Goal: Task Accomplishment & Management: Complete application form

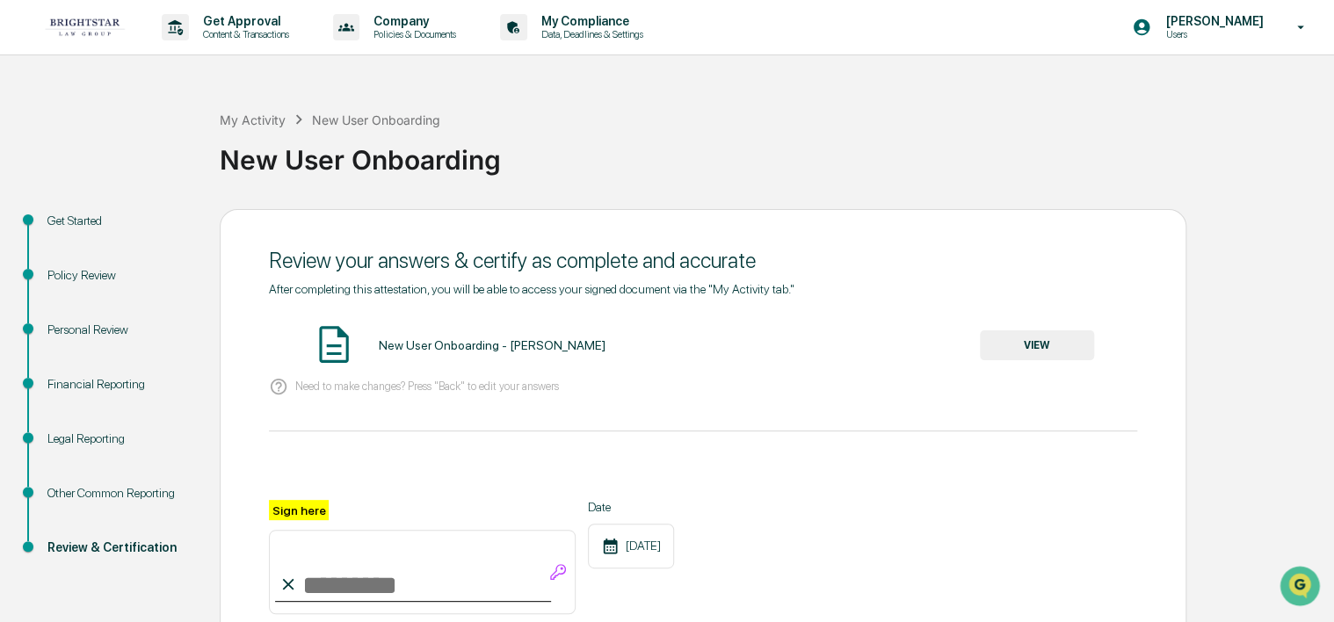
click at [39, 278] on div "Policy Review" at bounding box center [119, 296] width 172 height 54
click at [63, 275] on div "Policy Review" at bounding box center [119, 275] width 144 height 18
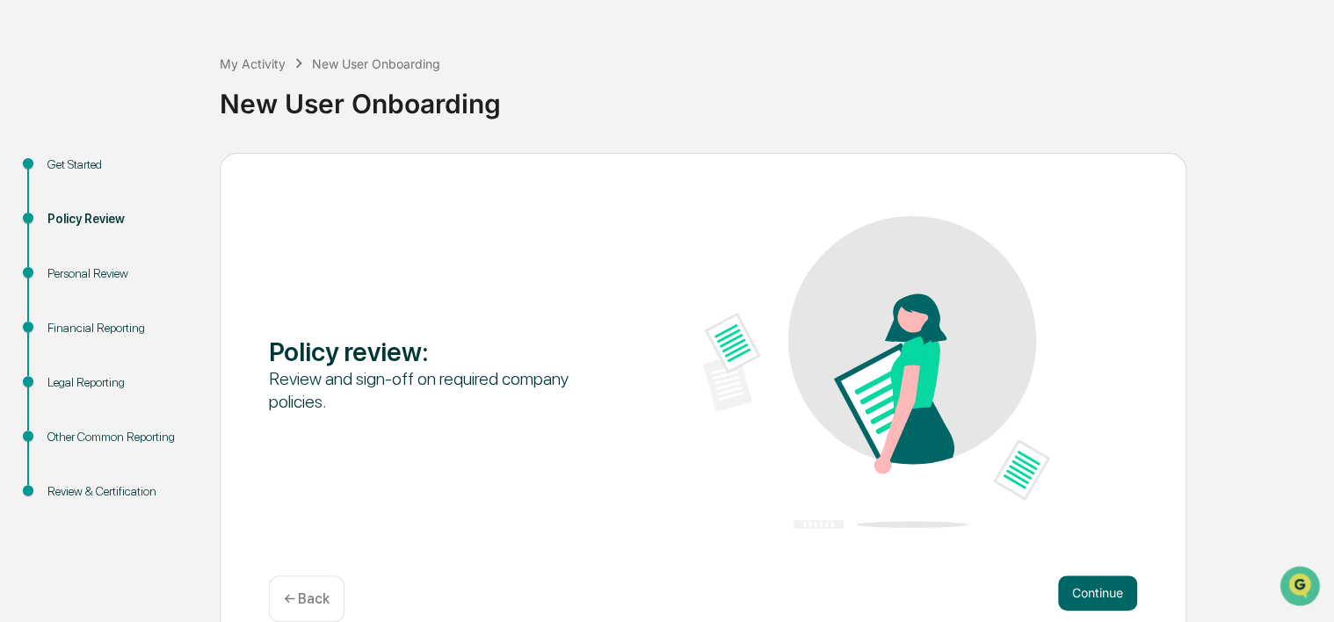
scroll to position [84, 0]
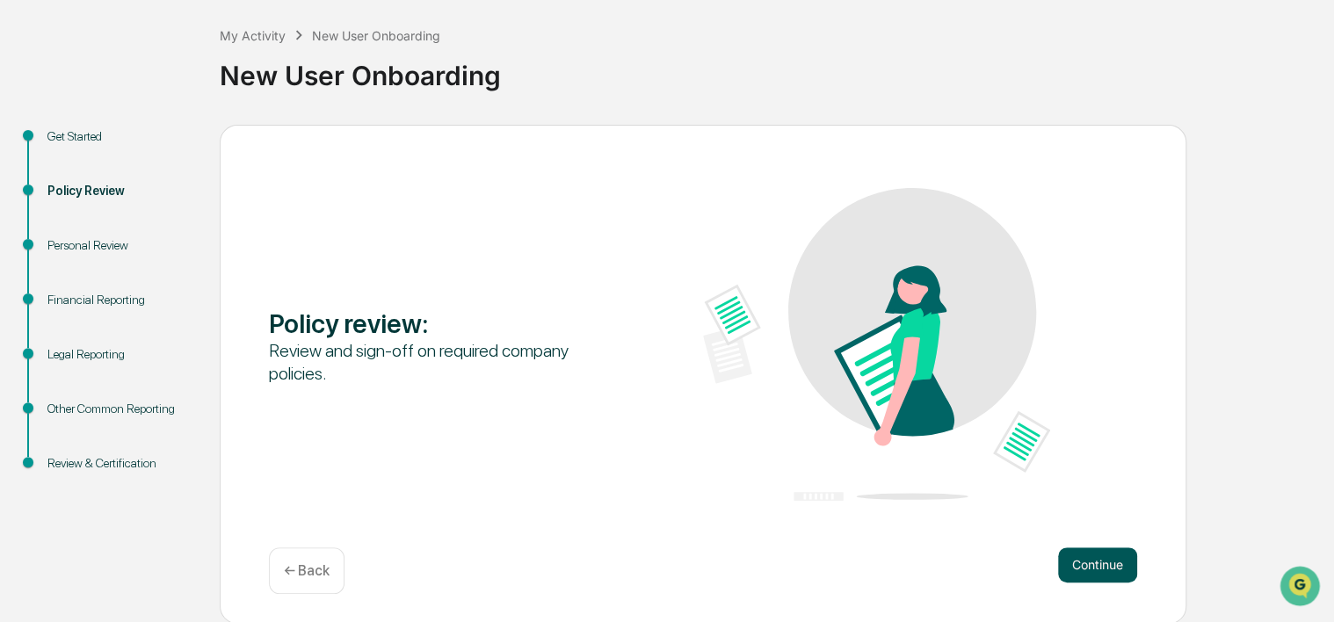
click at [1100, 566] on button "Continue" at bounding box center [1097, 565] width 79 height 35
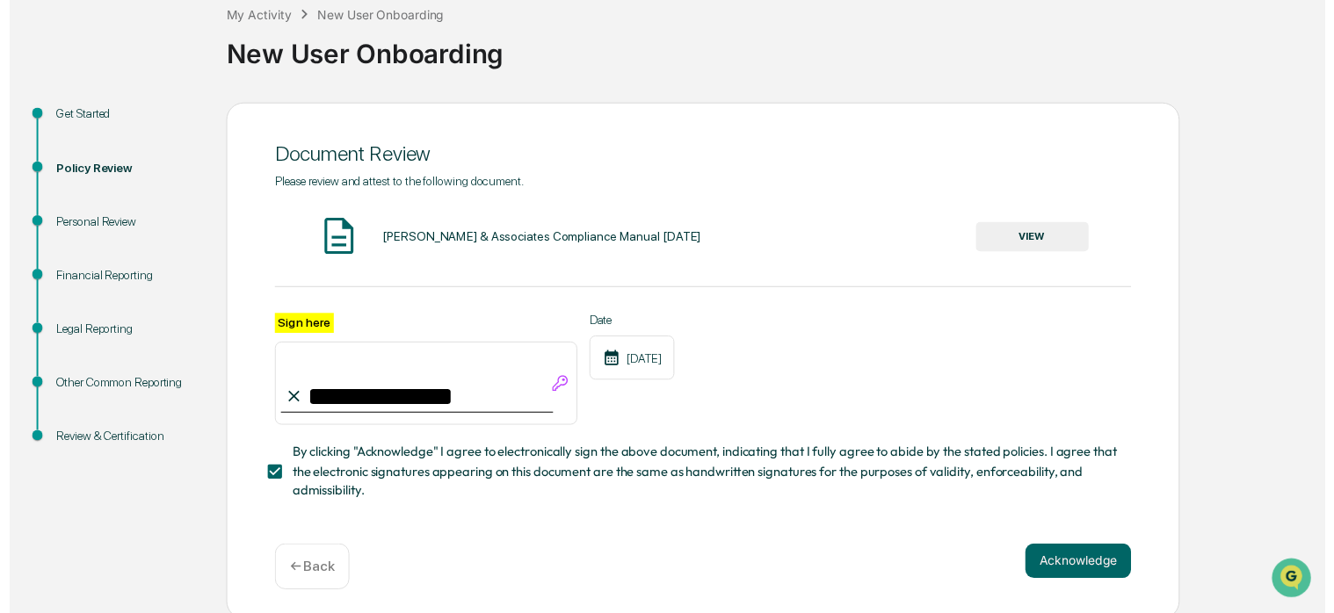
scroll to position [116, 0]
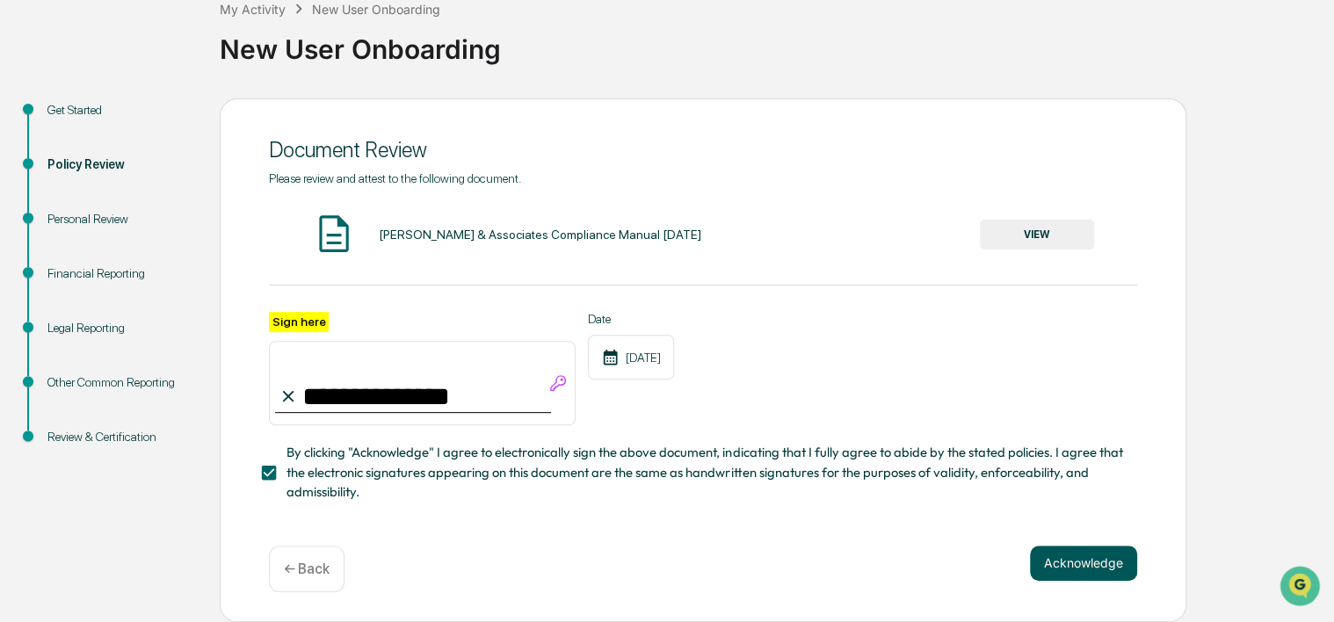
click at [1073, 566] on button "Acknowledge" at bounding box center [1083, 563] width 107 height 35
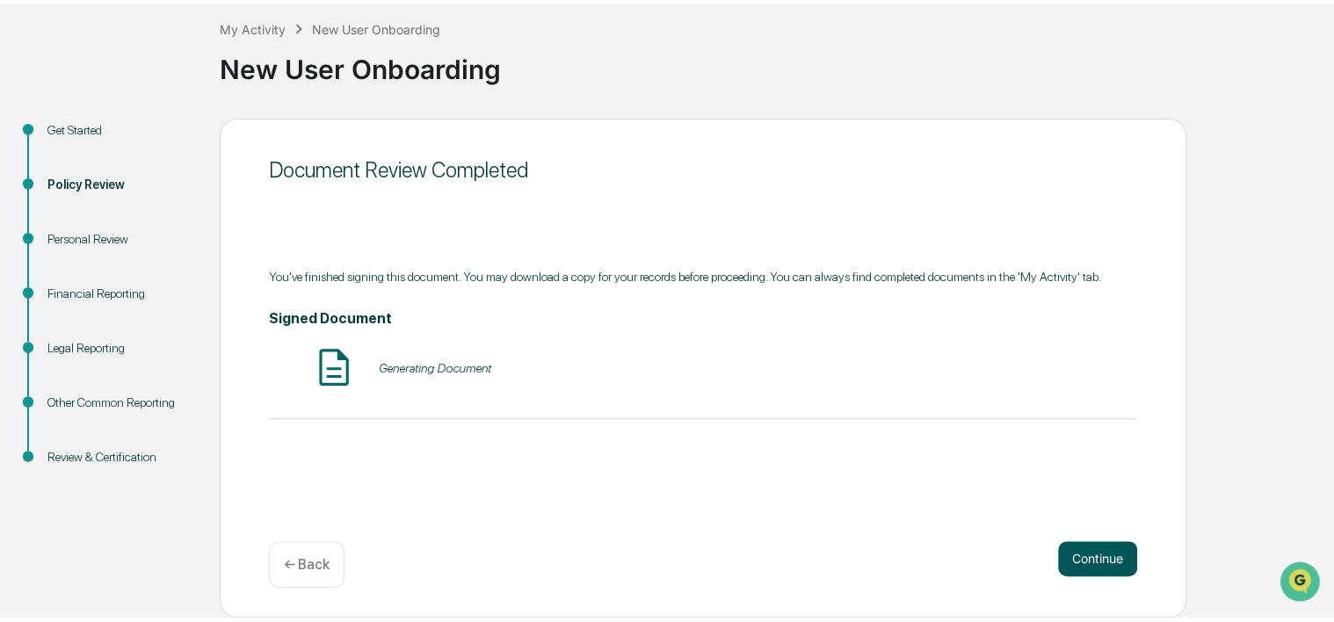
scroll to position [84, 0]
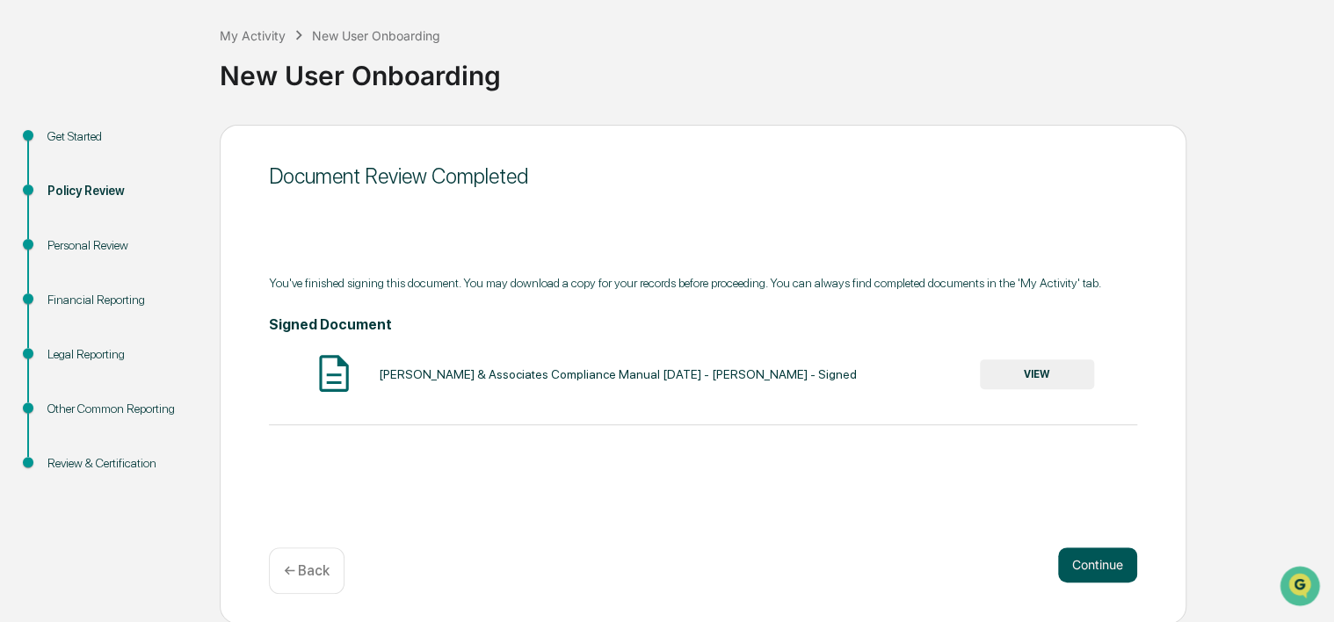
click at [1073, 566] on button "Continue" at bounding box center [1097, 565] width 79 height 35
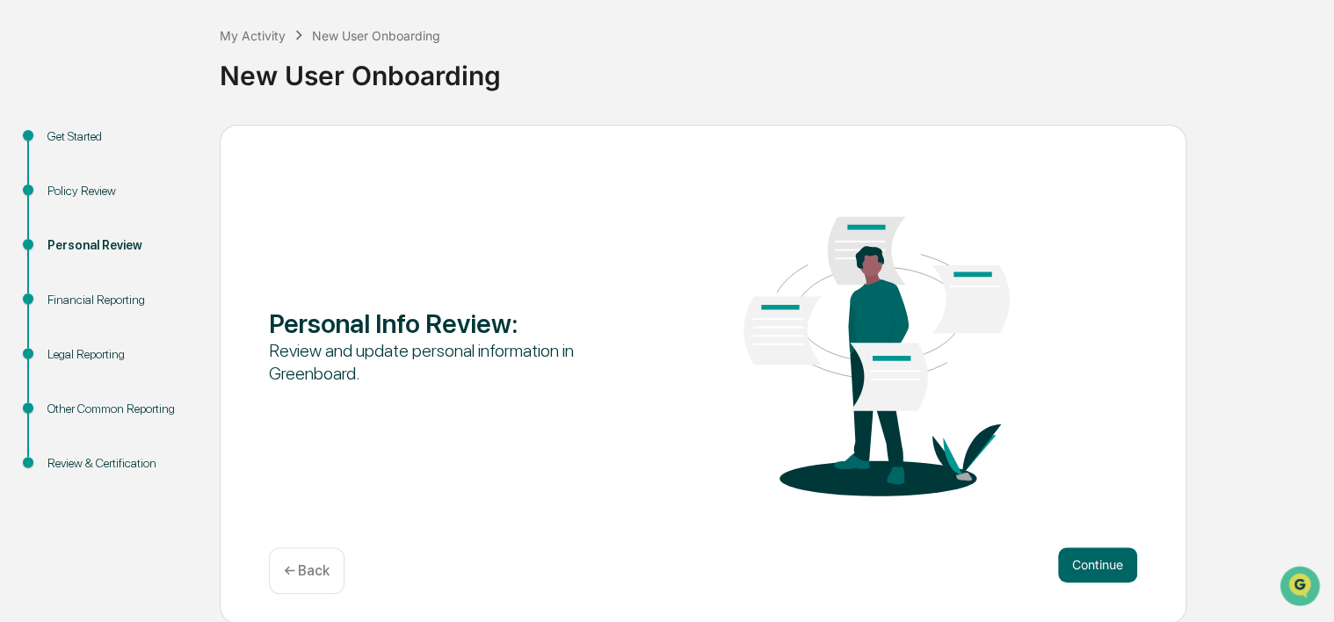
click at [1073, 566] on button "Continue" at bounding box center [1097, 565] width 79 height 35
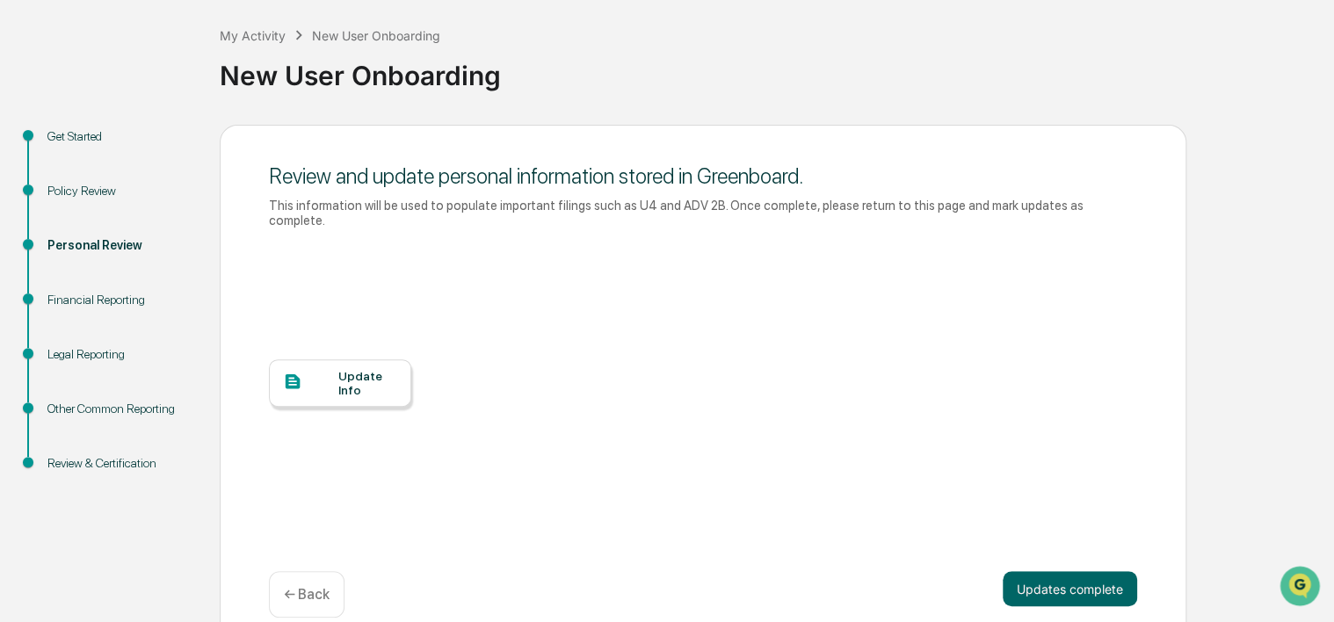
click at [340, 377] on div "Update Info" at bounding box center [367, 383] width 59 height 28
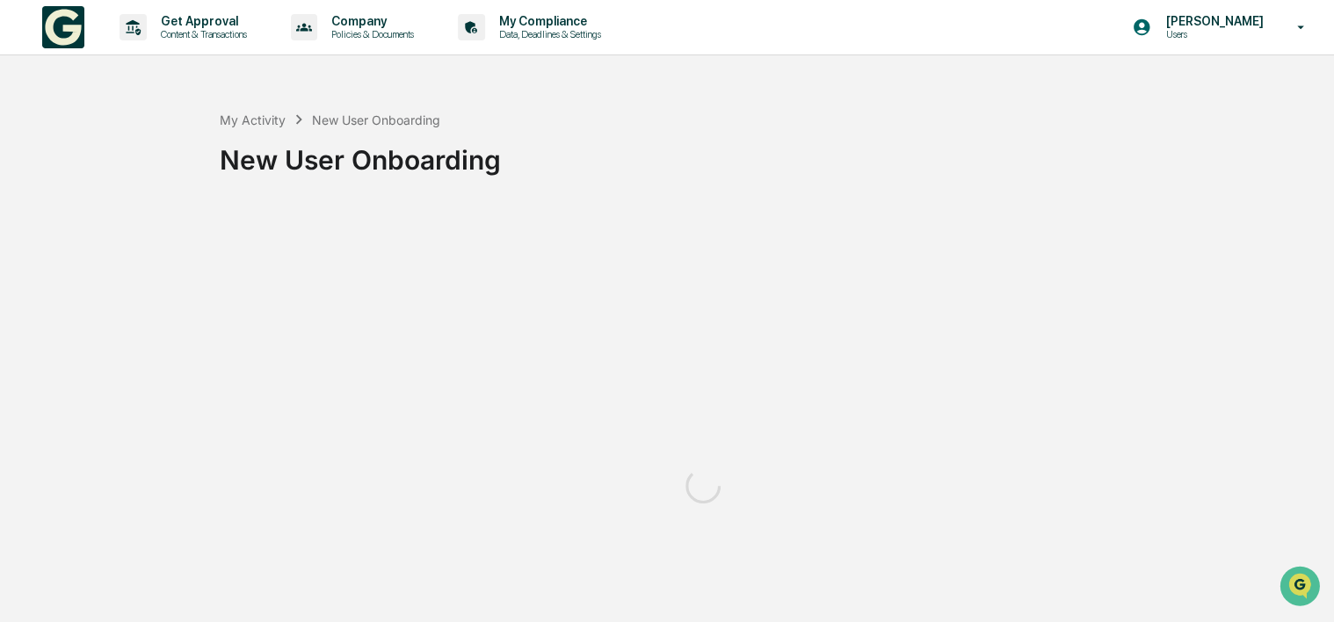
scroll to position [0, 0]
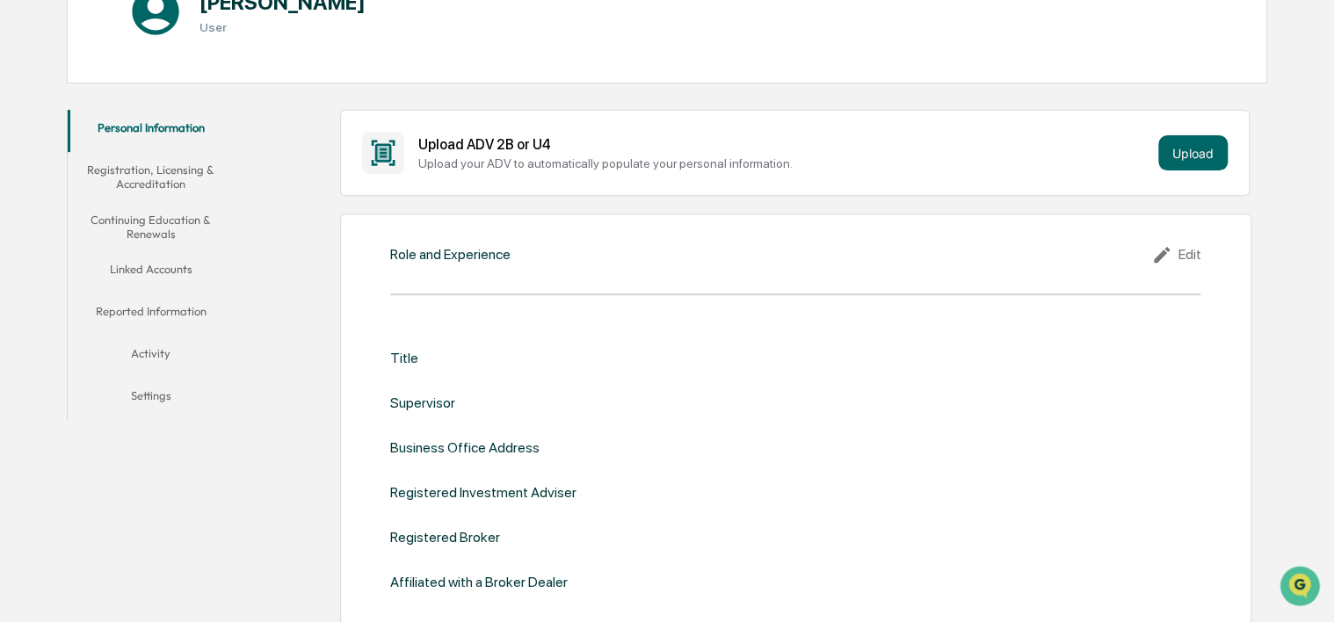
scroll to position [264, 0]
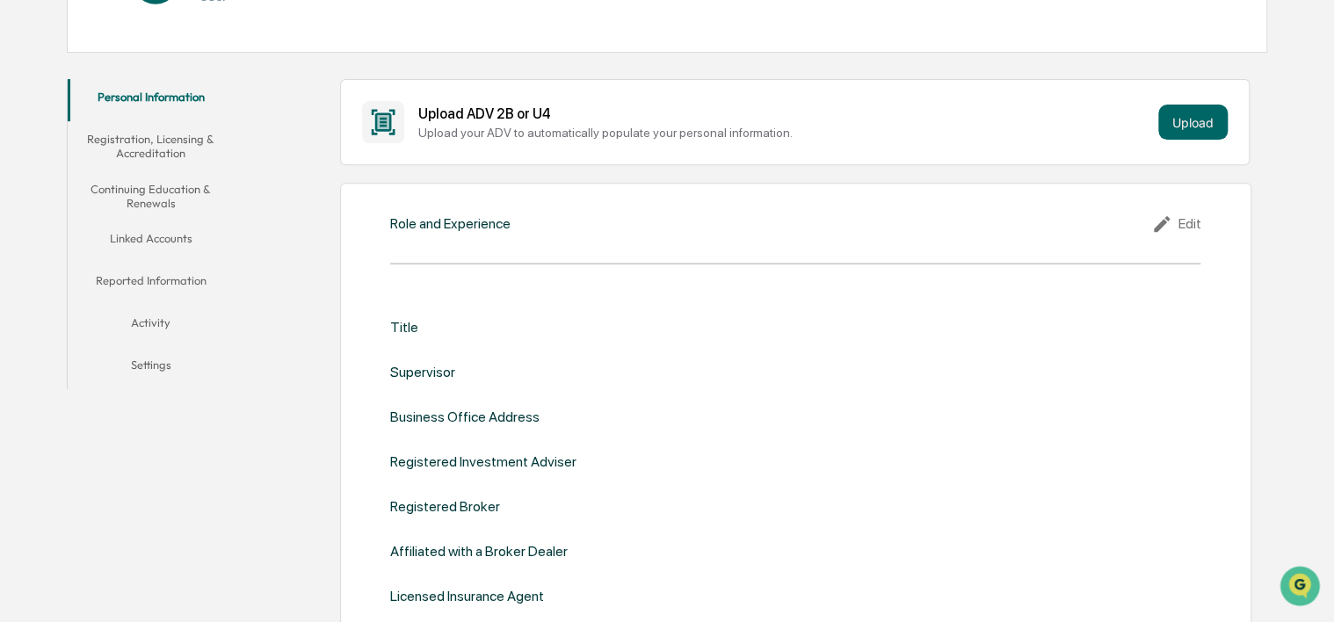
click at [479, 239] on div "Role and Experience Edit Title Supervisor Business Office Address Registered In…" at bounding box center [795, 423] width 911 height 480
click at [1191, 221] on div "Edit" at bounding box center [1175, 224] width 49 height 21
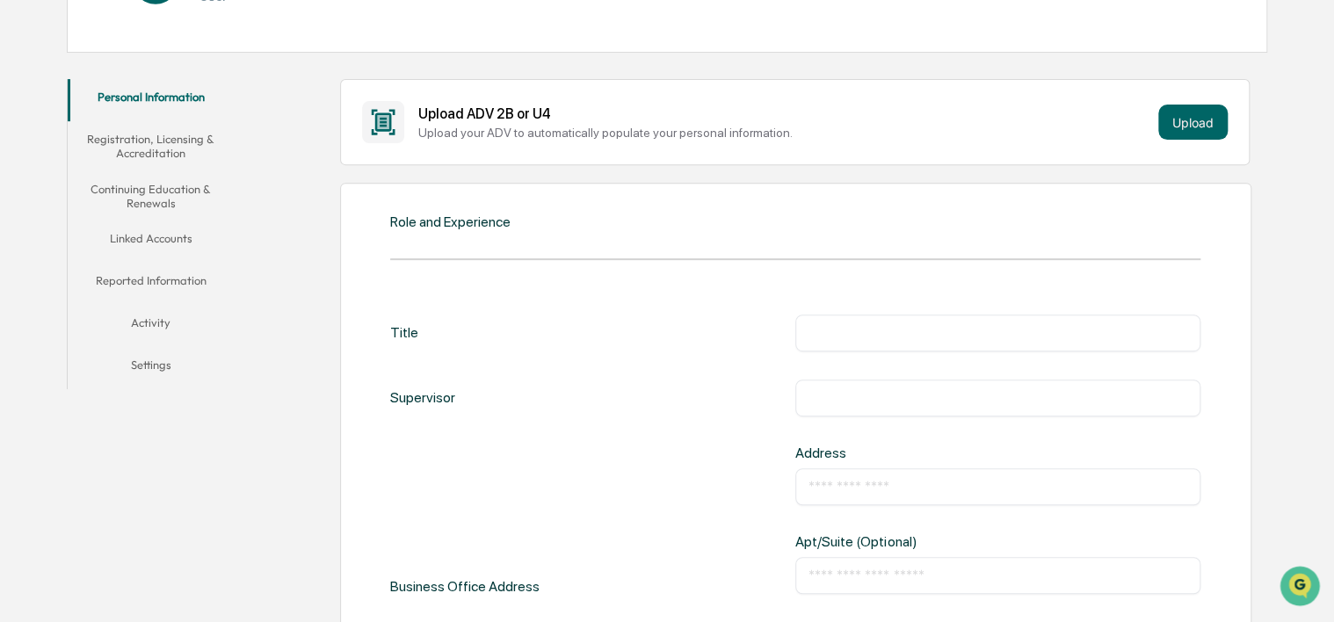
click at [839, 347] on div "​" at bounding box center [997, 333] width 405 height 37
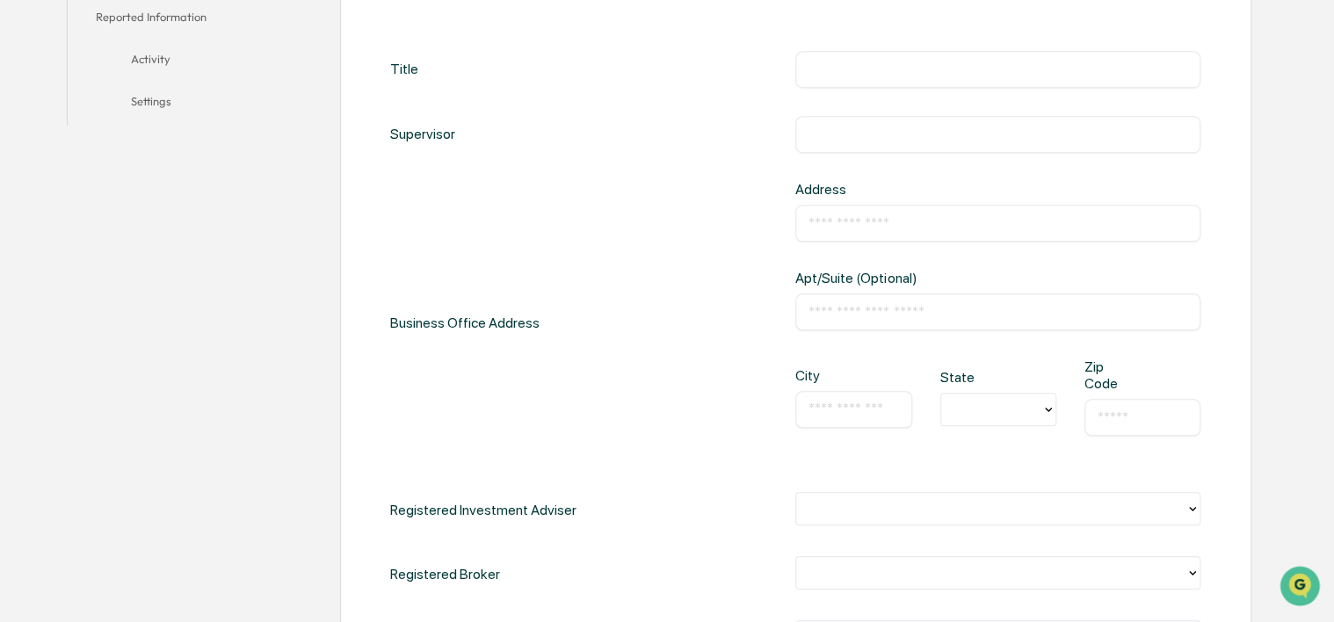
scroll to position [1142, 0]
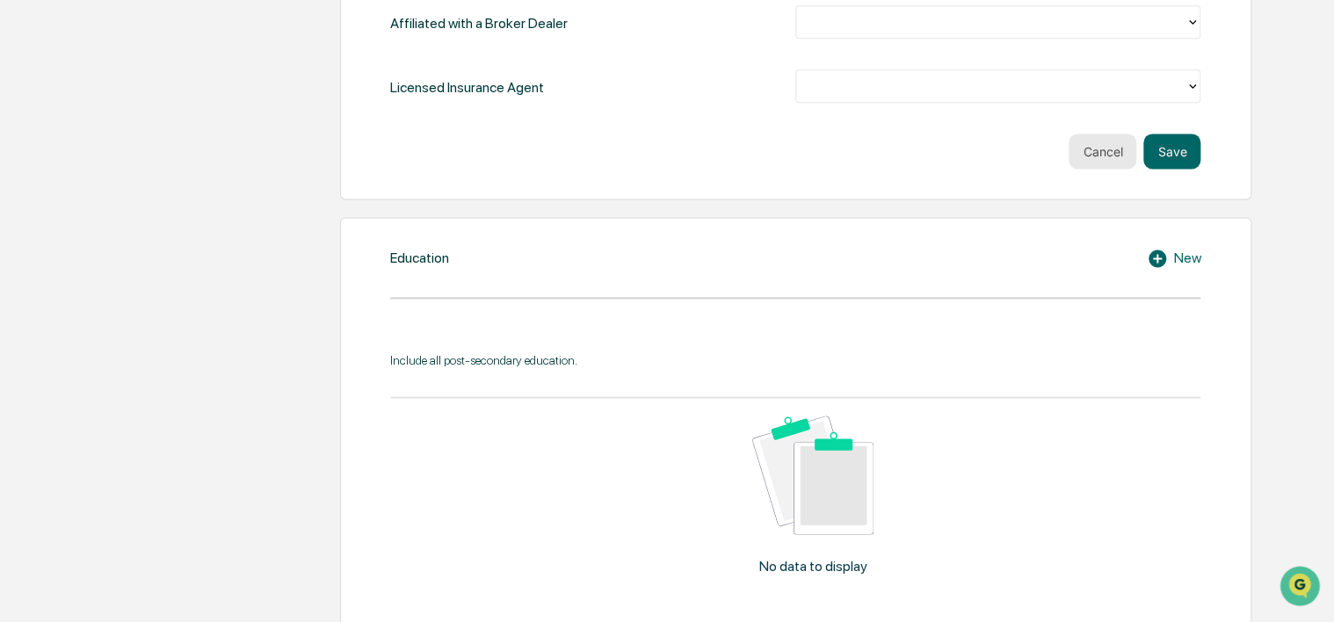
click at [1113, 162] on button "Cancel" at bounding box center [1103, 151] width 68 height 35
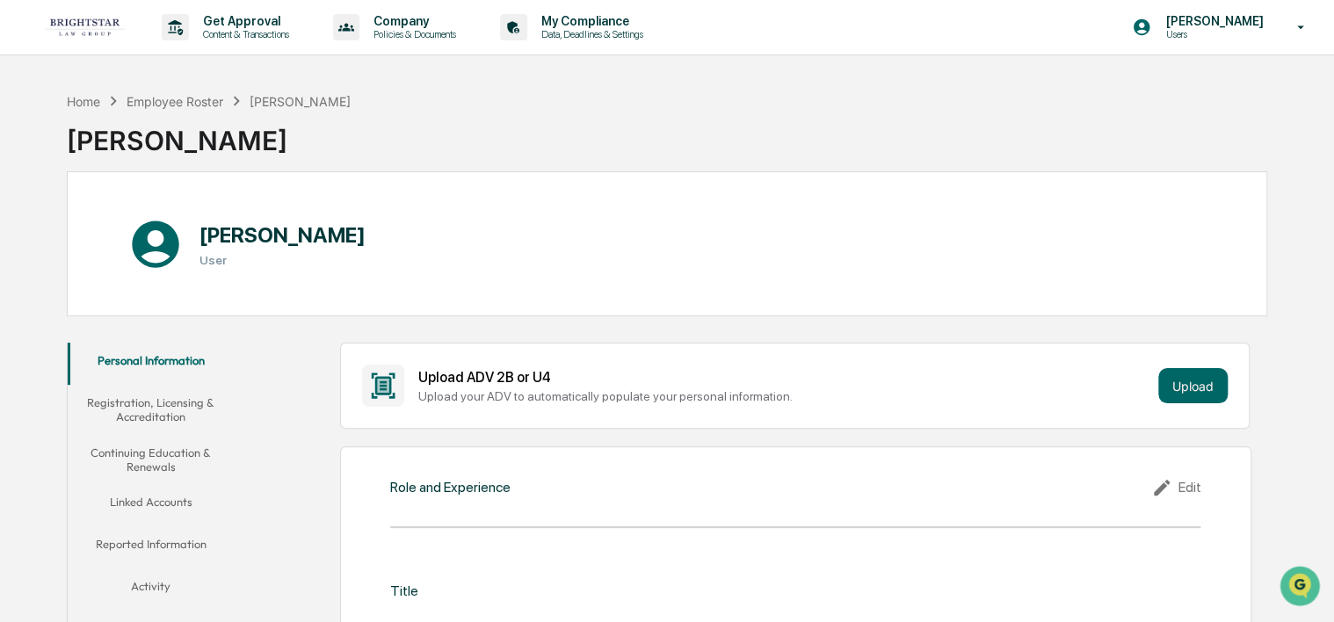
scroll to position [0, 0]
click at [199, 98] on div "Employee Roster" at bounding box center [175, 101] width 97 height 15
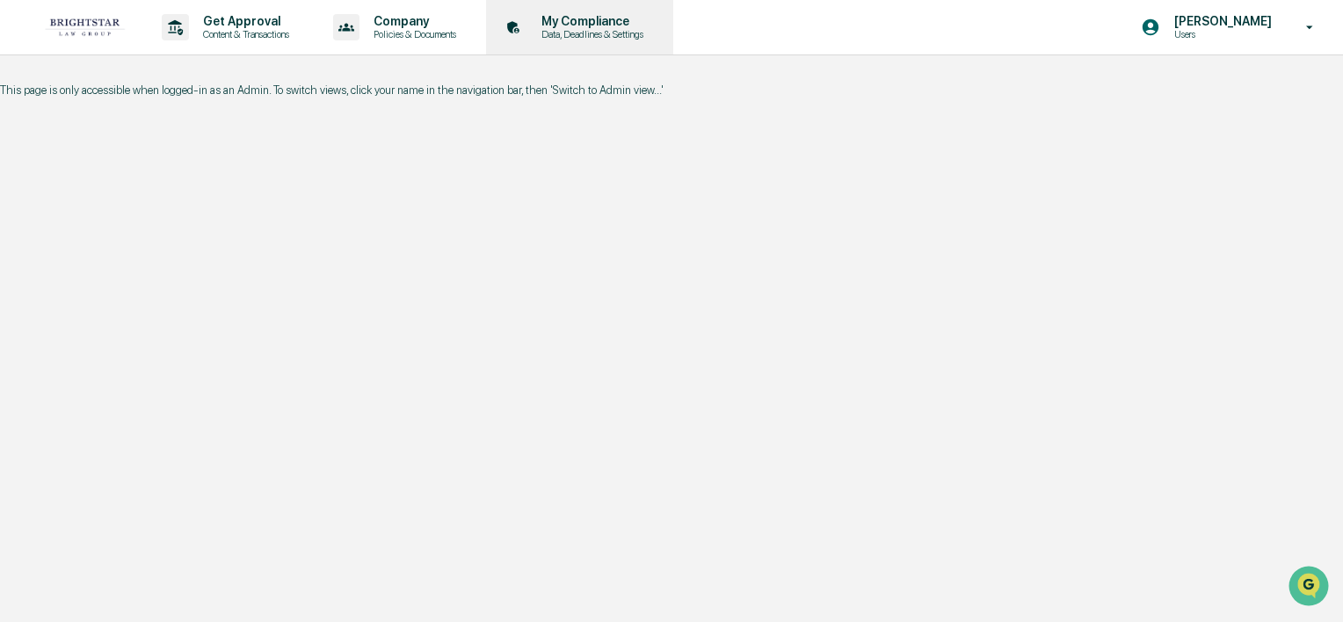
click at [569, 20] on p "My Compliance" at bounding box center [589, 21] width 125 height 14
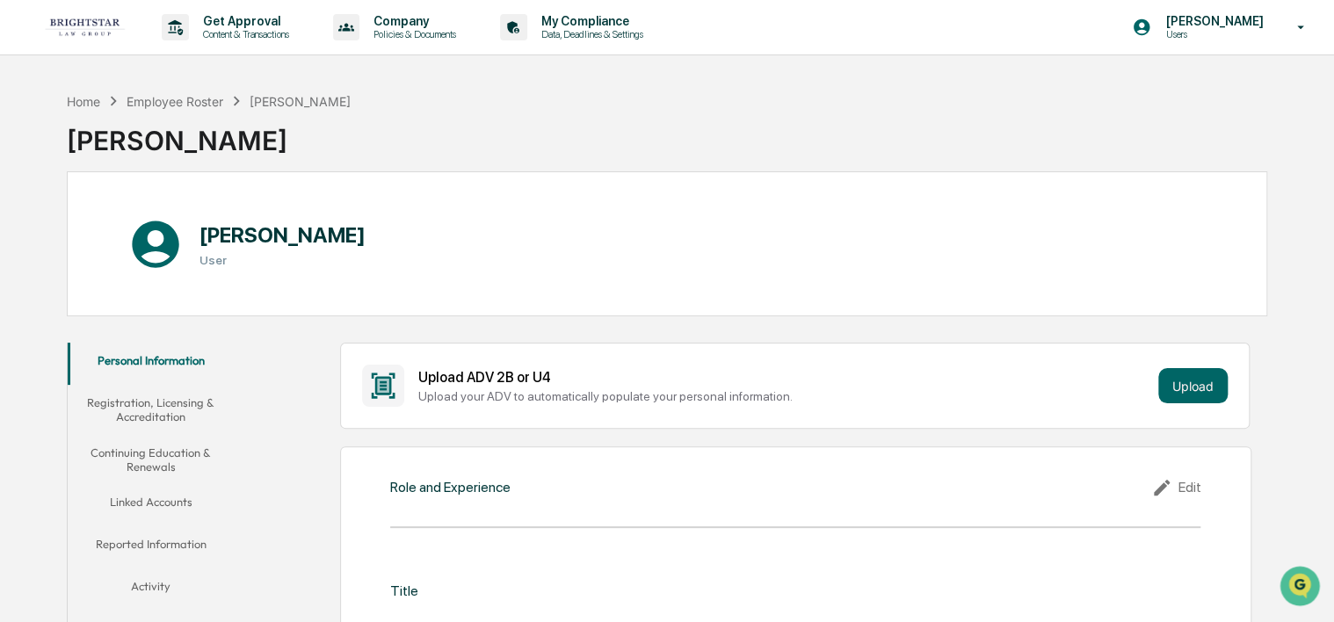
click at [304, 236] on h1 "[PERSON_NAME]" at bounding box center [282, 234] width 166 height 25
click at [186, 364] on button "Personal Information" at bounding box center [151, 364] width 167 height 42
click at [1268, 17] on p "[PERSON_NAME]" at bounding box center [1211, 21] width 120 height 14
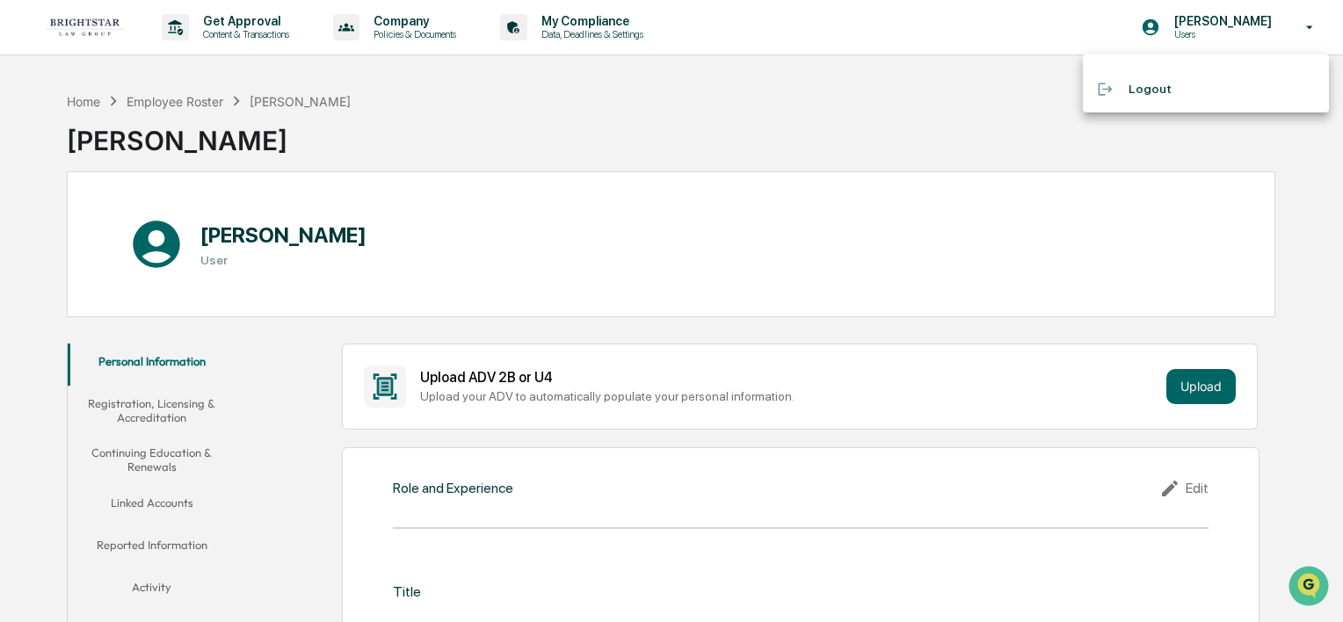
click at [81, 24] on div at bounding box center [671, 311] width 1343 height 622
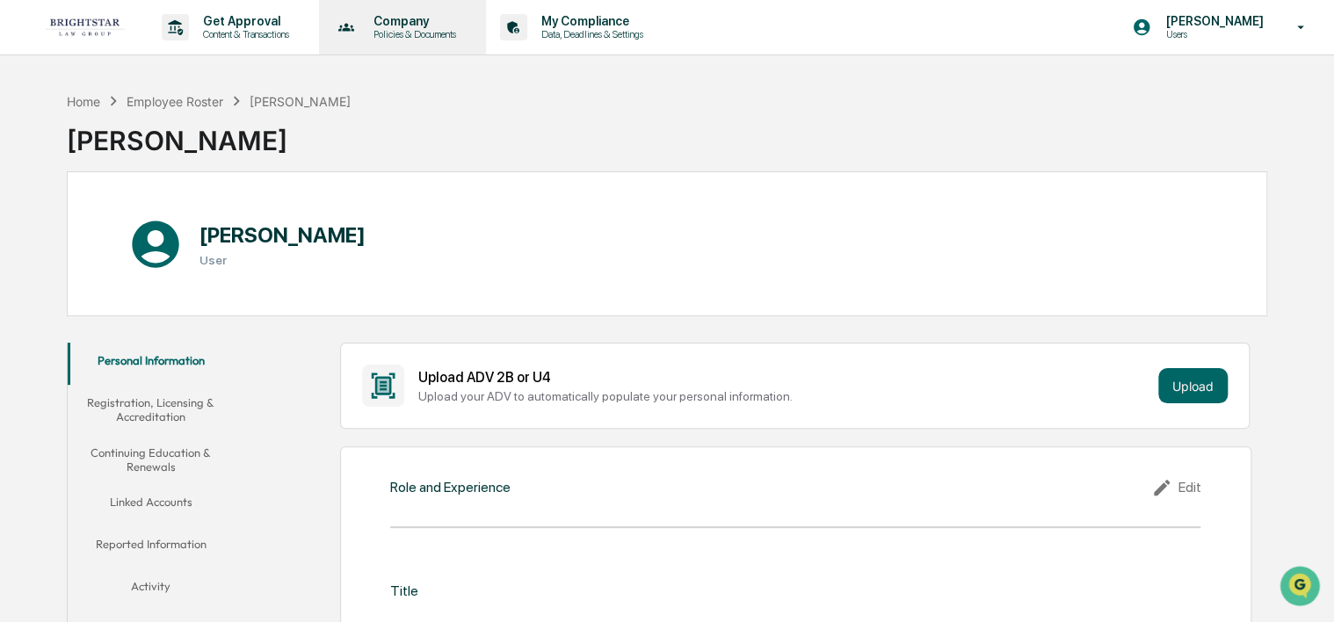
click at [429, 25] on p "Company" at bounding box center [411, 21] width 105 height 14
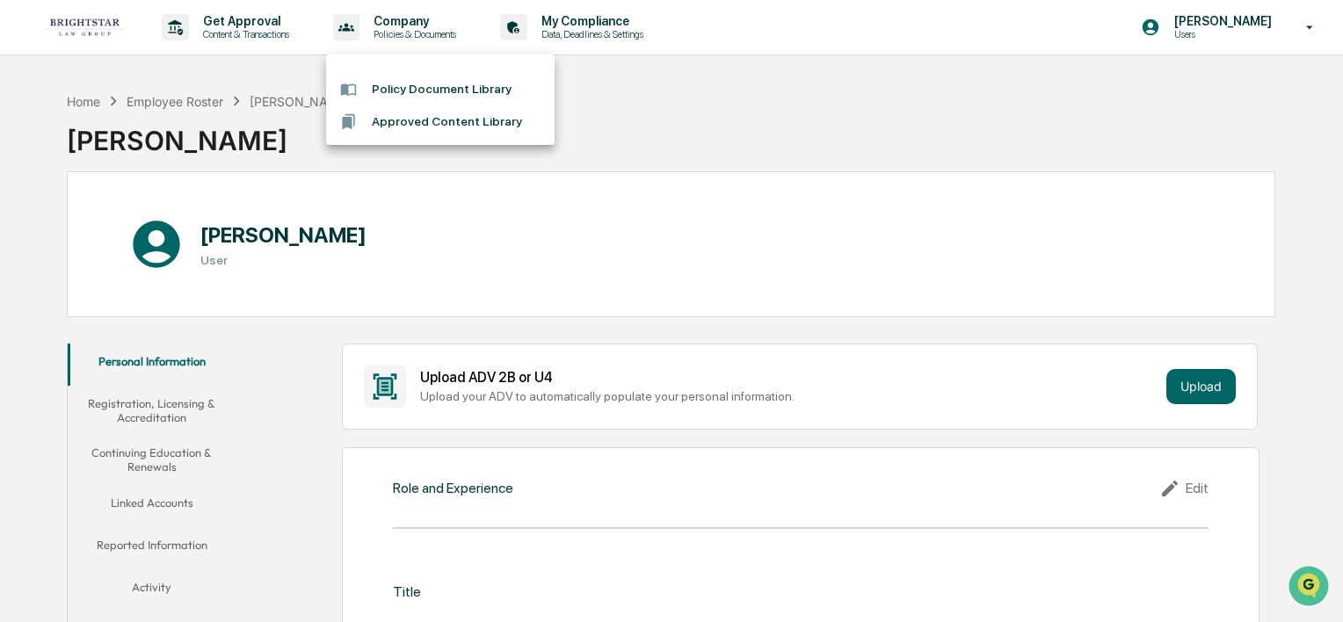
click at [1061, 62] on div at bounding box center [671, 311] width 1343 height 622
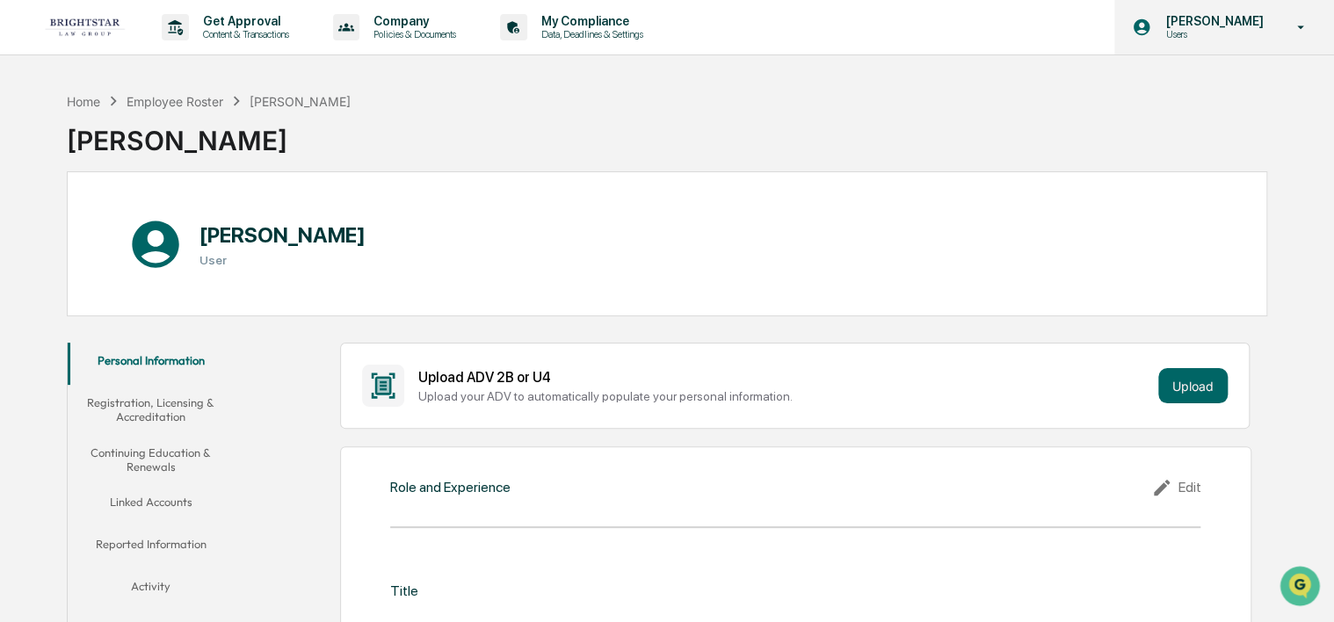
click at [1213, 29] on p "Users" at bounding box center [1211, 34] width 120 height 12
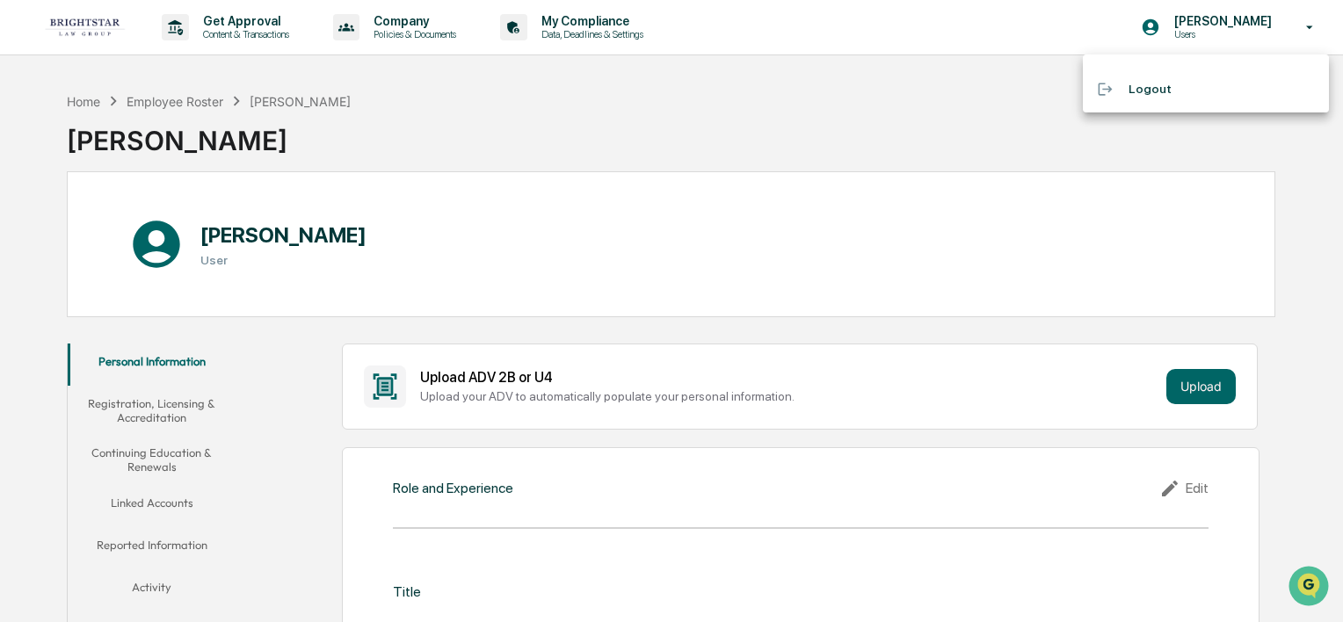
click at [1206, 91] on li "Logout" at bounding box center [1206, 89] width 246 height 33
click at [1143, 91] on li "Logout" at bounding box center [1206, 89] width 246 height 33
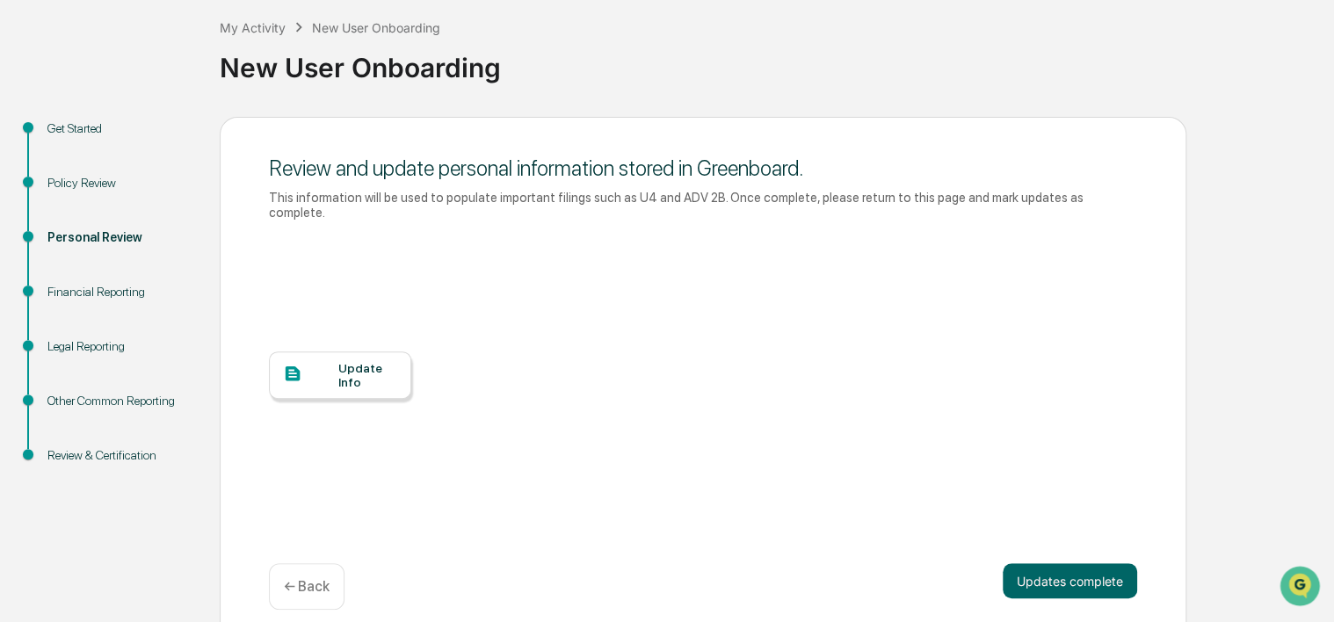
scroll to position [94, 0]
click at [323, 367] on div at bounding box center [310, 373] width 55 height 22
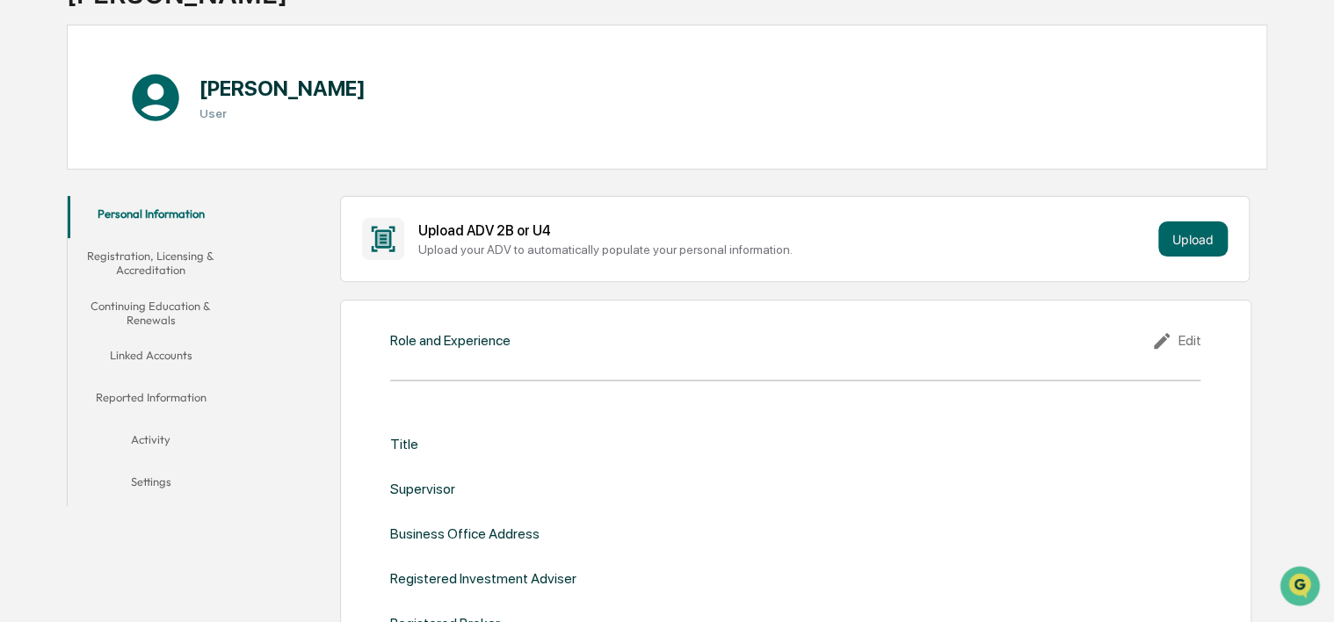
scroll to position [176, 0]
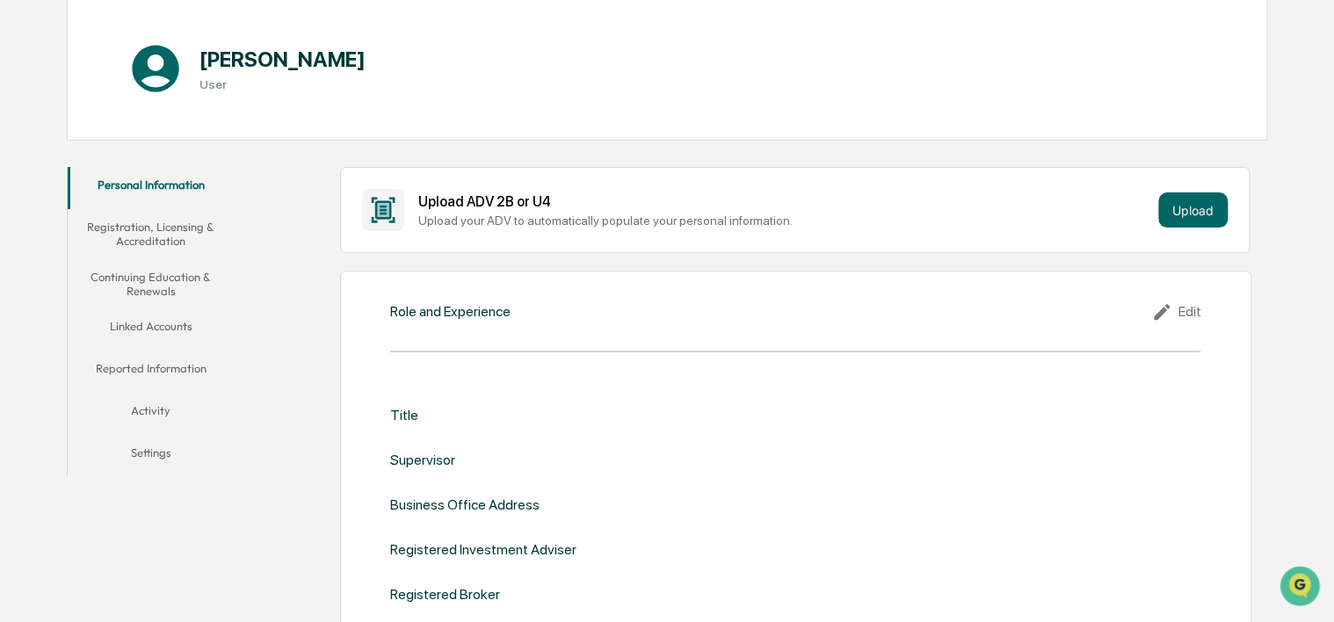
click at [1199, 320] on div "Edit" at bounding box center [1175, 311] width 49 height 21
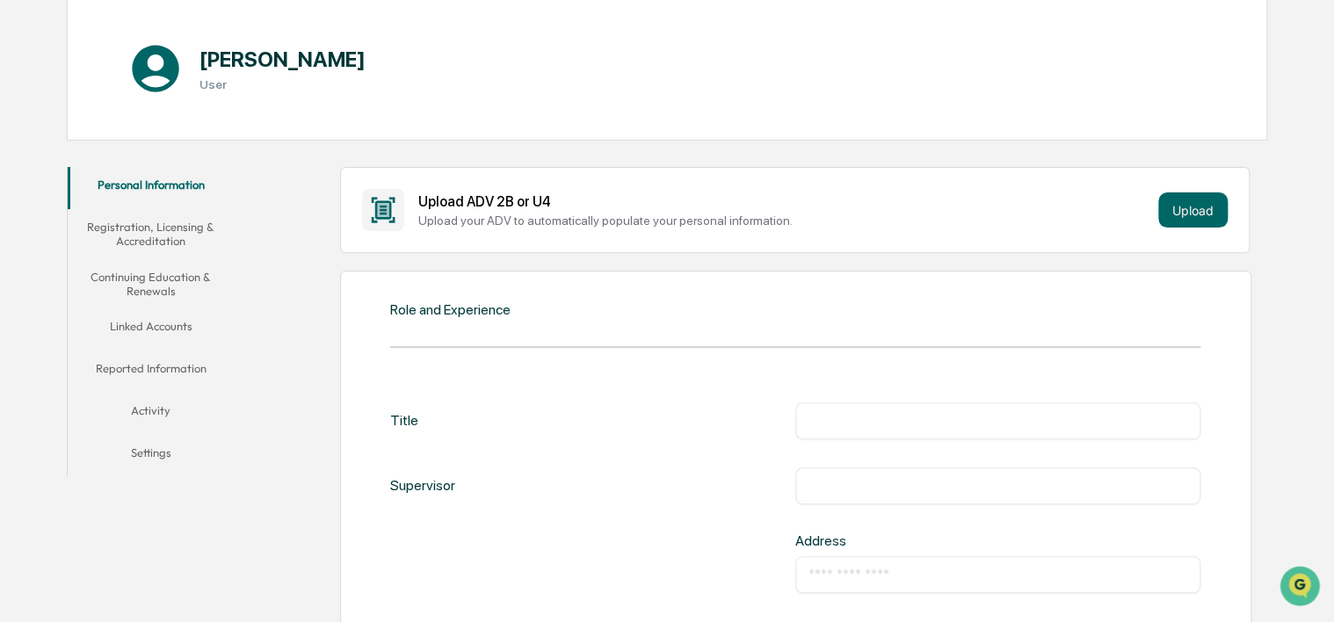
click at [959, 418] on input "text" at bounding box center [998, 421] width 379 height 18
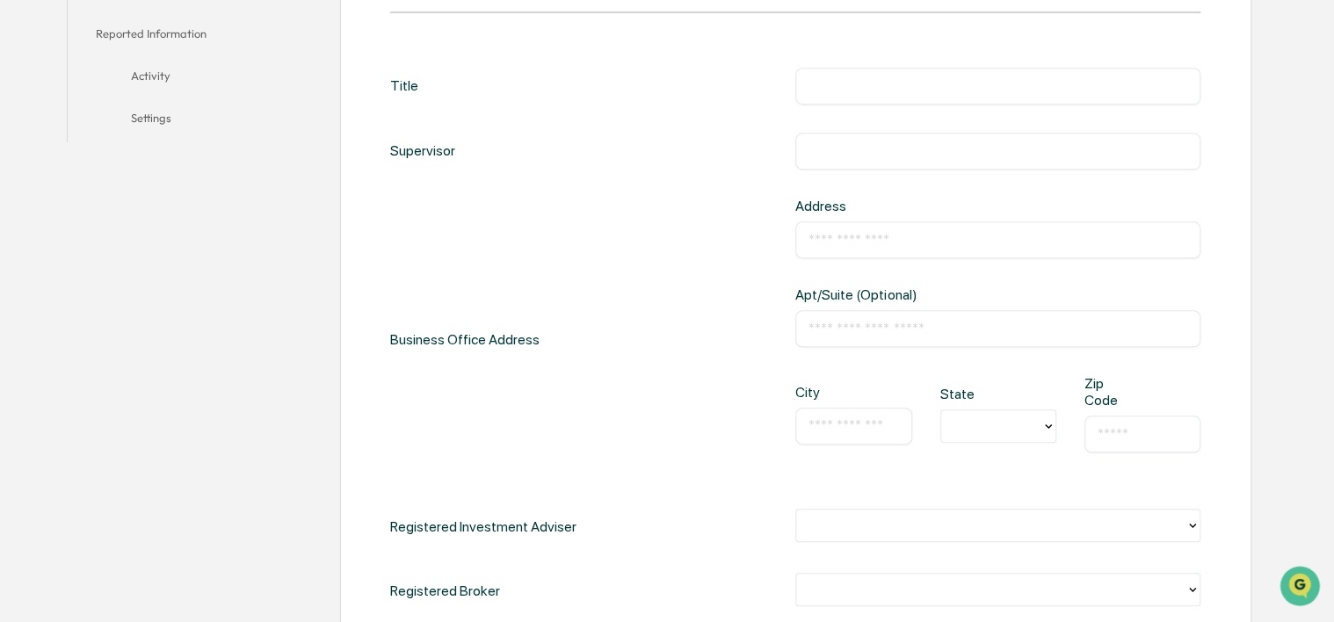
scroll to position [615, 0]
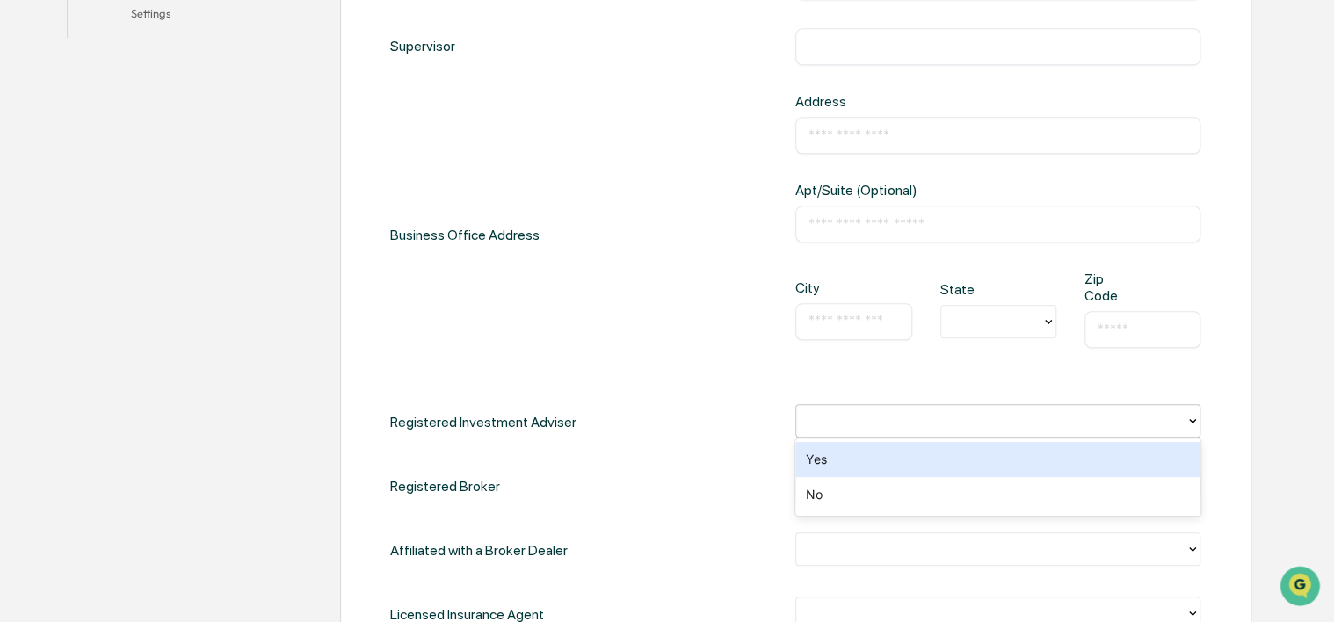
click at [954, 415] on div at bounding box center [991, 421] width 372 height 20
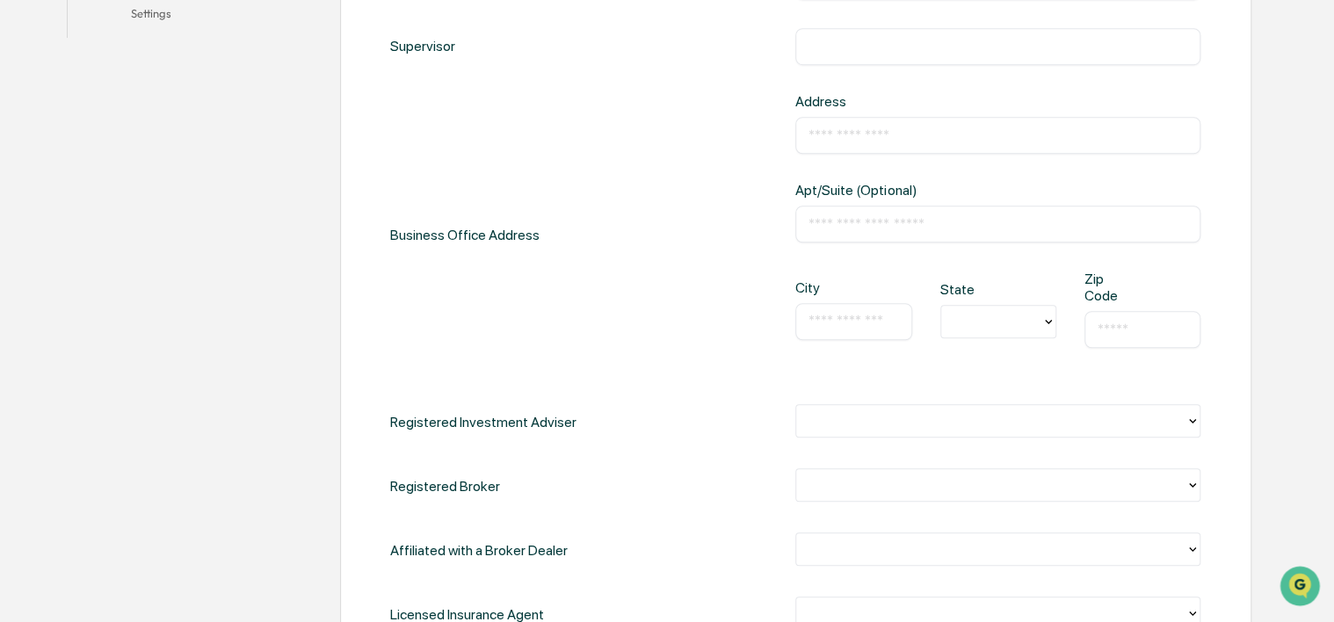
click at [682, 406] on div "Registered Investment Adviser" at bounding box center [795, 422] width 810 height 36
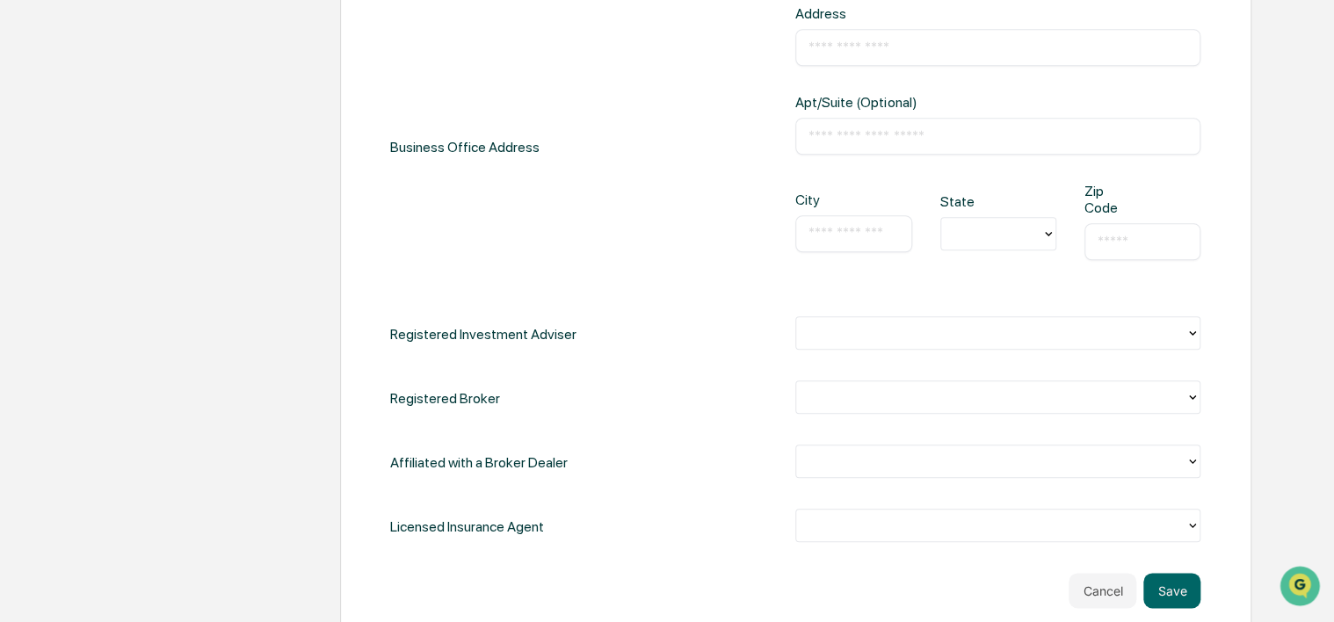
click at [893, 325] on div at bounding box center [991, 333] width 372 height 20
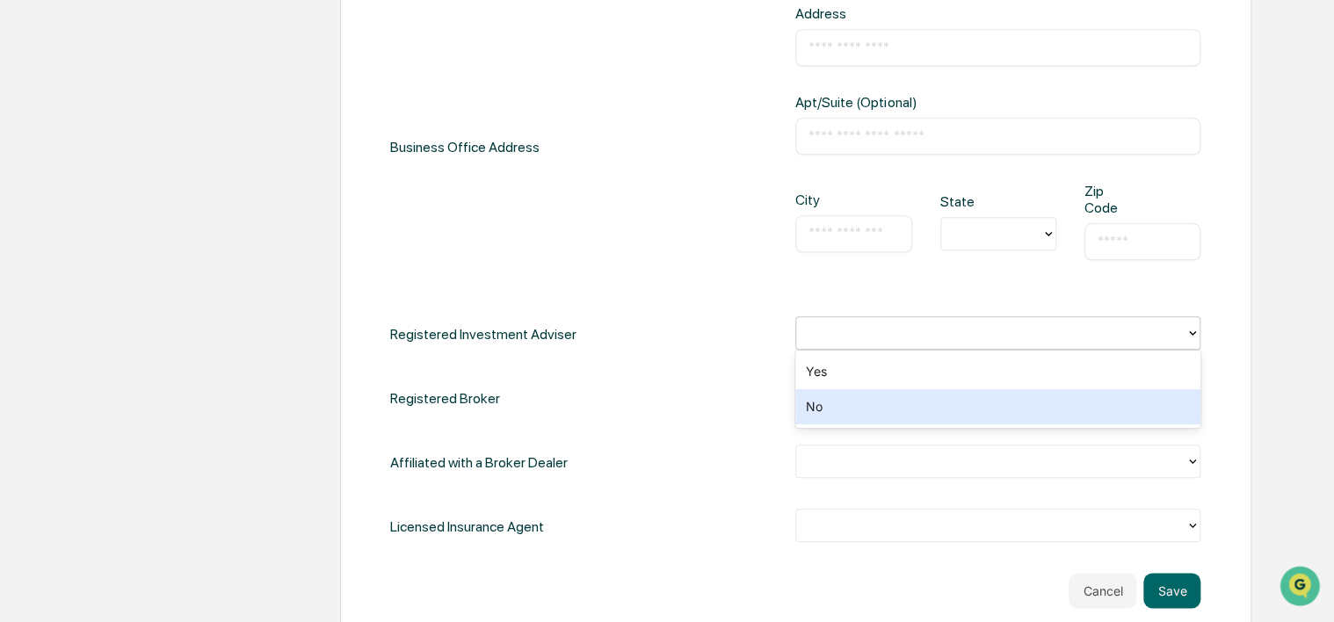
click at [707, 402] on div "Registered Broker" at bounding box center [795, 399] width 810 height 36
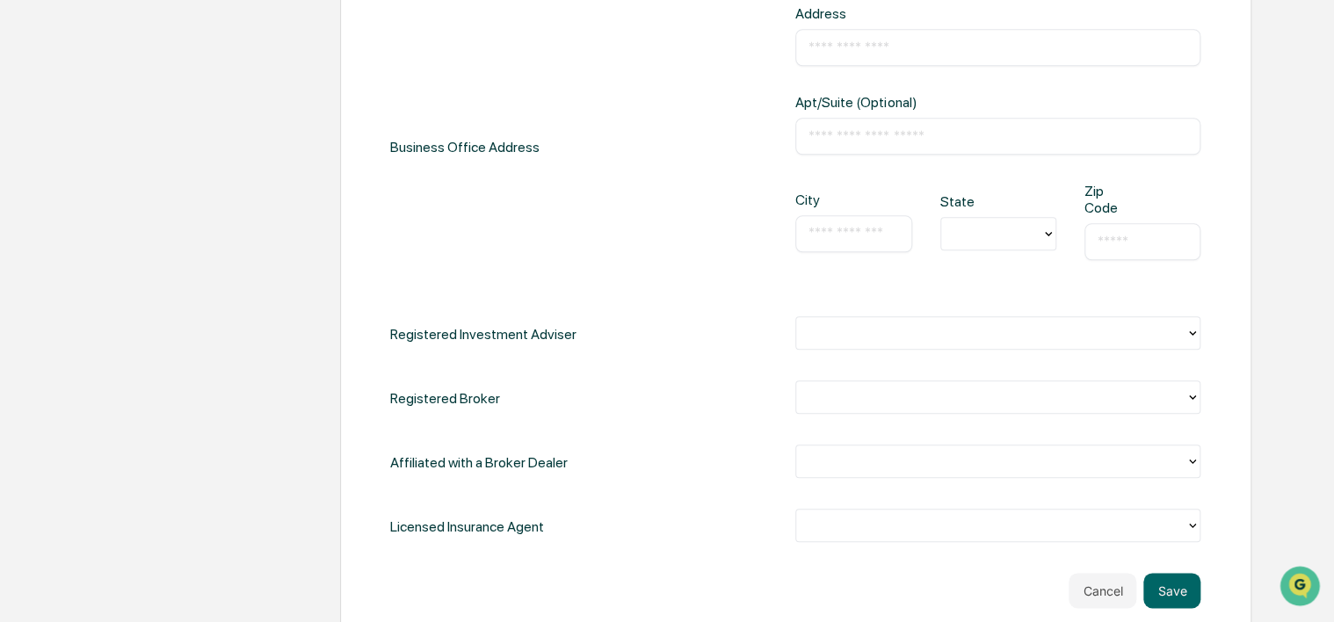
click at [972, 516] on div at bounding box center [991, 526] width 372 height 20
click at [666, 492] on div "Title ​ Supervisor ​ Business Office Address Address ​ Apt/Suite (Optional) ​ C…" at bounding box center [795, 210] width 810 height 671
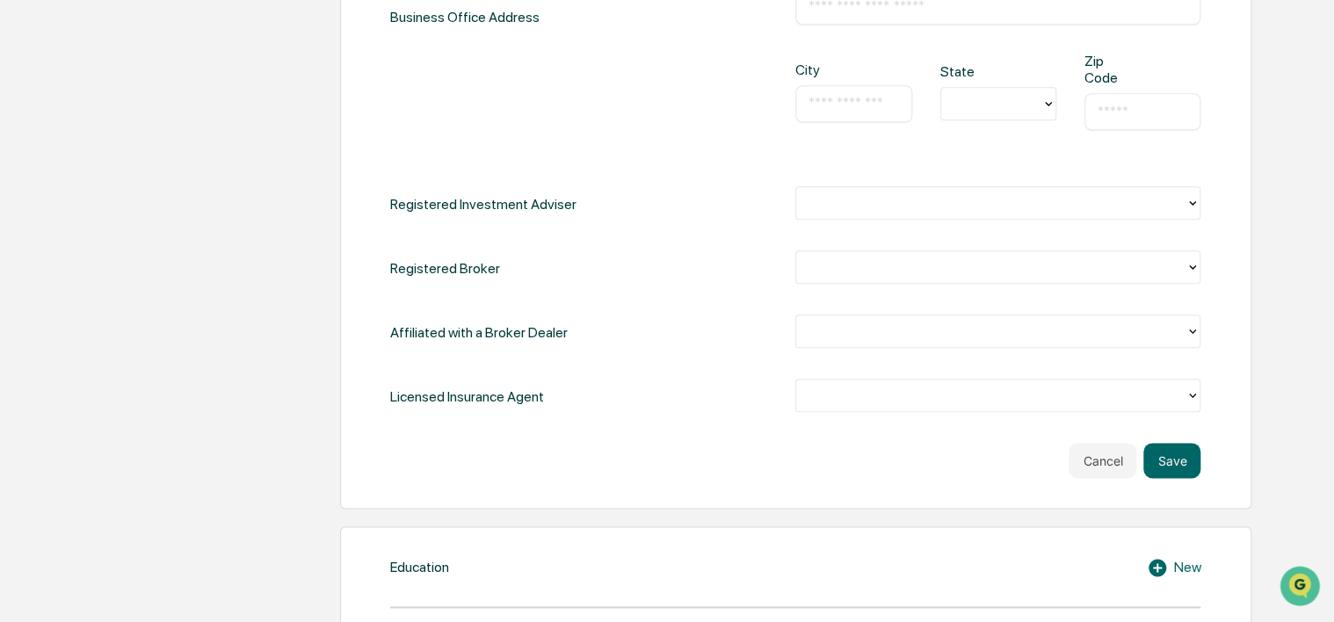
scroll to position [791, 0]
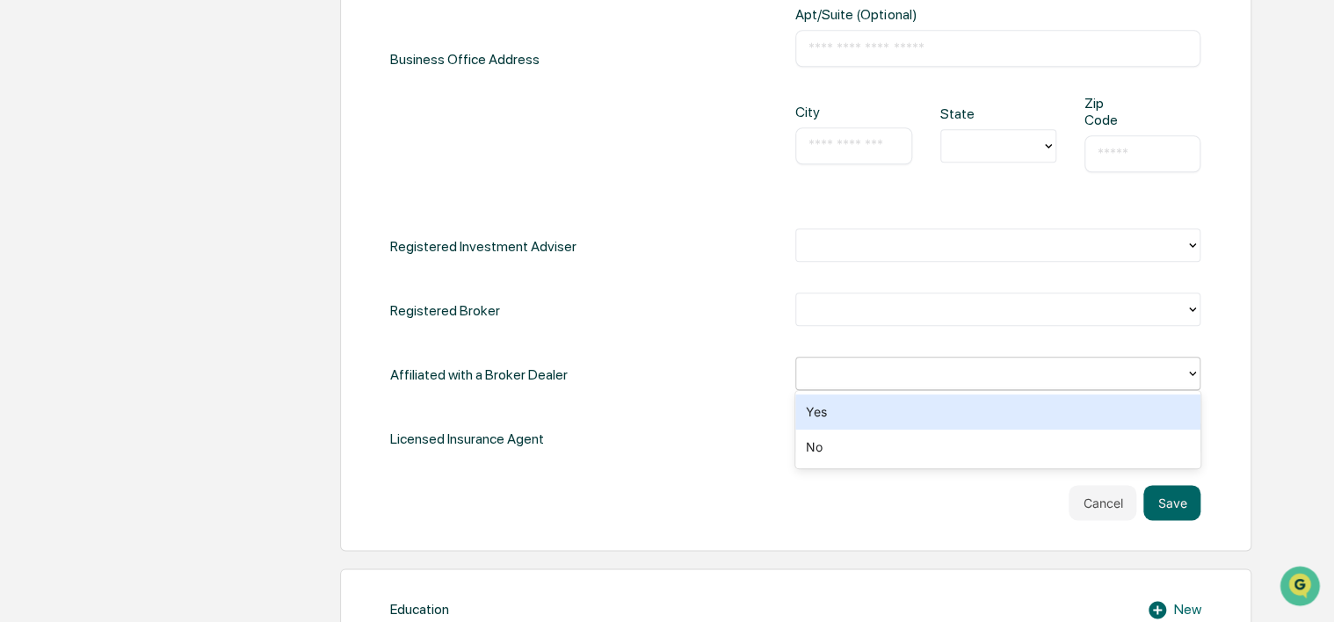
click at [862, 370] on div at bounding box center [991, 374] width 372 height 20
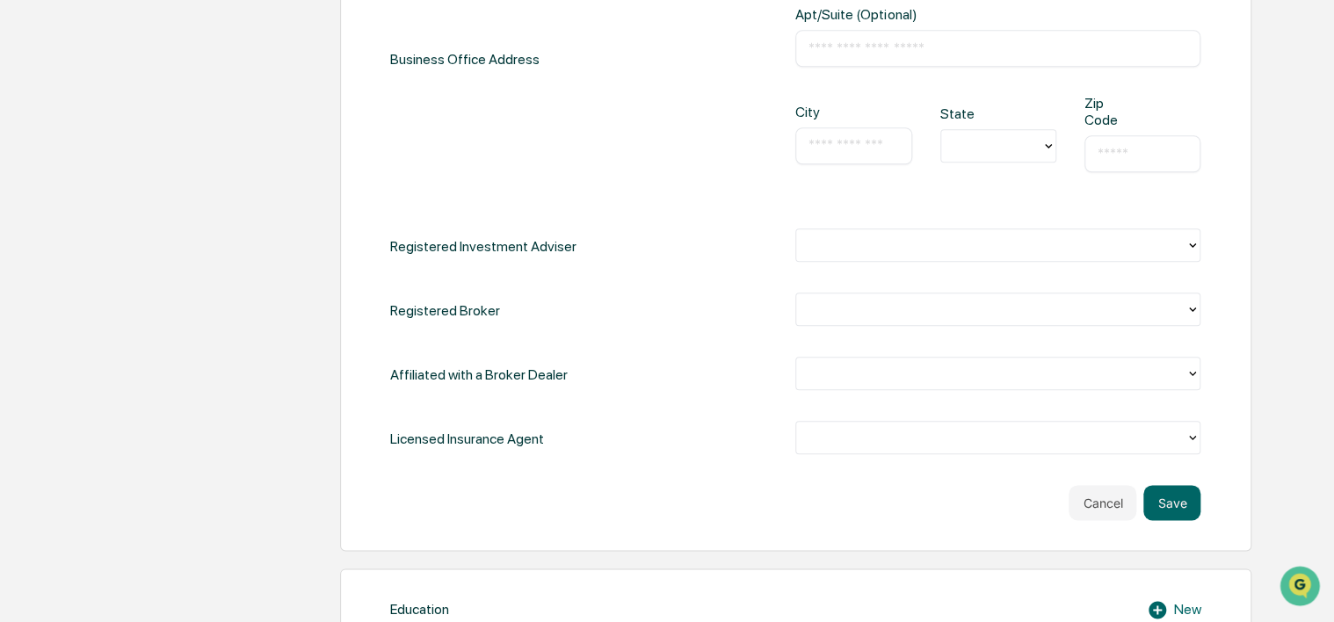
click at [721, 357] on div "Affiliated with a Broker Dealer" at bounding box center [795, 375] width 810 height 36
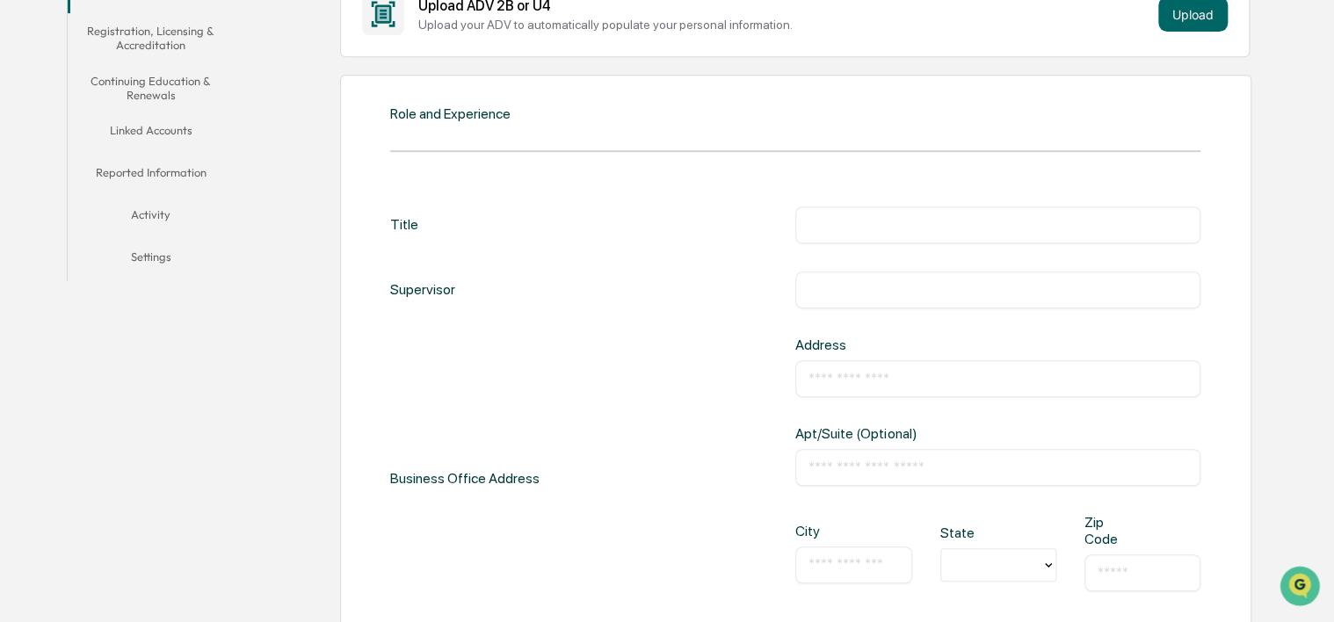
scroll to position [352, 0]
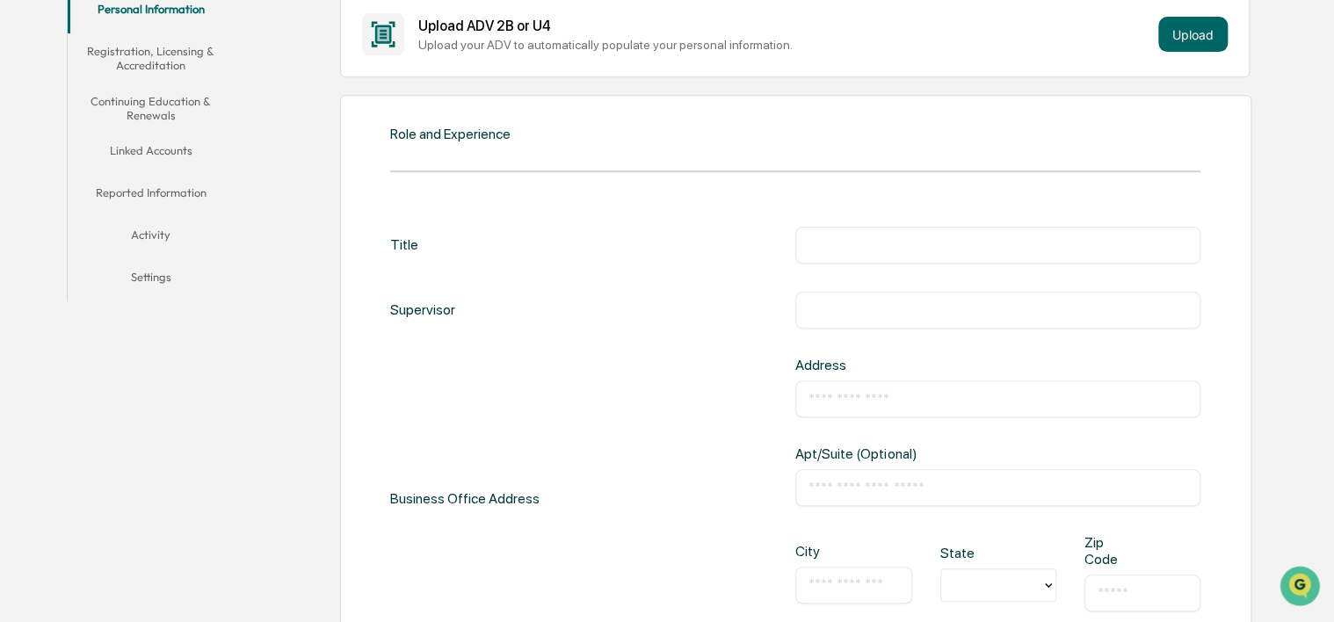
click at [1093, 170] on div at bounding box center [795, 171] width 810 height 2
click at [975, 246] on input "text" at bounding box center [998, 245] width 379 height 18
type input "**********"
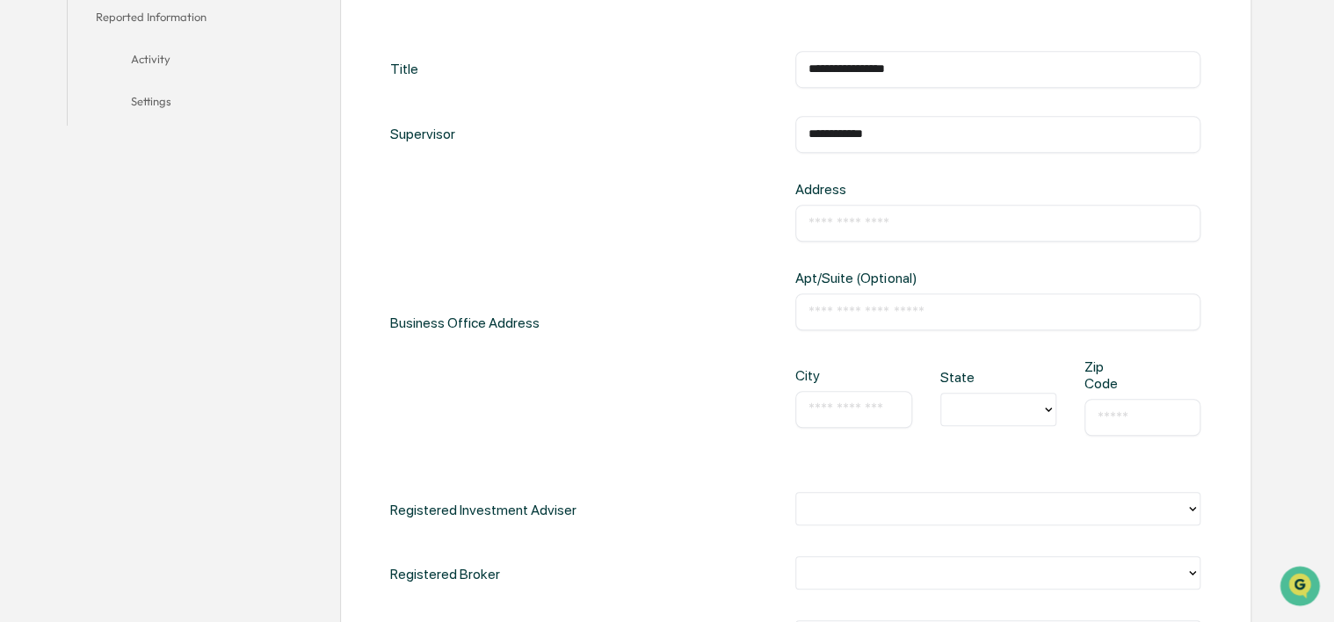
click at [908, 309] on input "text" at bounding box center [998, 312] width 379 height 18
click at [664, 429] on div "Business Office Address Address ​ Apt/Suite (Optional) ​ City ​ State Zip Code ​" at bounding box center [795, 322] width 810 height 283
click at [847, 223] on input "text" at bounding box center [998, 223] width 379 height 18
paste input "**********"
click at [757, 302] on div "**********" at bounding box center [795, 322] width 810 height 283
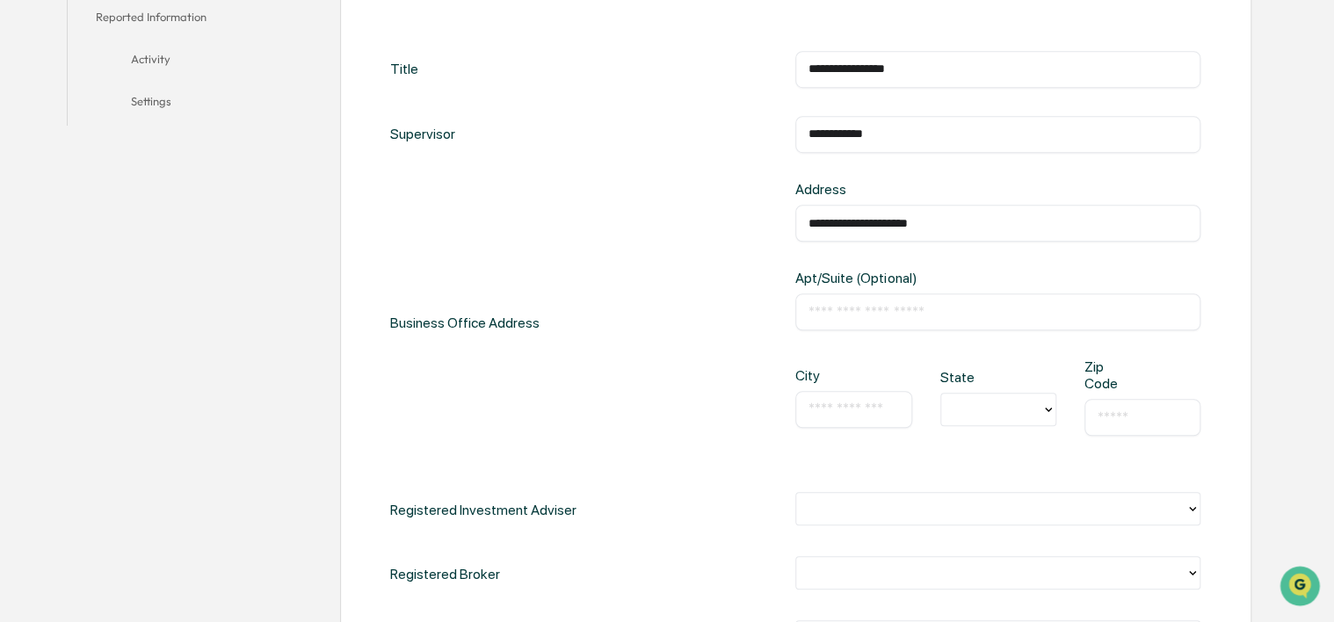
click at [961, 228] on input "**********" at bounding box center [998, 223] width 379 height 18
type input "**********"
drag, startPoint x: 646, startPoint y: 317, endPoint x: 692, endPoint y: 298, distance: 49.6
click at [646, 317] on div "**********" at bounding box center [795, 322] width 810 height 283
click at [854, 307] on input "text" at bounding box center [998, 312] width 379 height 18
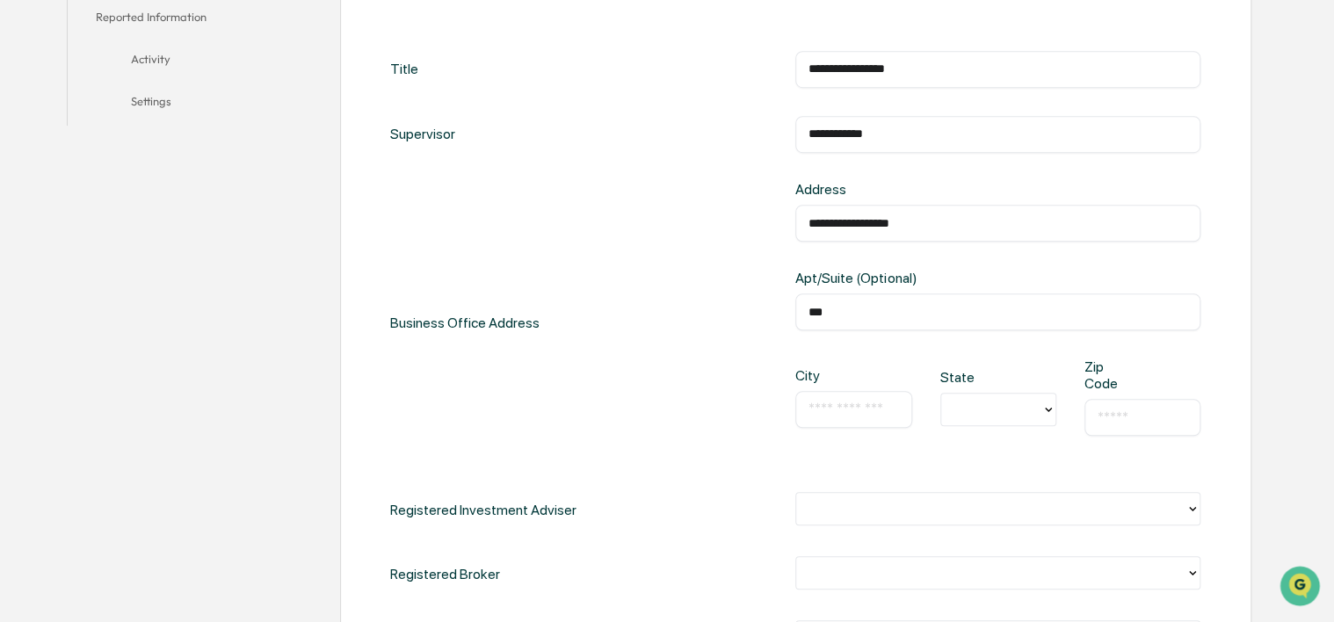
type input "***"
click at [815, 394] on div "​" at bounding box center [853, 409] width 116 height 37
click at [823, 401] on input "text" at bounding box center [854, 410] width 90 height 18
type input "**********"
type input "**"
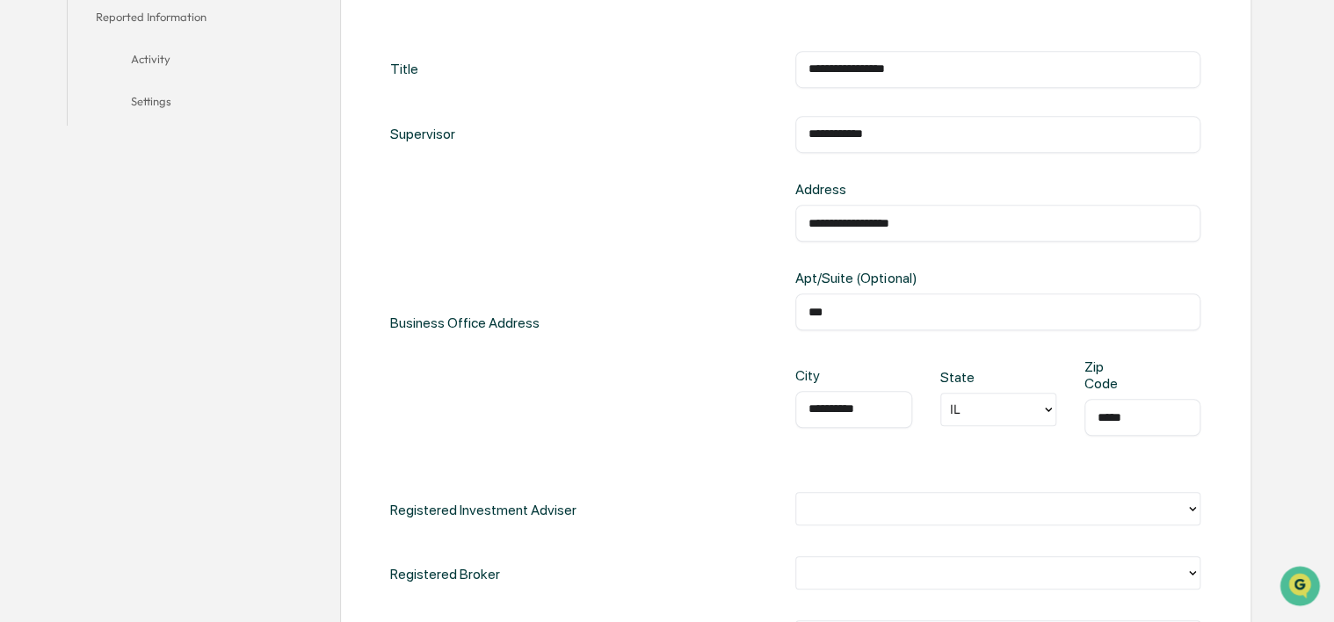
type input "*****"
click at [682, 296] on div "**********" at bounding box center [795, 322] width 810 height 283
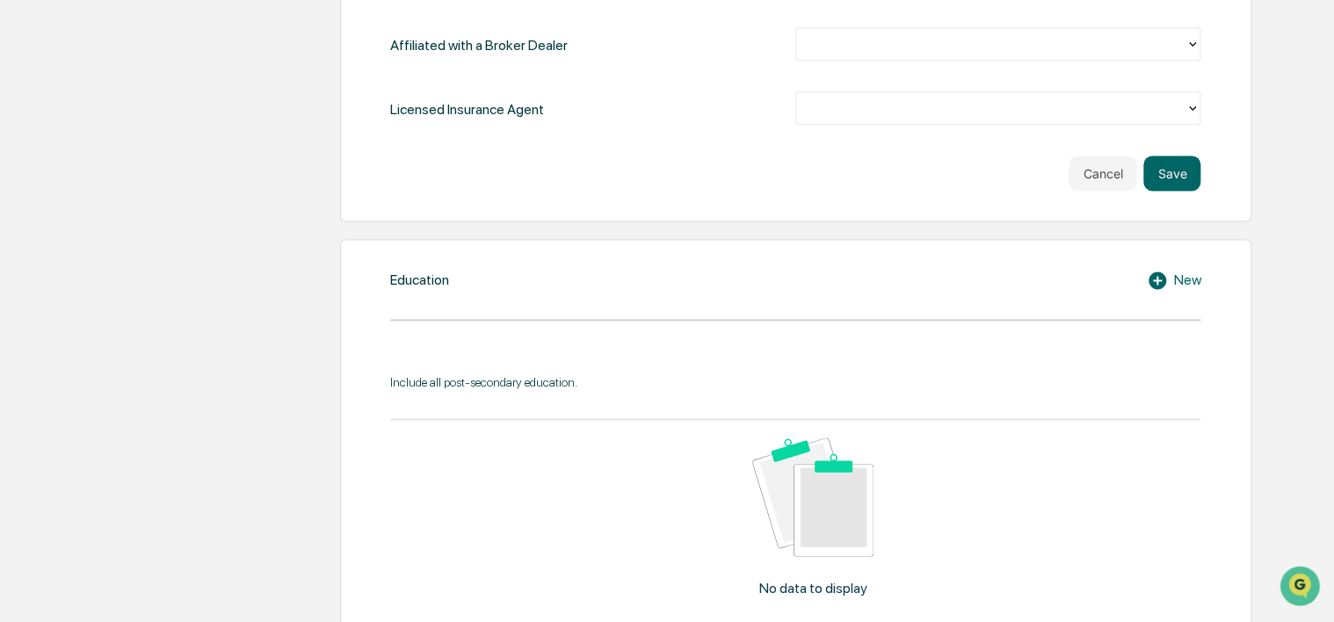
scroll to position [1055, 0]
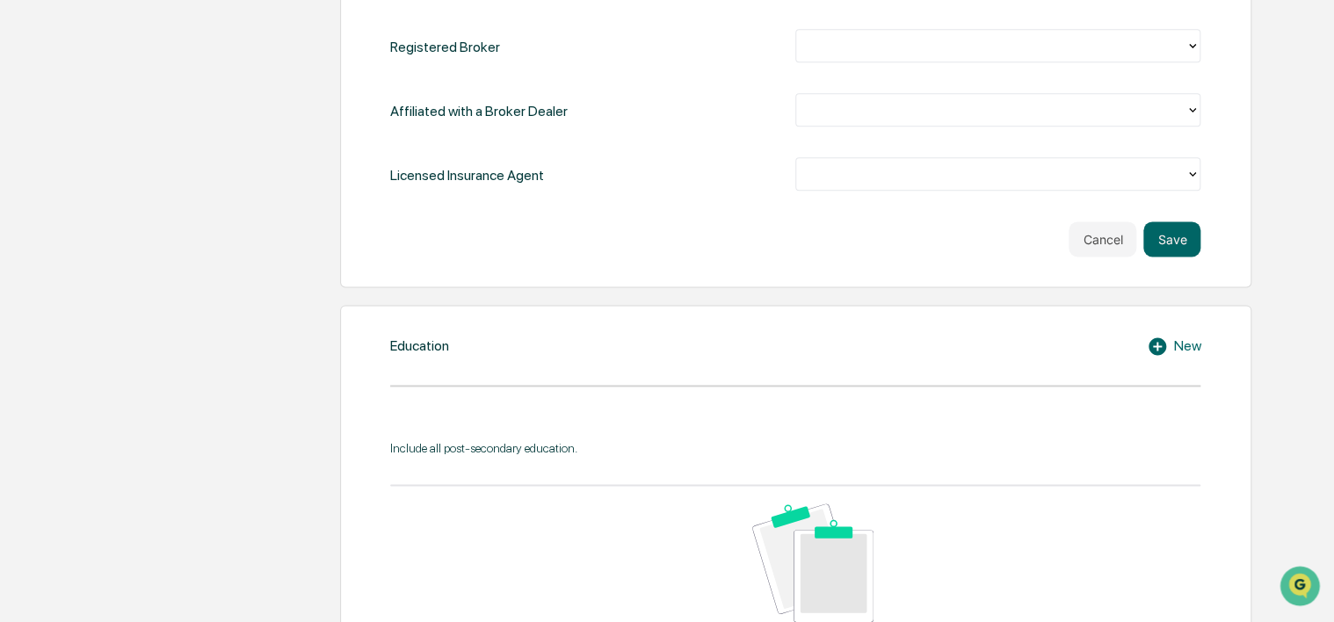
click at [1171, 341] on icon at bounding box center [1160, 346] width 26 height 21
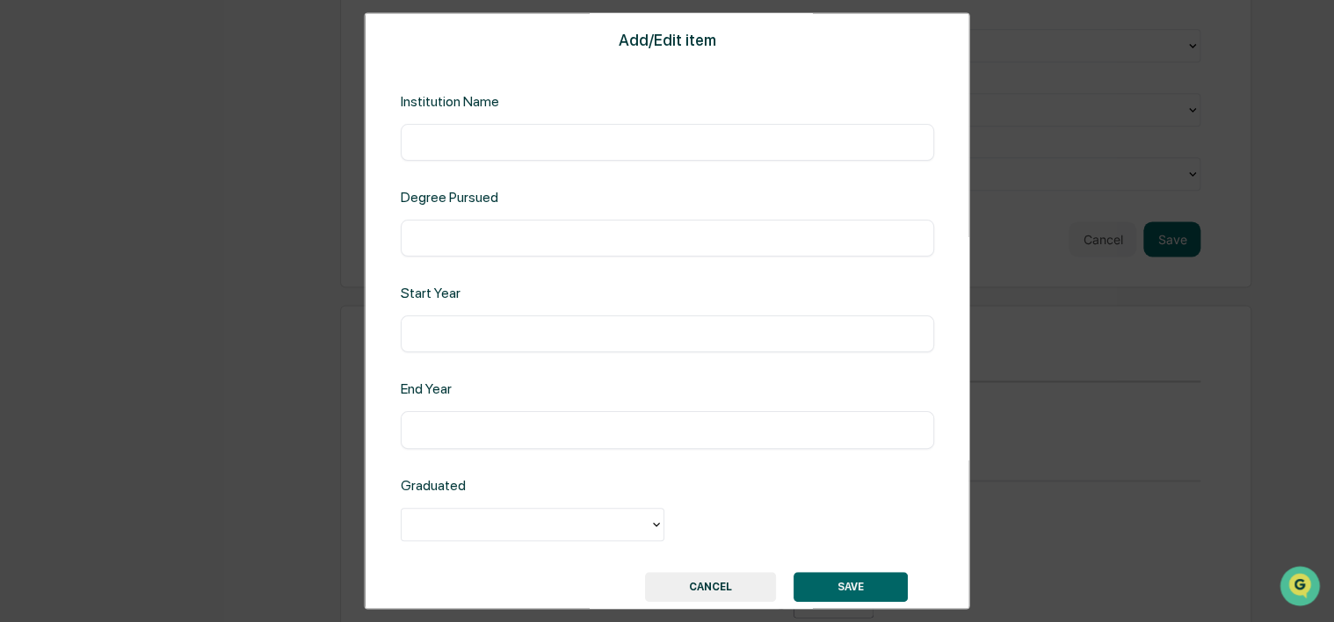
click at [636, 129] on div "​" at bounding box center [666, 142] width 533 height 37
click at [732, 141] on input "text" at bounding box center [666, 143] width 507 height 18
type input "**********"
click at [718, 585] on button "CANCEL" at bounding box center [710, 587] width 131 height 30
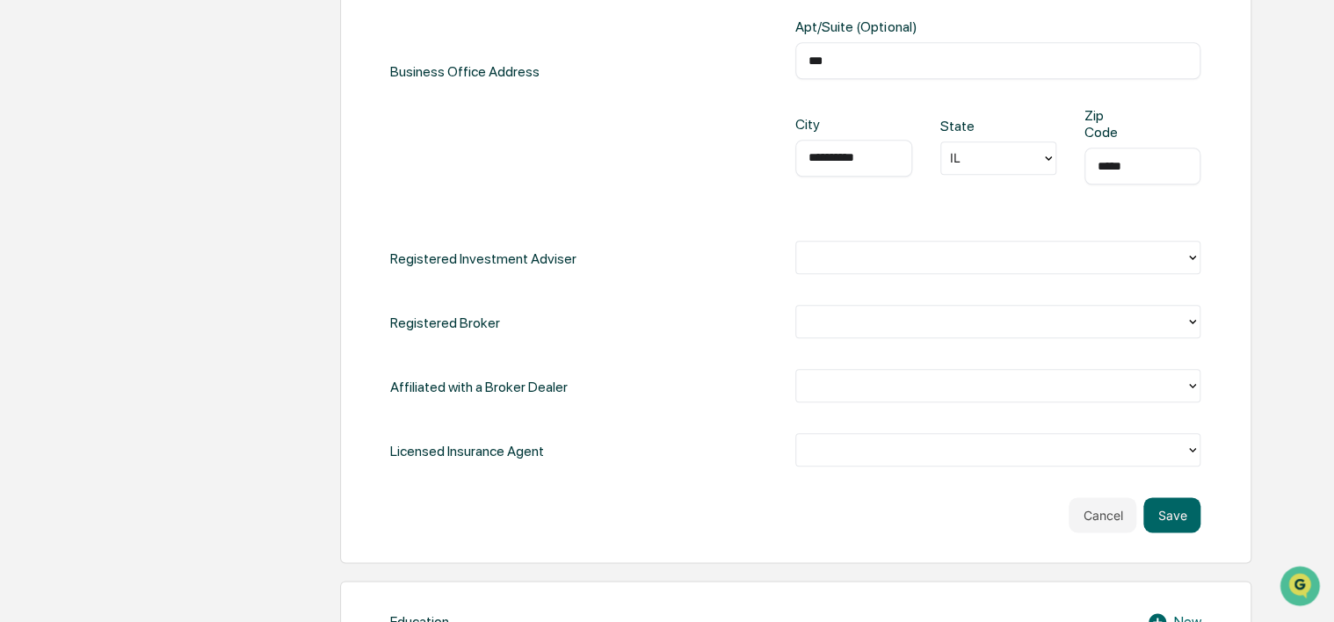
scroll to position [879, 0]
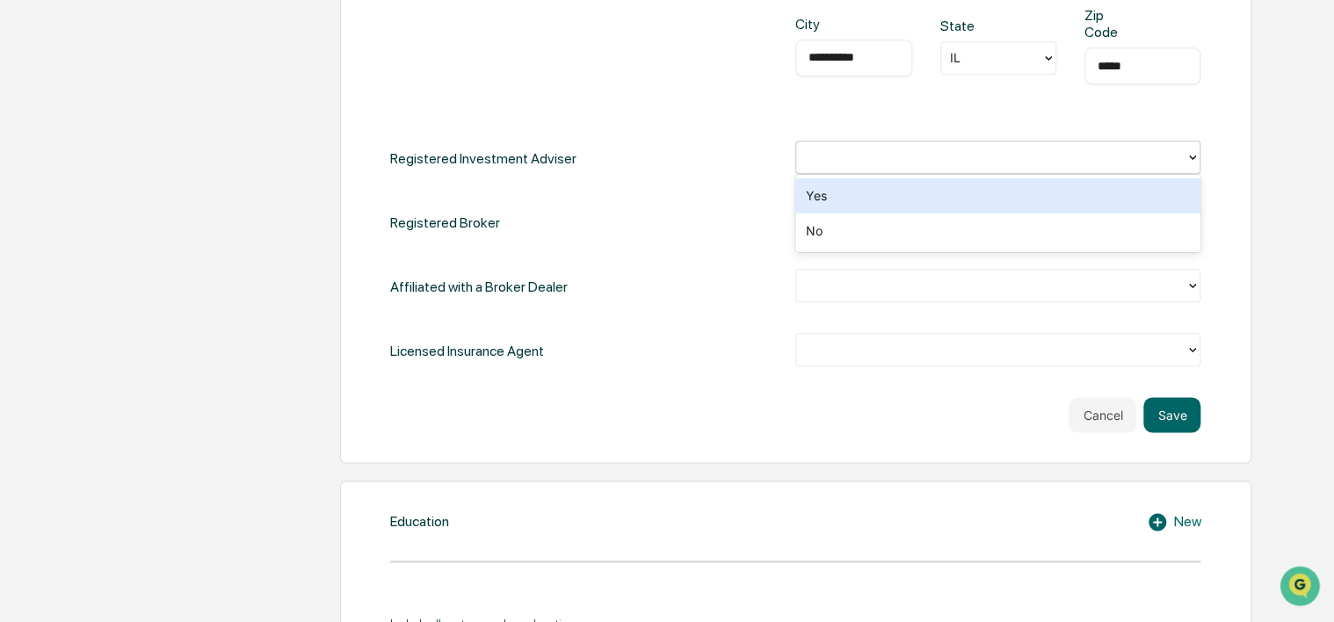
click at [868, 153] on div at bounding box center [991, 158] width 372 height 20
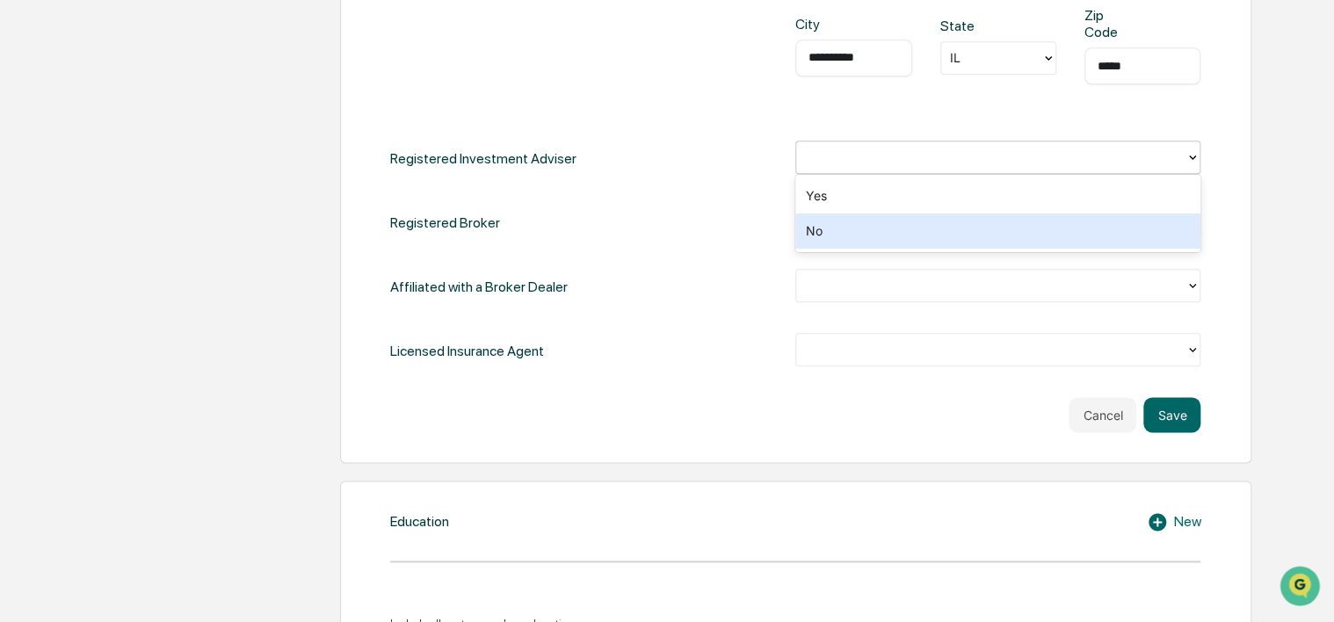
click at [842, 235] on div "No" at bounding box center [997, 231] width 405 height 35
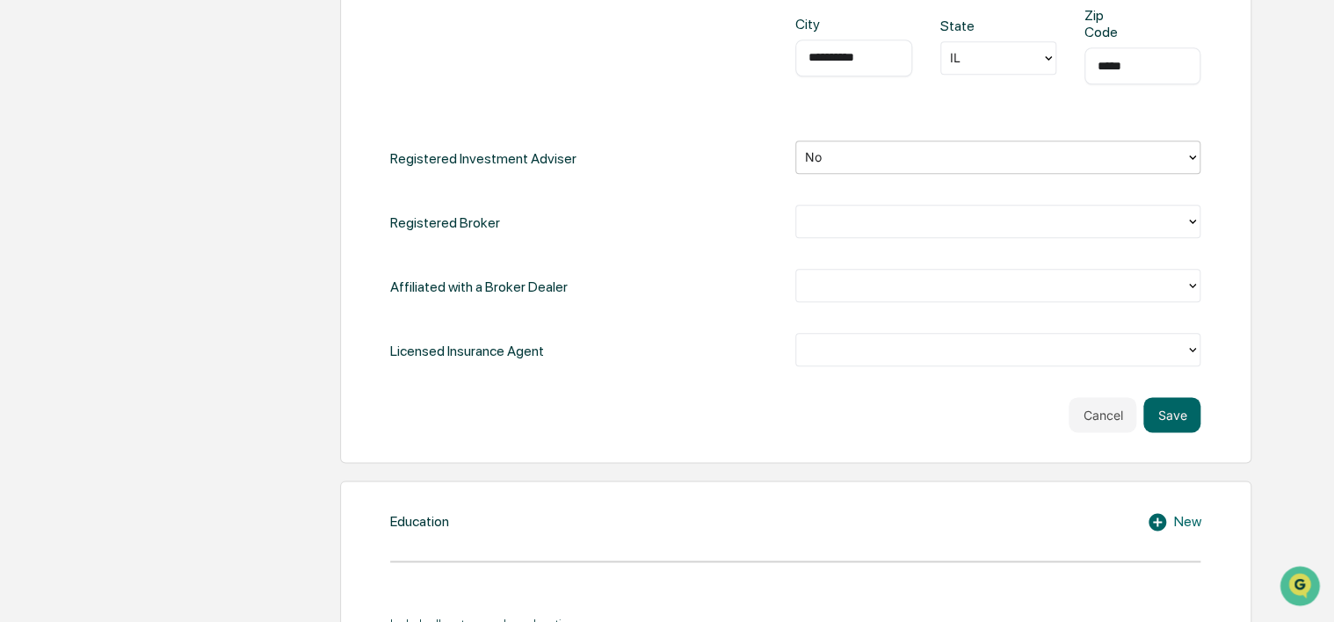
click at [854, 230] on div at bounding box center [990, 221] width 389 height 27
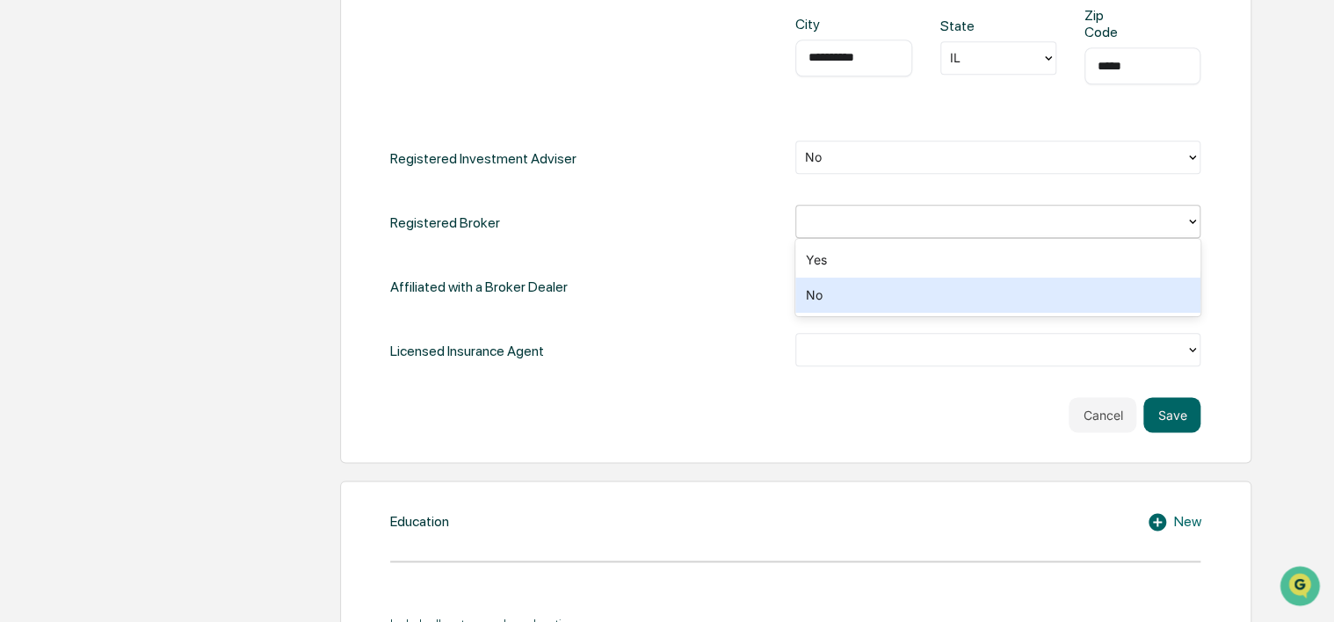
click at [840, 295] on div "No" at bounding box center [997, 295] width 405 height 35
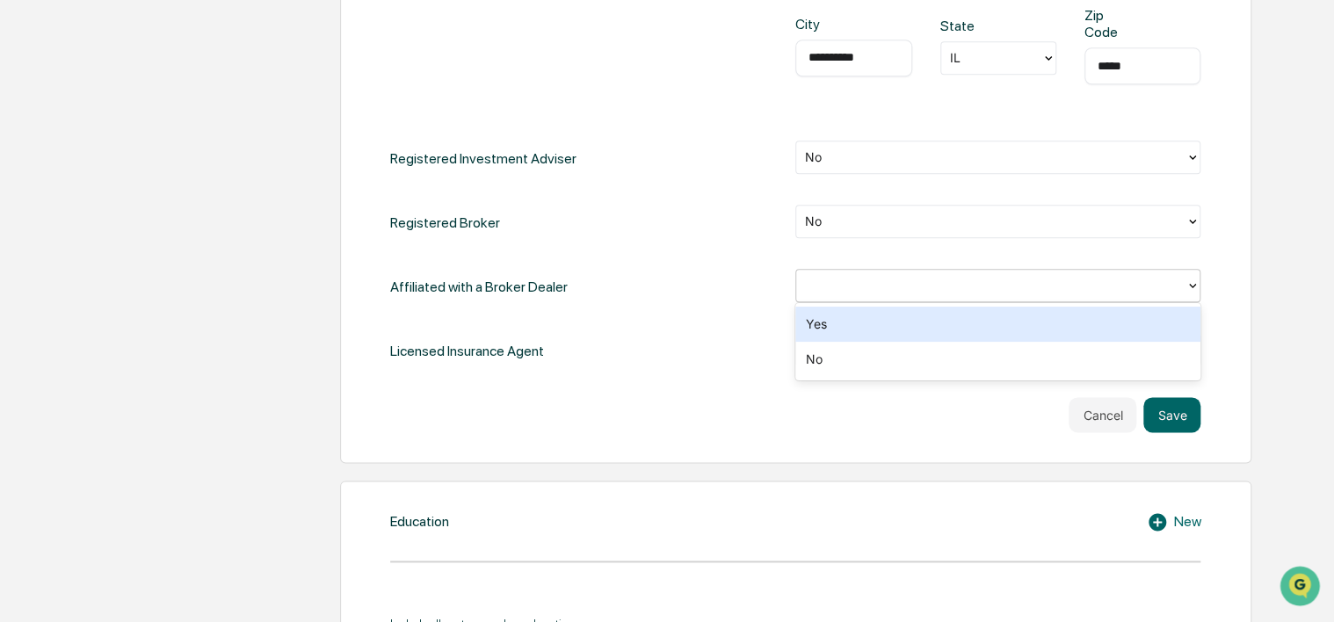
click at [854, 276] on div at bounding box center [991, 286] width 372 height 20
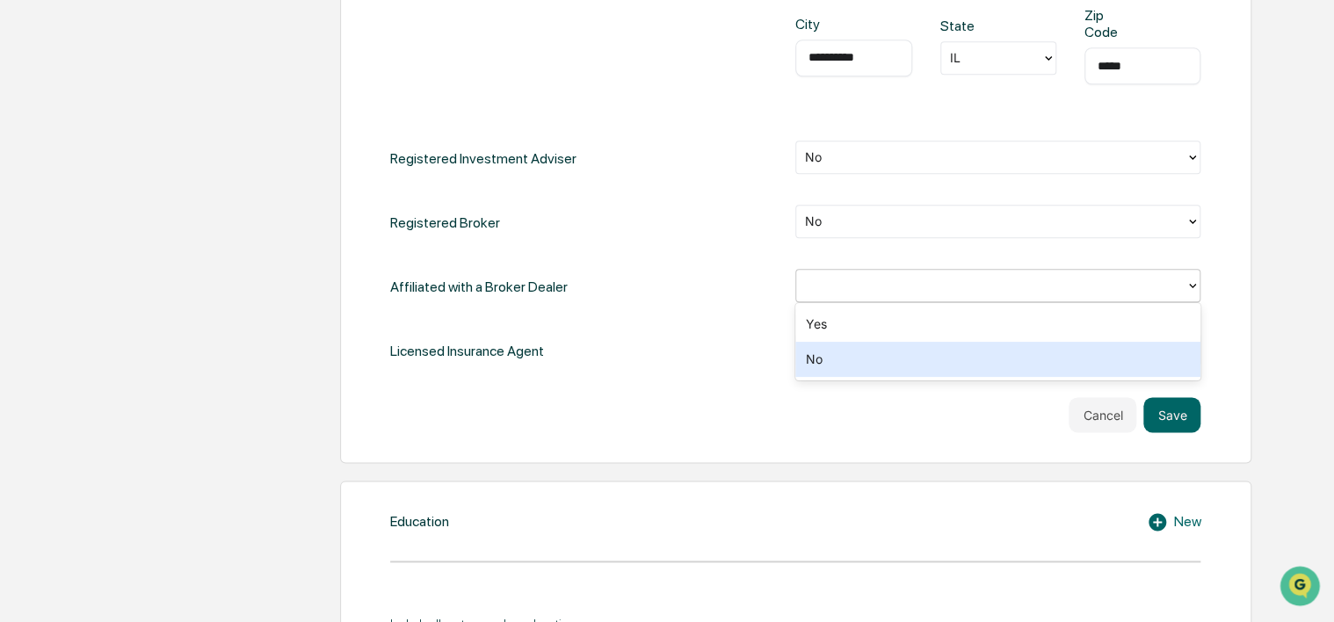
click at [847, 359] on div "No" at bounding box center [997, 359] width 405 height 35
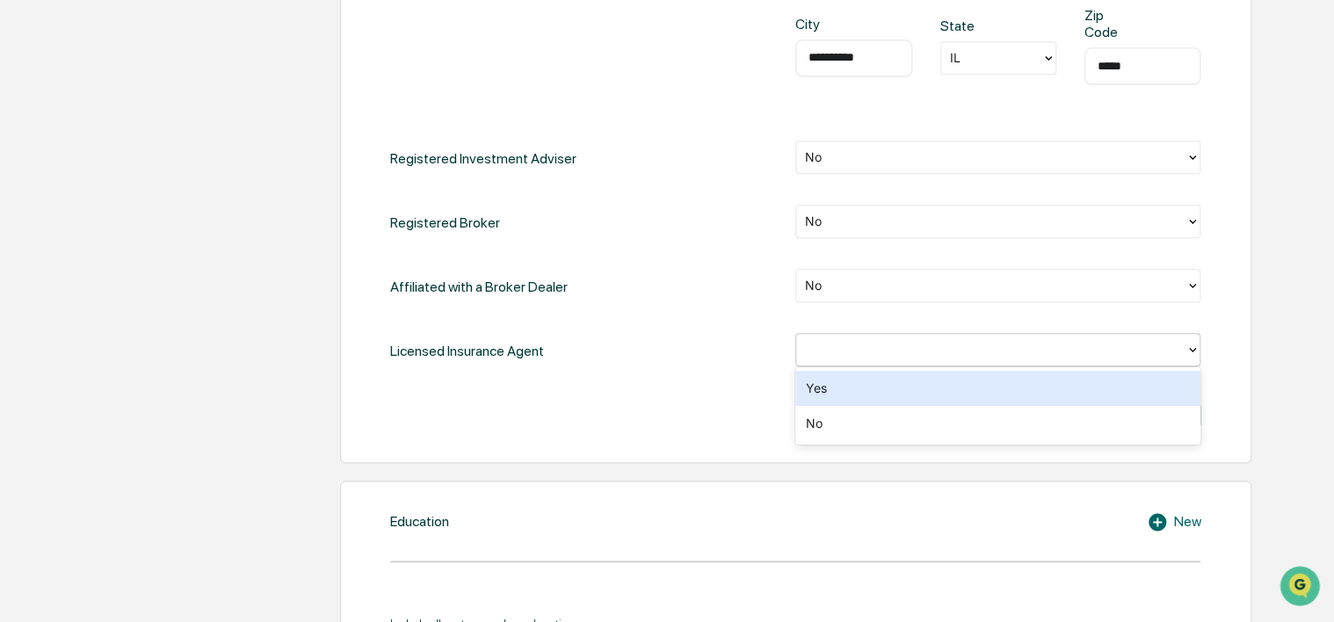
click at [848, 352] on div at bounding box center [991, 350] width 372 height 20
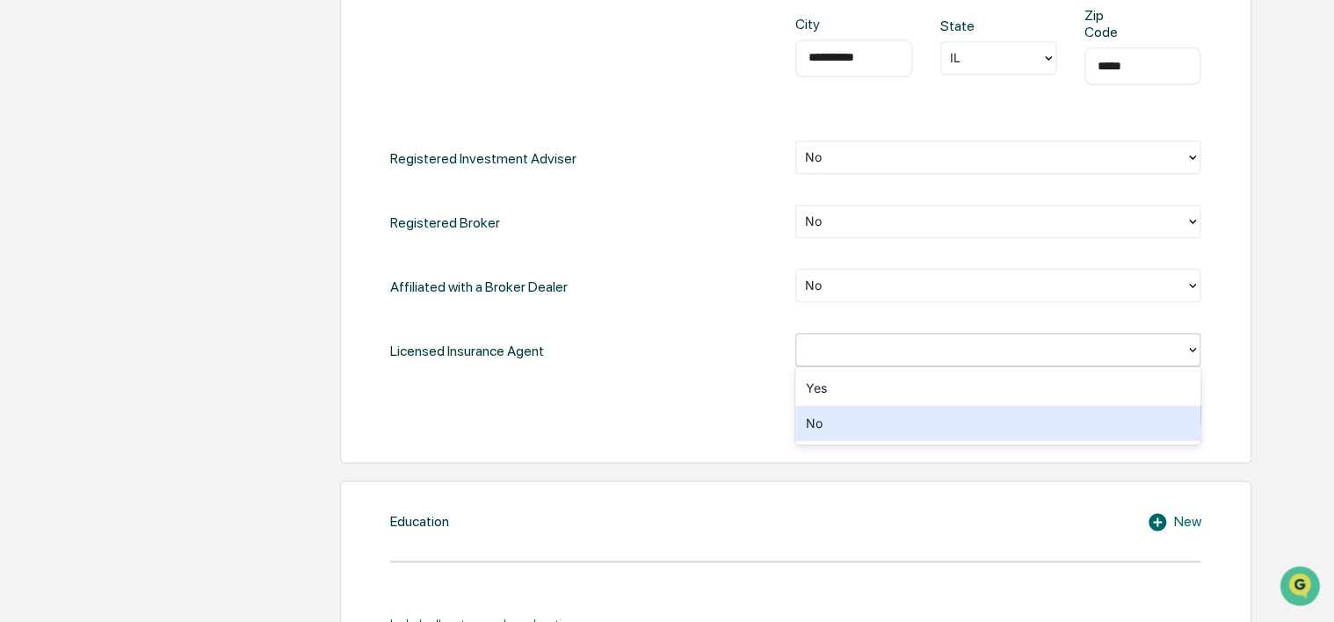
click at [826, 417] on div "No" at bounding box center [997, 423] width 405 height 35
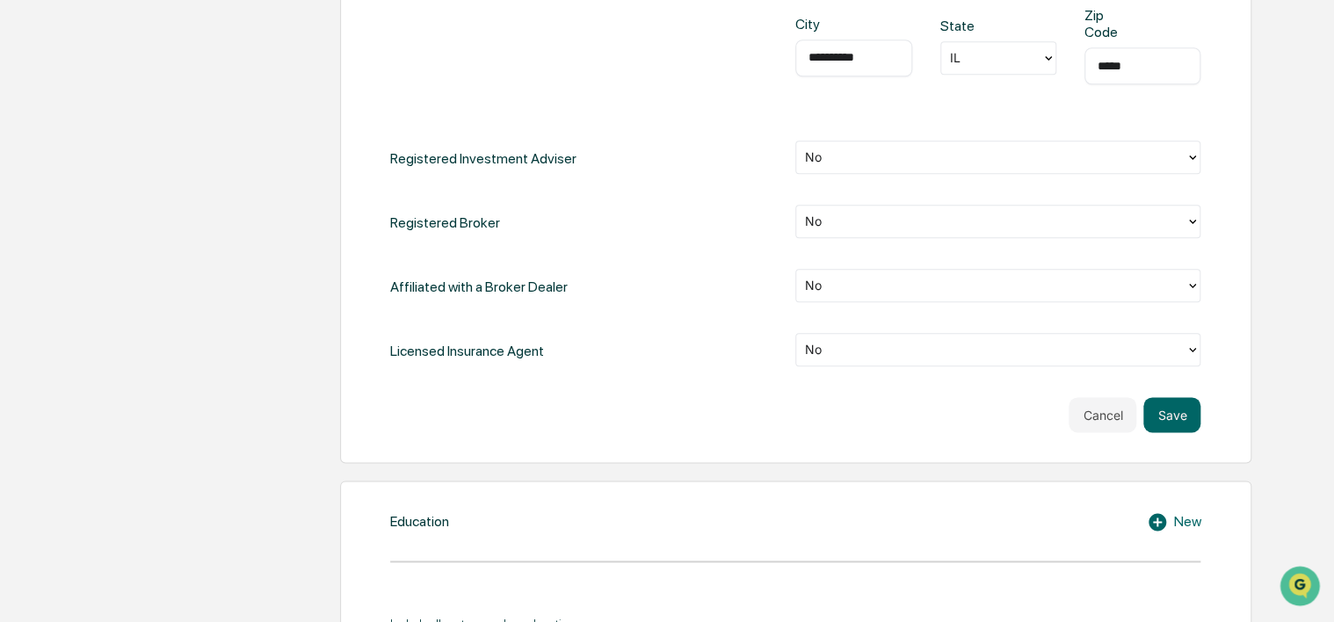
click at [946, 402] on div "Cancel Save" at bounding box center [795, 414] width 810 height 35
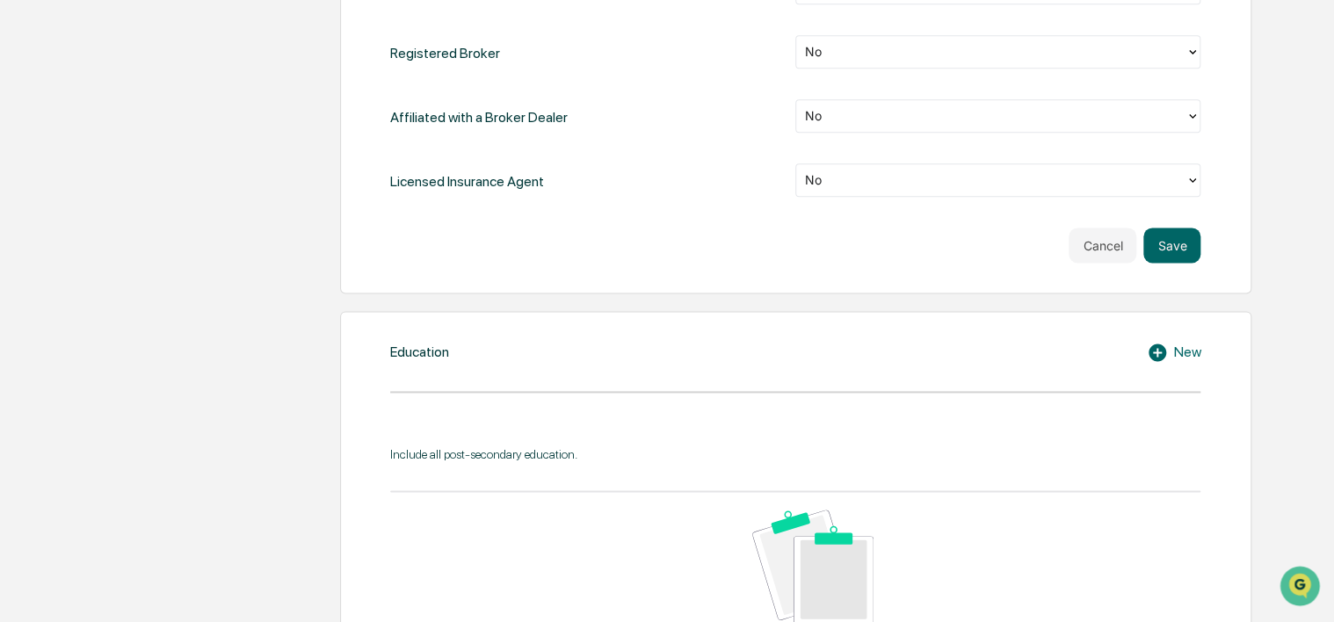
scroll to position [1055, 0]
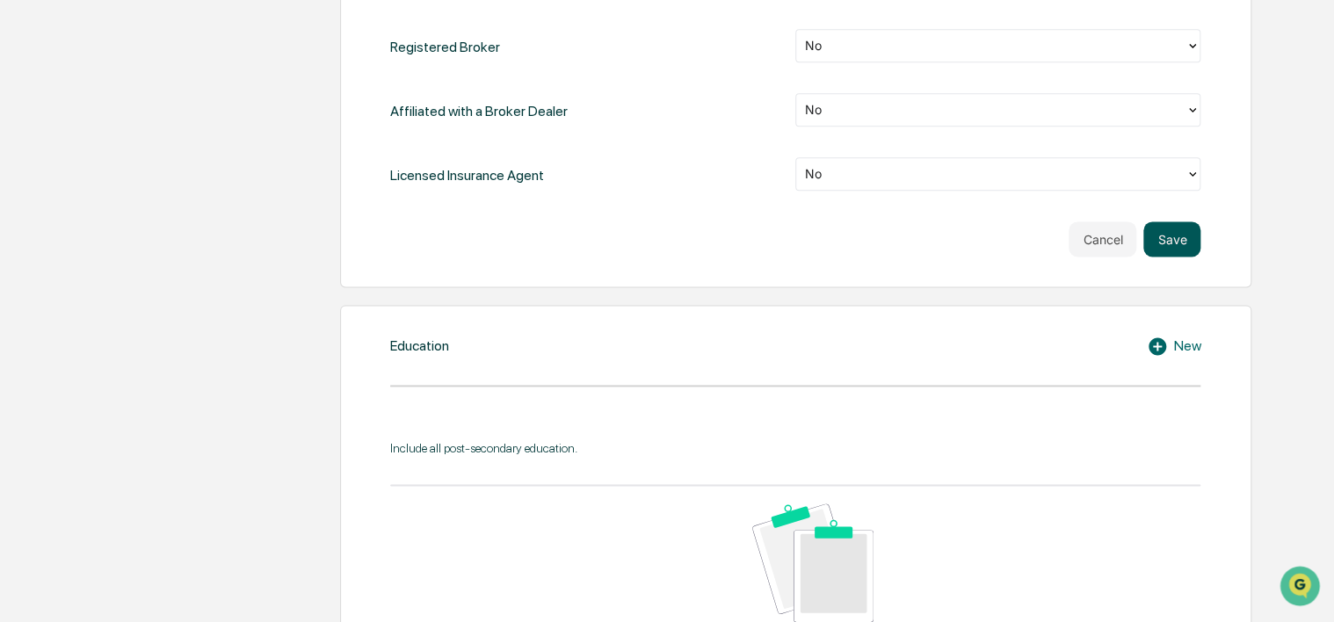
click at [1183, 240] on button "Save" at bounding box center [1171, 238] width 57 height 35
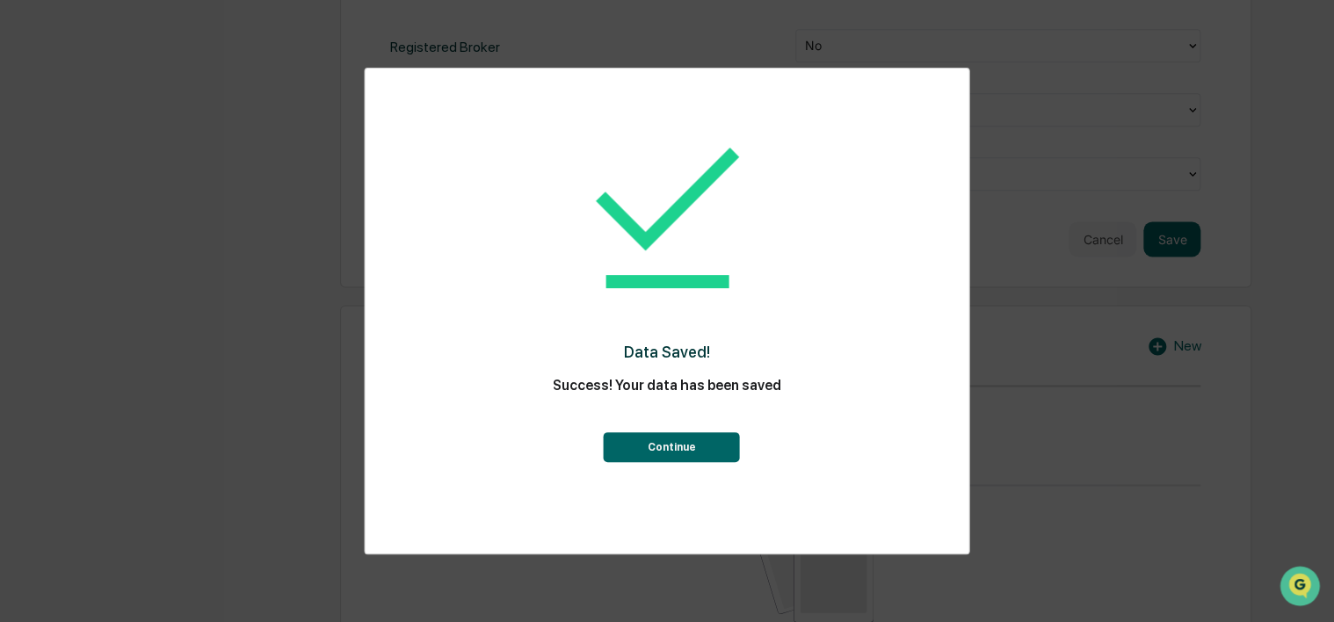
click at [690, 452] on button "Continue" at bounding box center [672, 447] width 136 height 30
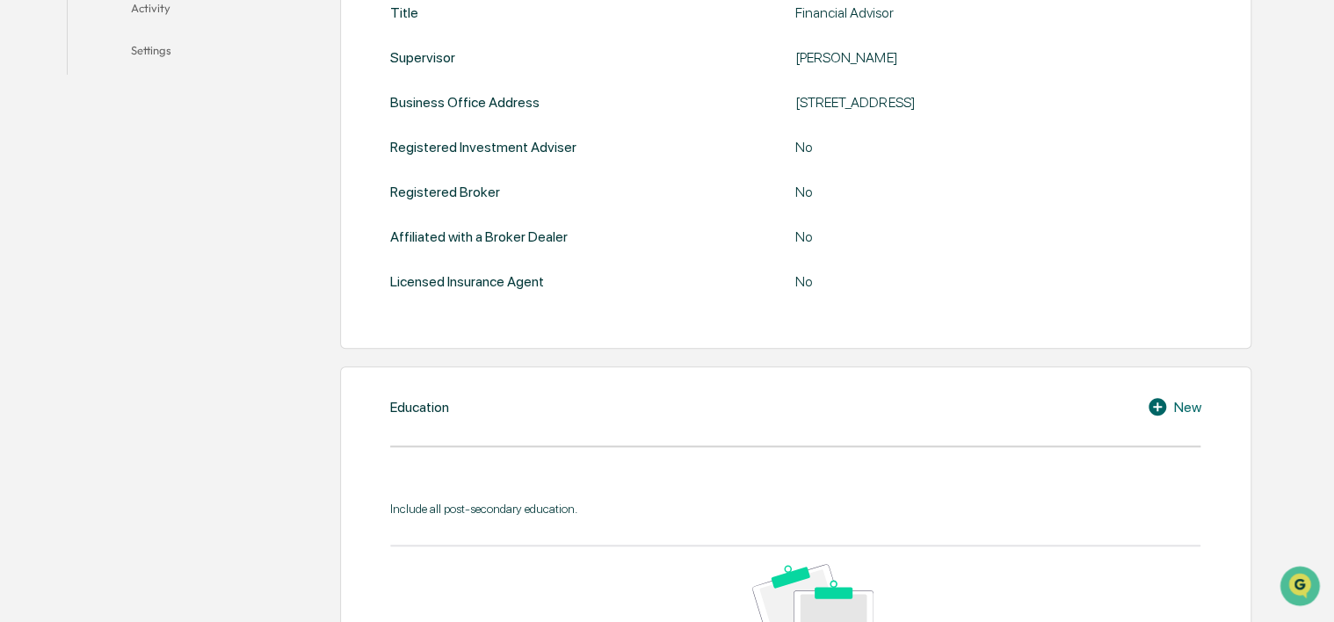
scroll to position [734, 0]
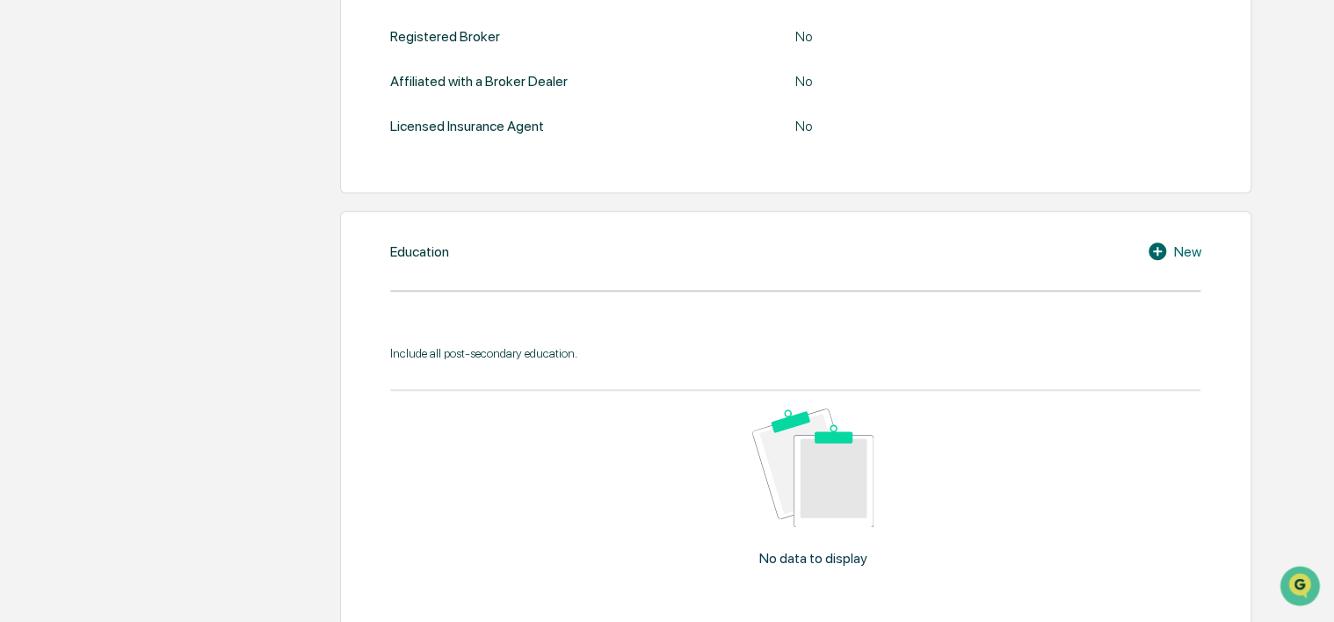
click at [1168, 253] on icon at bounding box center [1160, 251] width 26 height 21
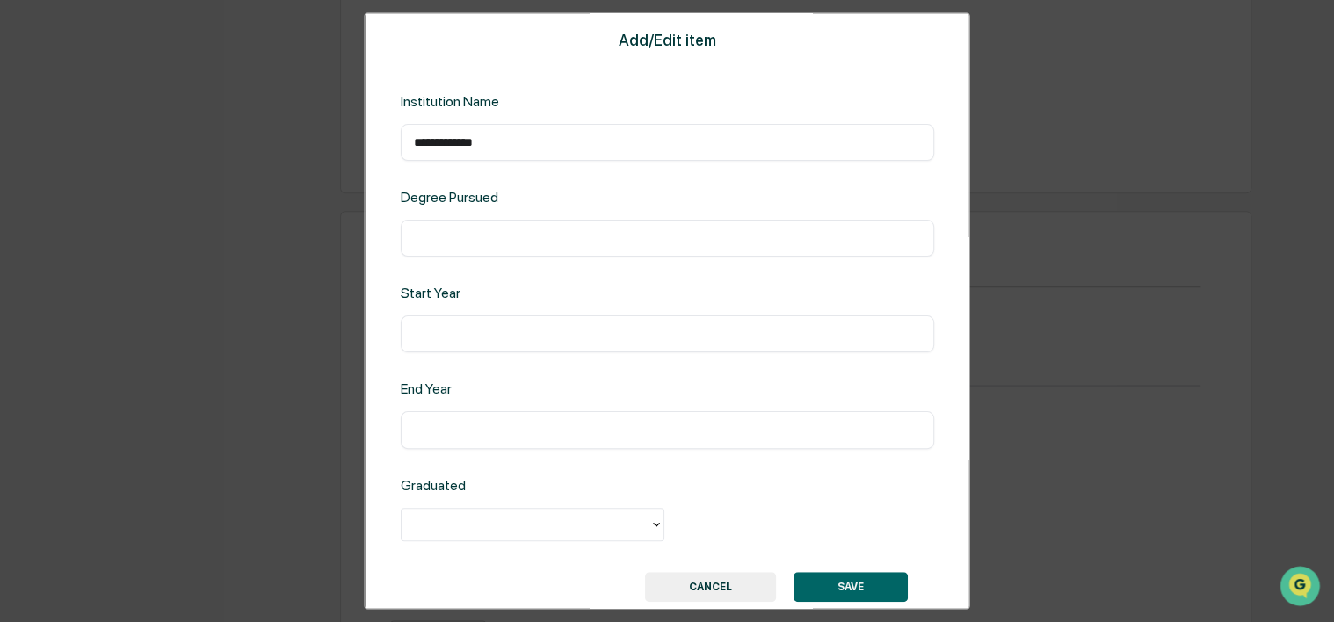
click at [750, 140] on input "**********" at bounding box center [666, 143] width 507 height 18
type input "**********"
click at [710, 236] on input "text" at bounding box center [666, 239] width 507 height 18
click at [701, 241] on input "text" at bounding box center [666, 239] width 507 height 18
type input "**********"
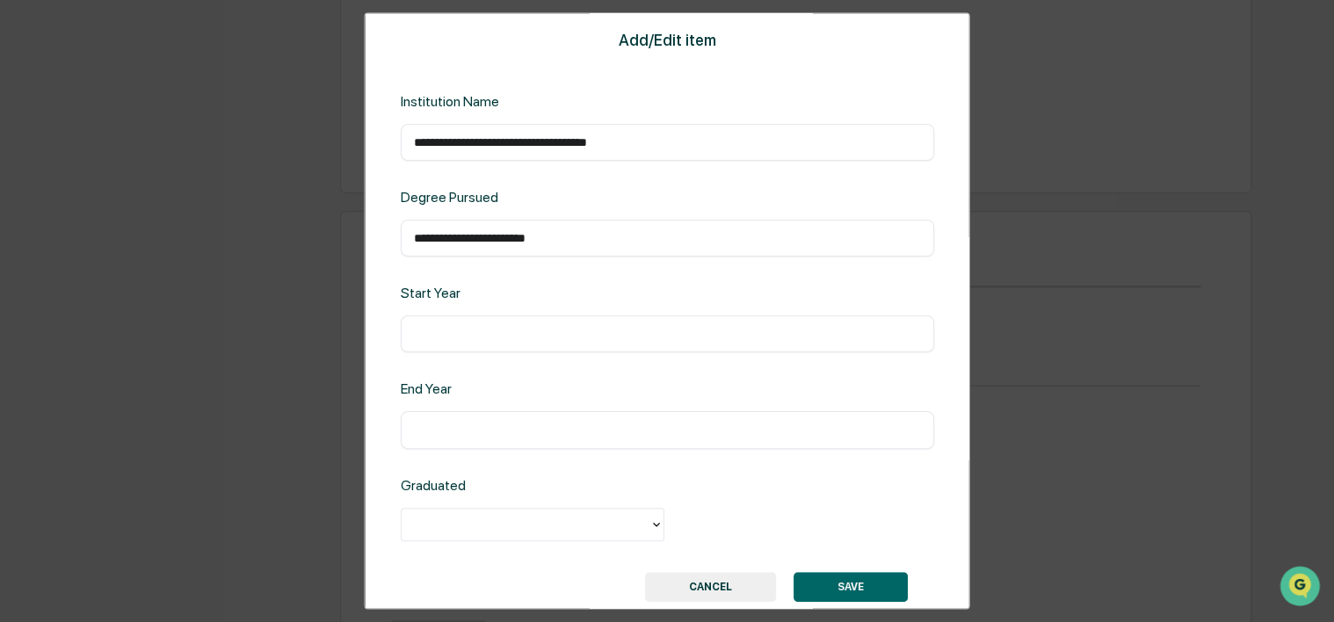
click at [773, 348] on div "​" at bounding box center [666, 334] width 533 height 37
click at [782, 340] on input "text" at bounding box center [666, 335] width 507 height 18
type input "****"
click at [555, 517] on div at bounding box center [525, 524] width 230 height 20
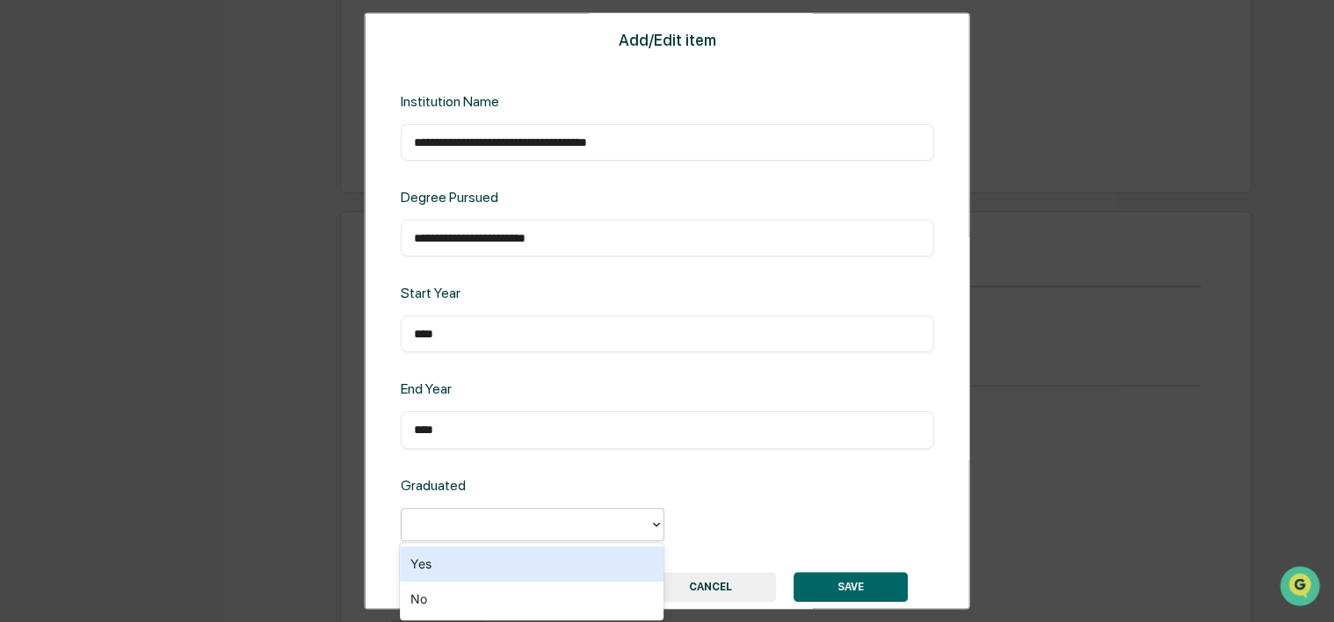
click at [474, 559] on div "Yes" at bounding box center [532, 564] width 264 height 35
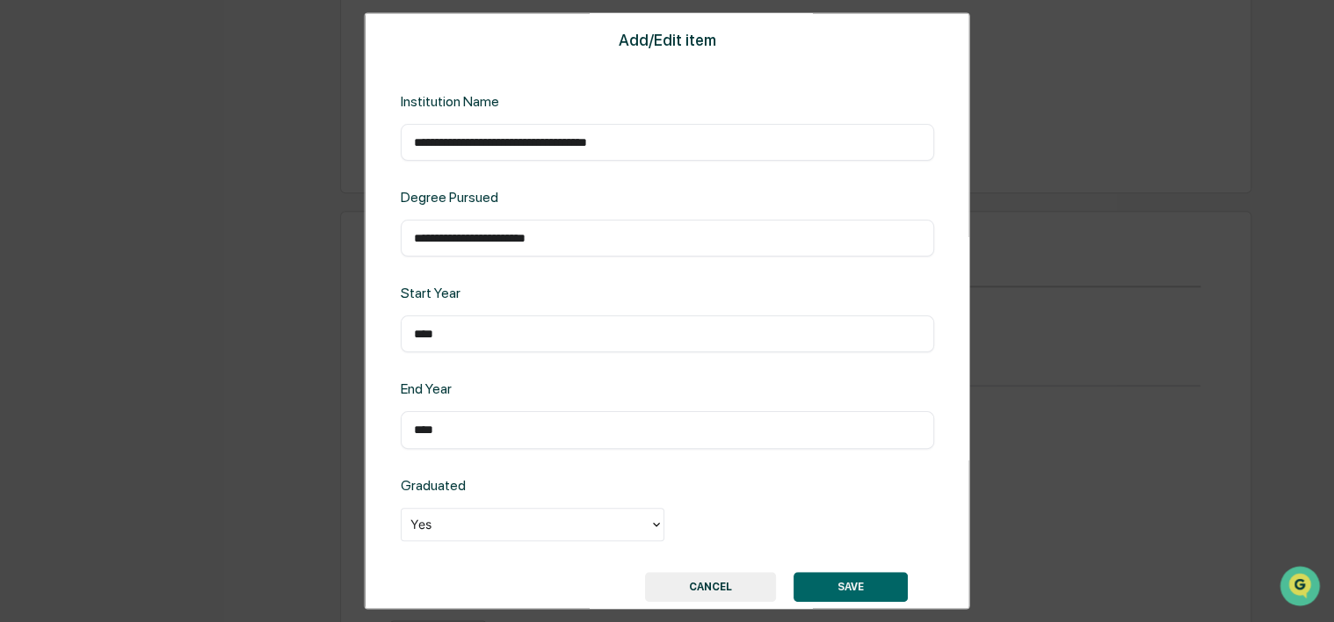
click at [831, 584] on button "SAVE" at bounding box center [851, 587] width 114 height 30
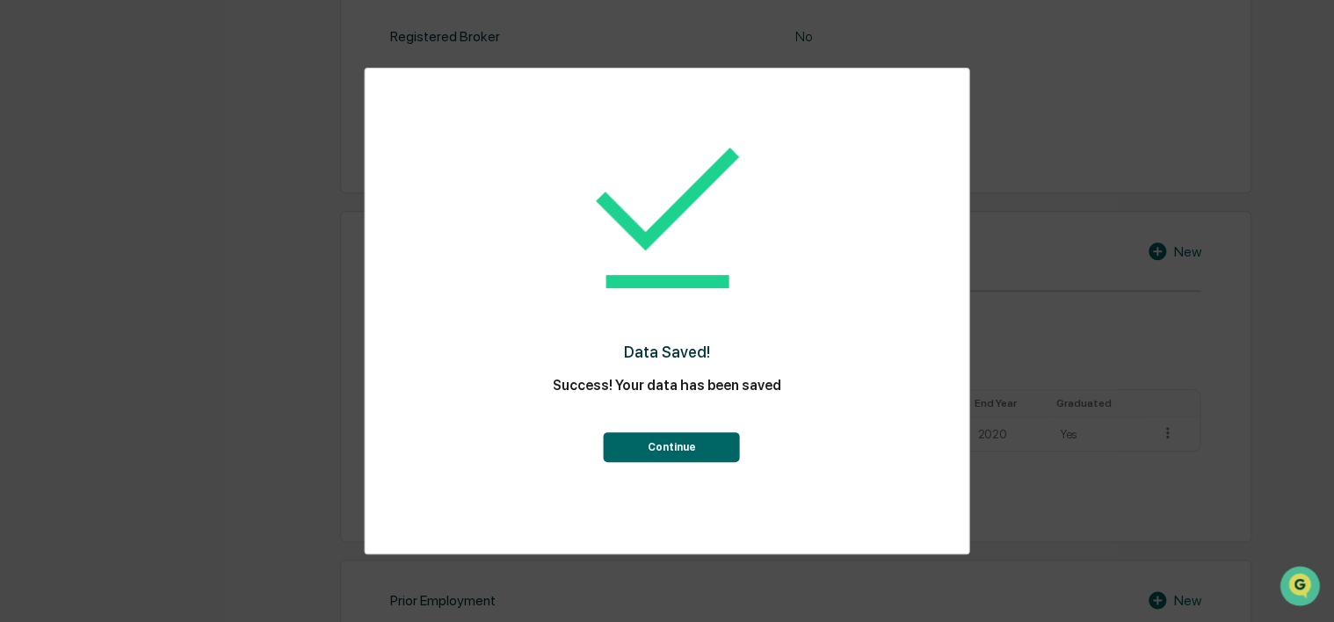
click at [684, 460] on button "Continue" at bounding box center [672, 447] width 136 height 30
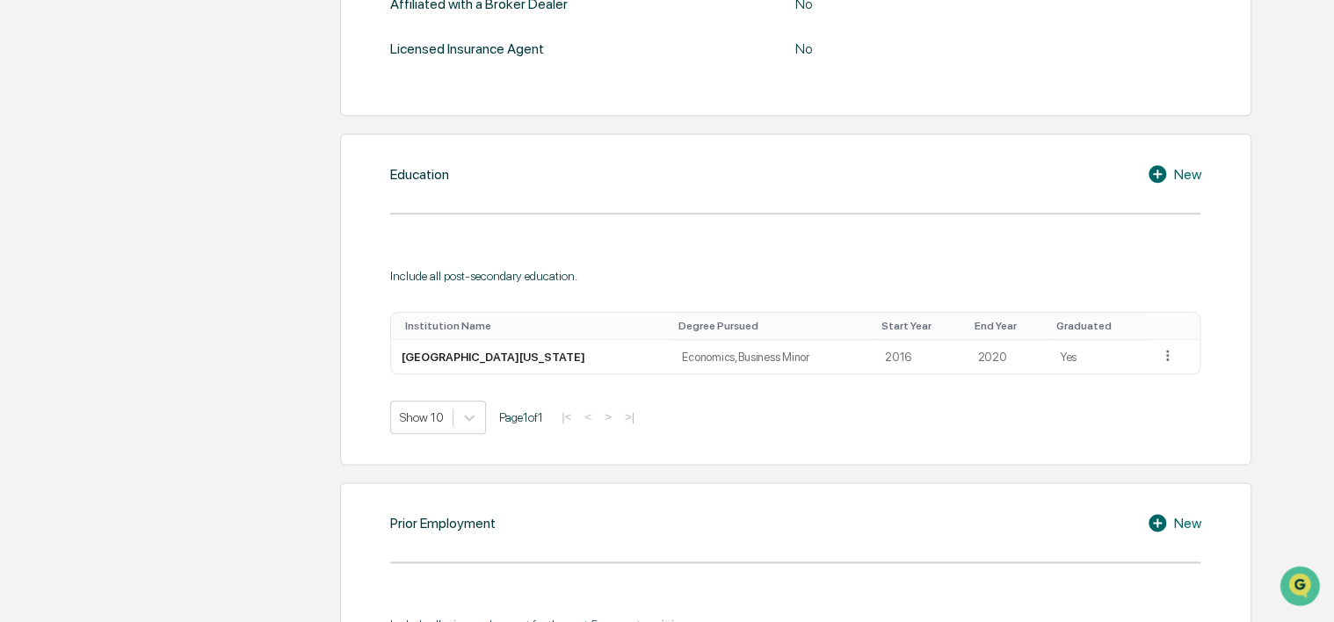
scroll to position [910, 0]
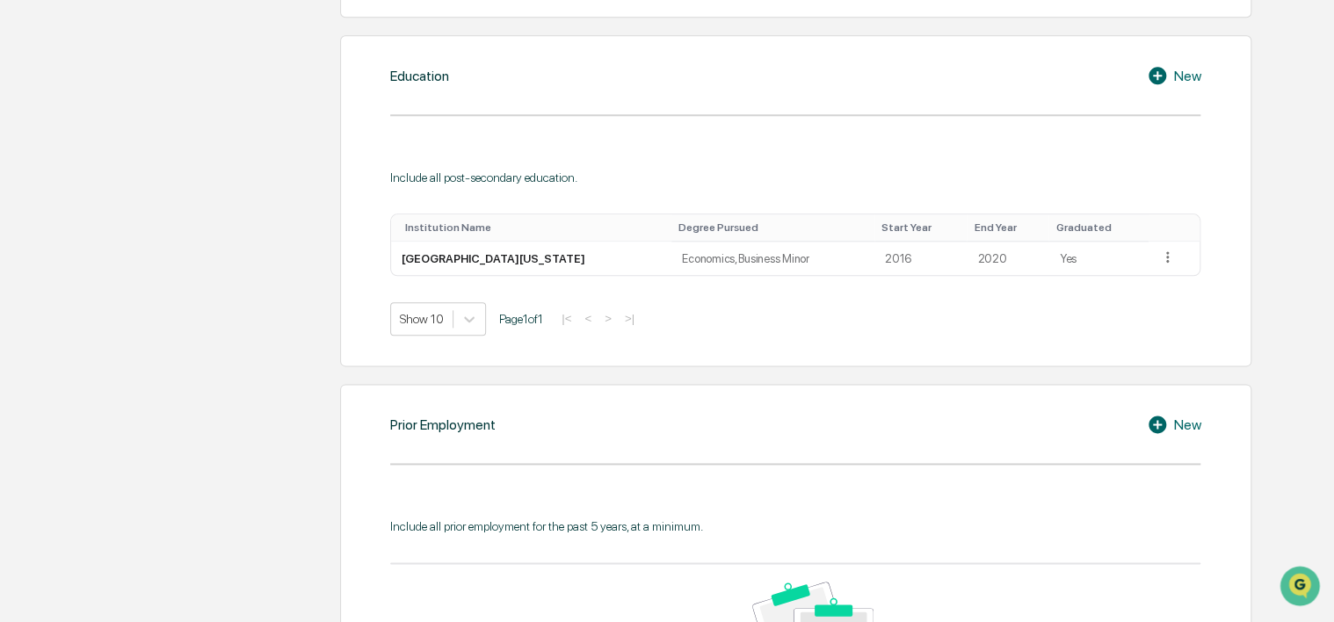
click at [1182, 76] on div "New" at bounding box center [1174, 75] width 54 height 21
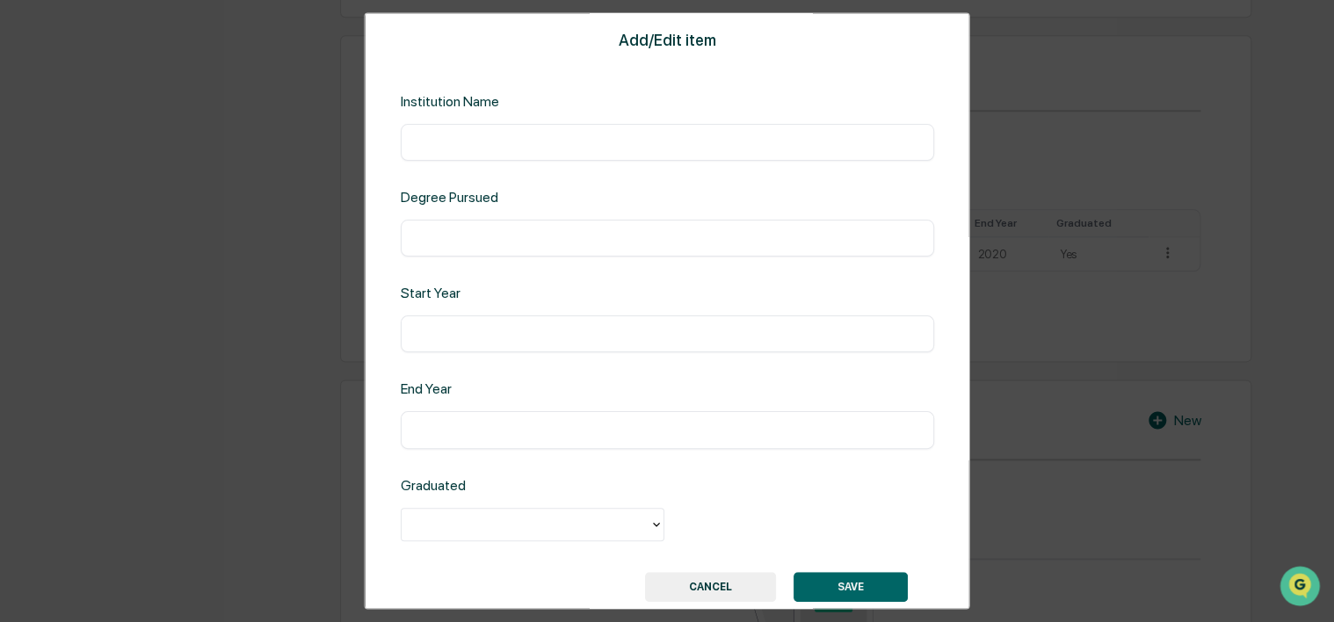
click at [728, 157] on div "​" at bounding box center [666, 142] width 533 height 37
click at [735, 148] on input "text" at bounding box center [666, 143] width 507 height 18
type input "**********"
type input "****"
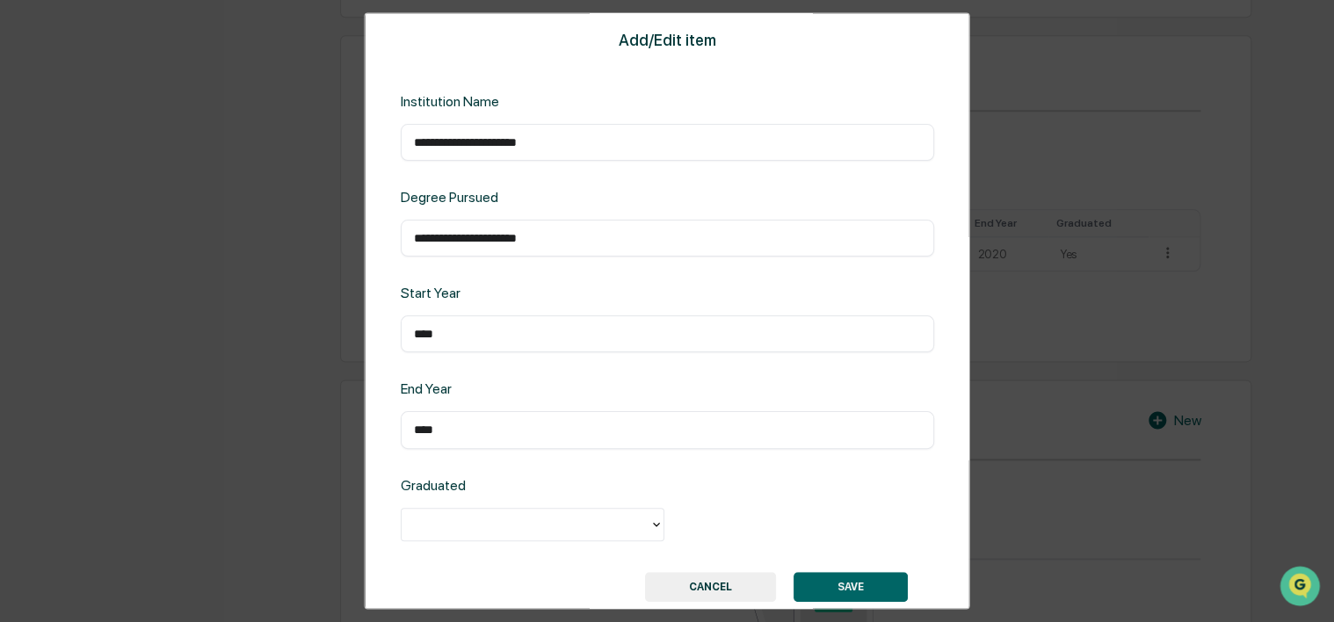
type input "****"
type input "*"
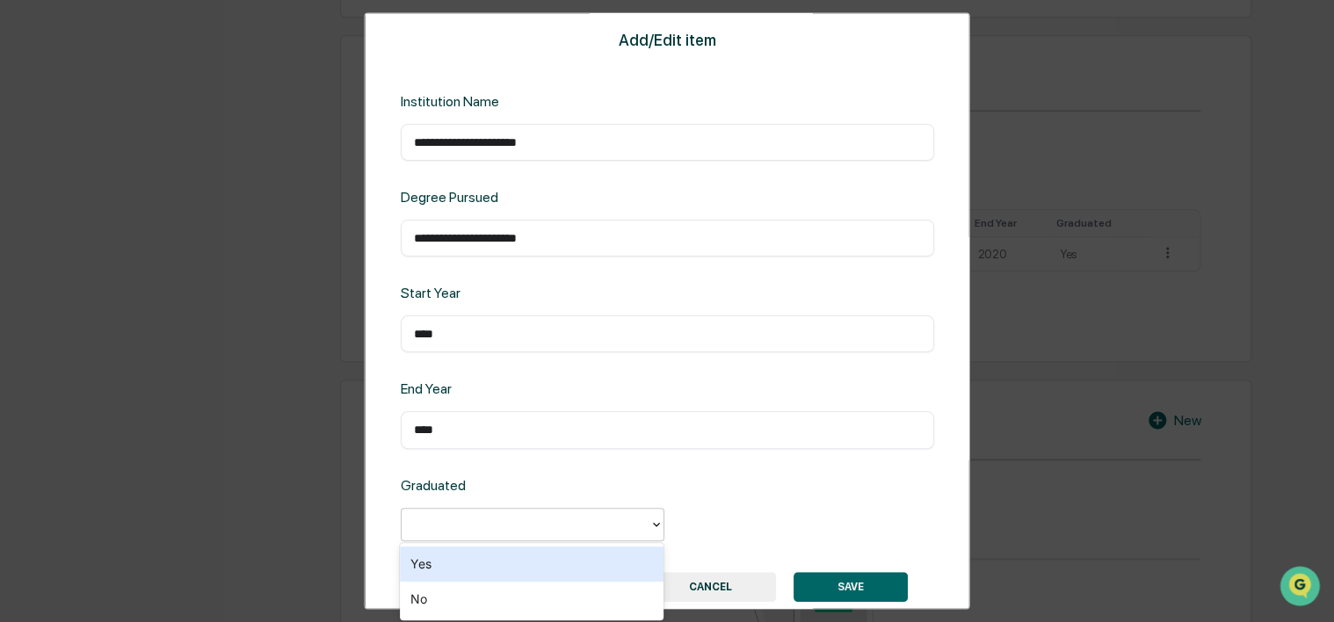
click at [595, 548] on div "Yes" at bounding box center [532, 564] width 264 height 35
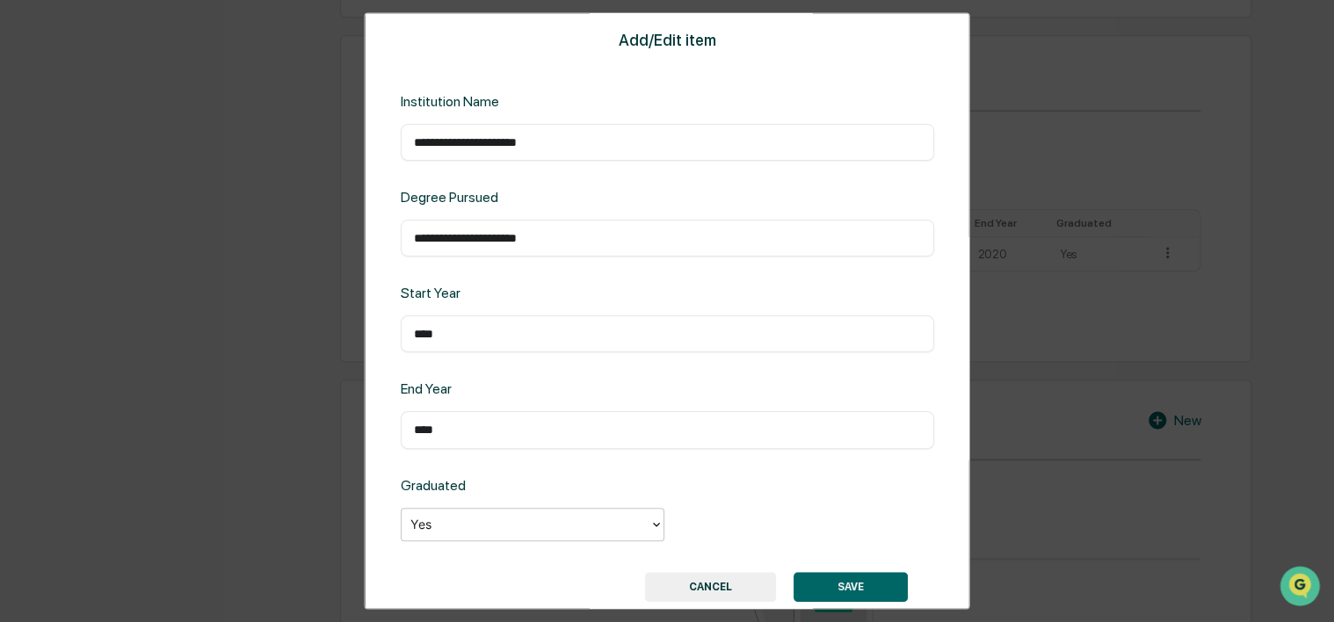
click at [806, 584] on button "SAVE" at bounding box center [851, 587] width 114 height 30
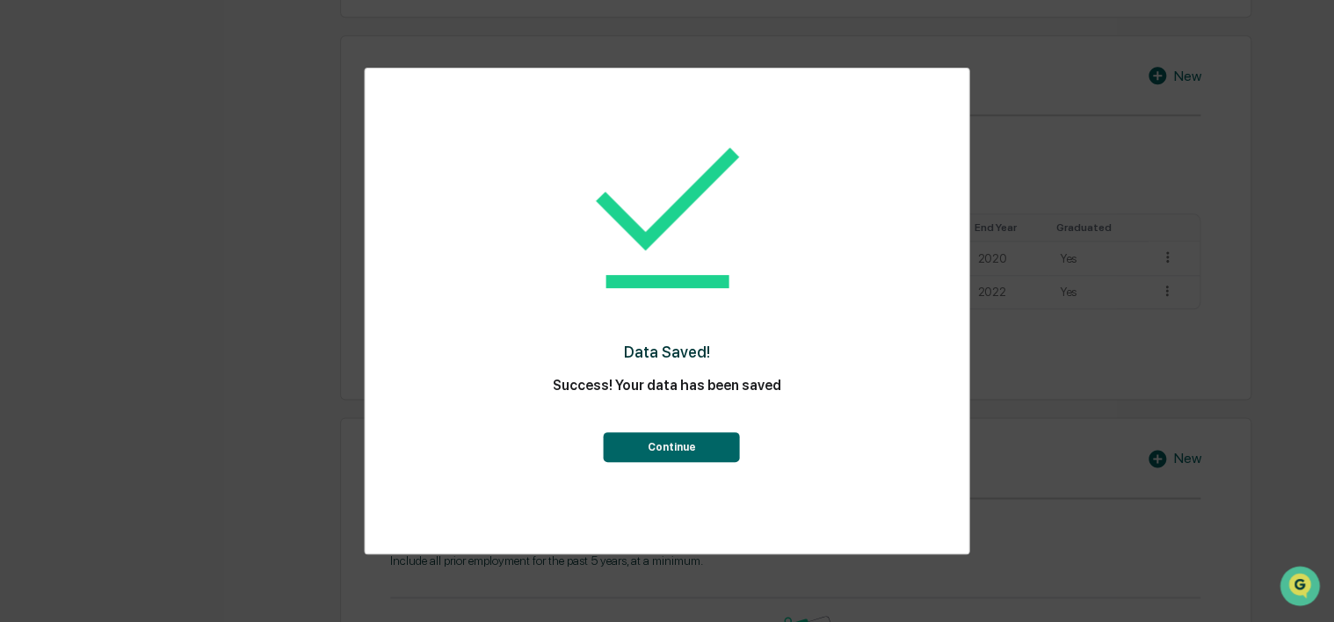
click at [672, 443] on button "Continue" at bounding box center [672, 447] width 136 height 30
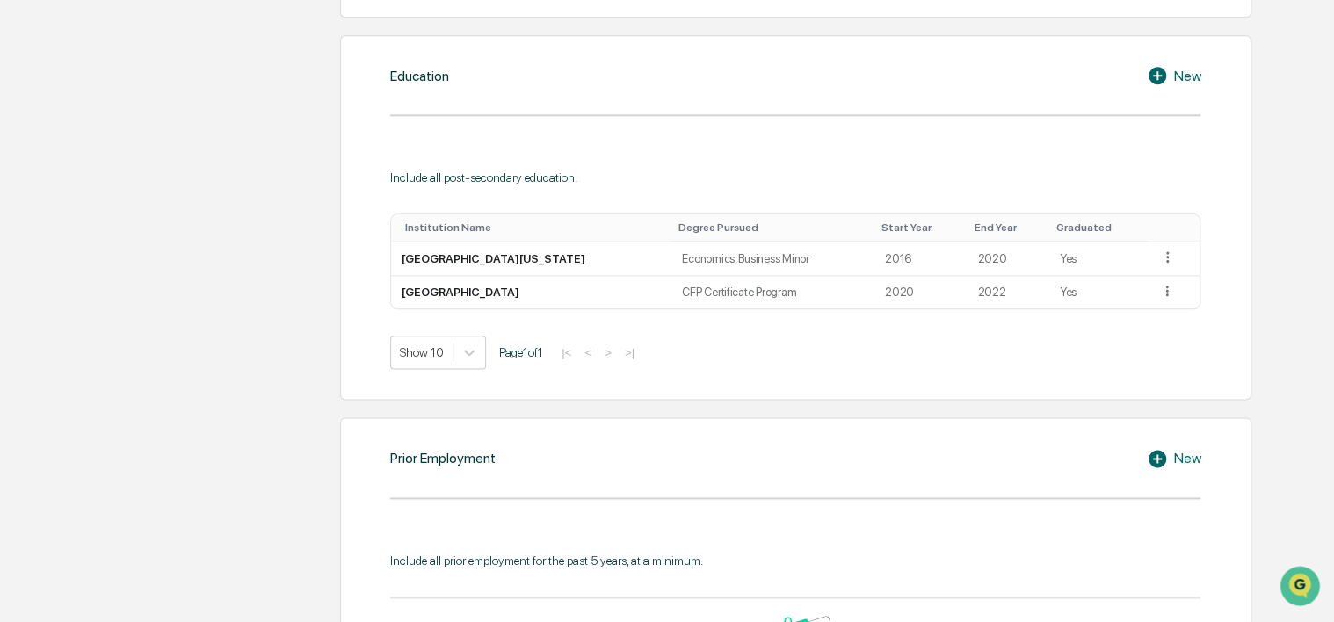
click at [1174, 456] on div "New" at bounding box center [1174, 458] width 54 height 21
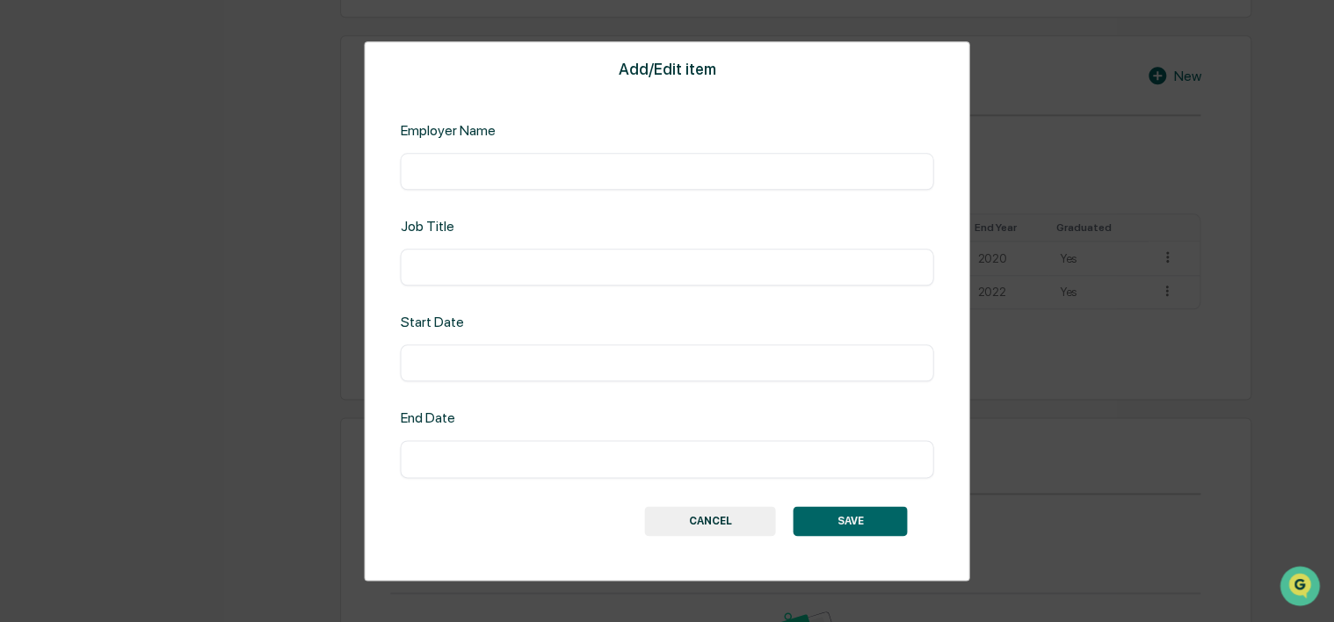
click at [708, 164] on input "text" at bounding box center [666, 172] width 507 height 18
click at [464, 172] on input "**********" at bounding box center [666, 172] width 507 height 18
type input "**********"
click at [616, 156] on div "**********" at bounding box center [666, 171] width 533 height 37
click at [534, 252] on div "​" at bounding box center [666, 267] width 533 height 37
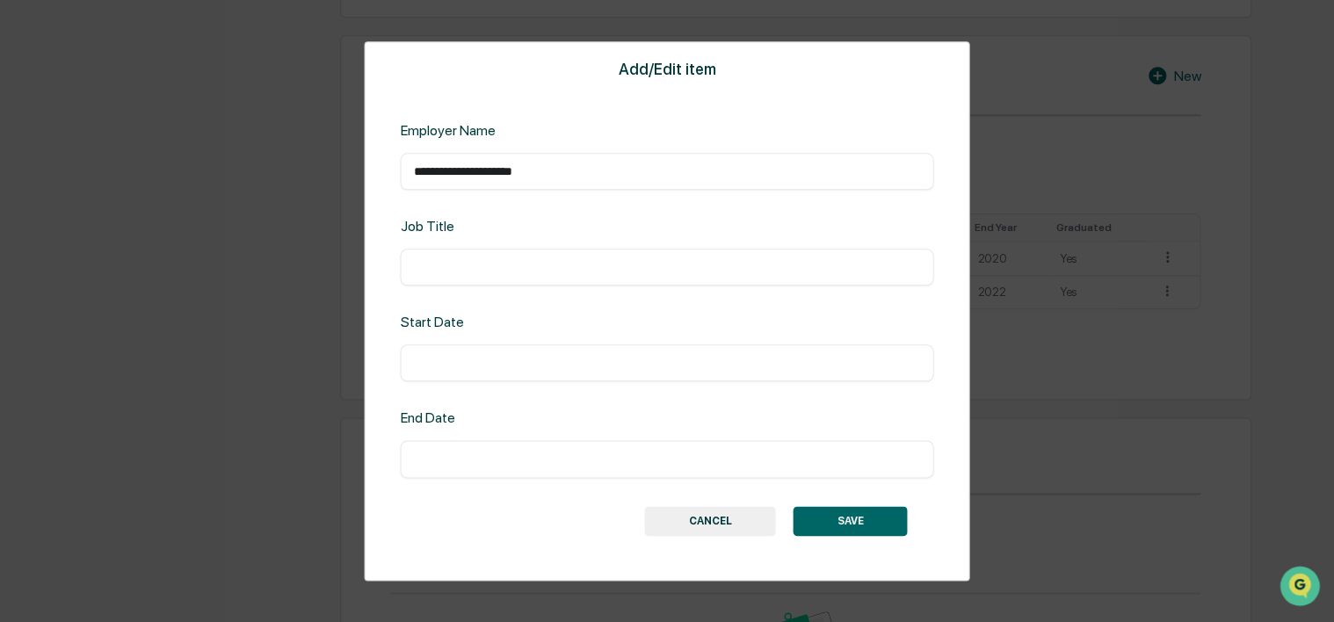
click at [535, 252] on div "​" at bounding box center [666, 267] width 533 height 37
click at [538, 260] on input "text" at bounding box center [666, 267] width 507 height 18
type input "**********"
click at [541, 365] on input "****" at bounding box center [666, 364] width 507 height 18
type input "****"
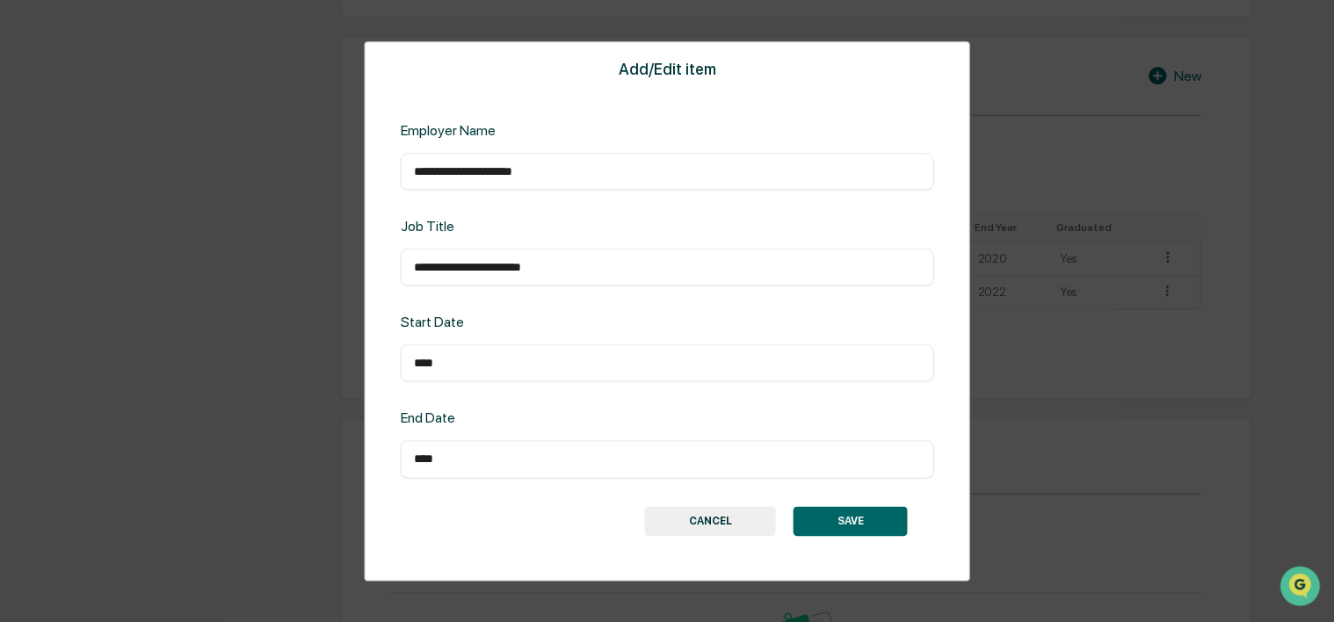
type input "****"
click at [867, 526] on button "SAVE" at bounding box center [851, 521] width 114 height 30
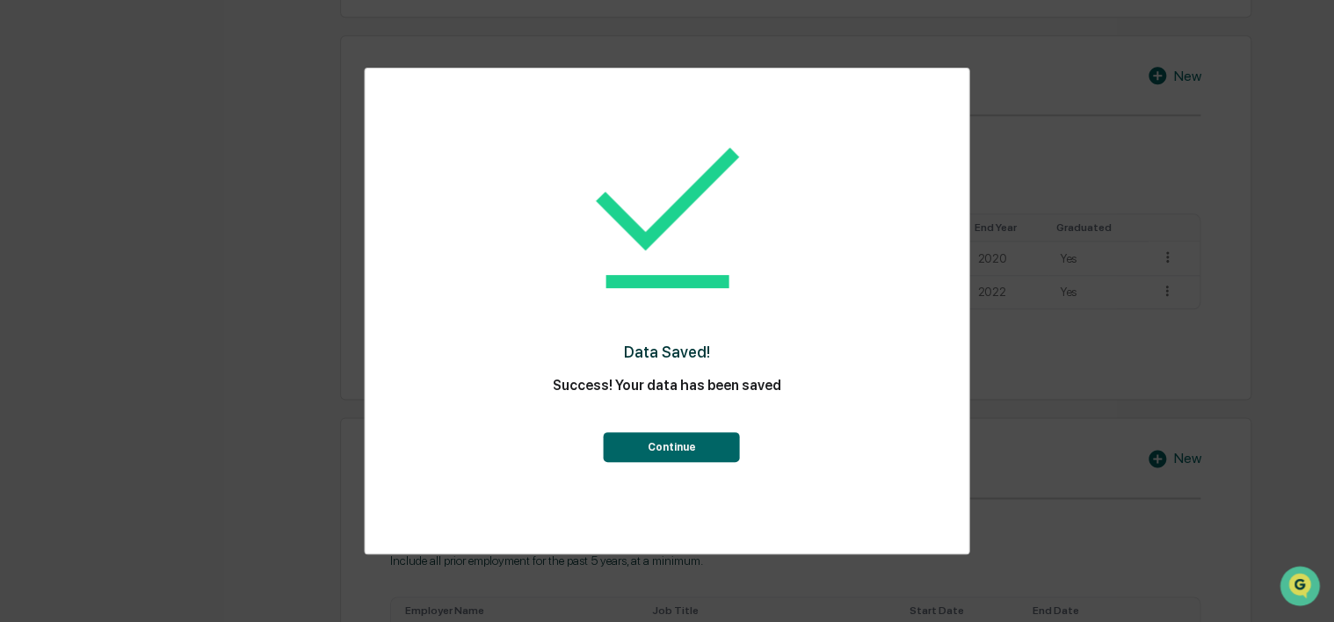
click at [681, 438] on button "Continue" at bounding box center [672, 447] width 136 height 30
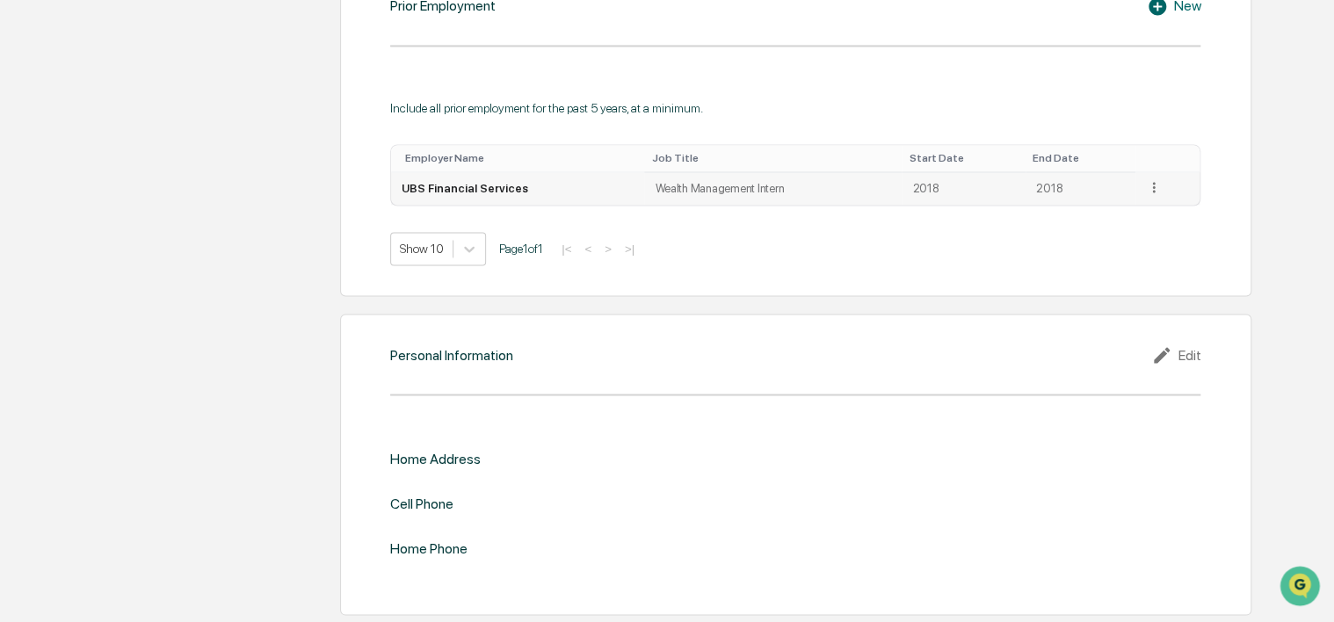
scroll to position [1364, 0]
click at [1170, 354] on icon at bounding box center [1164, 353] width 26 height 21
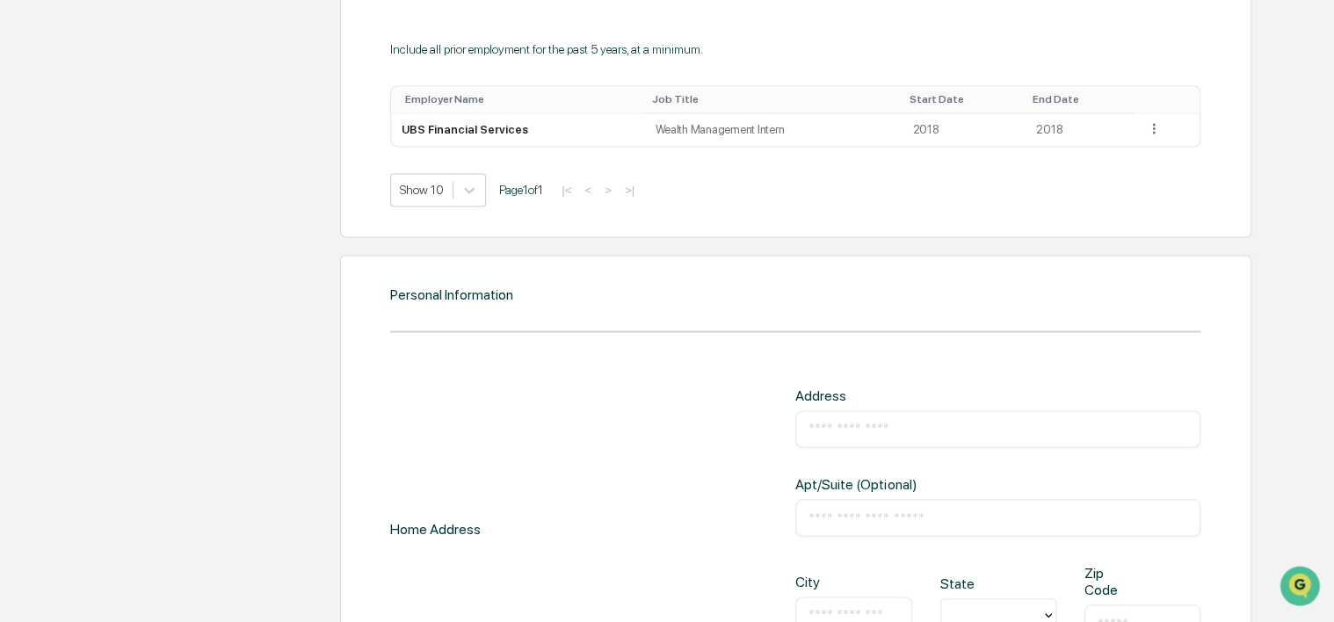
scroll to position [1452, 0]
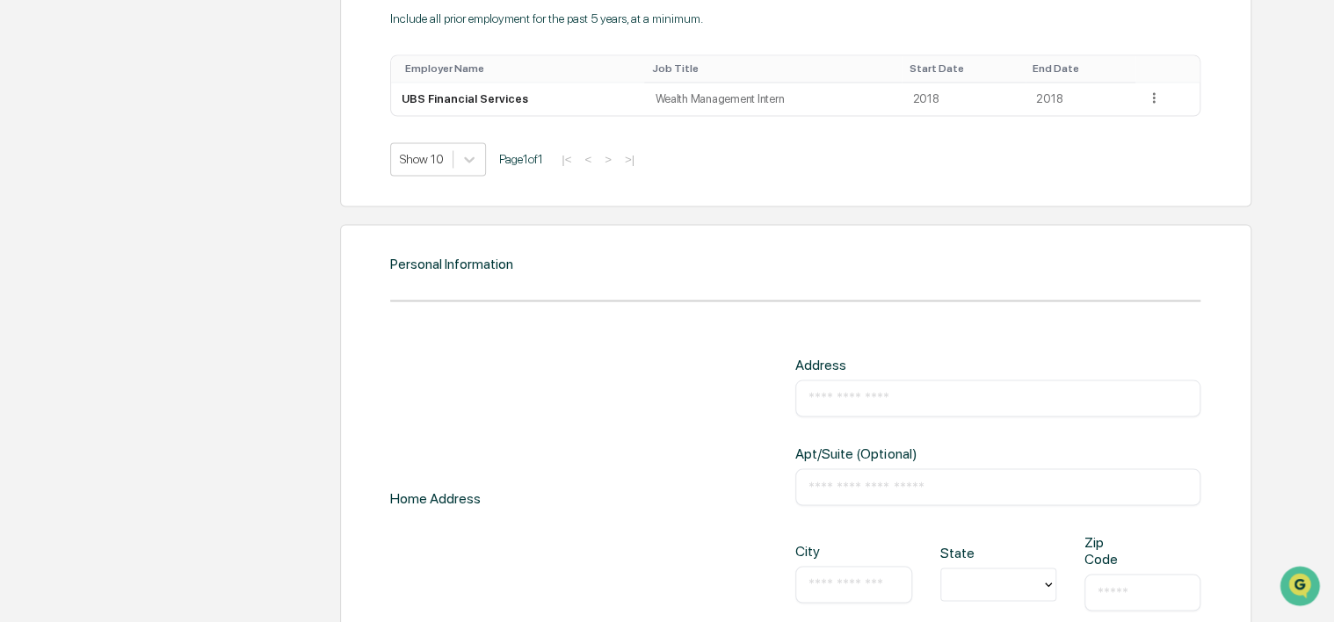
click at [859, 398] on input "text" at bounding box center [998, 398] width 379 height 18
type input "**********"
type input "*"
type input "**********"
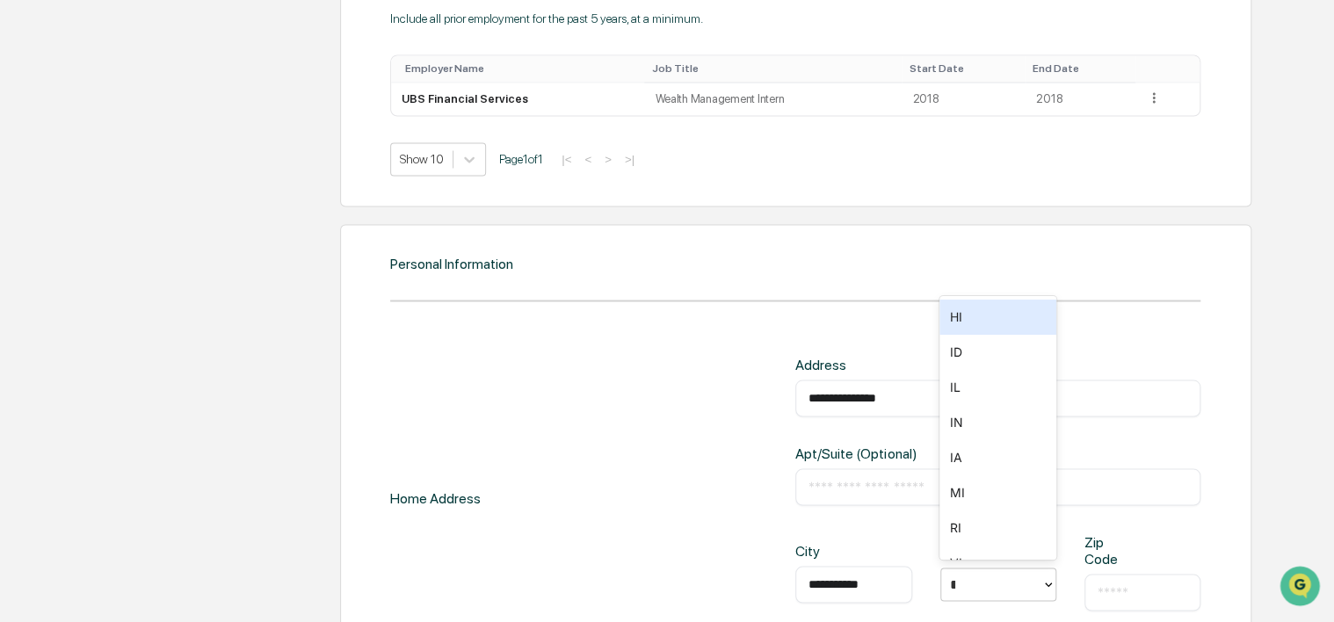
type input "**"
type input "*****"
click at [618, 306] on div "**********" at bounding box center [795, 543] width 911 height 639
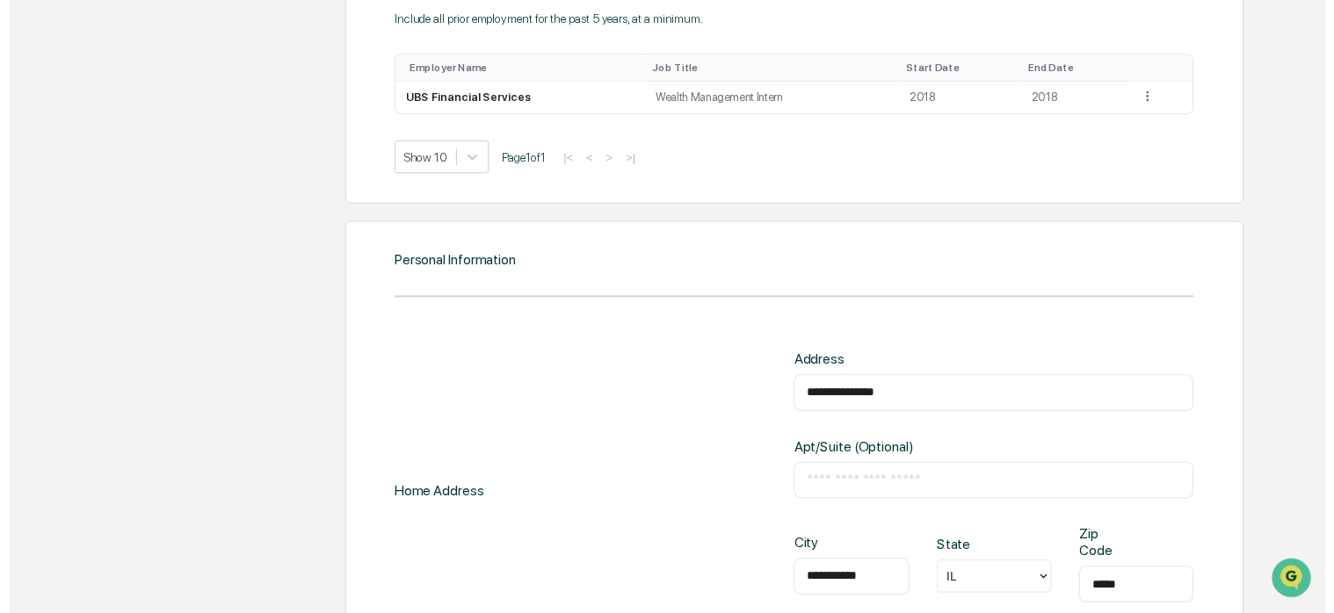
scroll to position [1700, 0]
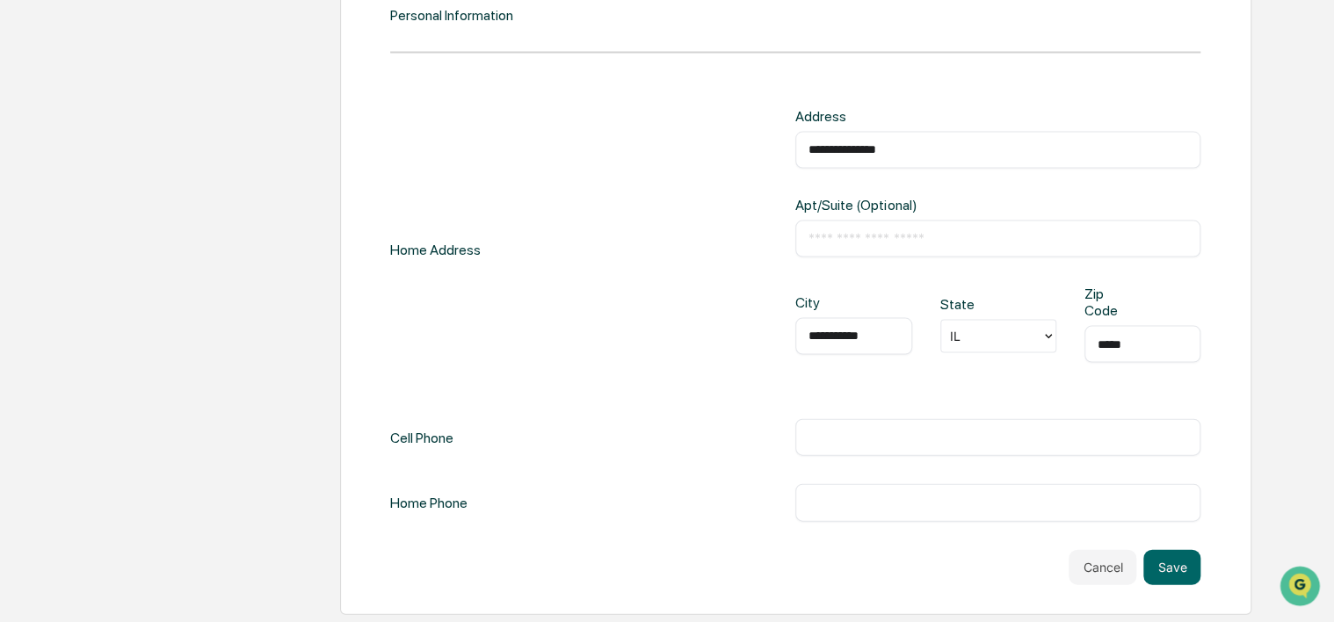
click at [884, 431] on input "text" at bounding box center [998, 438] width 379 height 18
type input "**********"
click at [1181, 573] on button "Save" at bounding box center [1171, 567] width 57 height 35
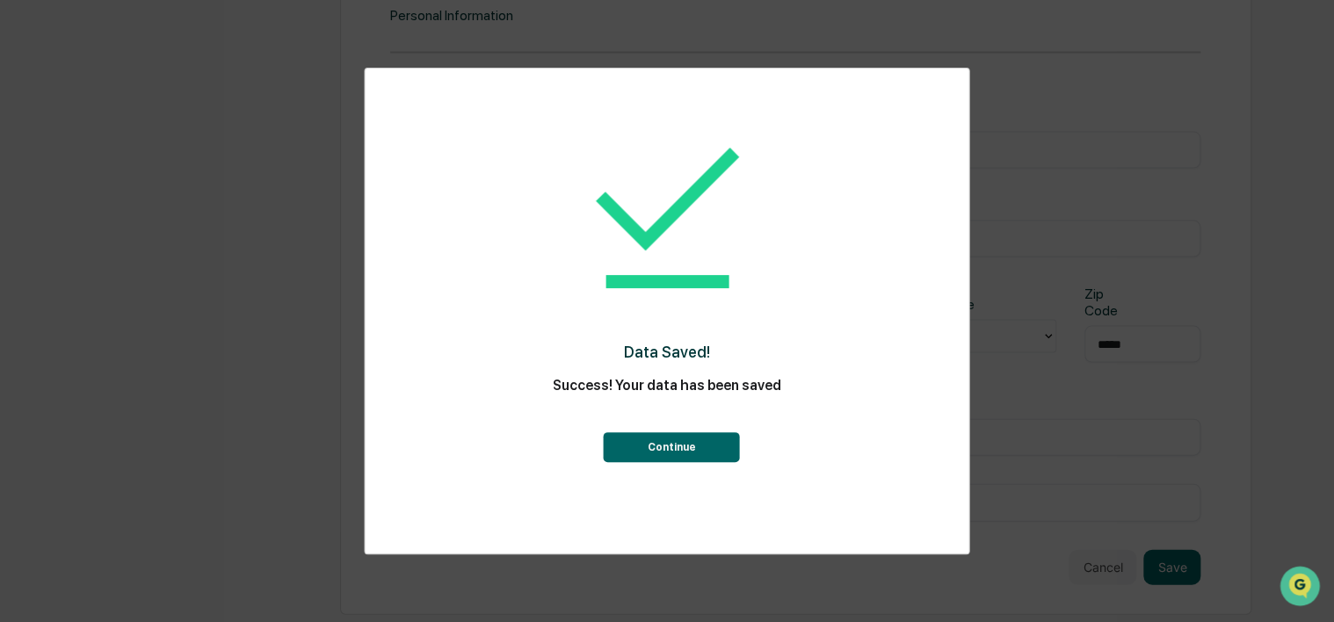
click at [708, 438] on button "Continue" at bounding box center [672, 447] width 136 height 30
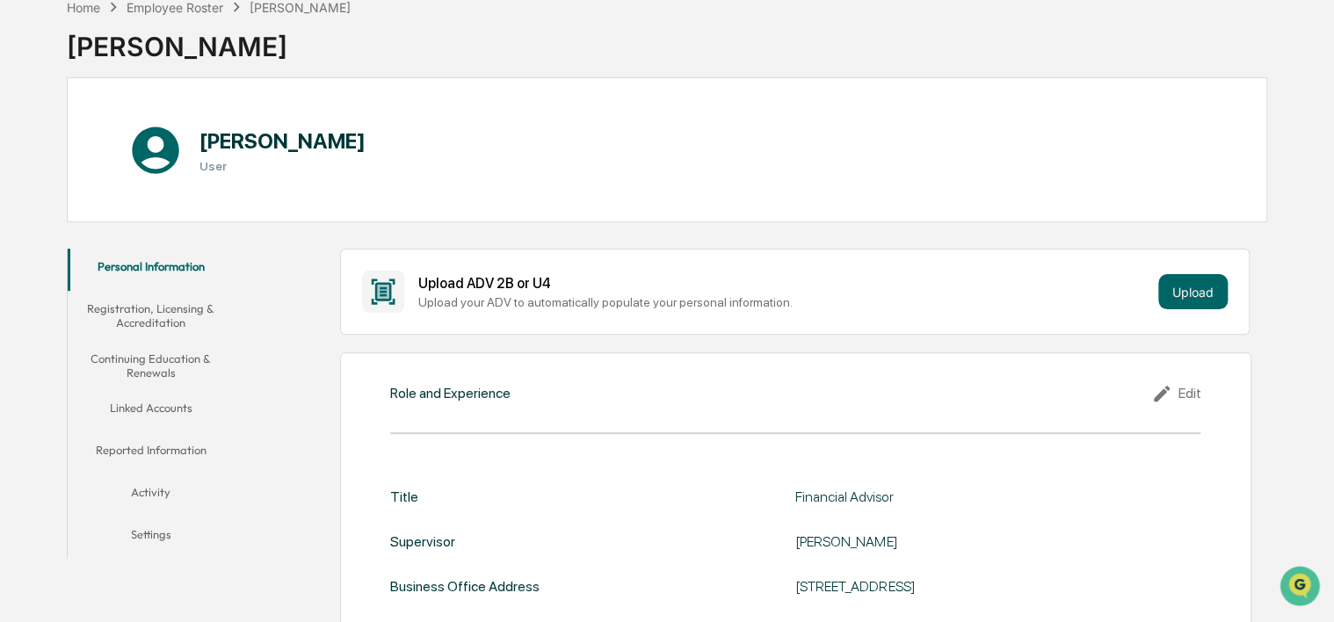
scroll to position [0, 0]
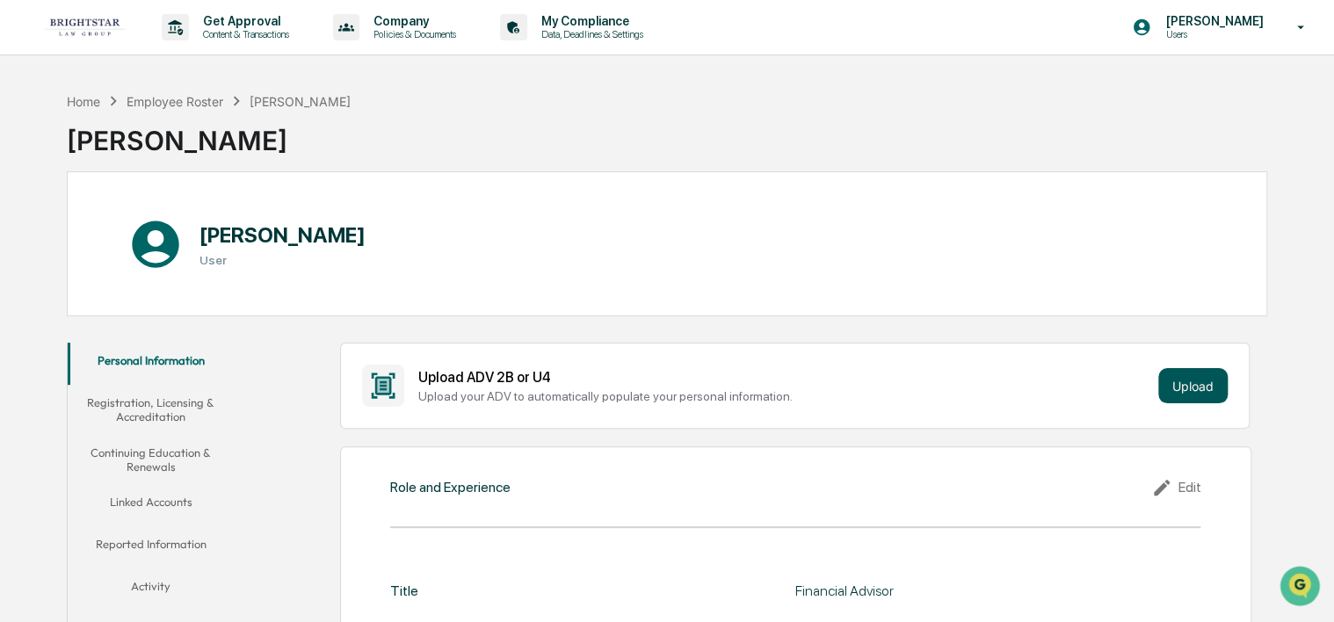
click at [1216, 396] on button "Upload" at bounding box center [1192, 385] width 69 height 35
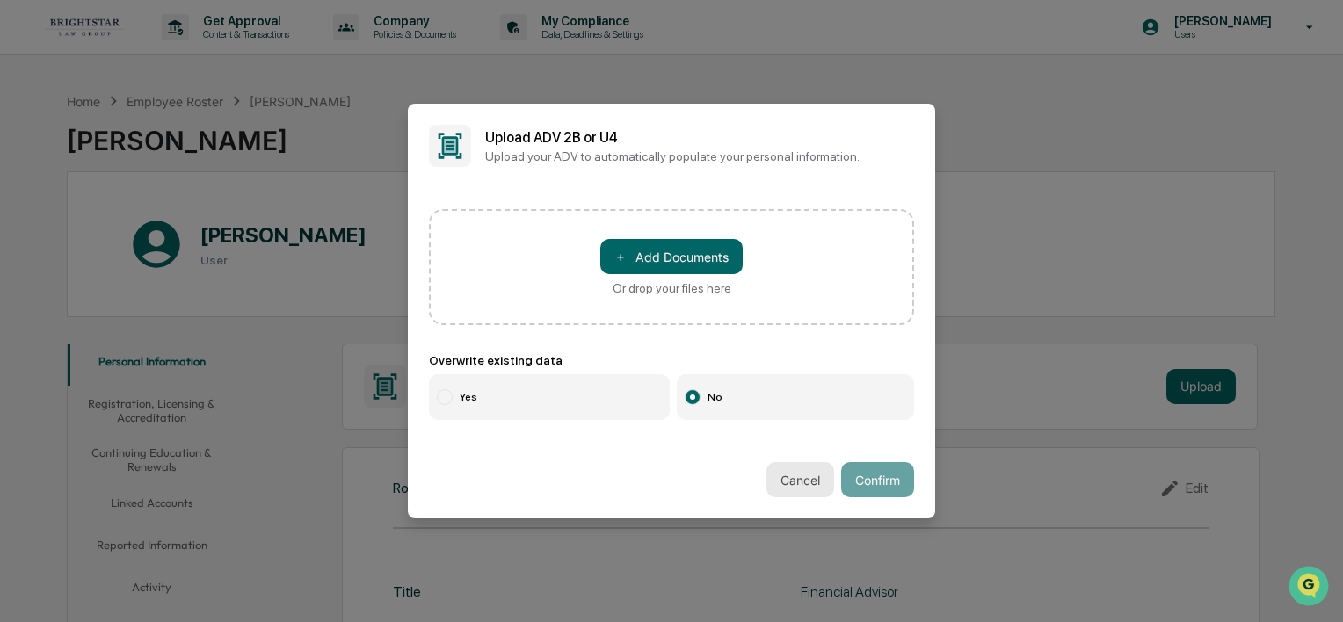
click at [787, 482] on button "Cancel" at bounding box center [800, 479] width 68 height 35
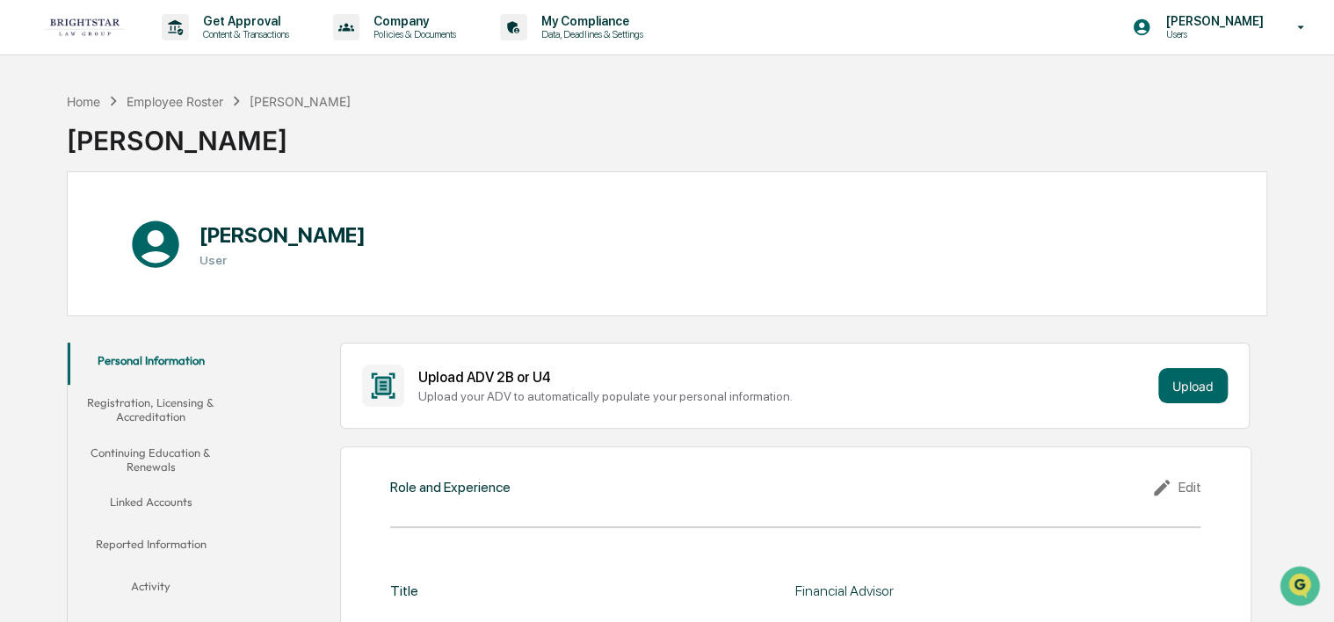
click at [164, 406] on button "Registration, Licensing & Accreditation" at bounding box center [151, 410] width 167 height 50
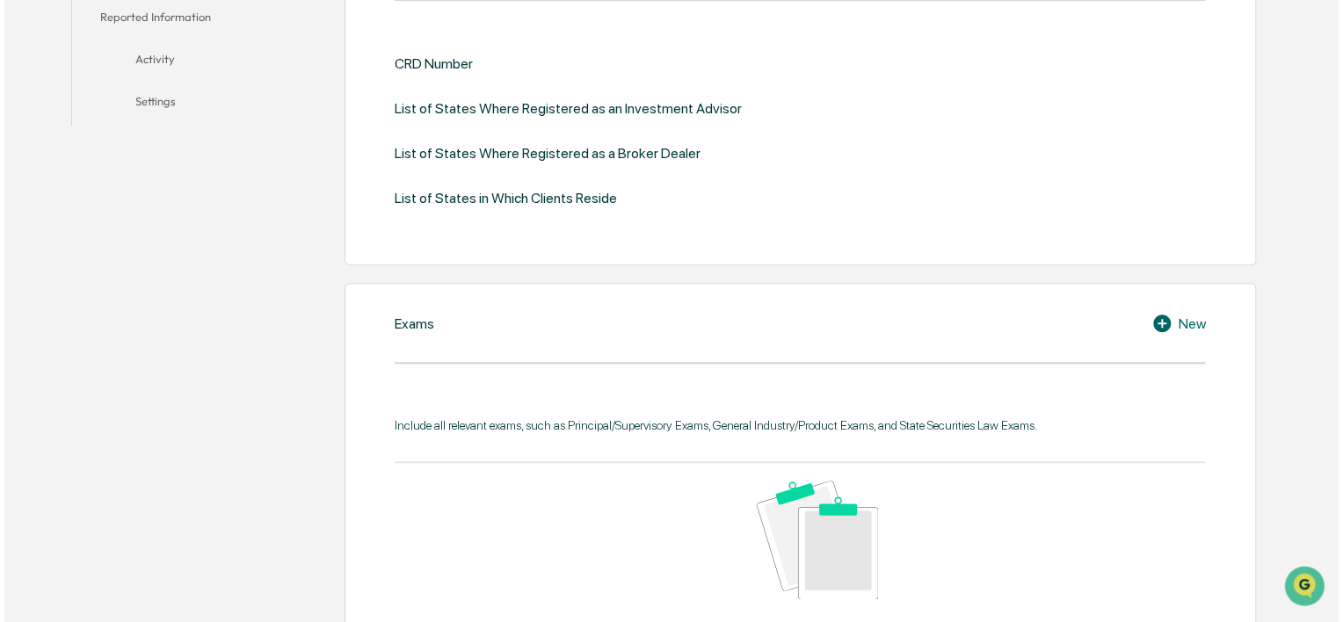
scroll to position [615, 0]
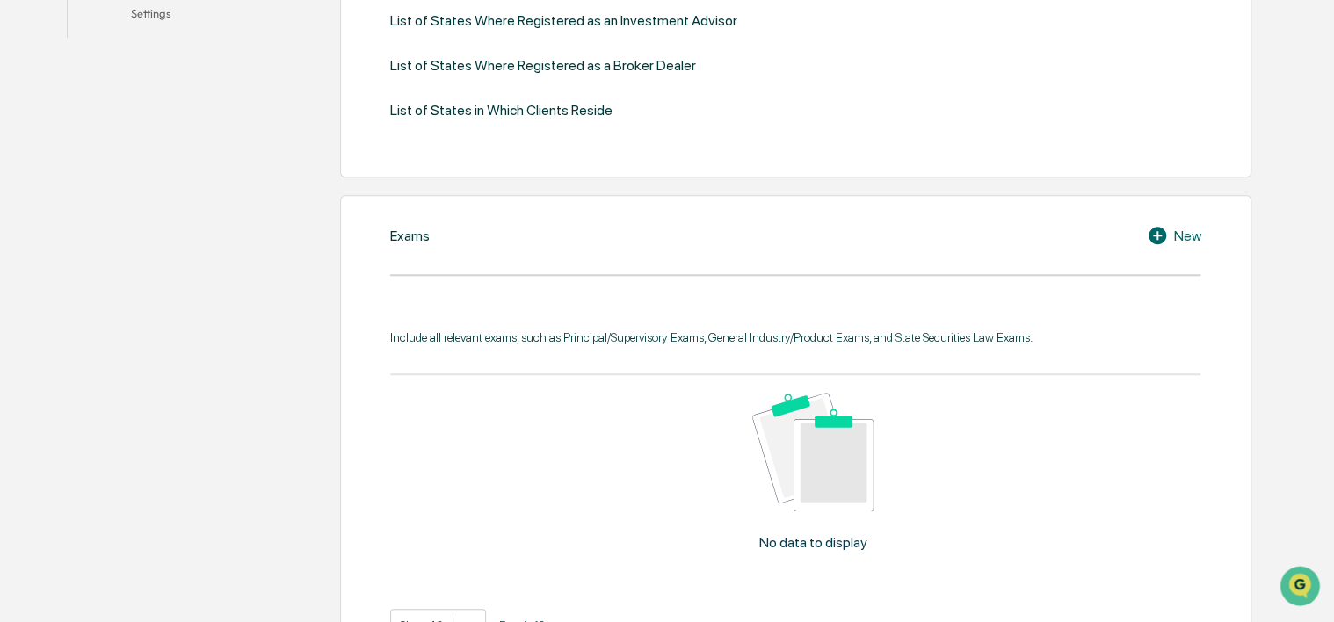
click at [1187, 235] on div "New" at bounding box center [1174, 235] width 54 height 21
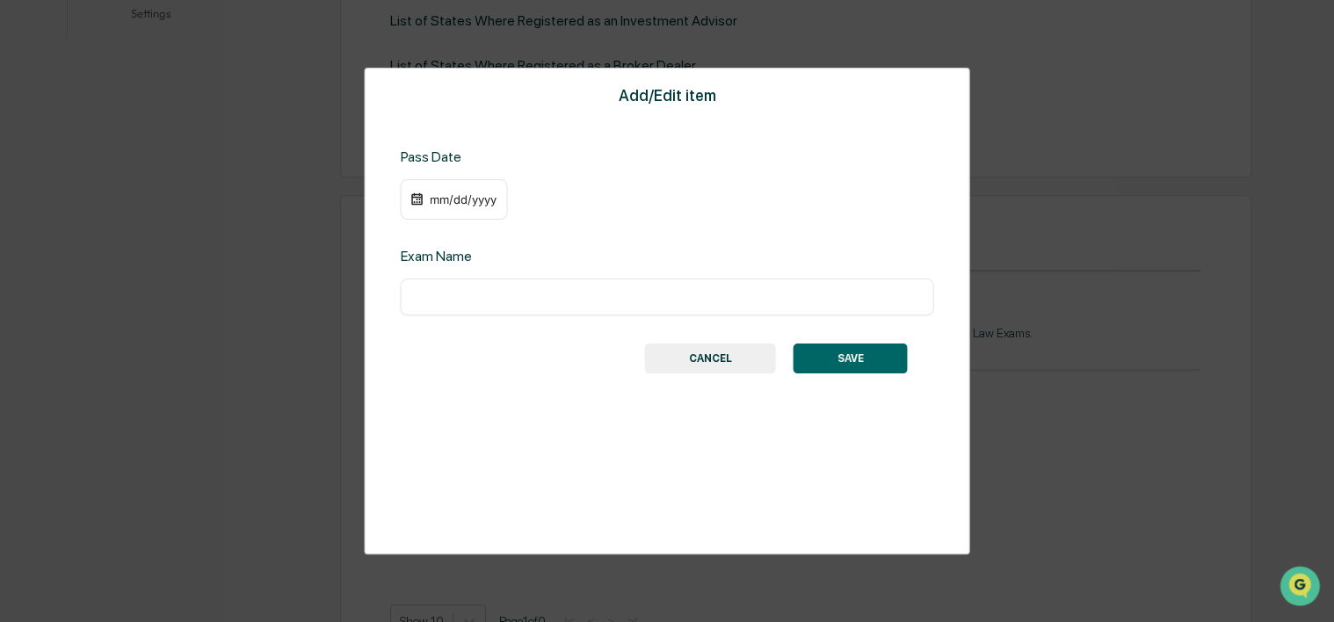
click at [475, 194] on div "mm/dd/yyyy" at bounding box center [462, 199] width 70 height 14
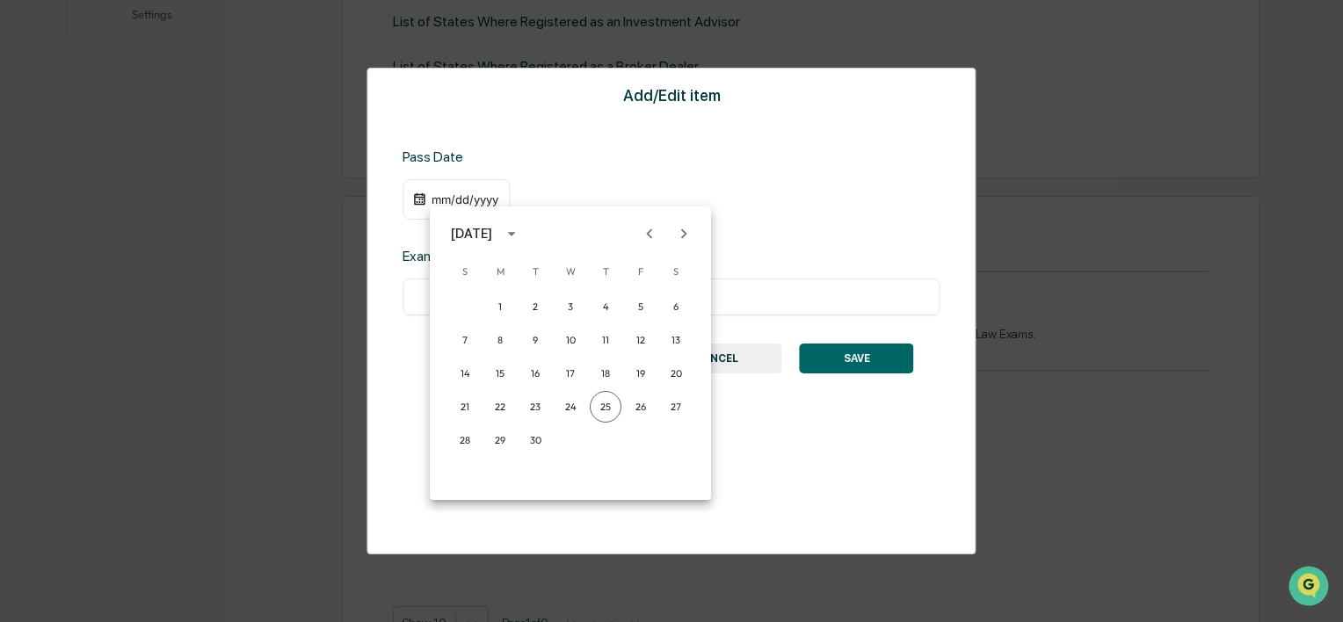
click at [703, 199] on div at bounding box center [671, 311] width 1343 height 622
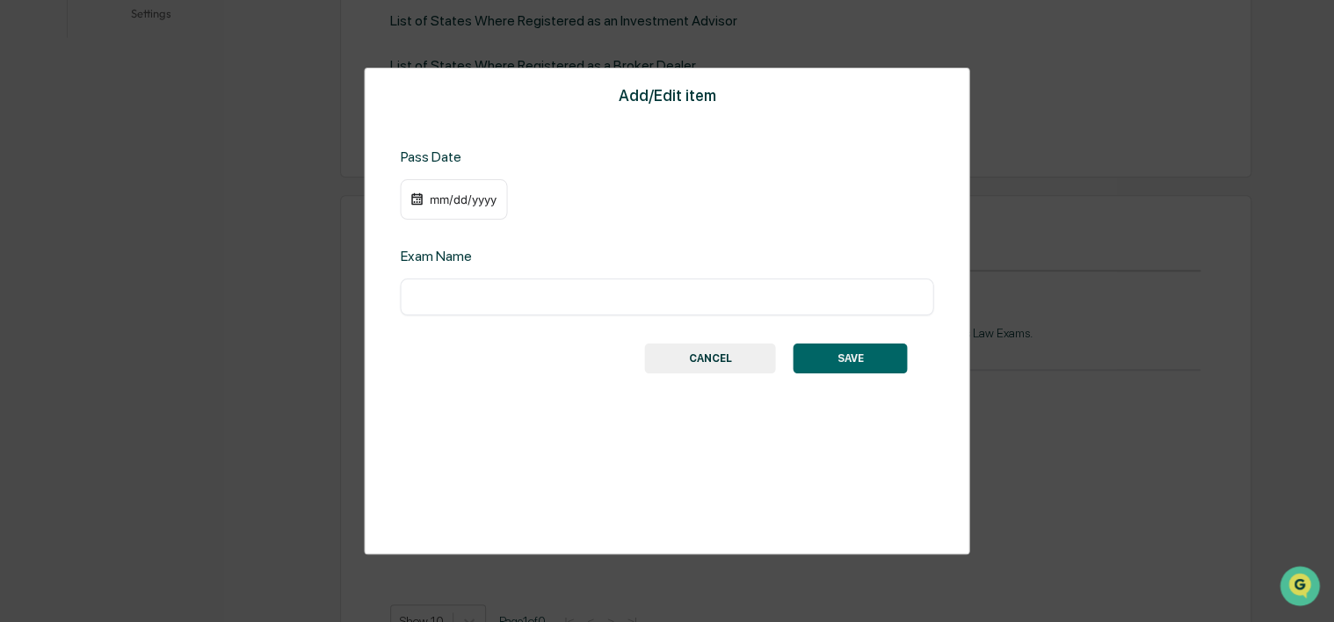
click at [693, 299] on input "text" at bounding box center [666, 297] width 507 height 18
click at [444, 207] on div "mm/dd/yyyy" at bounding box center [453, 199] width 107 height 40
click at [453, 198] on div "mm/dd/yyyy" at bounding box center [462, 199] width 70 height 14
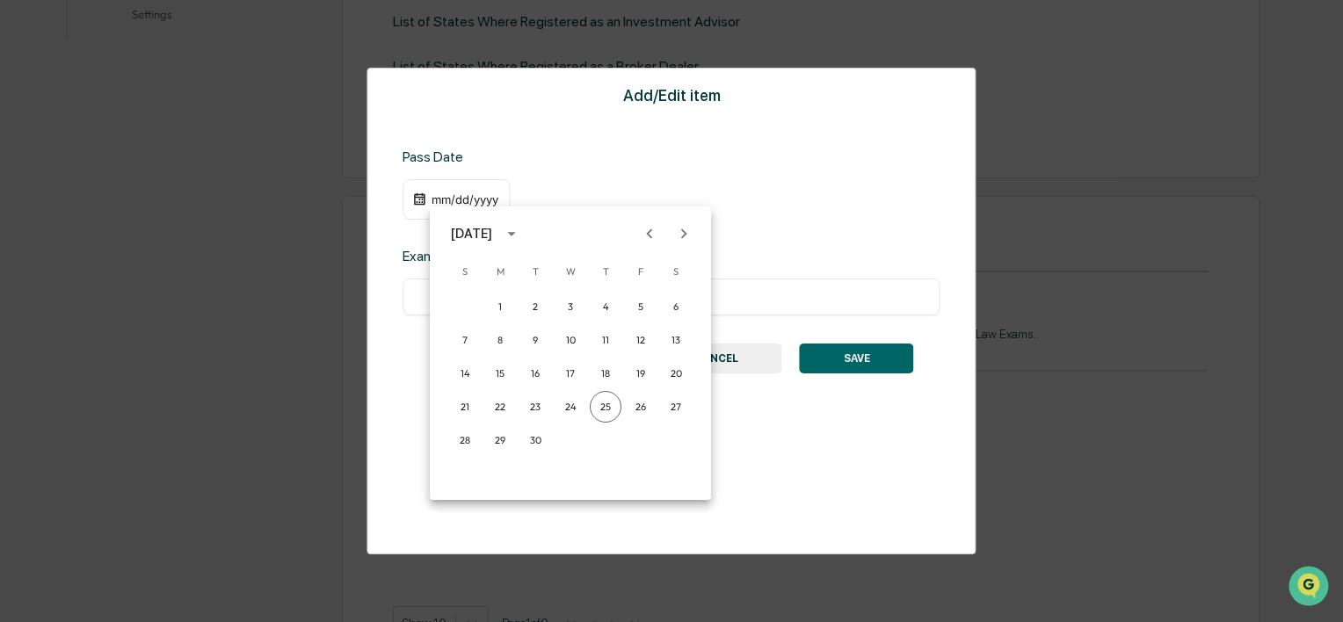
click at [462, 194] on div at bounding box center [671, 311] width 1343 height 622
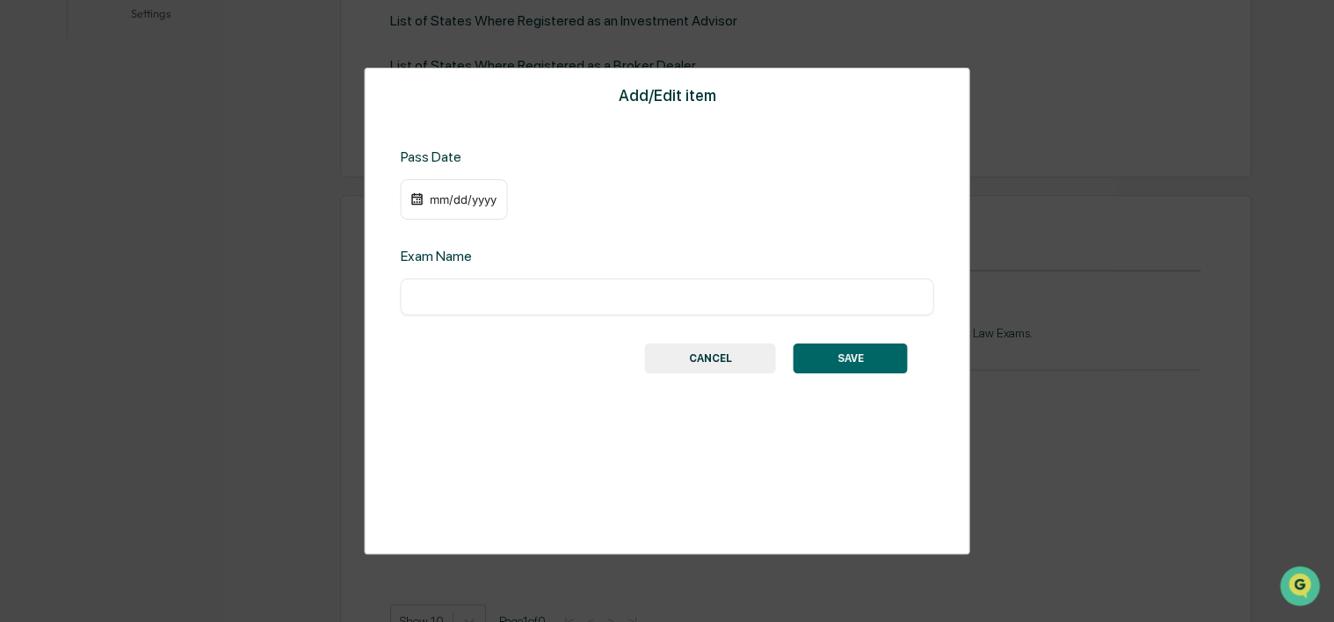
click at [533, 295] on input "text" at bounding box center [666, 297] width 507 height 18
type input "********"
click at [465, 209] on div "mm/dd/yyyy" at bounding box center [453, 199] width 107 height 40
click at [438, 193] on div "mm/dd/yyyy" at bounding box center [462, 199] width 70 height 14
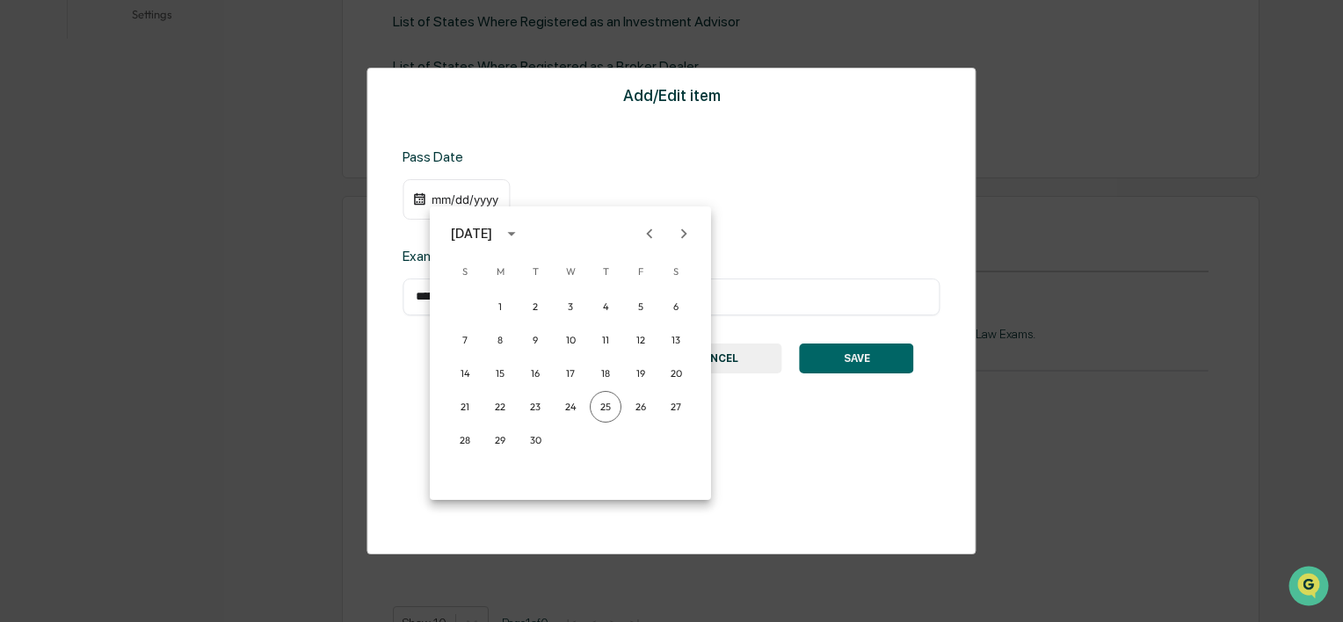
click at [492, 228] on div "September 2025" at bounding box center [471, 233] width 41 height 19
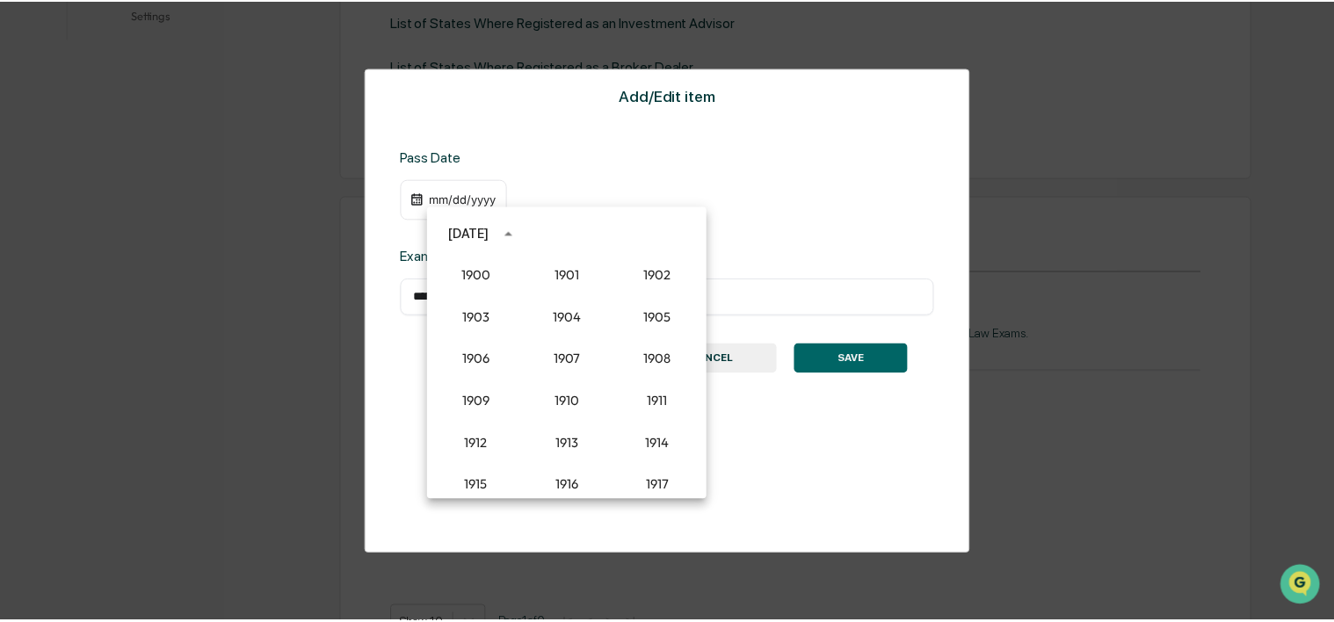
scroll to position [1628, 0]
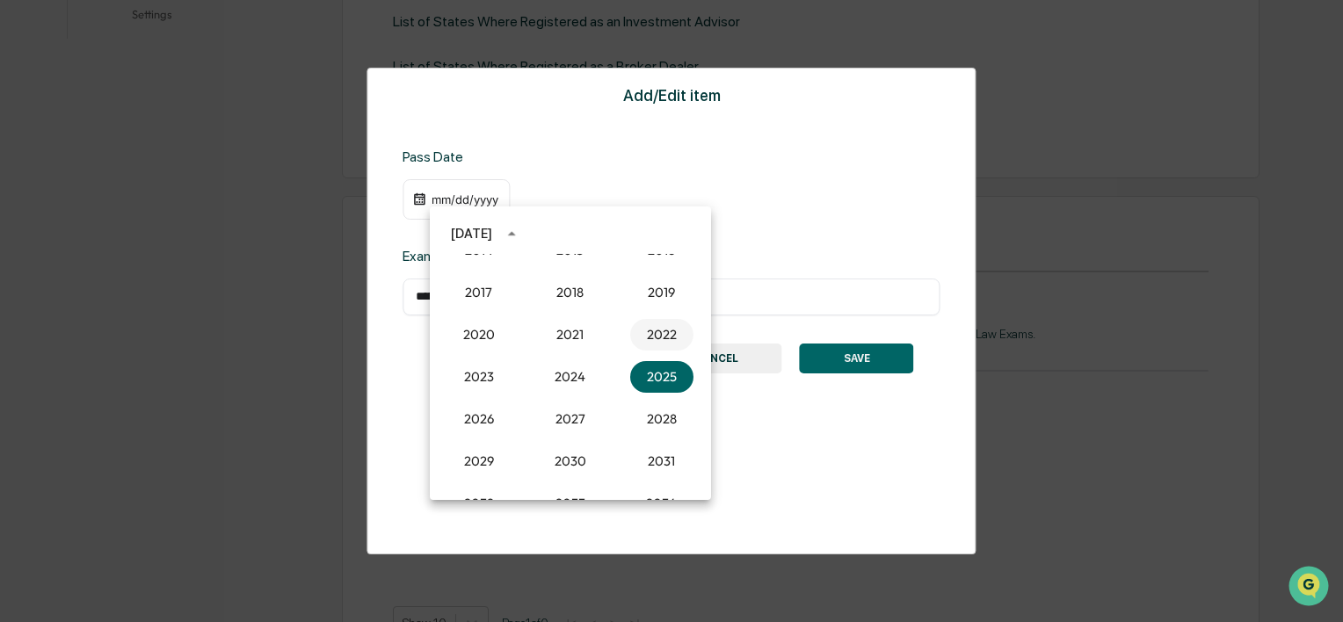
click at [659, 334] on button "2022" at bounding box center [661, 335] width 63 height 32
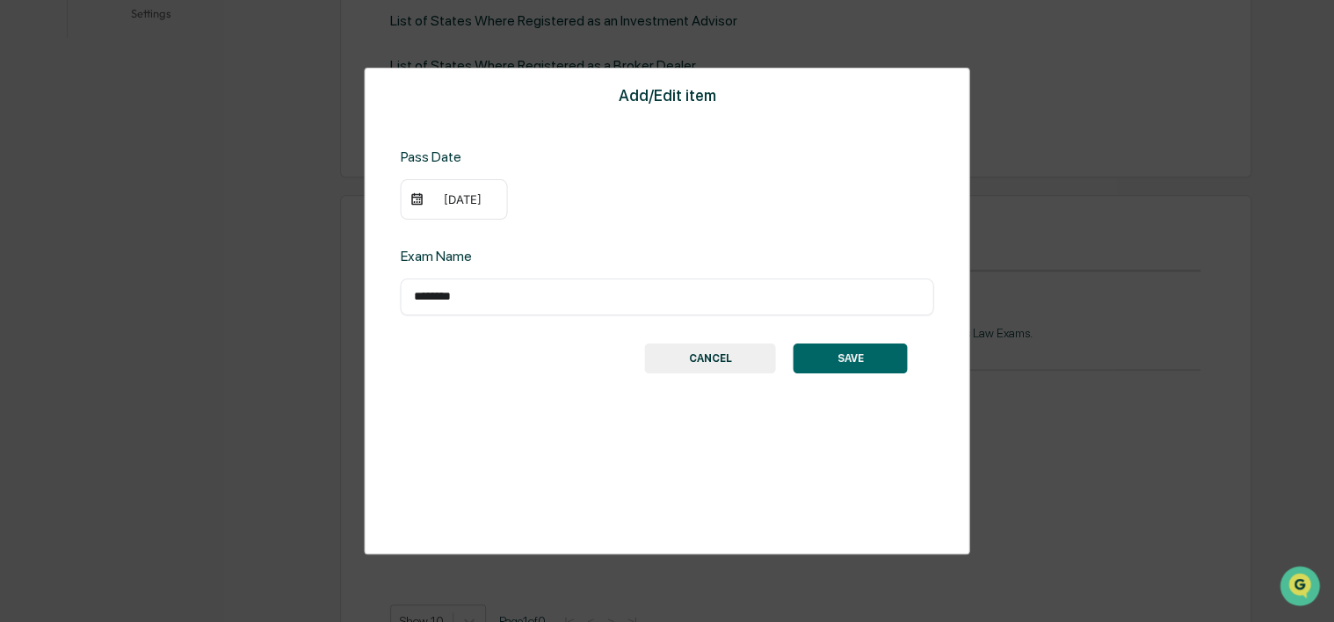
click at [445, 195] on div "09/25/2022" at bounding box center [462, 199] width 70 height 14
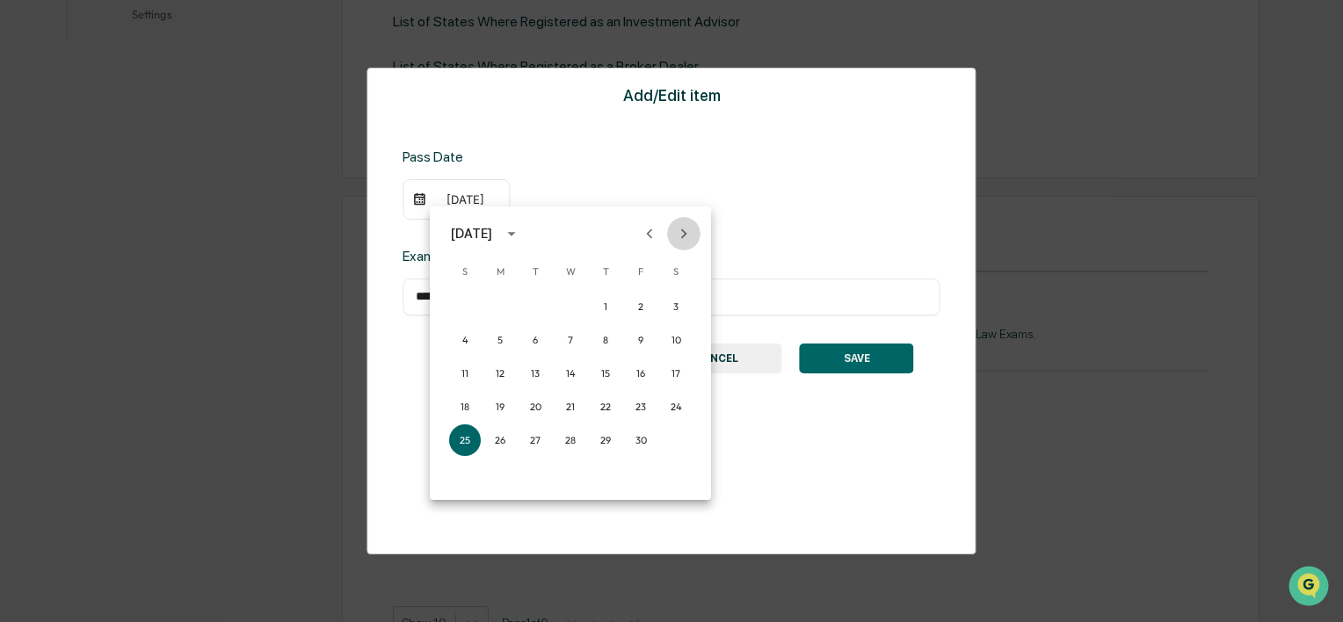
click at [681, 224] on icon "Next month" at bounding box center [683, 233] width 19 height 19
click at [671, 298] on button "5" at bounding box center [676, 307] width 32 height 32
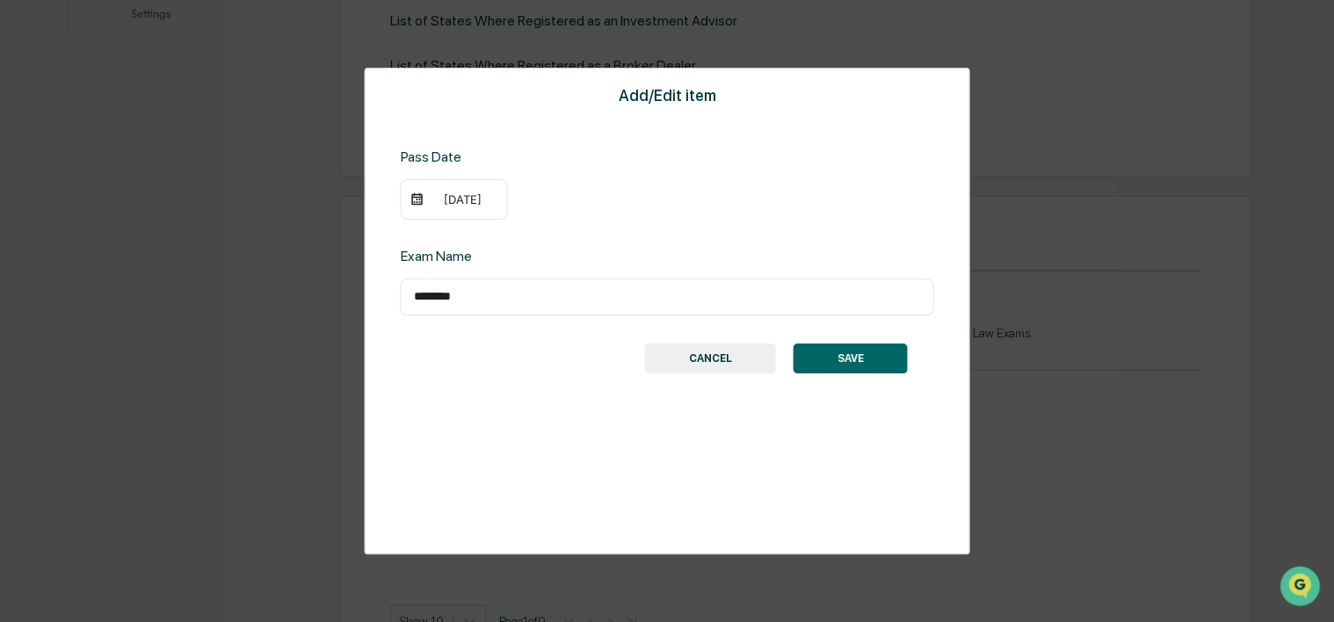
click at [828, 355] on button "SAVE" at bounding box center [851, 359] width 114 height 30
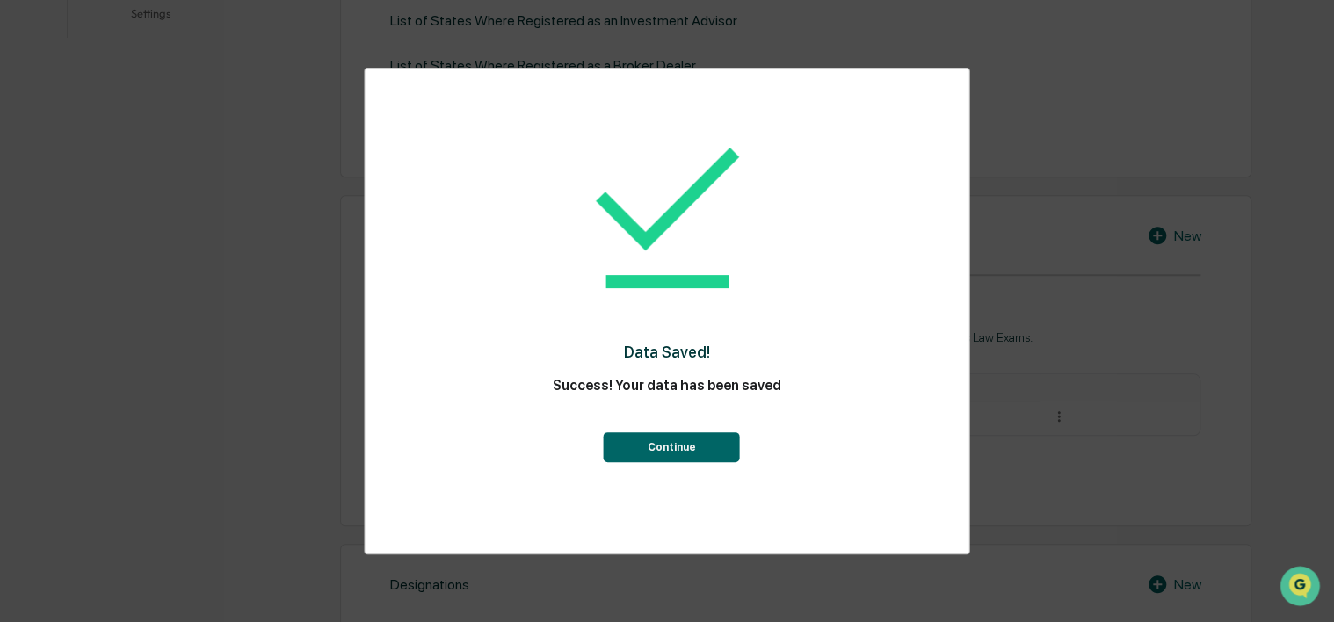
click at [702, 437] on button "Continue" at bounding box center [672, 447] width 136 height 30
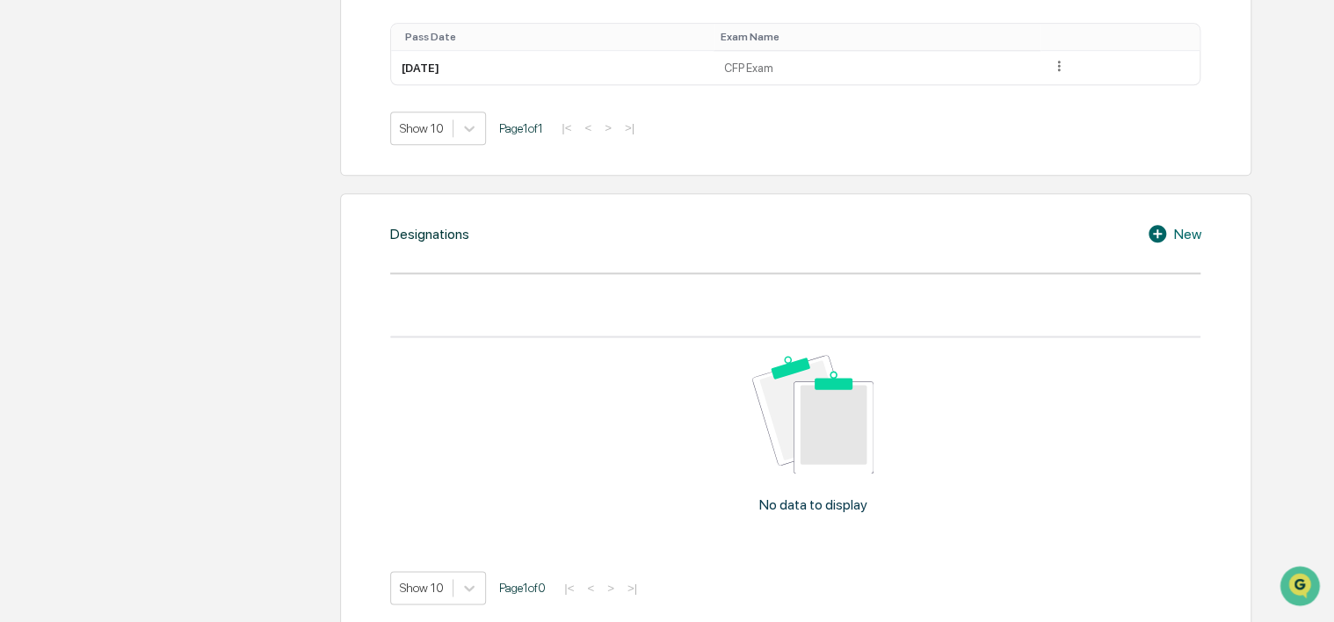
scroll to position [967, 0]
click at [1185, 239] on div "New" at bounding box center [1174, 232] width 54 height 21
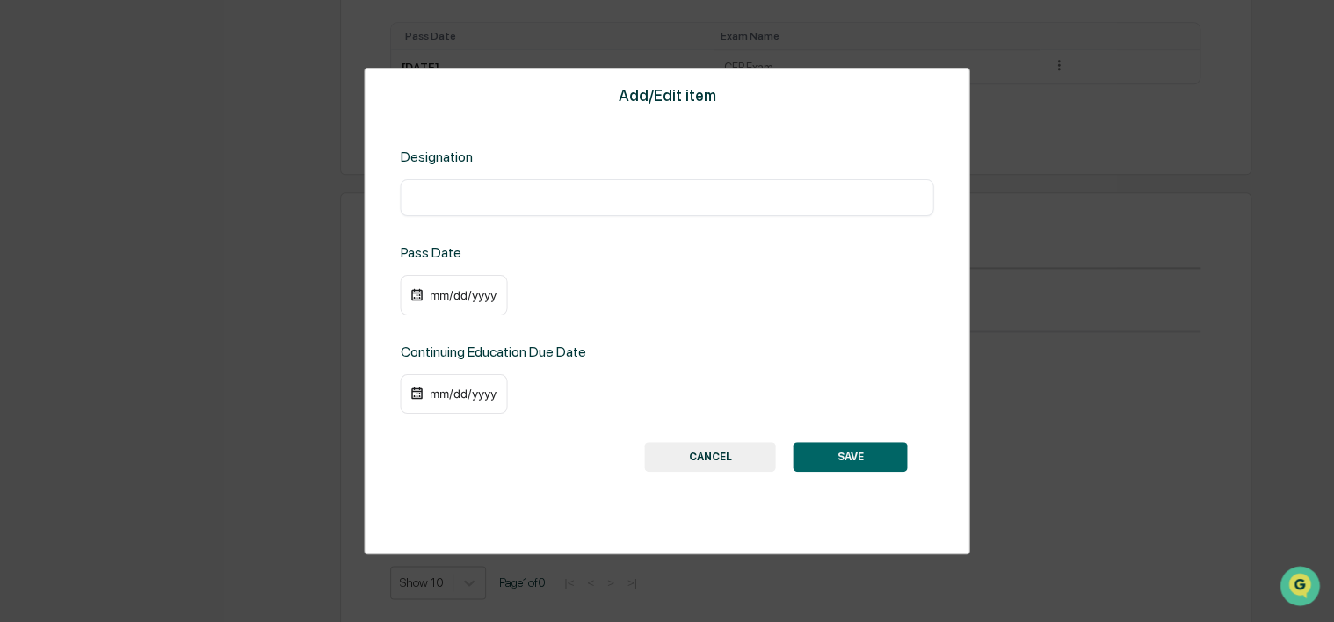
drag, startPoint x: 561, startPoint y: 170, endPoint x: 559, endPoint y: 190, distance: 19.4
click at [559, 177] on div "Designation ​" at bounding box center [666, 183] width 533 height 68
click at [564, 194] on input "text" at bounding box center [666, 198] width 507 height 18
type input "**********"
click at [447, 286] on div "mm/dd/yyyy" at bounding box center [453, 295] width 107 height 40
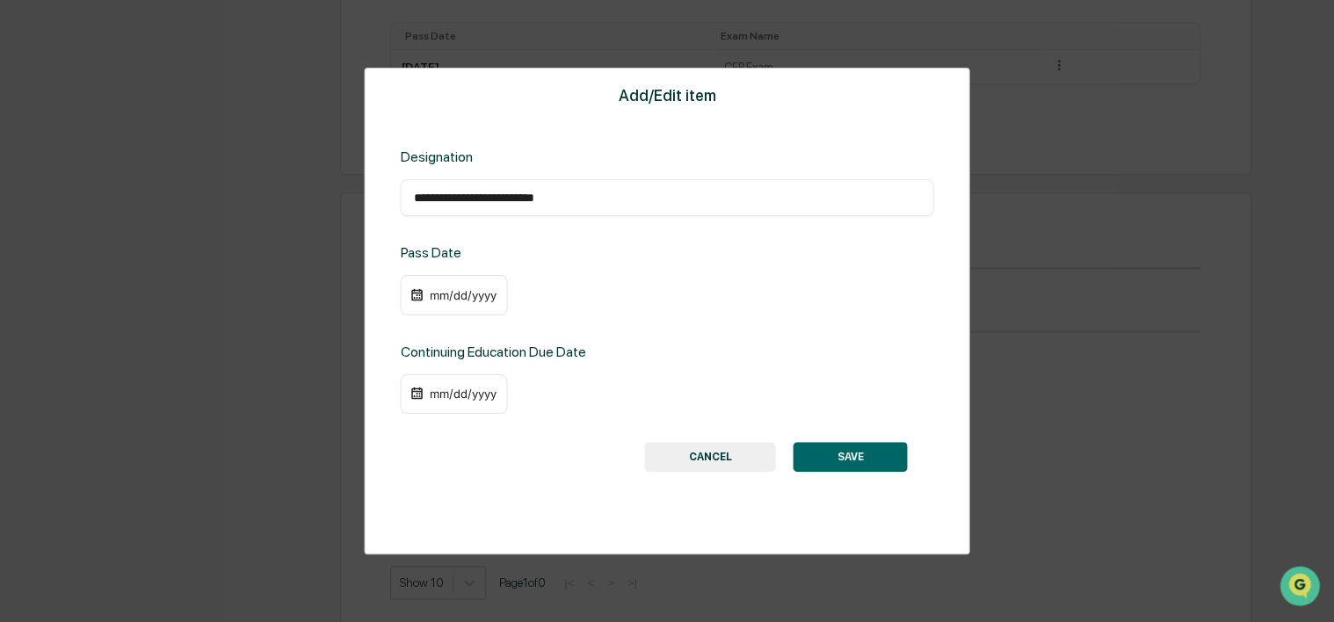
click at [424, 290] on div "mm/dd/yyyy" at bounding box center [453, 295] width 107 height 40
click at [411, 294] on img at bounding box center [417, 295] width 14 height 14
click at [425, 294] on div "mm/dd/yyyy" at bounding box center [453, 295] width 107 height 40
click at [484, 299] on div "mm/dd/yyyy" at bounding box center [462, 295] width 70 height 14
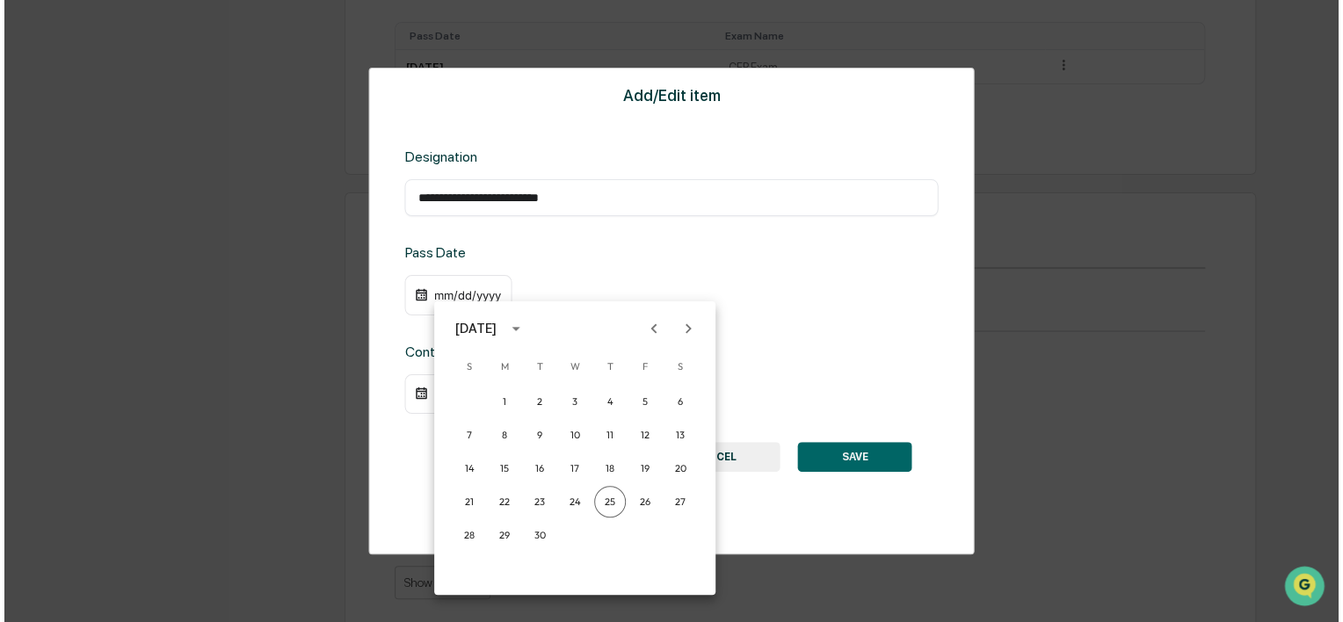
scroll to position [968, 0]
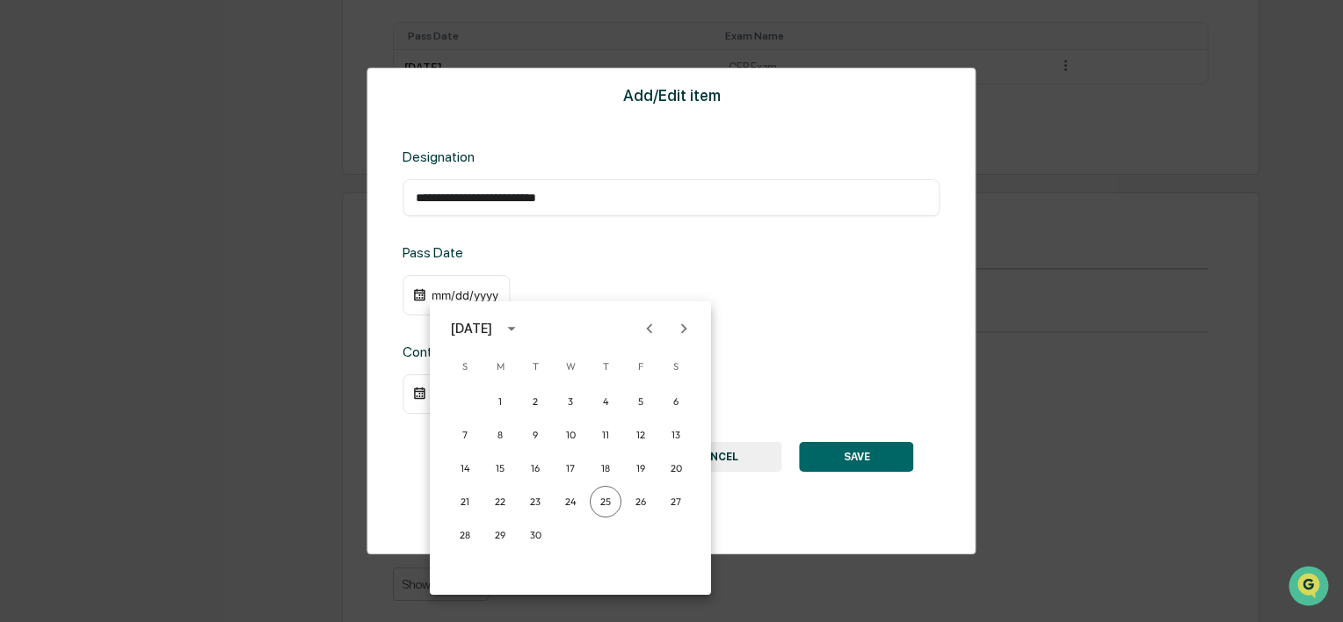
click at [492, 332] on div "September 2025" at bounding box center [471, 328] width 41 height 19
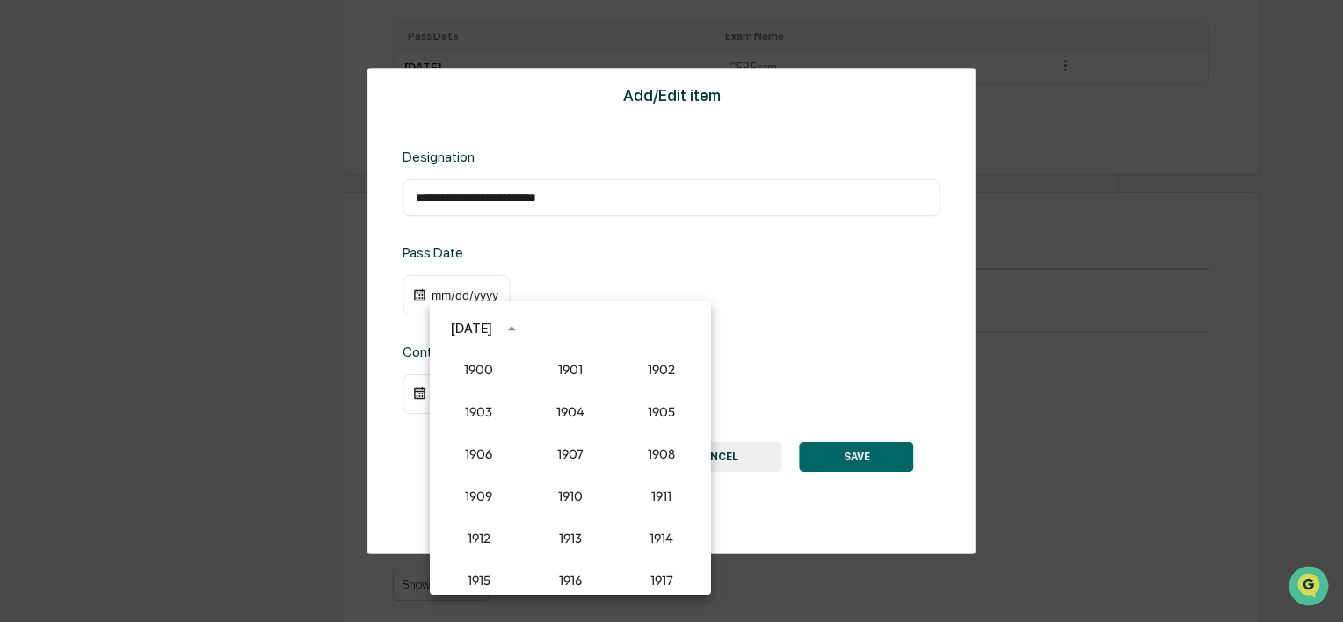
scroll to position [1628, 0]
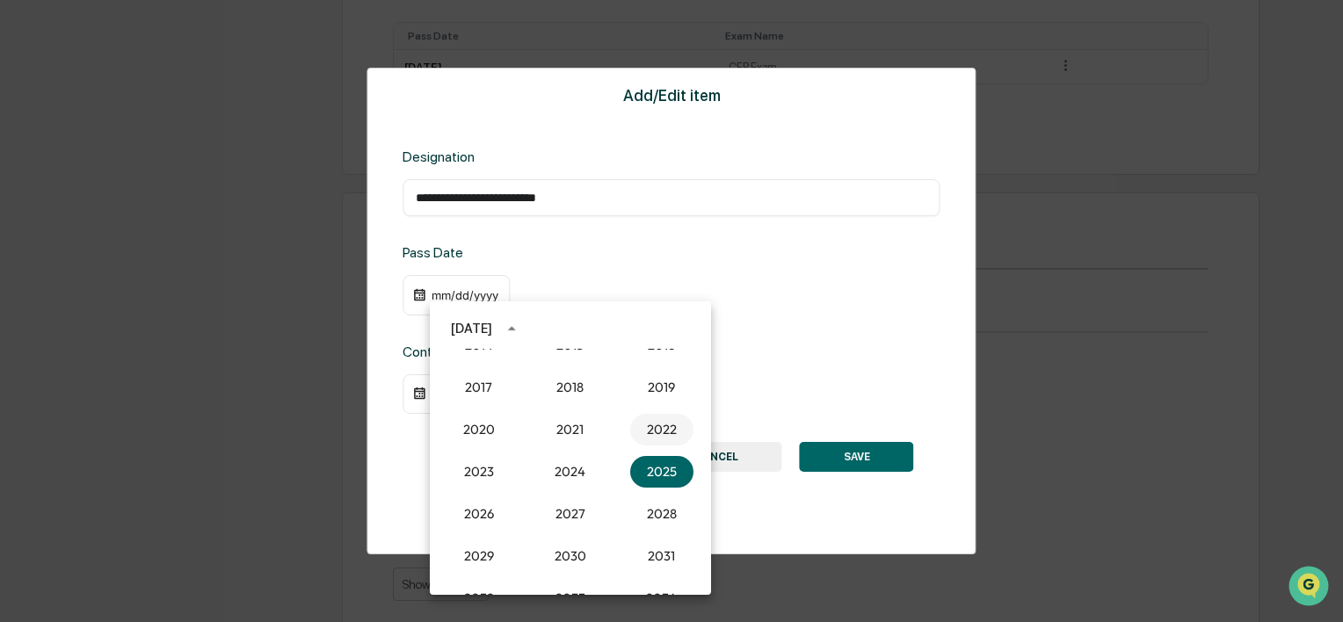
click at [653, 436] on button "2022" at bounding box center [661, 430] width 63 height 32
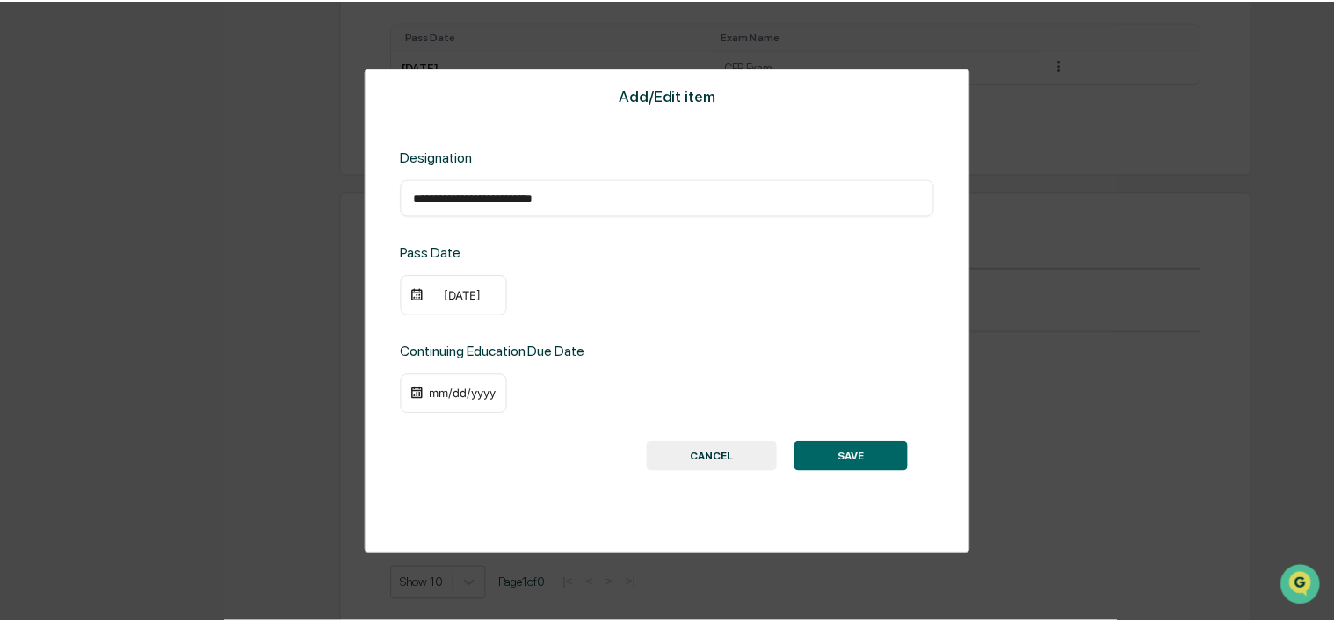
scroll to position [967, 0]
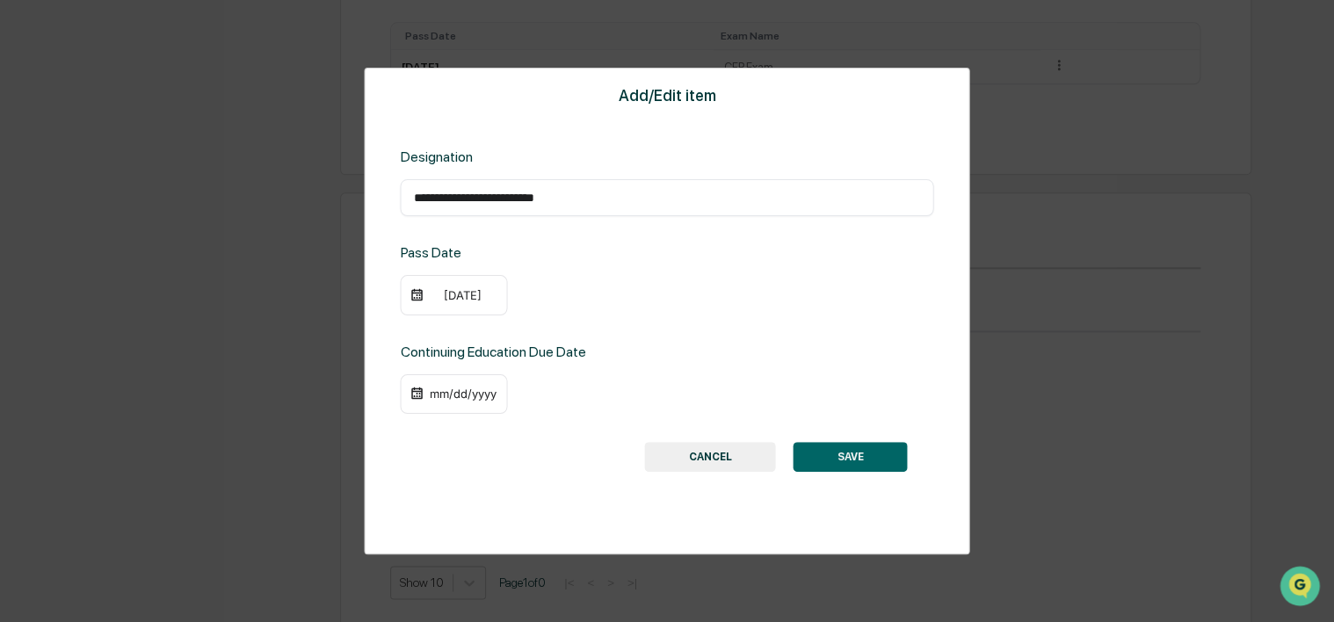
click at [482, 299] on div "09/25/2022" at bounding box center [462, 295] width 70 height 14
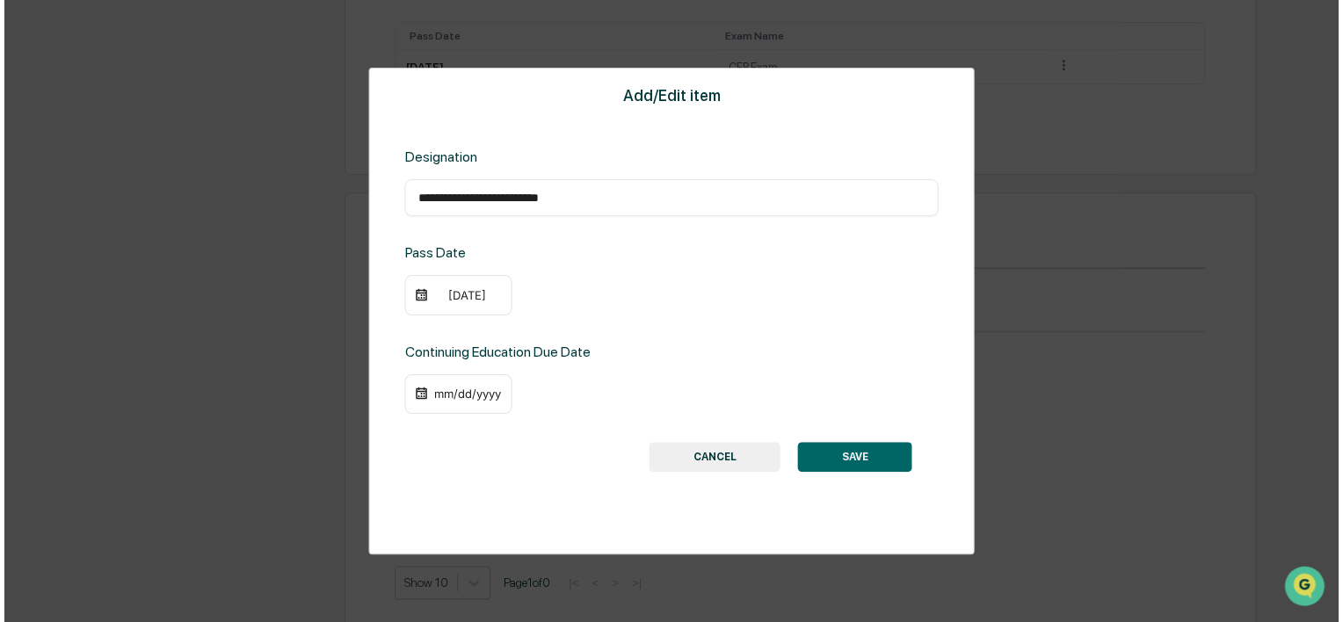
scroll to position [968, 0]
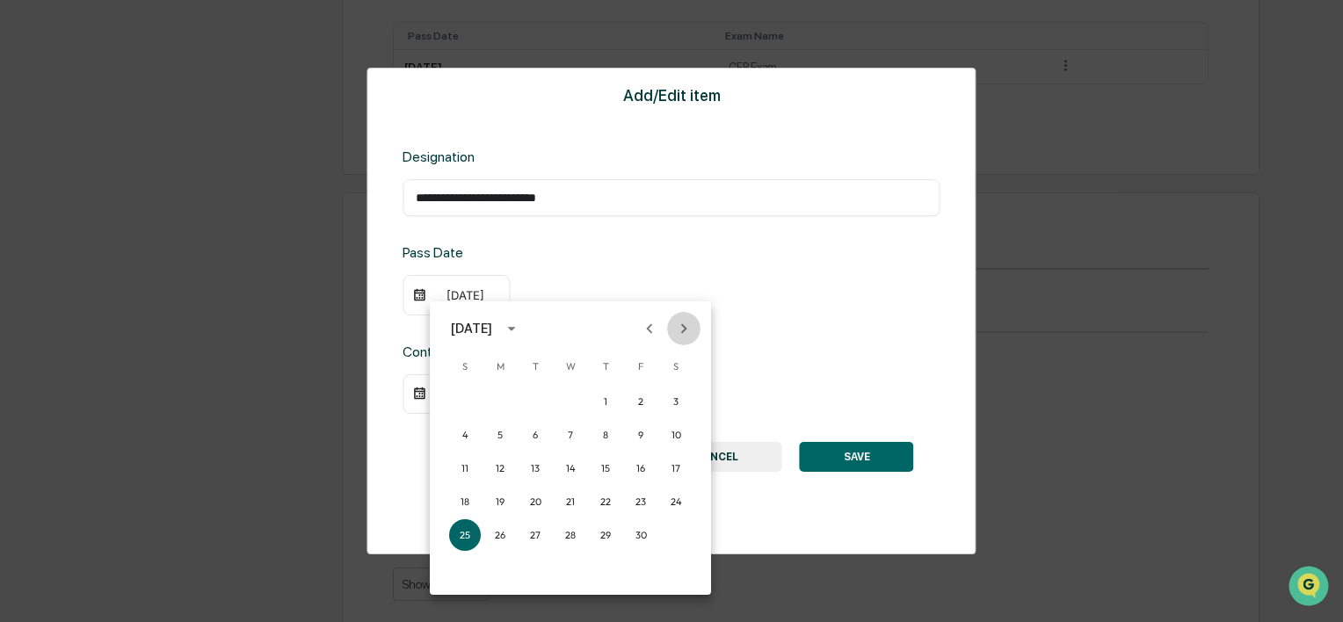
click at [678, 323] on icon "Next month" at bounding box center [683, 328] width 19 height 19
click at [681, 403] on button "5" at bounding box center [676, 402] width 32 height 32
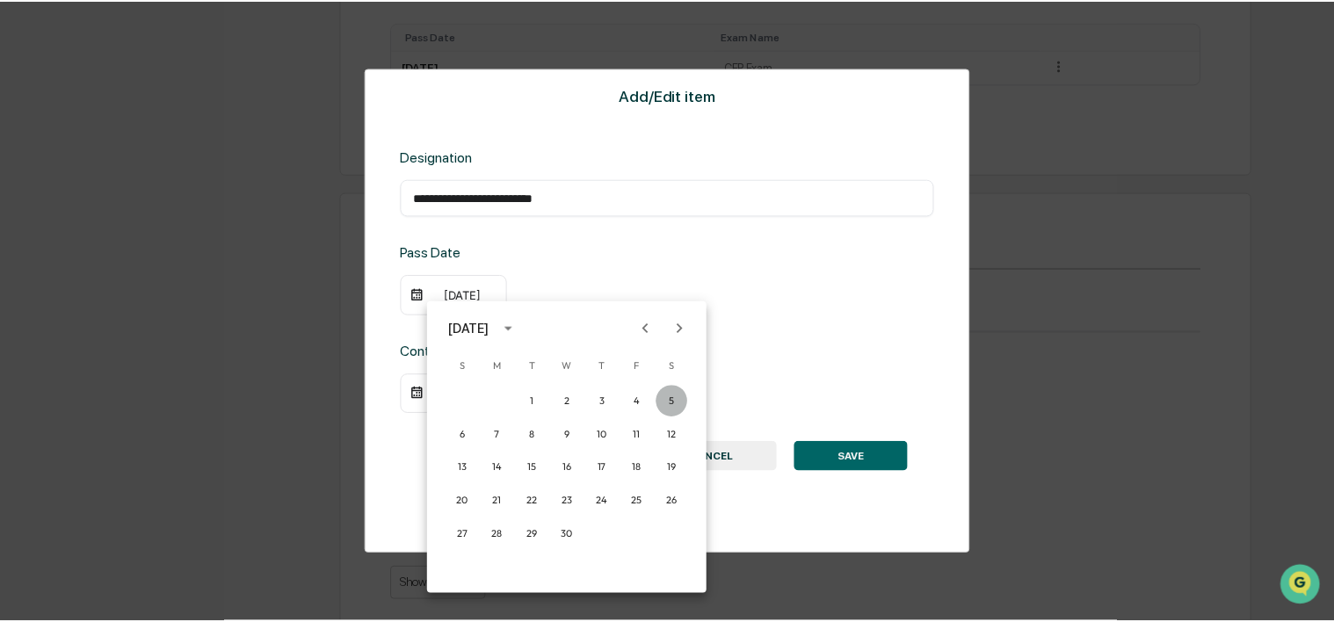
scroll to position [967, 0]
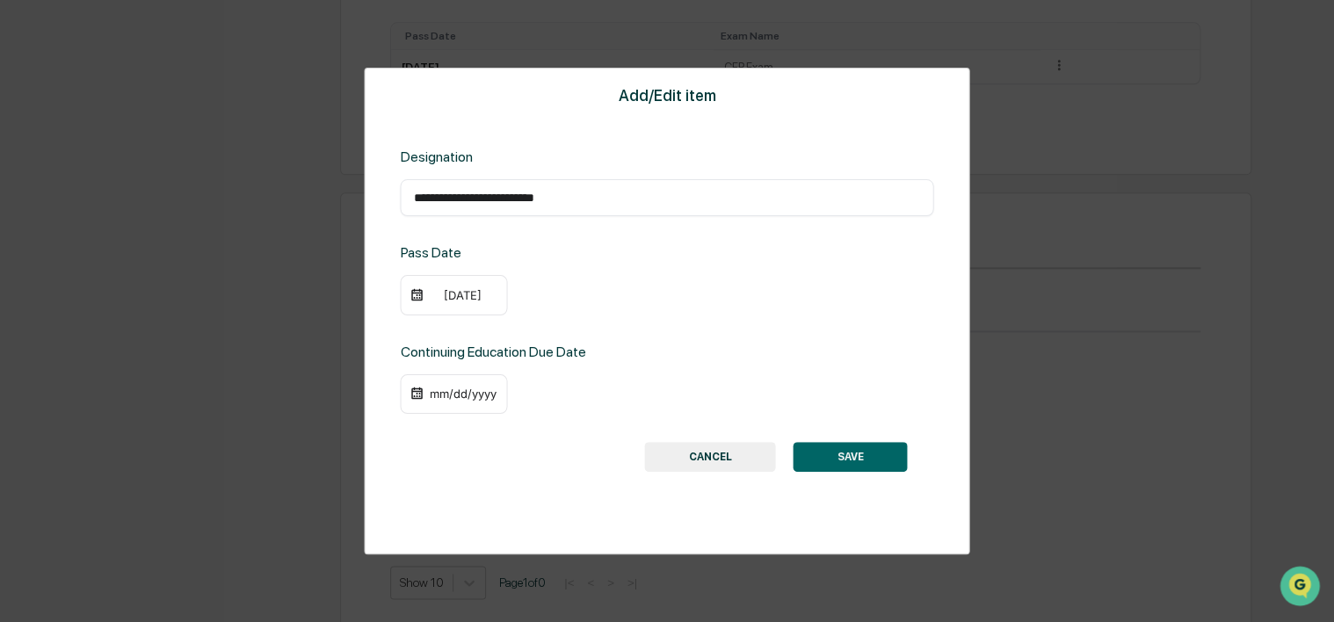
click at [456, 388] on div "mm/dd/yyyy" at bounding box center [462, 394] width 70 height 14
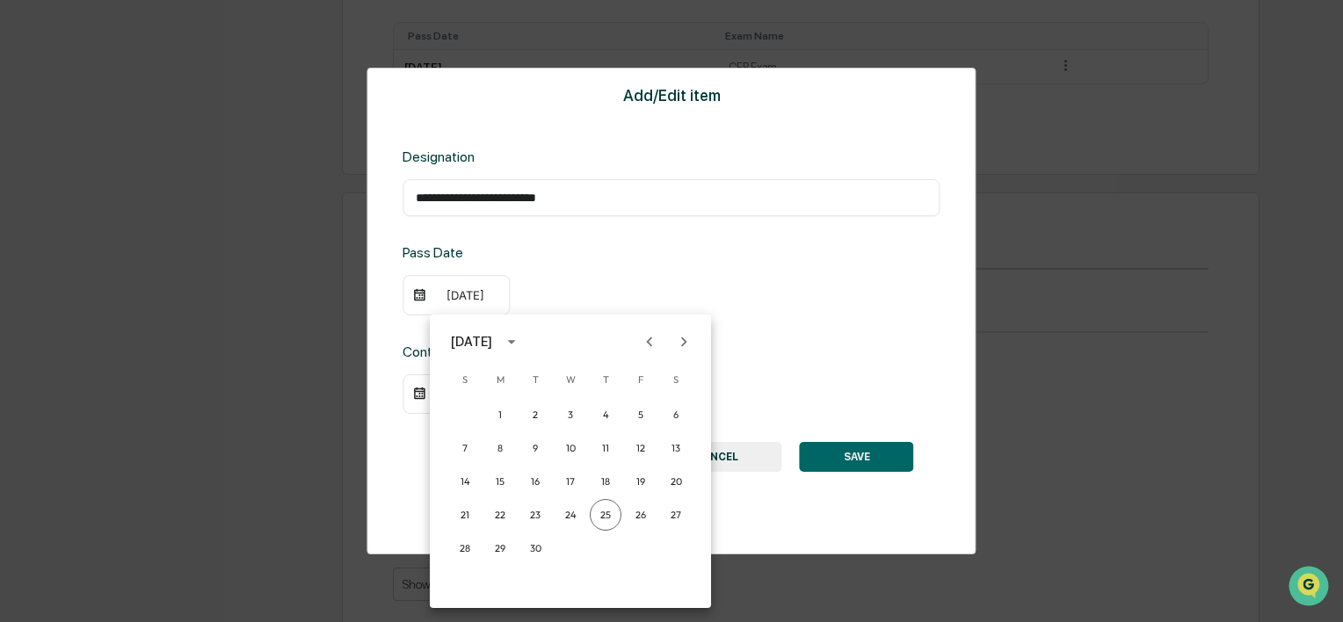
click at [784, 284] on div at bounding box center [671, 311] width 1343 height 622
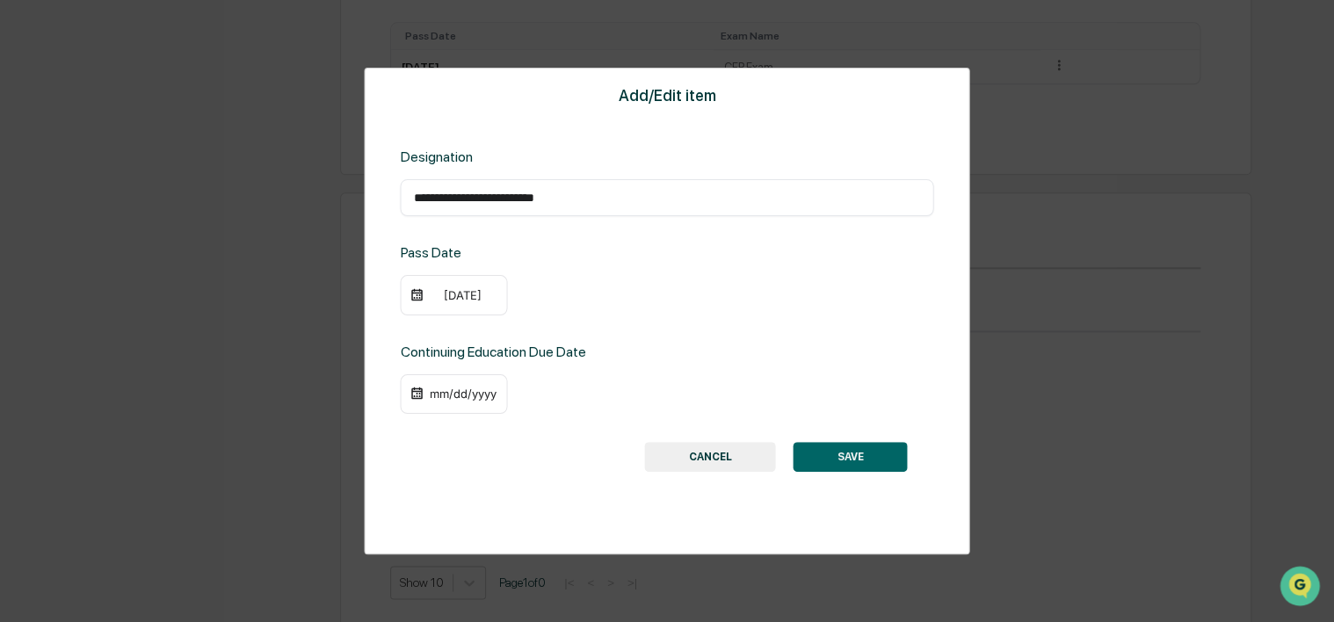
click at [471, 404] on div "mm/dd/yyyy" at bounding box center [453, 394] width 107 height 40
click at [473, 394] on div "mm/dd/yyyy" at bounding box center [462, 394] width 70 height 14
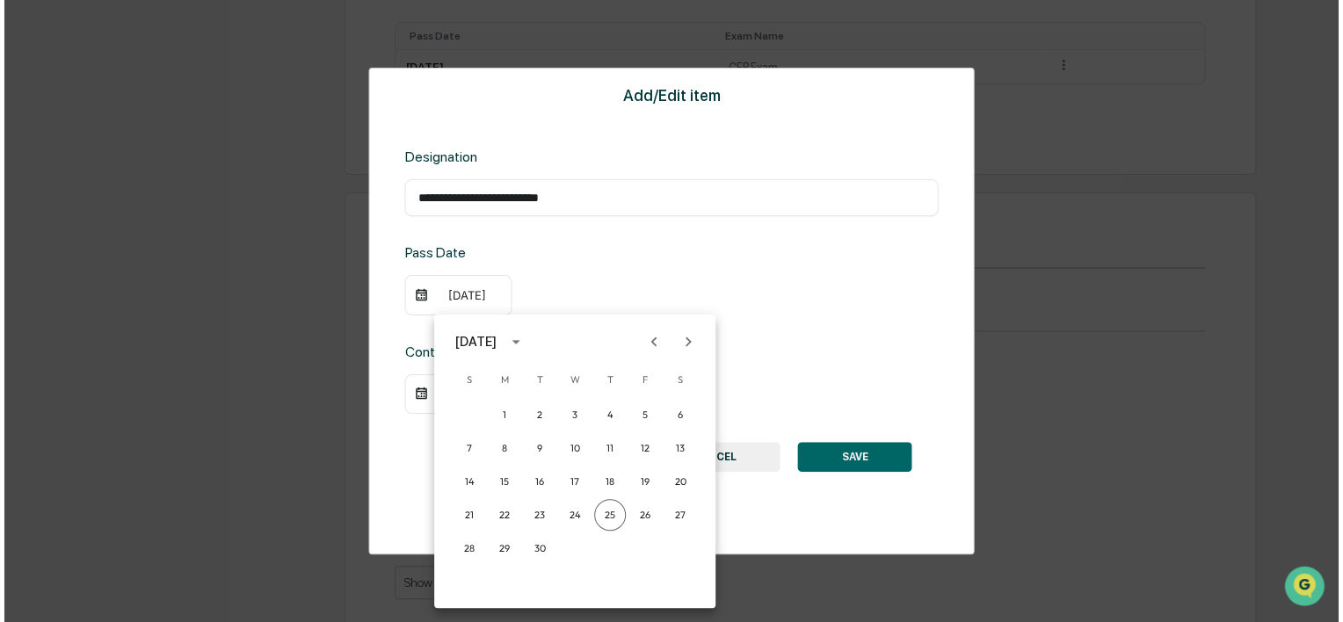
scroll to position [968, 0]
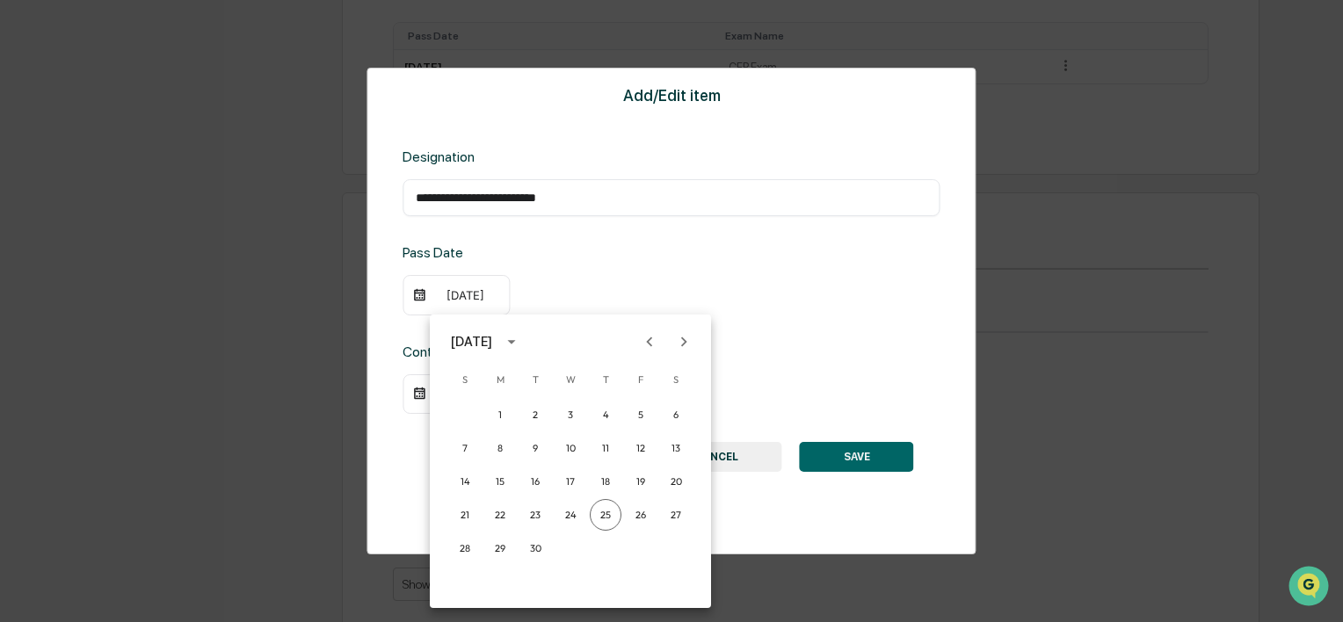
click at [680, 333] on icon "Next month" at bounding box center [683, 341] width 19 height 19
click at [674, 541] on button "31" at bounding box center [676, 549] width 32 height 32
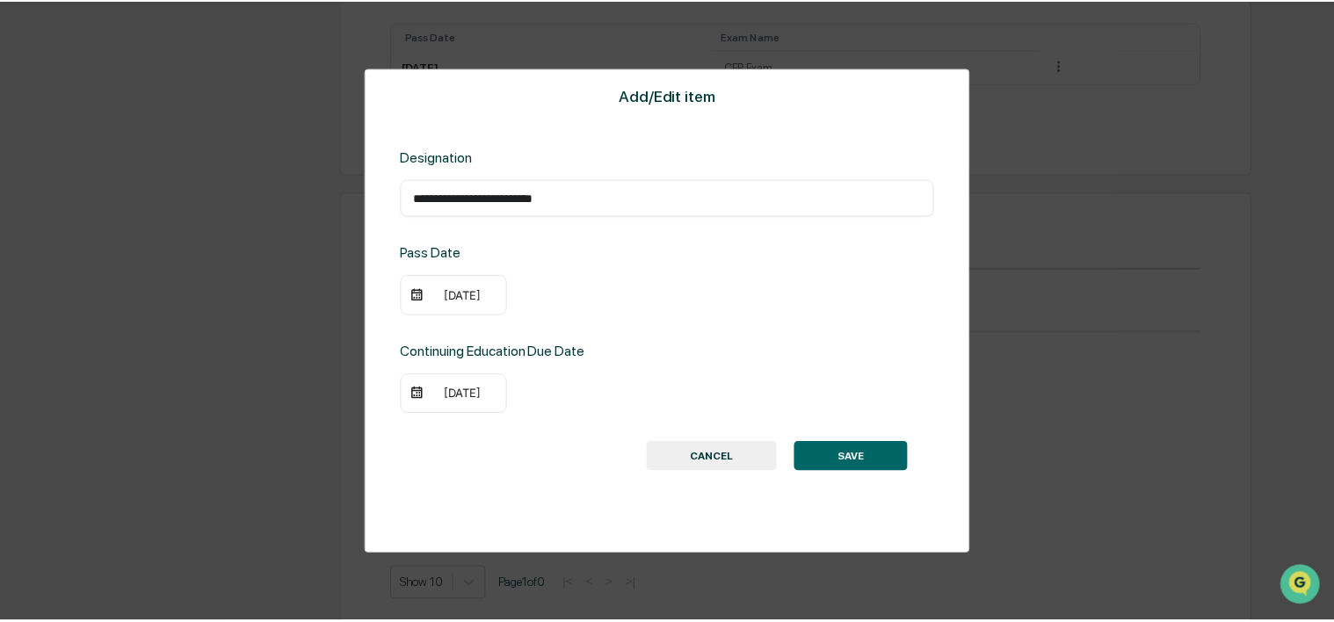
scroll to position [967, 0]
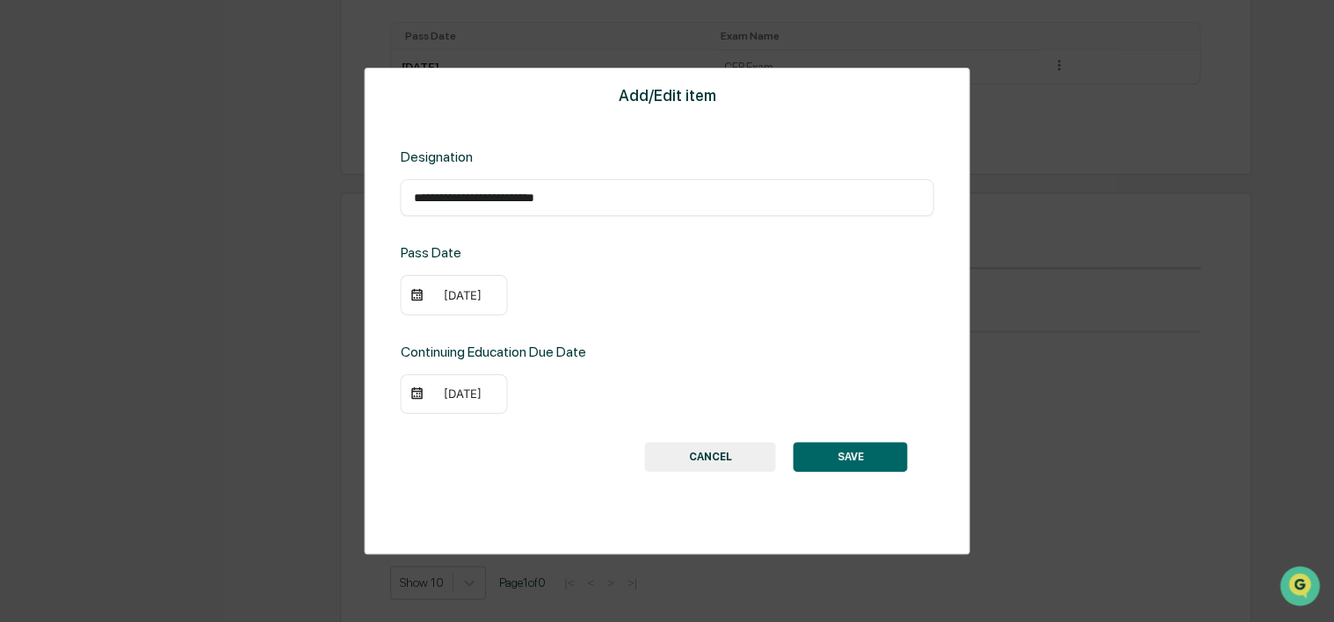
click at [890, 383] on div "01/31/2026" at bounding box center [666, 394] width 533 height 40
click at [879, 459] on button "SAVE" at bounding box center [851, 457] width 114 height 30
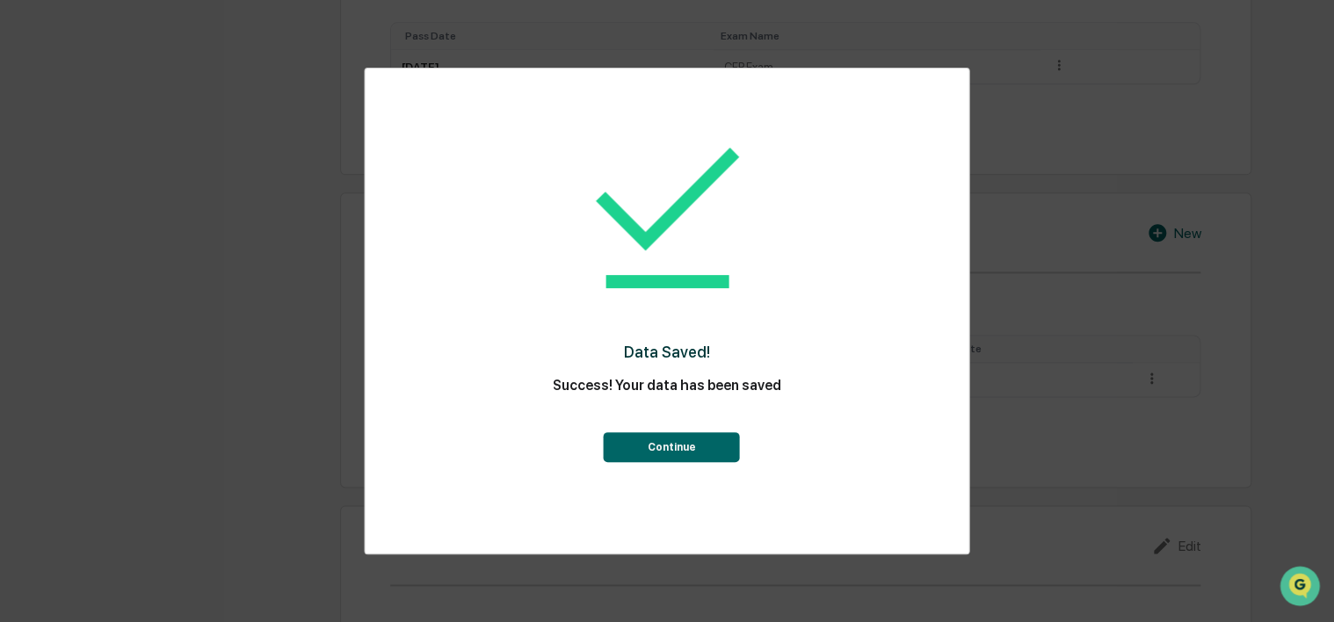
click at [704, 463] on div "Data Saved! Success! Your data has been saved Continue" at bounding box center [666, 287] width 533 height 402
click at [702, 453] on button "Continue" at bounding box center [672, 447] width 136 height 30
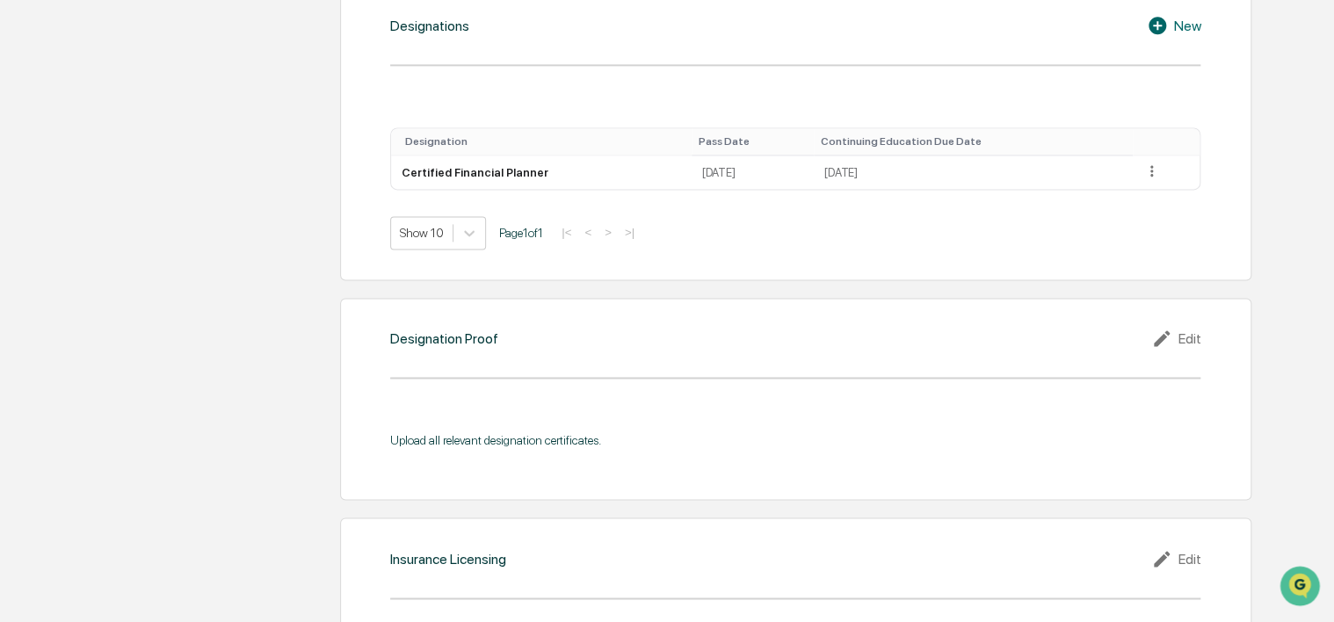
scroll to position [1318, 0]
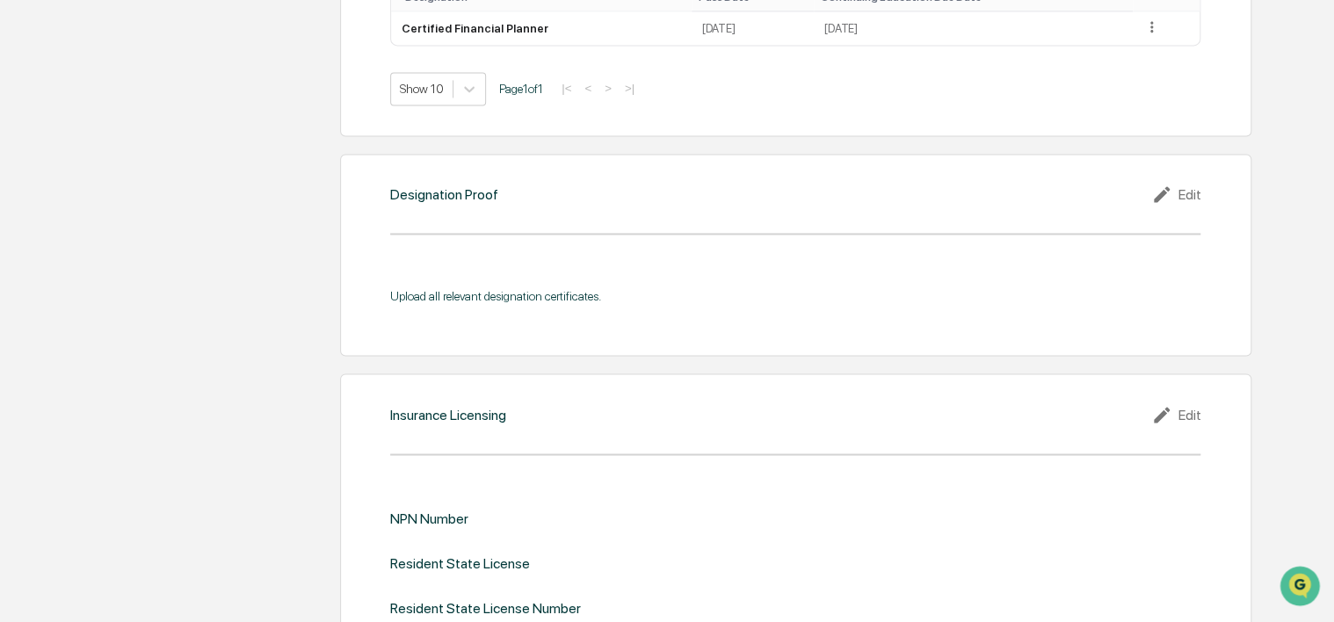
click at [1181, 192] on div "Edit" at bounding box center [1175, 194] width 49 height 21
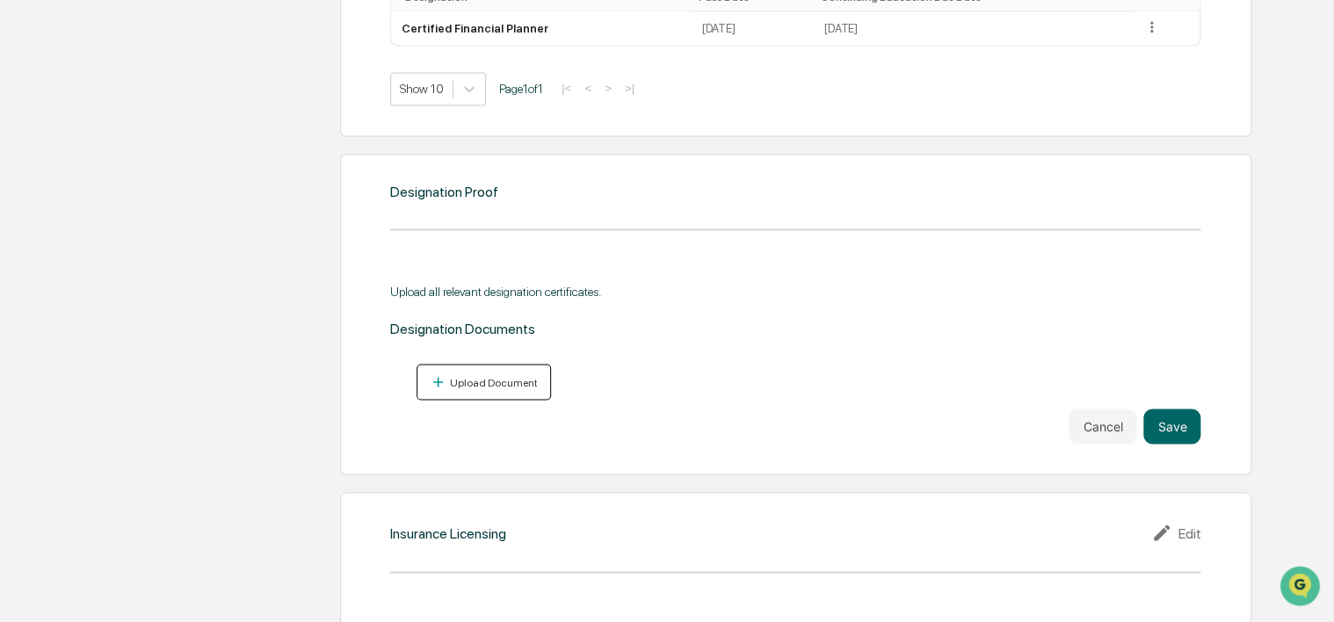
click at [518, 383] on div "Upload Document" at bounding box center [491, 382] width 91 height 12
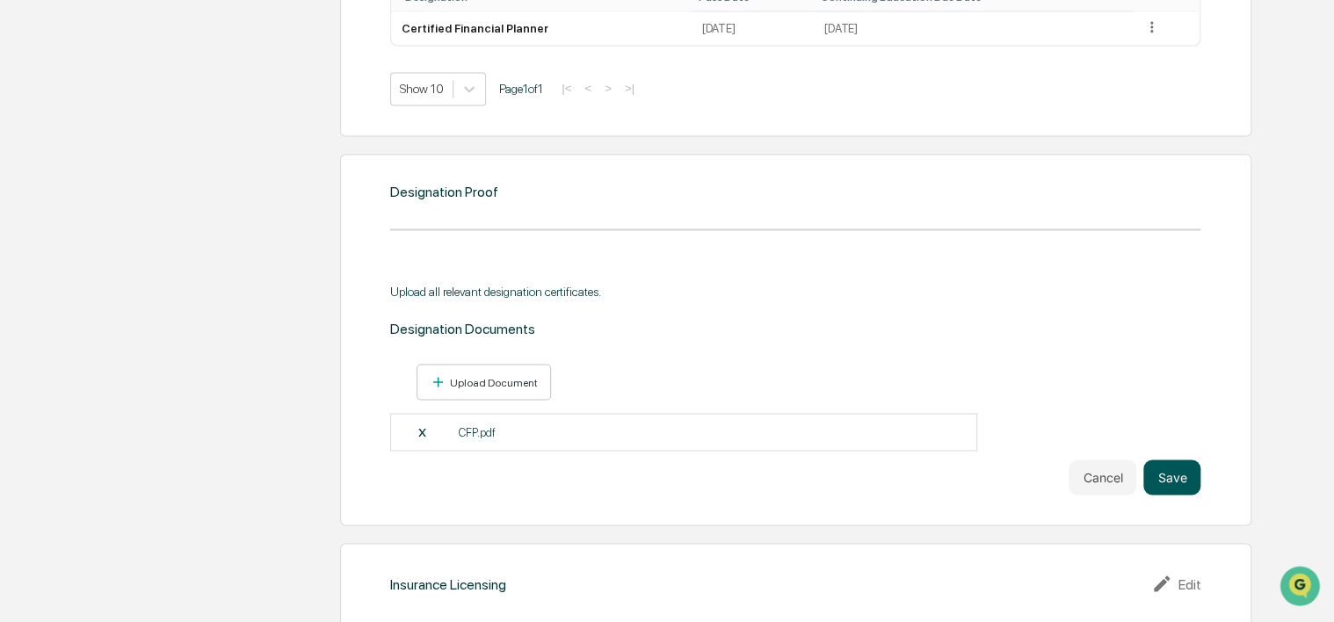
click at [1166, 481] on button "Save" at bounding box center [1171, 477] width 57 height 35
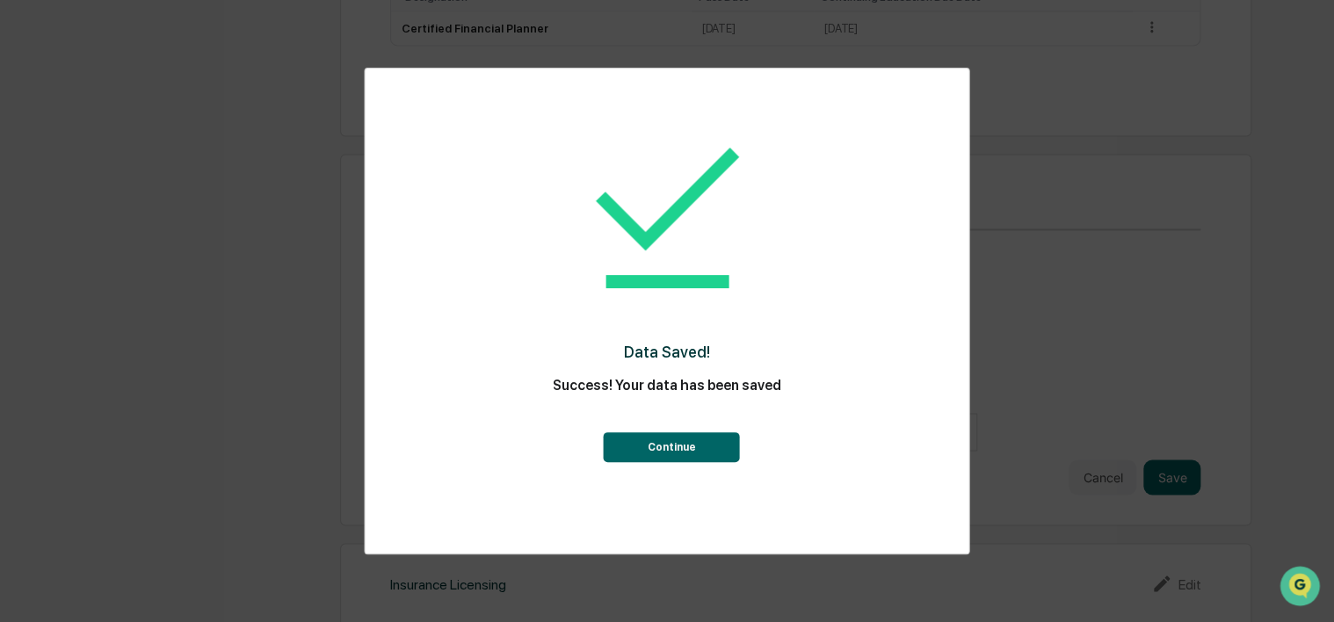
click at [694, 440] on button "Continue" at bounding box center [672, 447] width 136 height 30
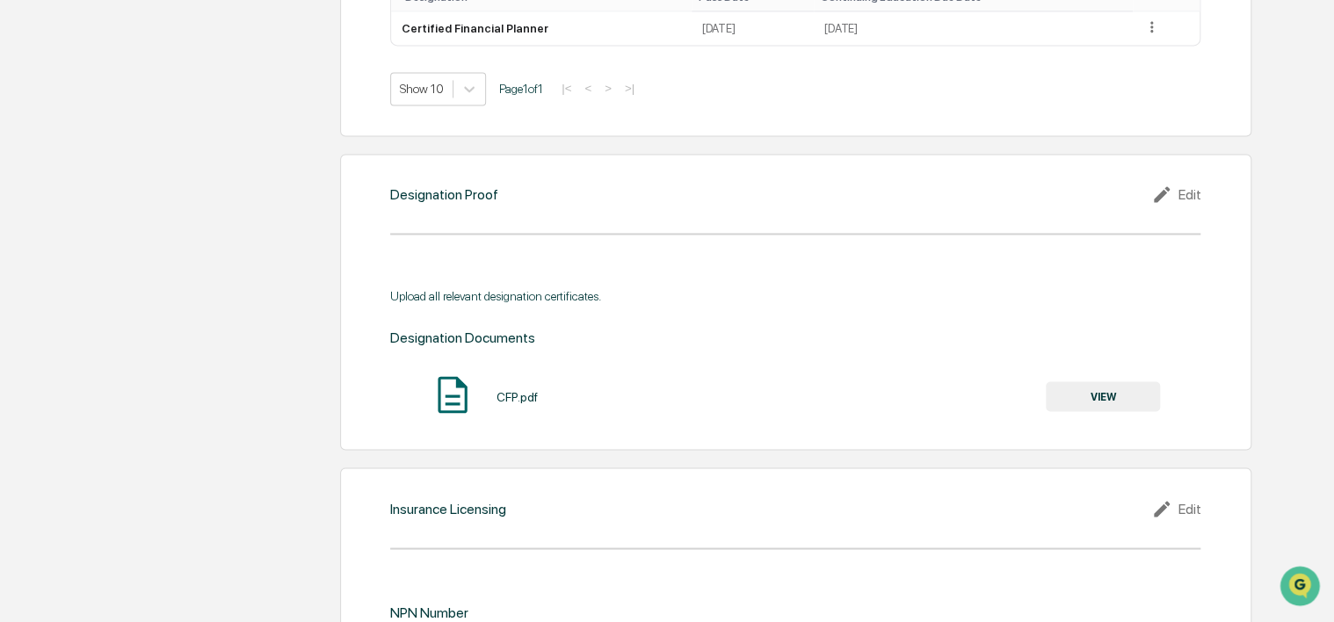
click at [506, 390] on div "CFP.pdf" at bounding box center [517, 396] width 41 height 14
click at [452, 397] on img at bounding box center [453, 395] width 44 height 44
click at [1131, 398] on button "VIEW" at bounding box center [1103, 396] width 114 height 30
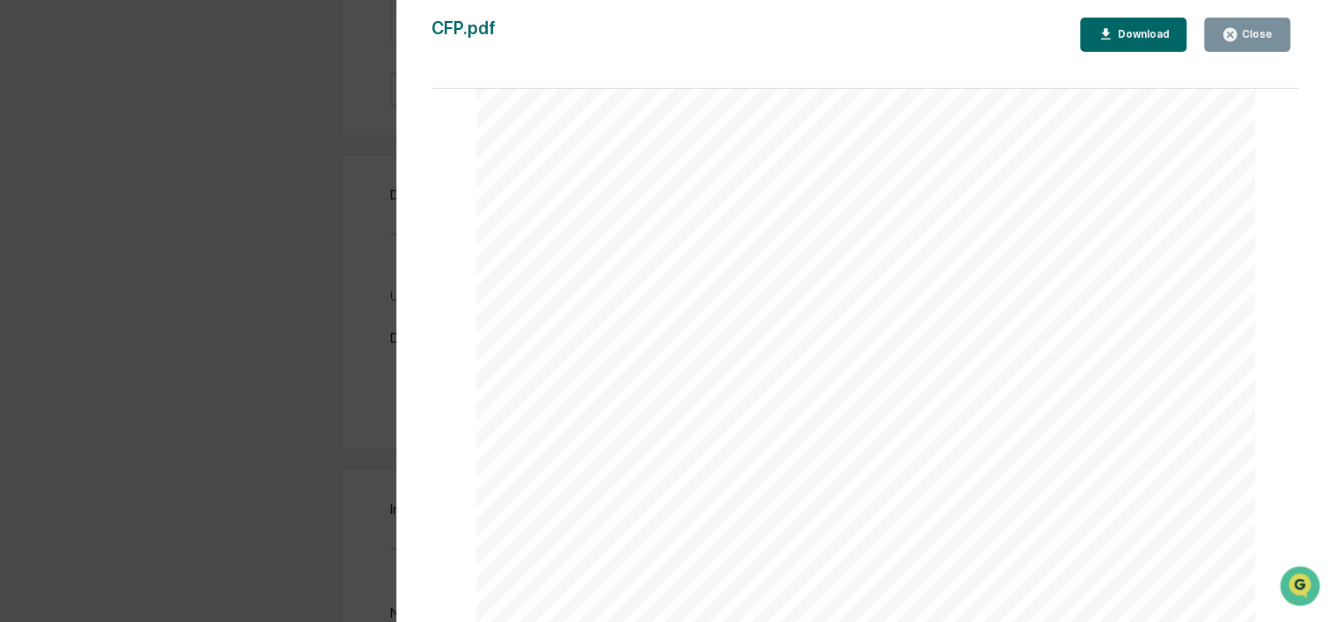
scroll to position [0, 0]
drag, startPoint x: 323, startPoint y: 231, endPoint x: 341, endPoint y: 236, distance: 18.1
click at [341, 236] on div "Version History 09/25/2025, 07:30 PM Demetri Katsis CFP.pdf Close Download Page…" at bounding box center [667, 311] width 1334 height 622
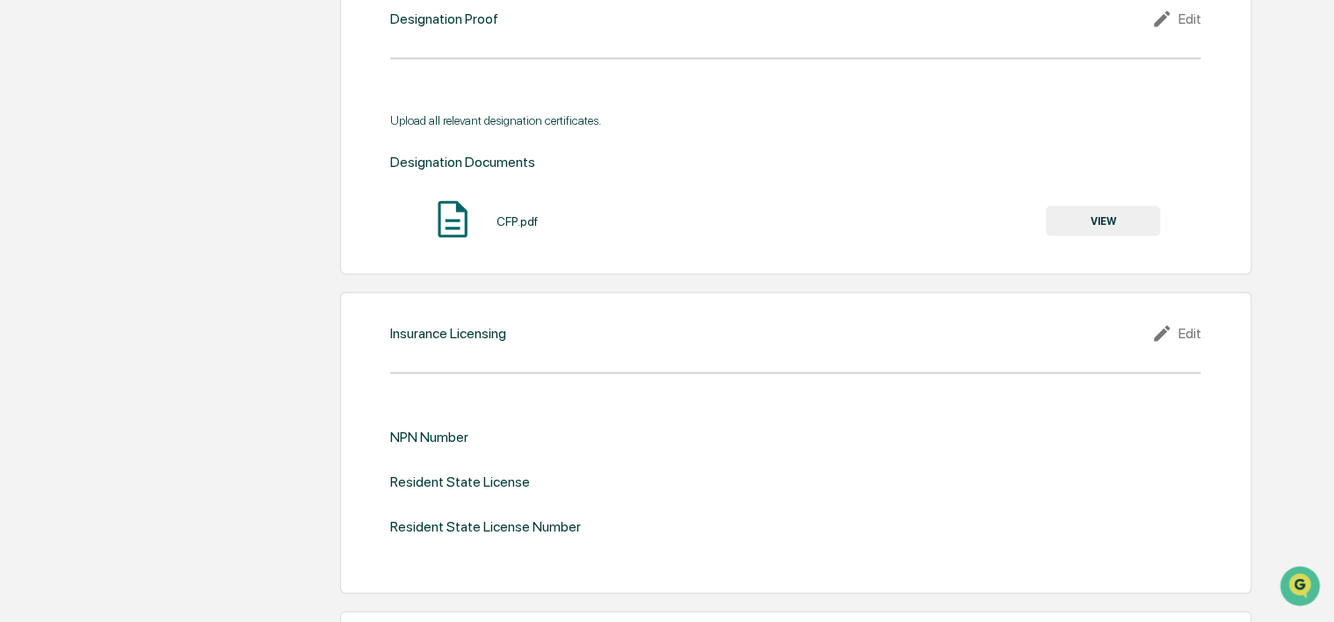
scroll to position [1582, 0]
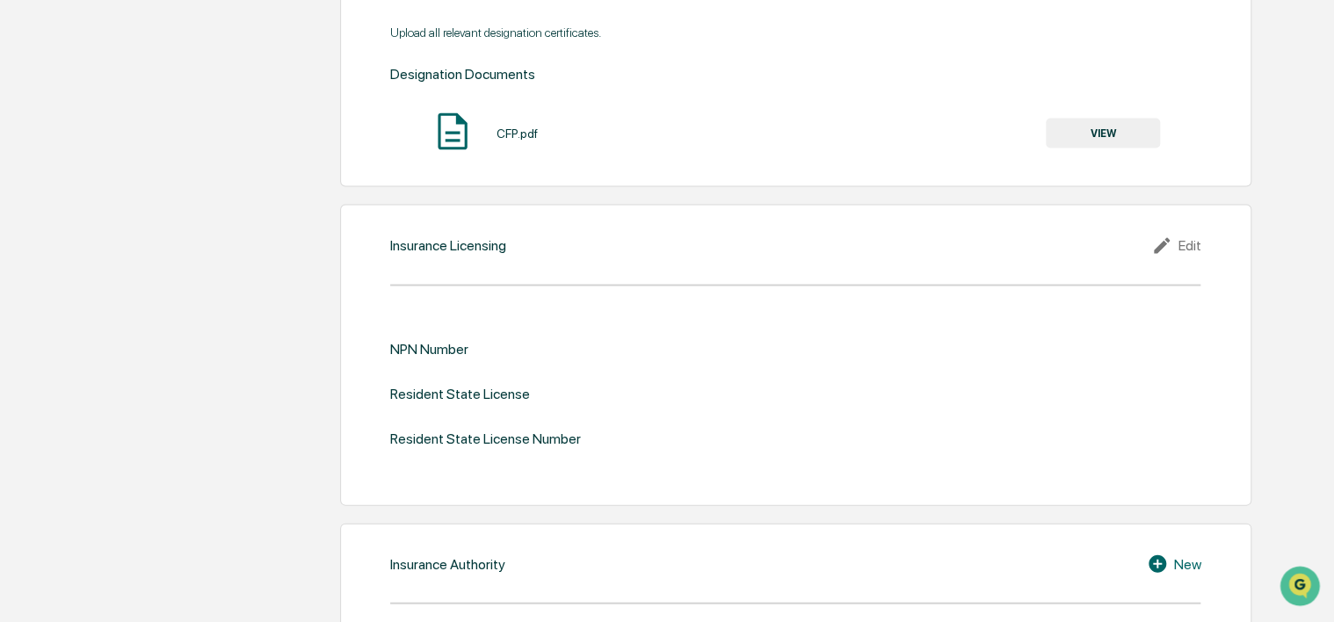
click at [1096, 137] on button "VIEW" at bounding box center [1103, 133] width 114 height 30
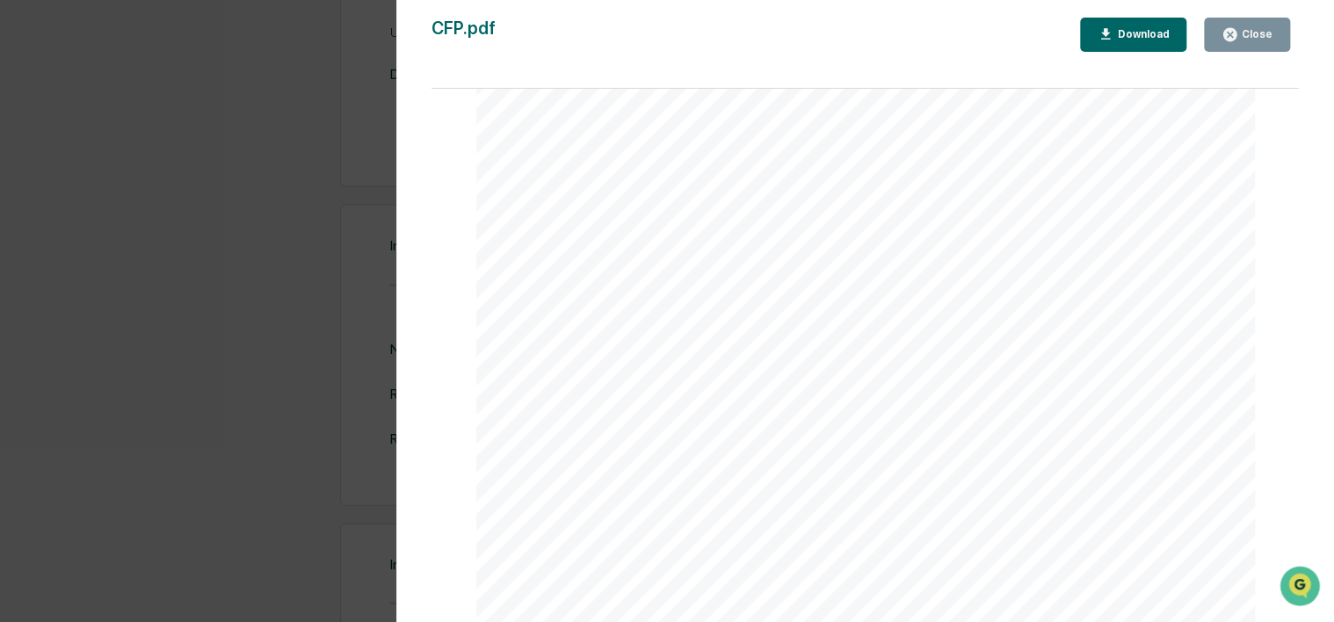
scroll to position [1670, 0]
click at [278, 244] on div "Version History 09/25/2025, 07:30 PM Demetri Katsis CFP.pdf Close Download Page…" at bounding box center [667, 311] width 1334 height 622
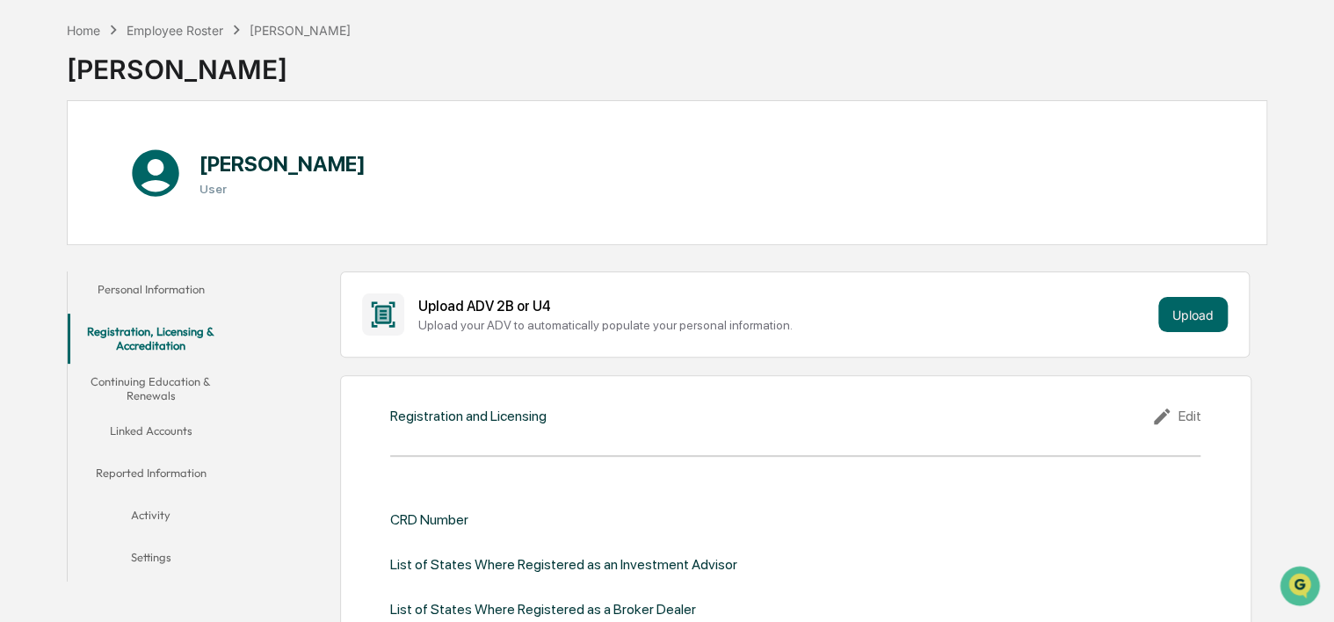
scroll to position [0, 0]
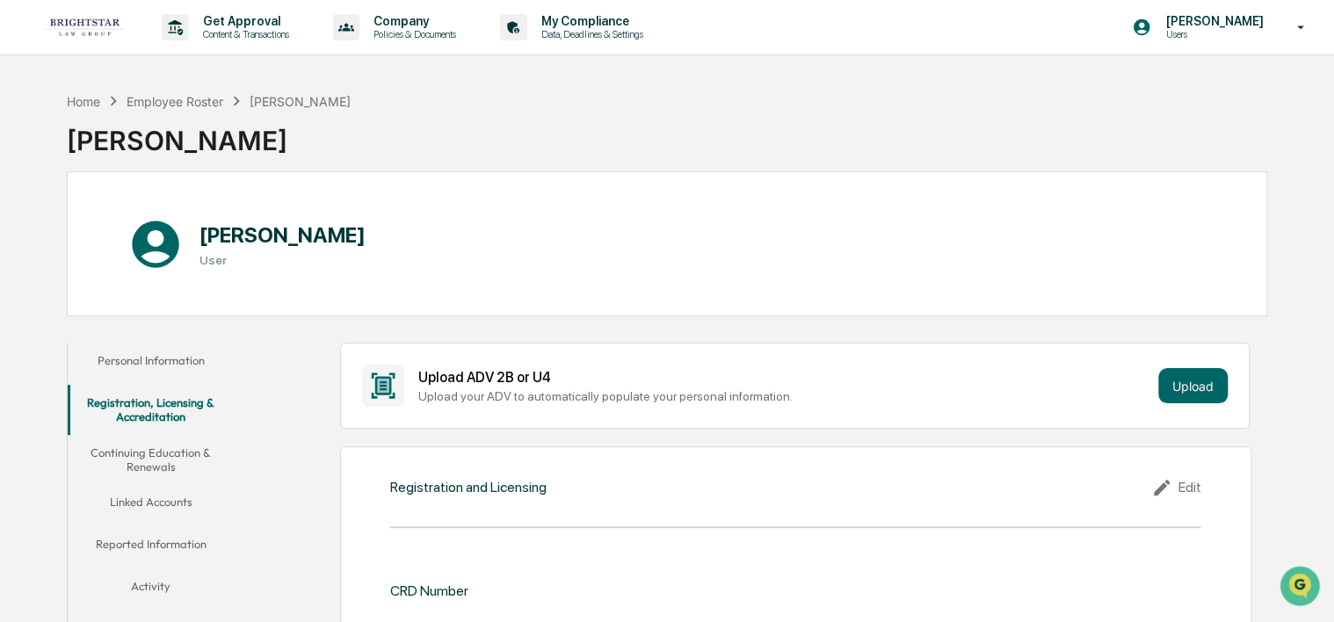
click at [171, 454] on button "Continuing Education & Renewals" at bounding box center [151, 460] width 167 height 50
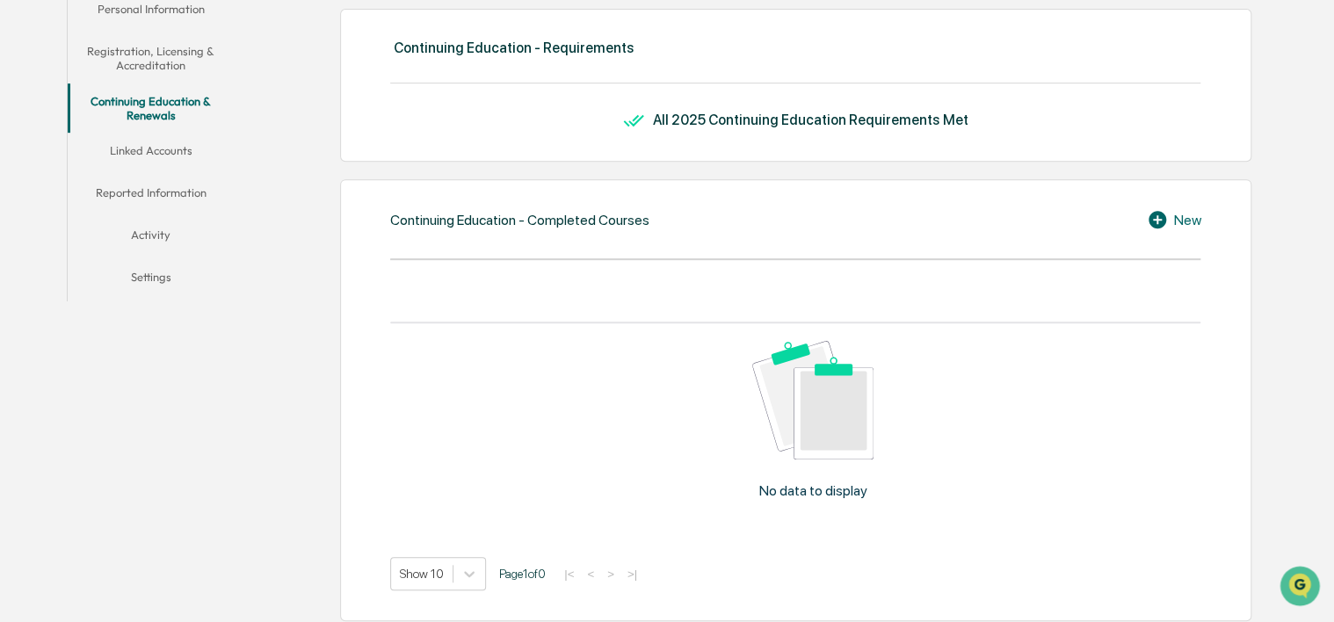
click at [177, 158] on button "Linked Accounts" at bounding box center [151, 154] width 167 height 42
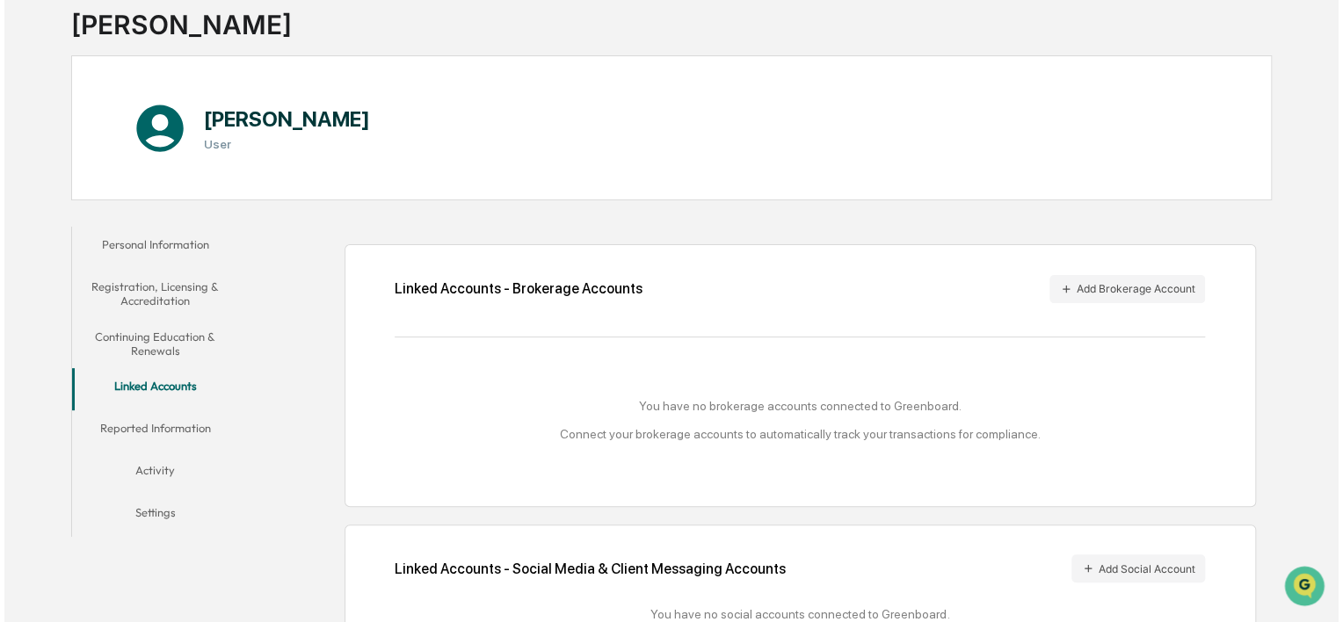
scroll to position [204, 0]
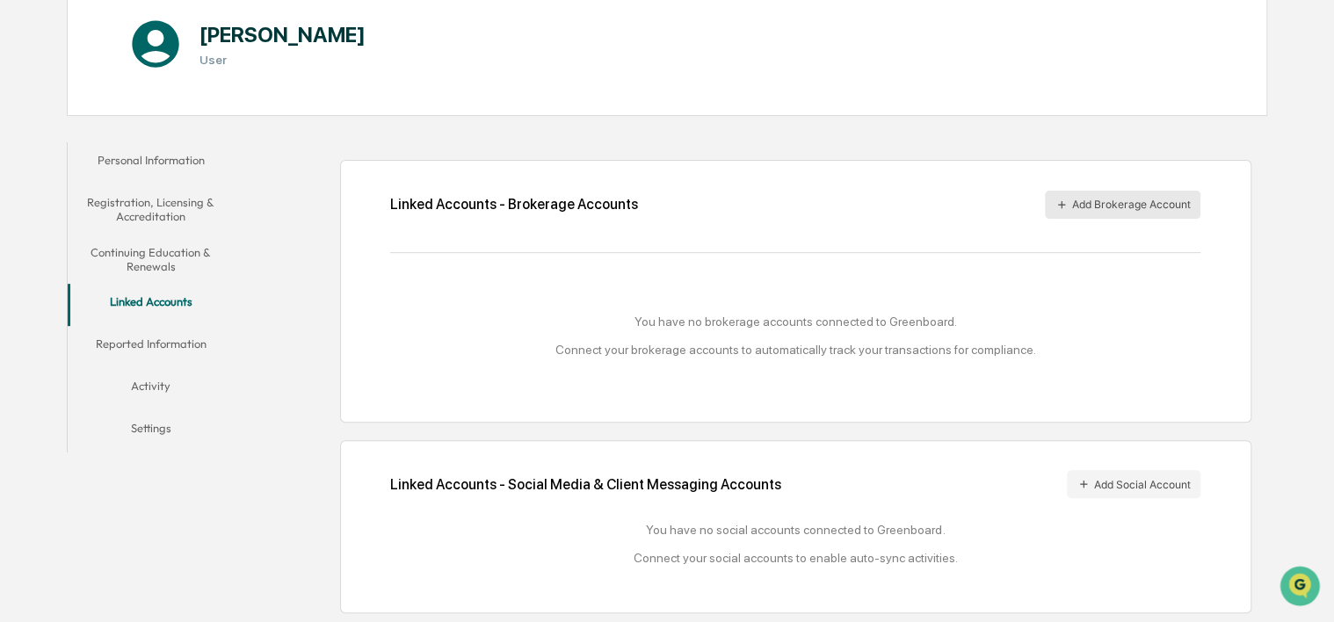
click at [1140, 197] on button "Add Brokerage Account" at bounding box center [1123, 205] width 156 height 28
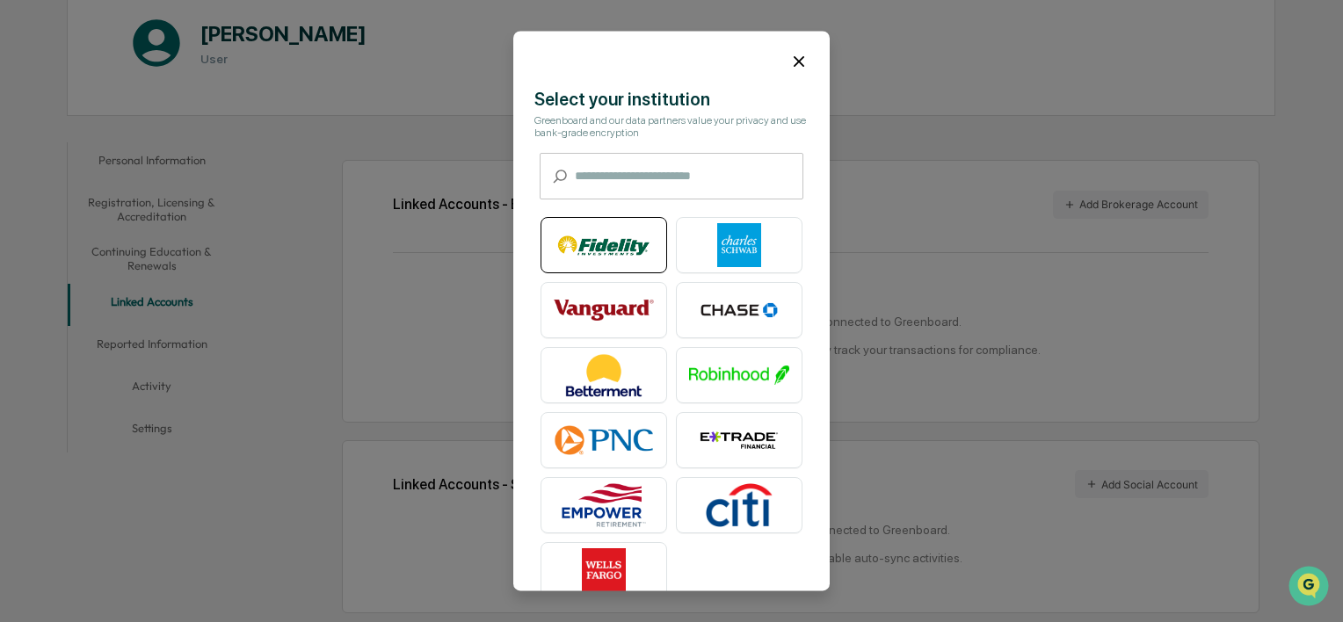
click at [615, 246] on img at bounding box center [604, 246] width 100 height 44
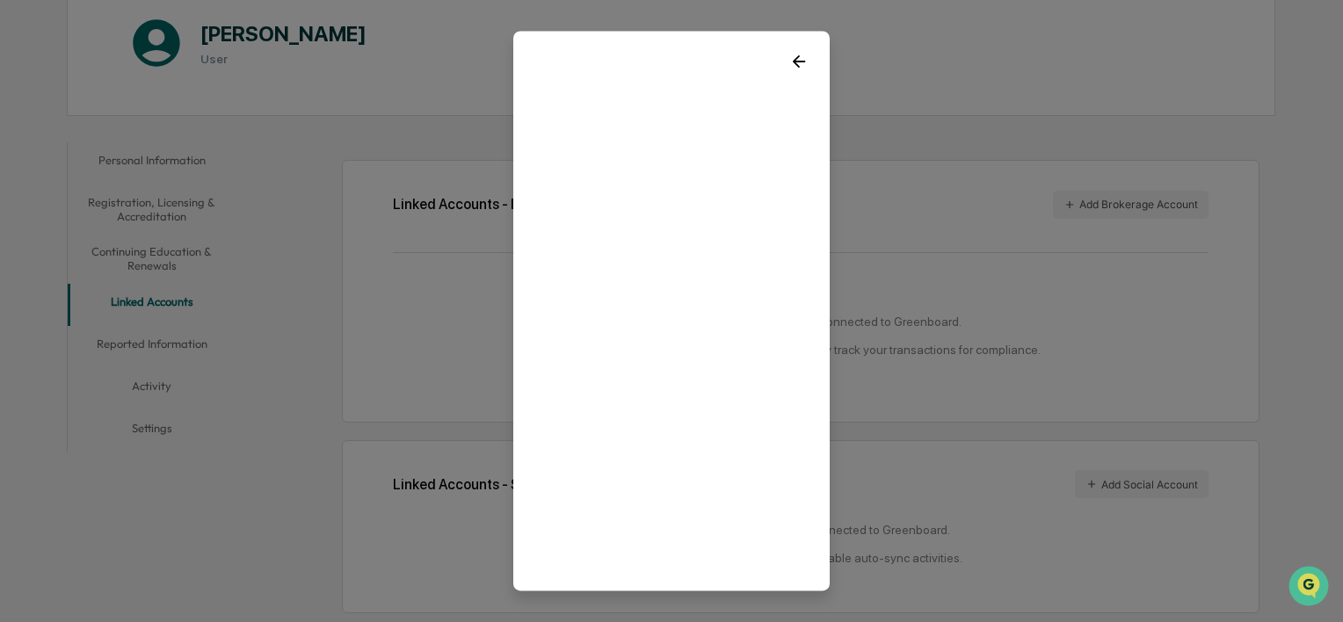
scroll to position [42, 0]
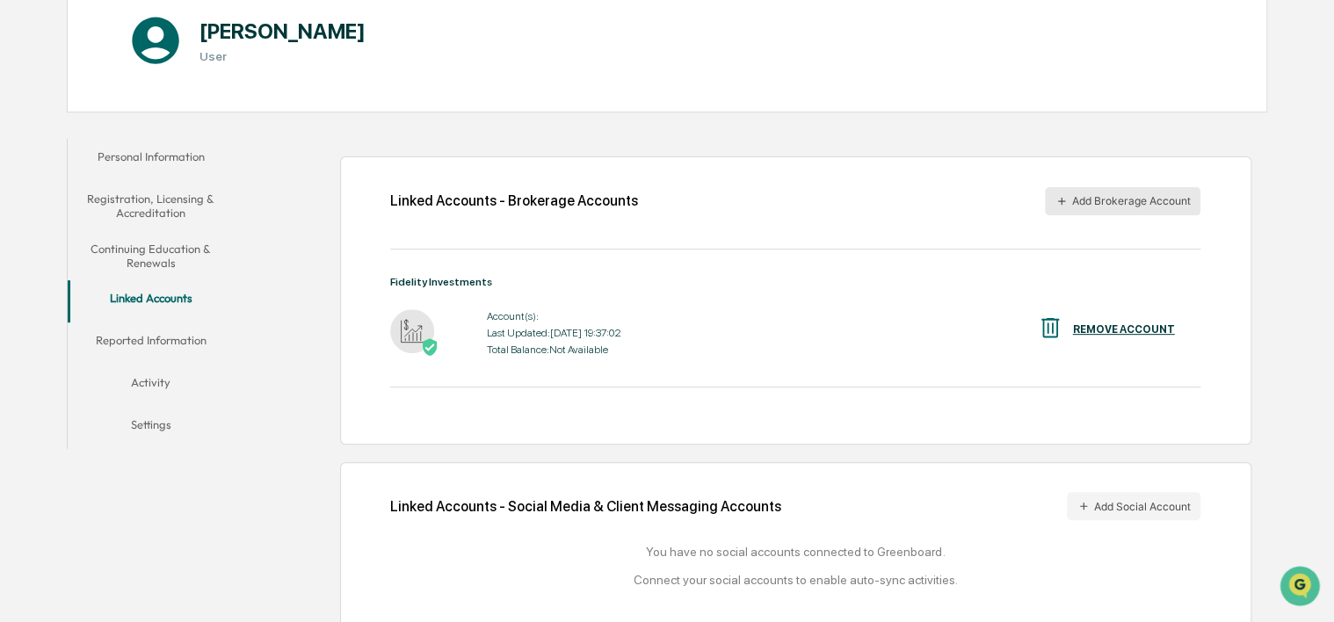
click at [1107, 193] on button "Add Brokerage Account" at bounding box center [1123, 201] width 156 height 28
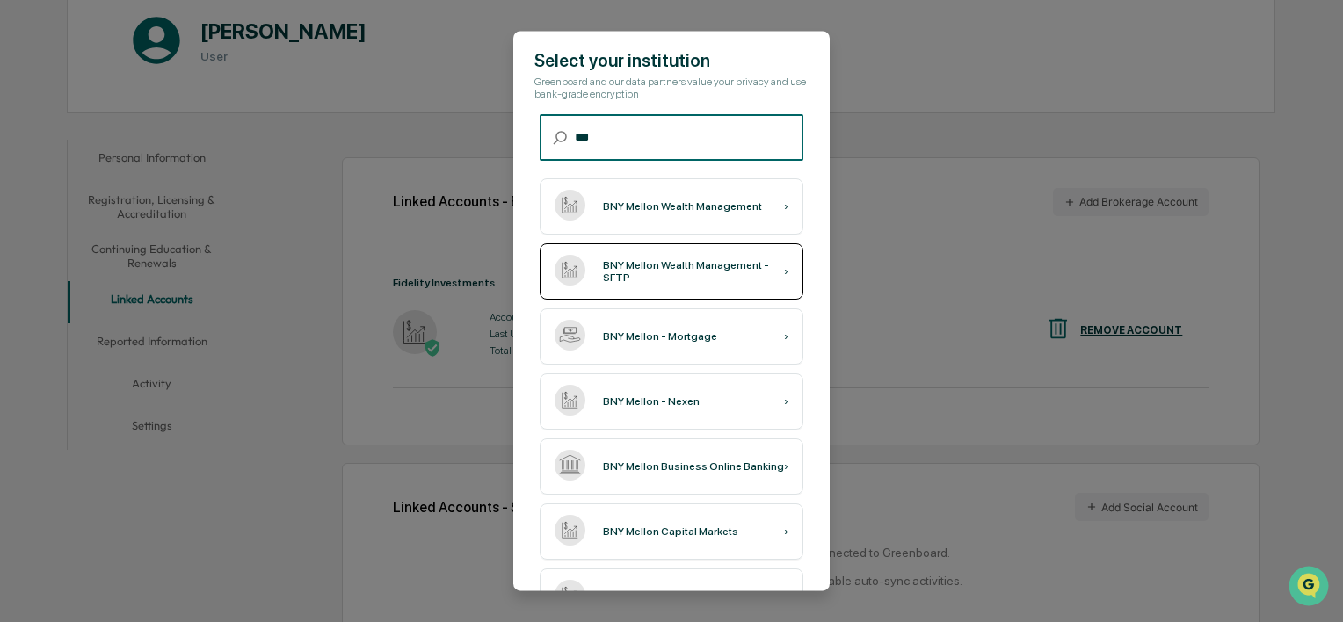
scroll to position [0, 0]
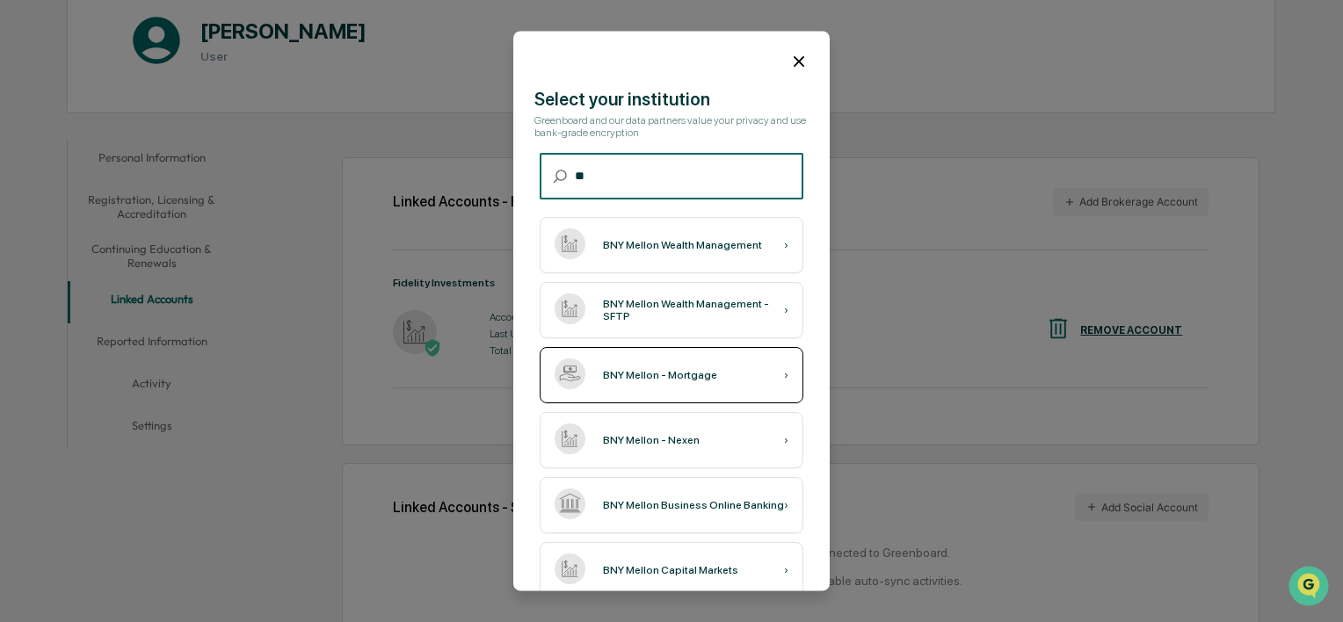
type input "*"
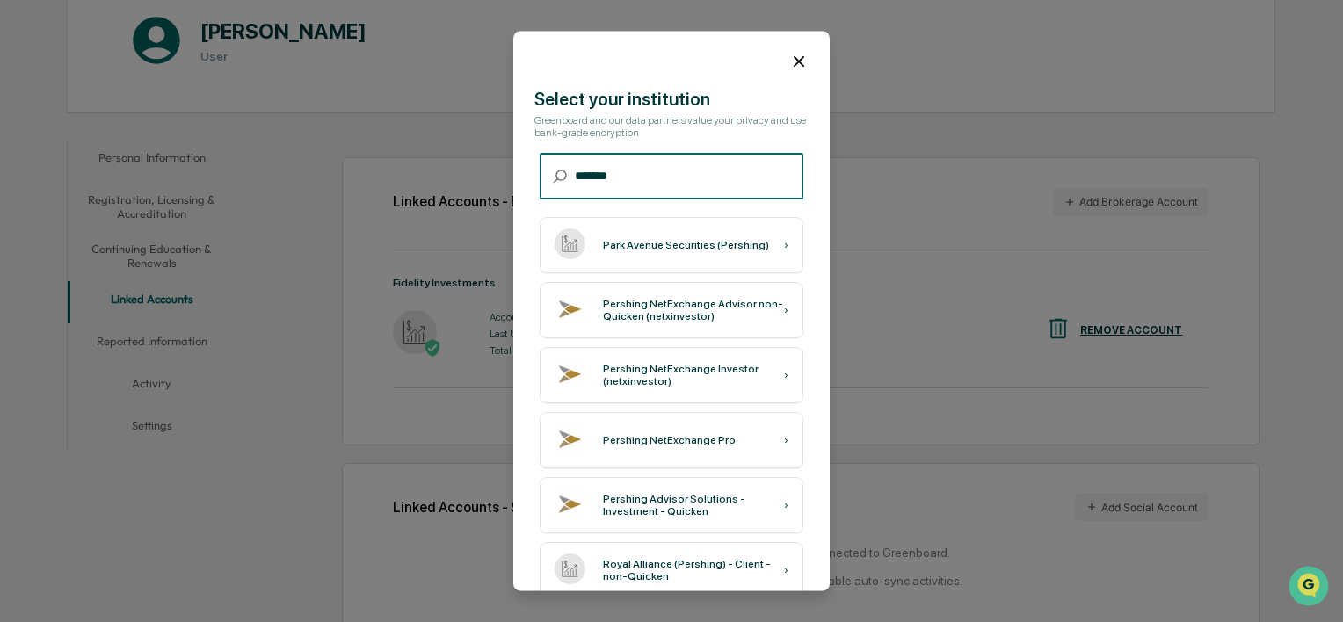
type input "*******"
click at [797, 67] on icon at bounding box center [798, 61] width 19 height 19
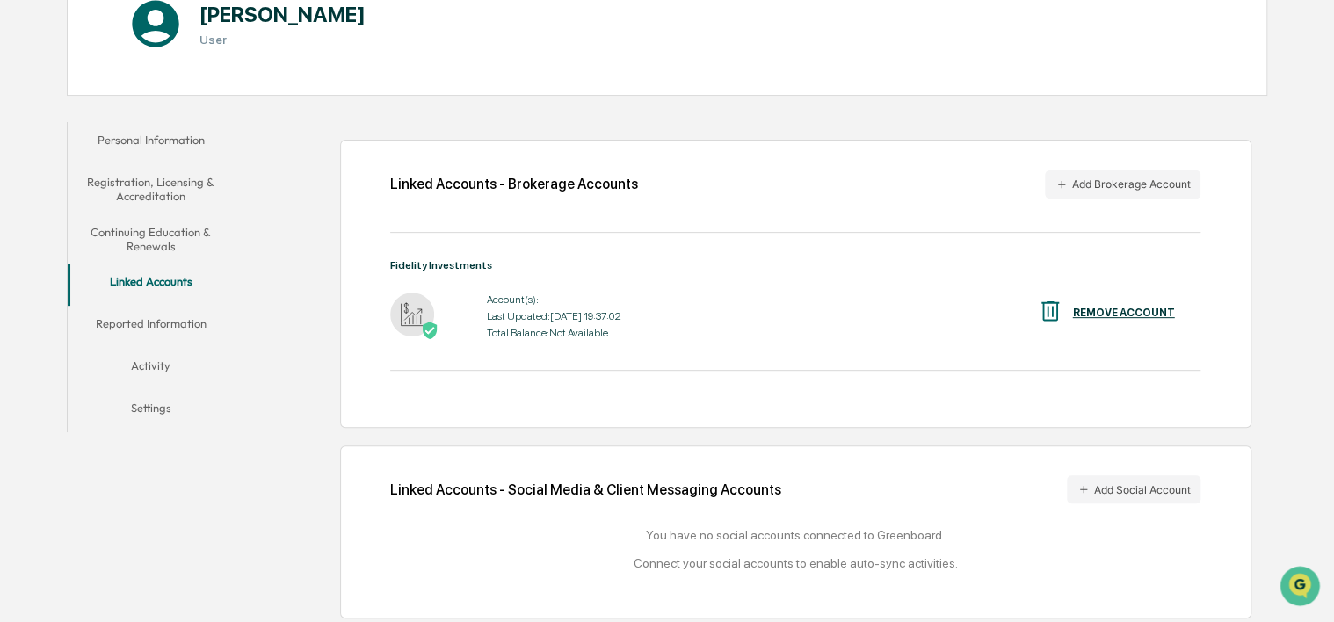
scroll to position [228, 0]
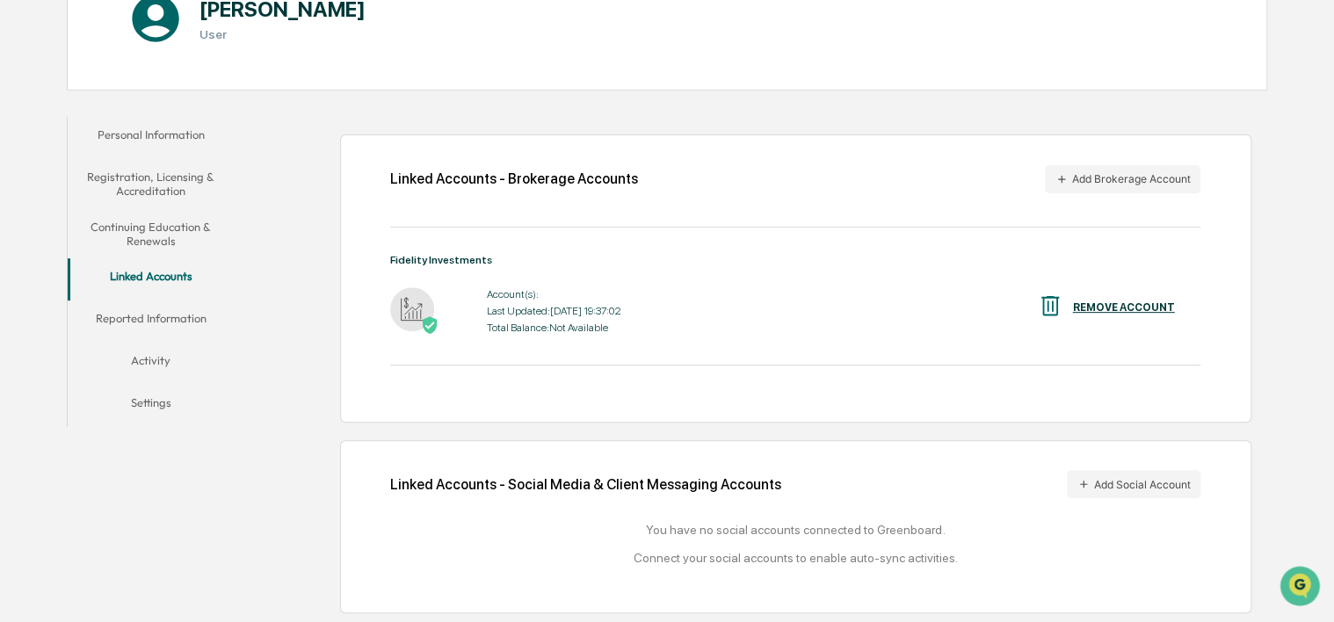
click at [136, 309] on button "Reported Information" at bounding box center [151, 322] width 167 height 42
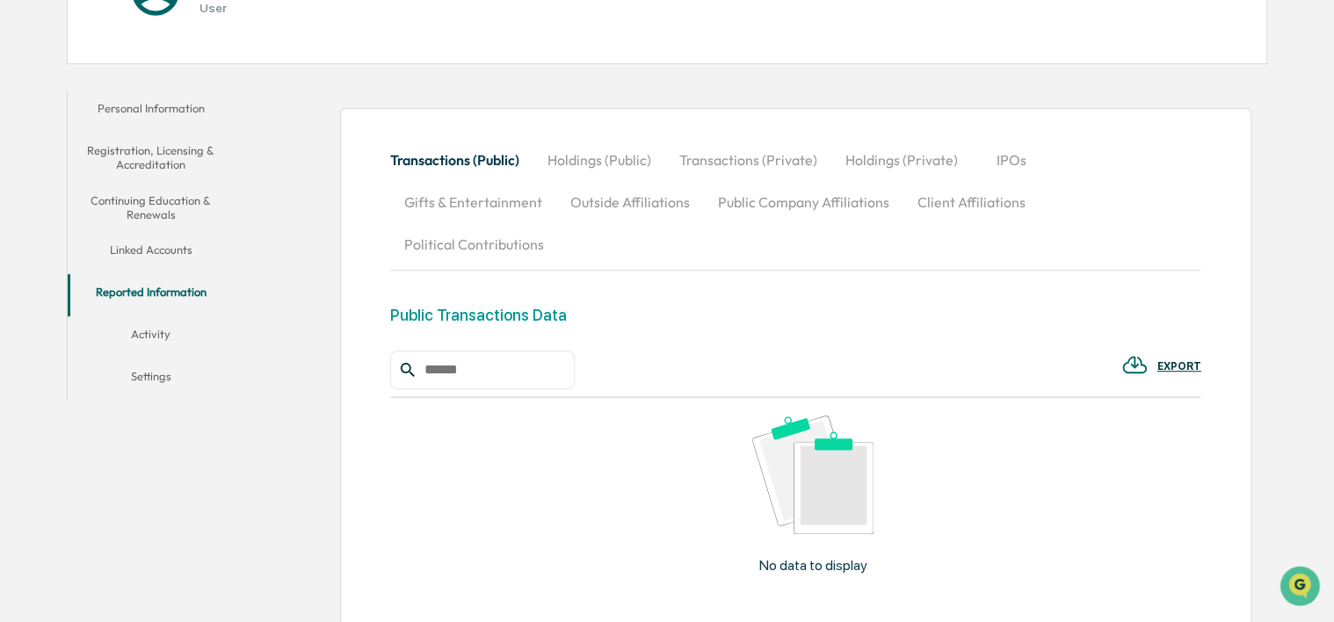
scroll to position [372, 0]
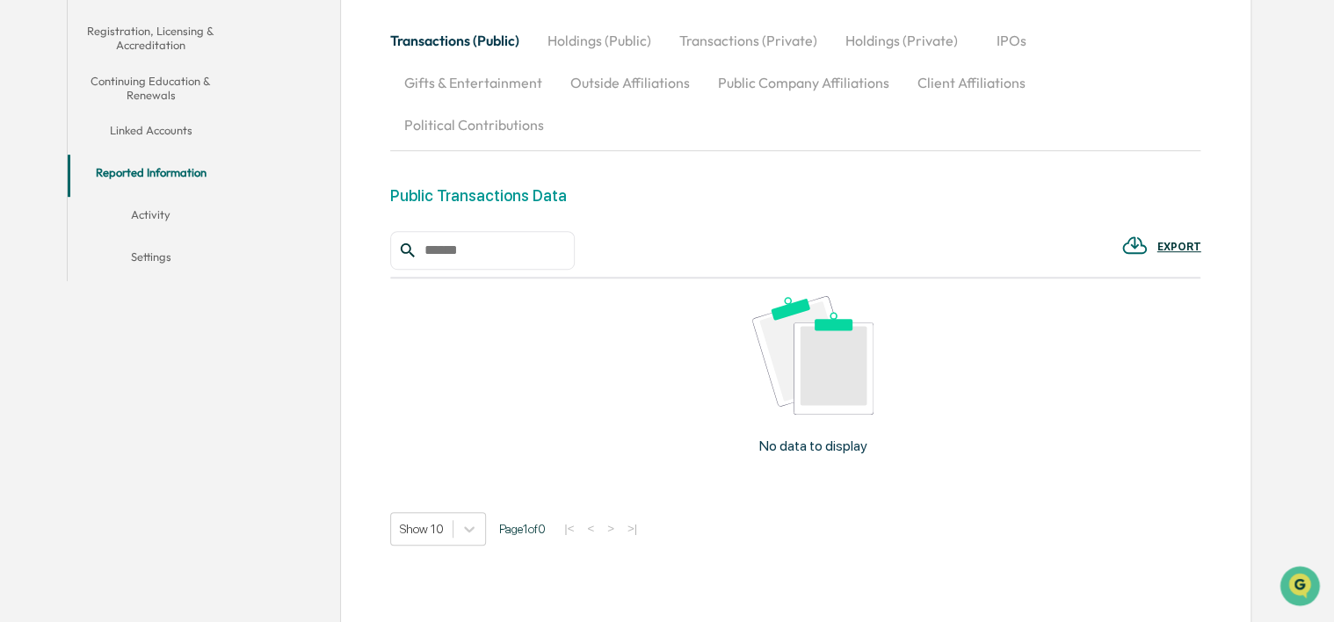
click at [155, 212] on button "Activity" at bounding box center [151, 218] width 167 height 42
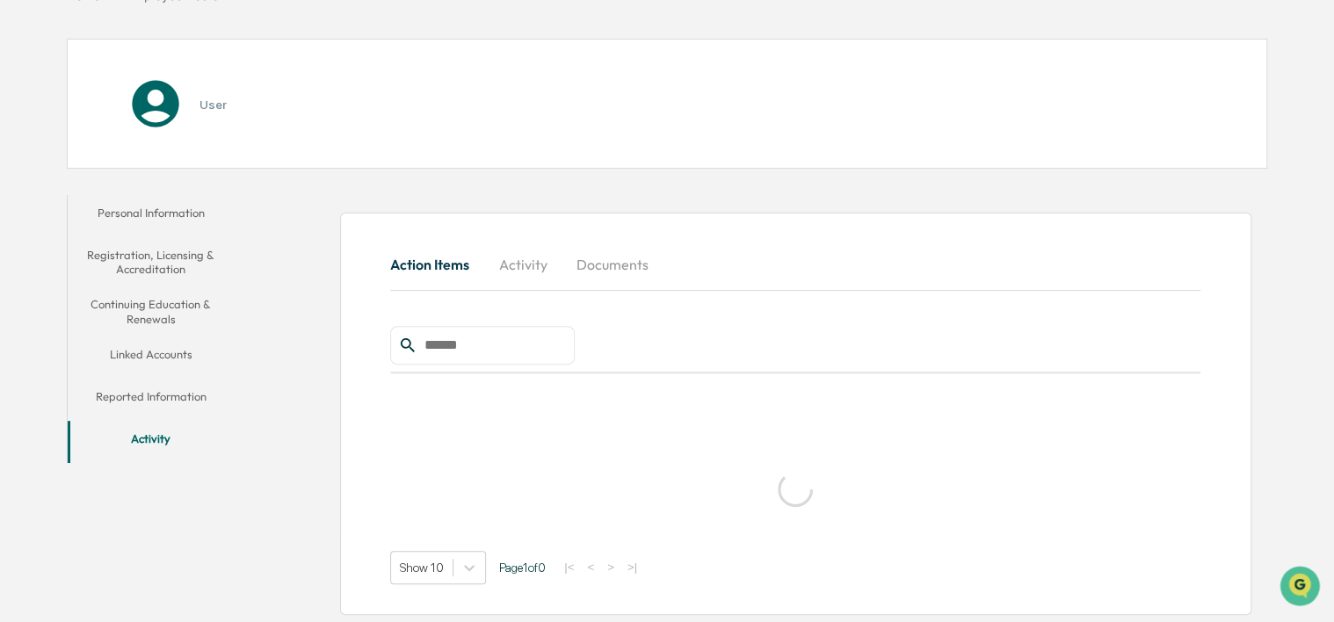
scroll to position [83, 0]
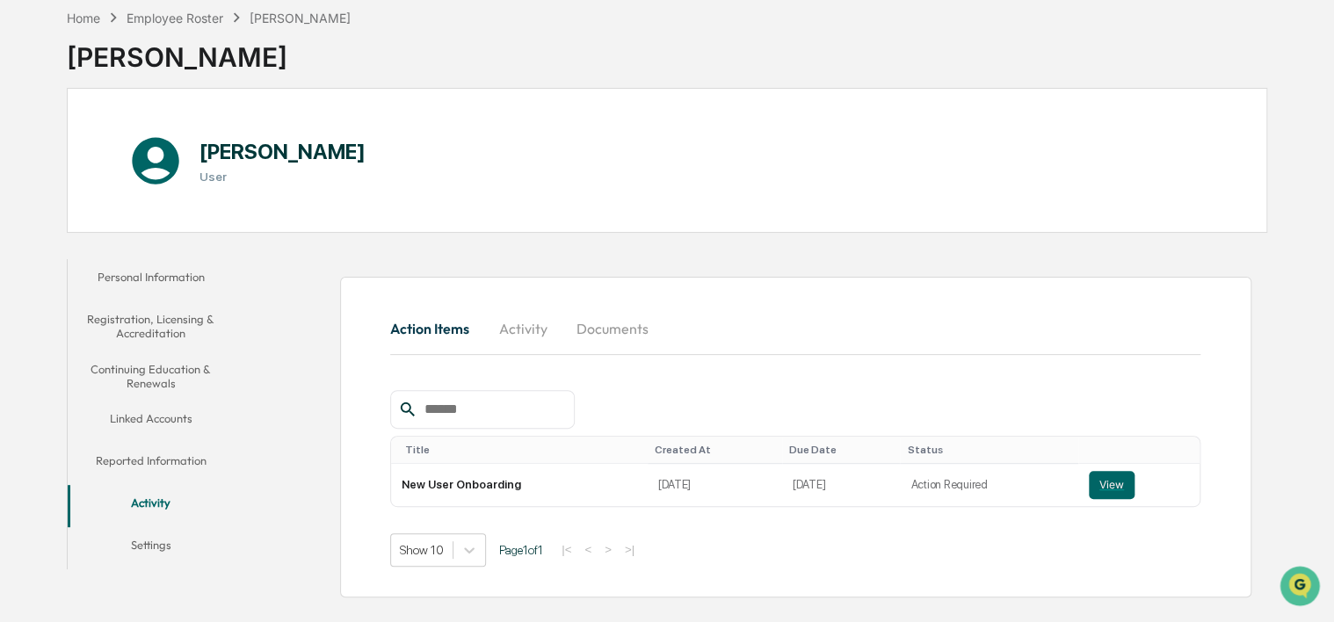
click at [162, 461] on button "Reported Information" at bounding box center [151, 464] width 167 height 42
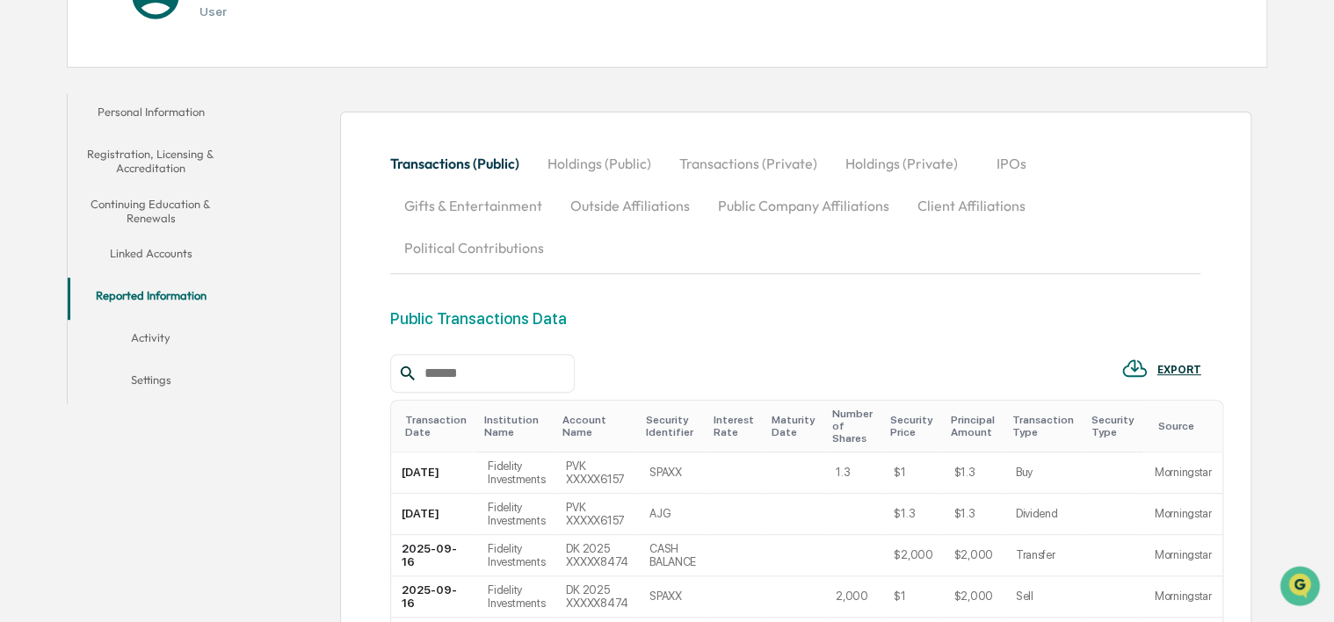
scroll to position [259, 0]
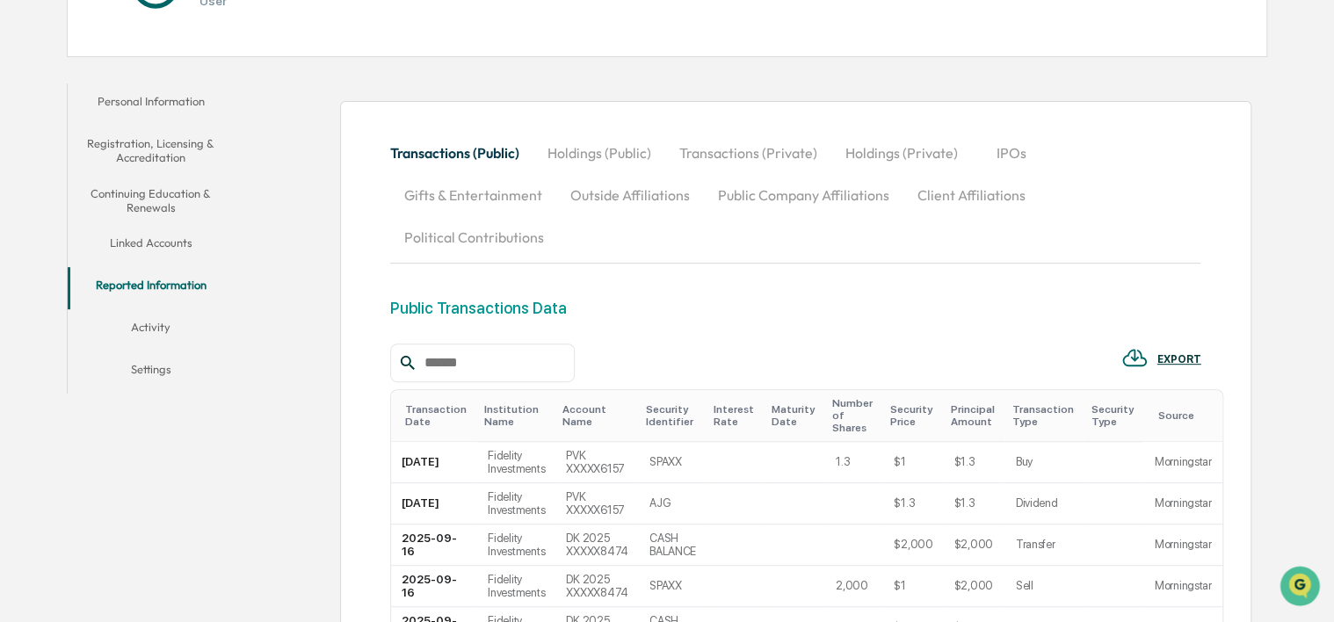
click at [156, 234] on button "Linked Accounts" at bounding box center [151, 246] width 167 height 42
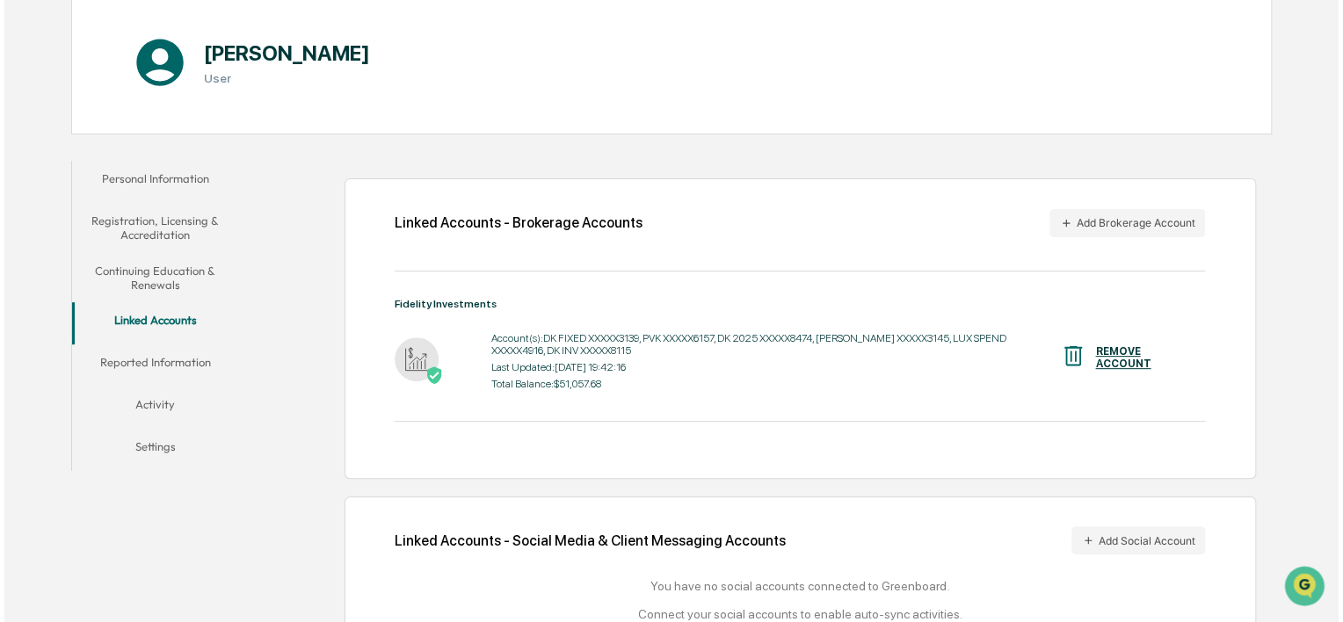
scroll to position [153, 0]
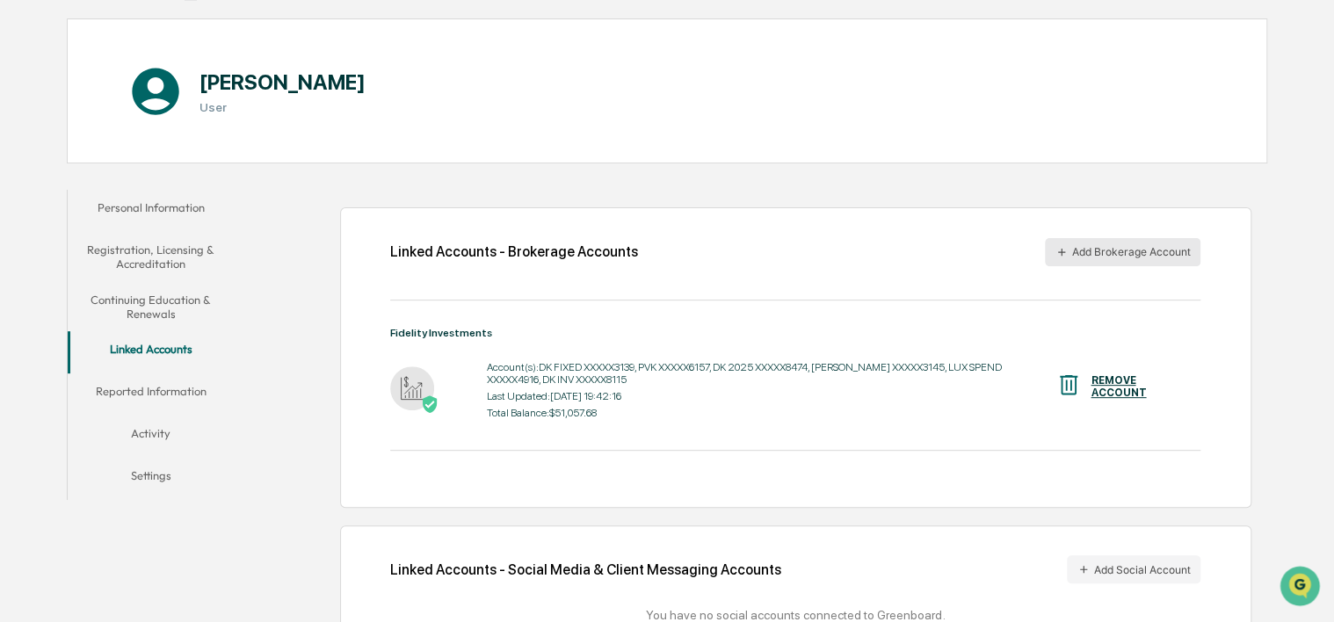
click at [1166, 256] on button "Add Brokerage Account" at bounding box center [1123, 252] width 156 height 28
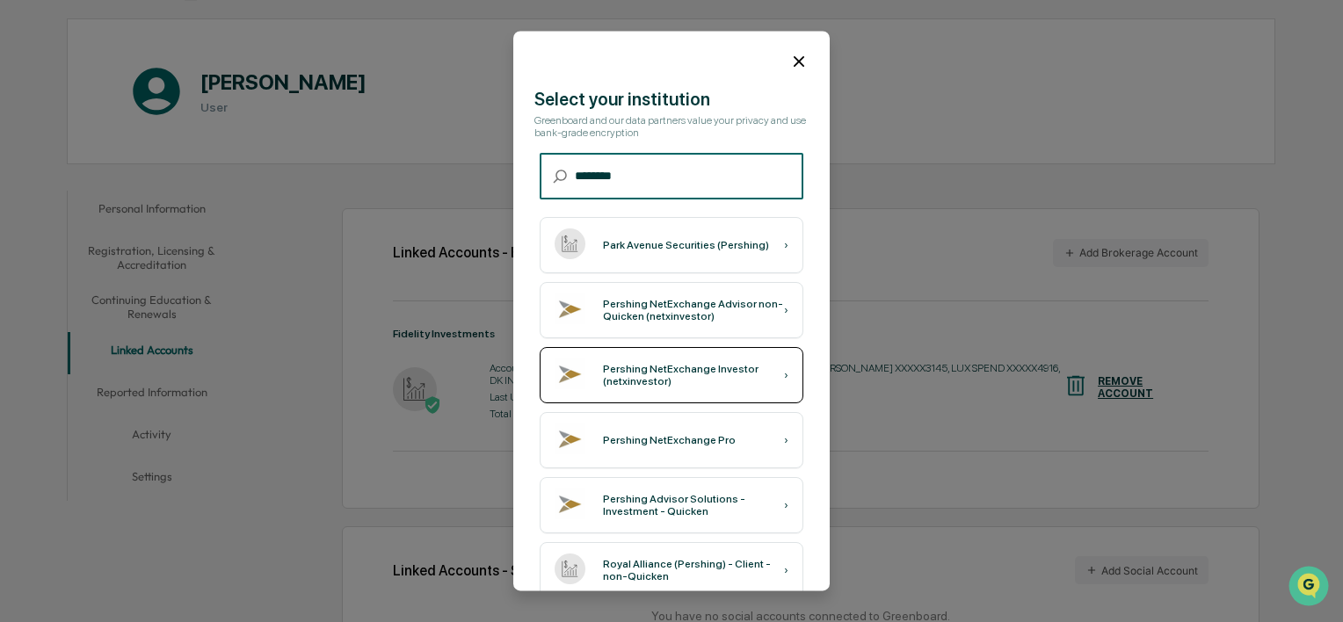
type input "********"
click at [752, 383] on div "Pershing NetExchange Investor (netxinvestor)" at bounding box center [693, 376] width 181 height 25
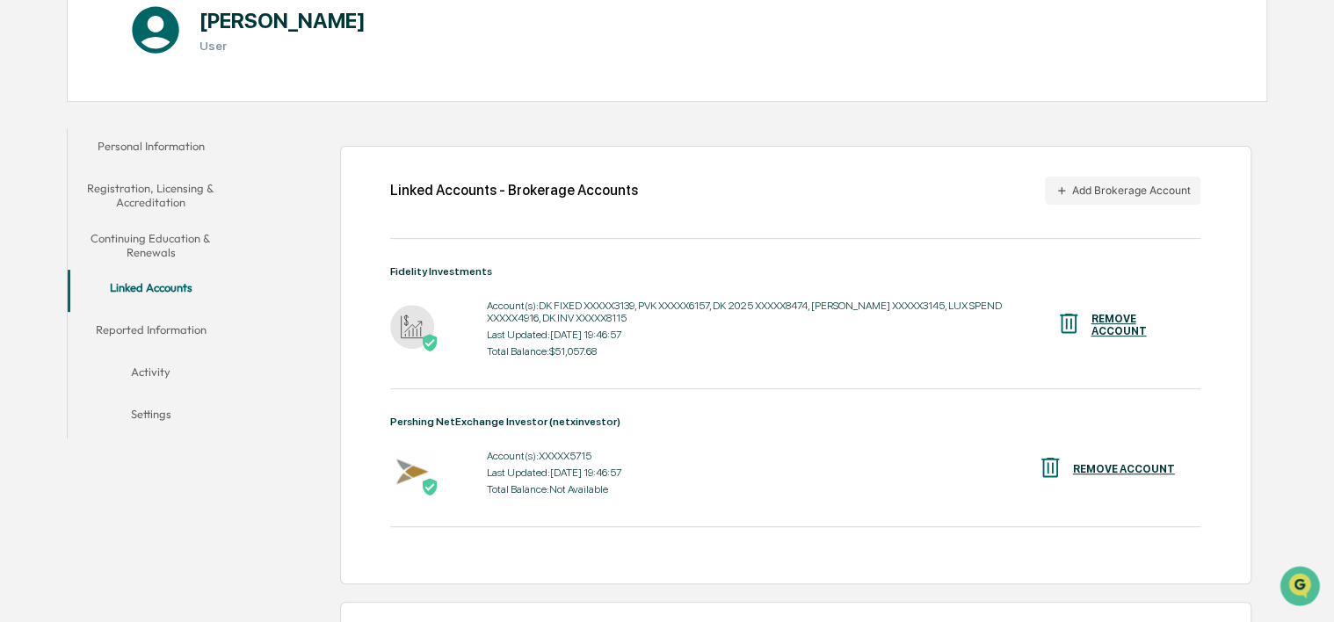
scroll to position [241, 0]
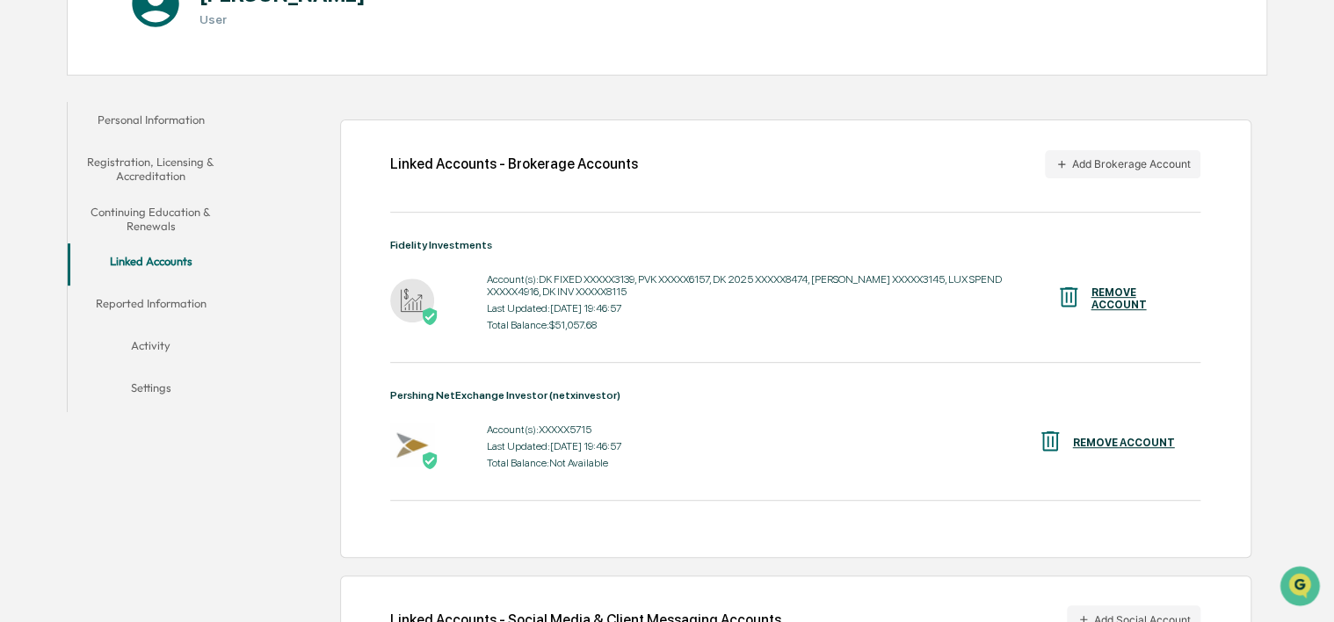
click at [154, 308] on button "Reported Information" at bounding box center [151, 307] width 167 height 42
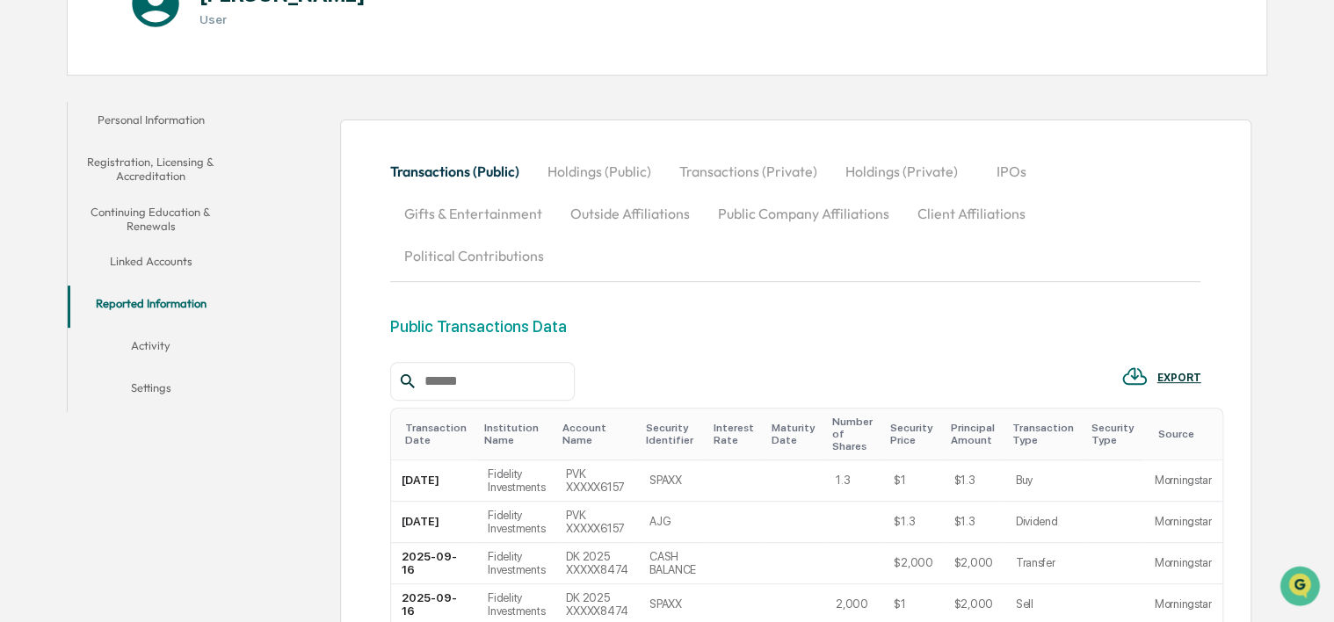
click at [174, 261] on button "Linked Accounts" at bounding box center [151, 264] width 167 height 42
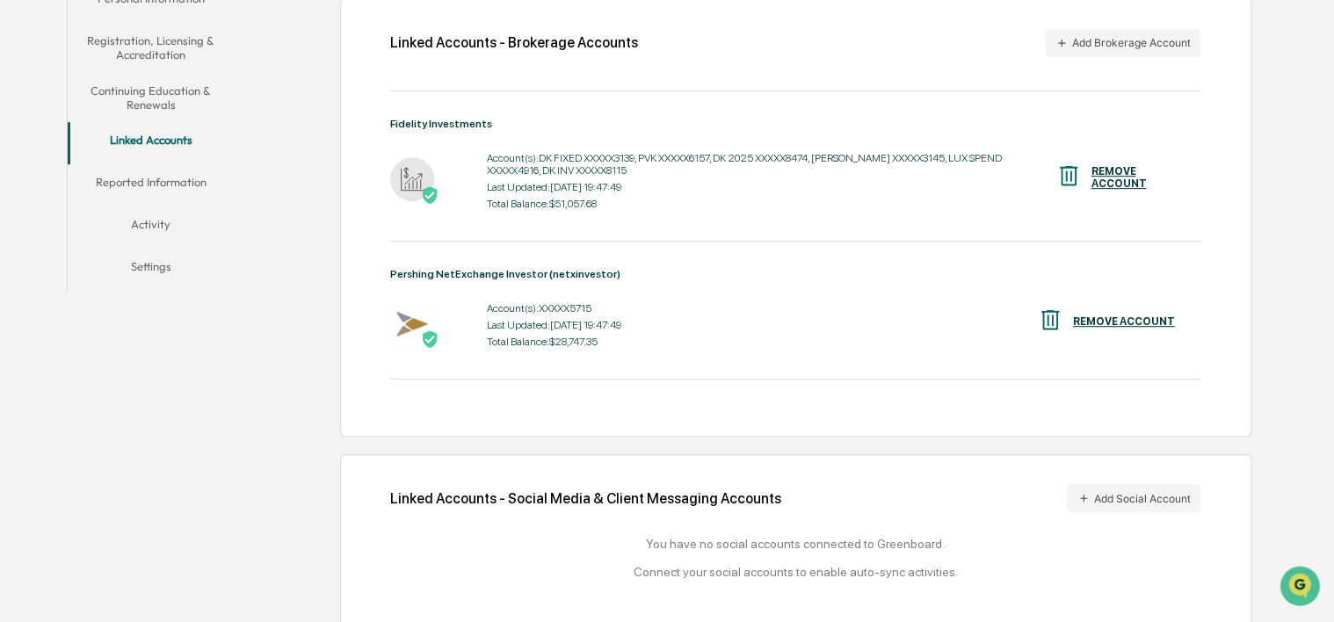
scroll to position [380, 0]
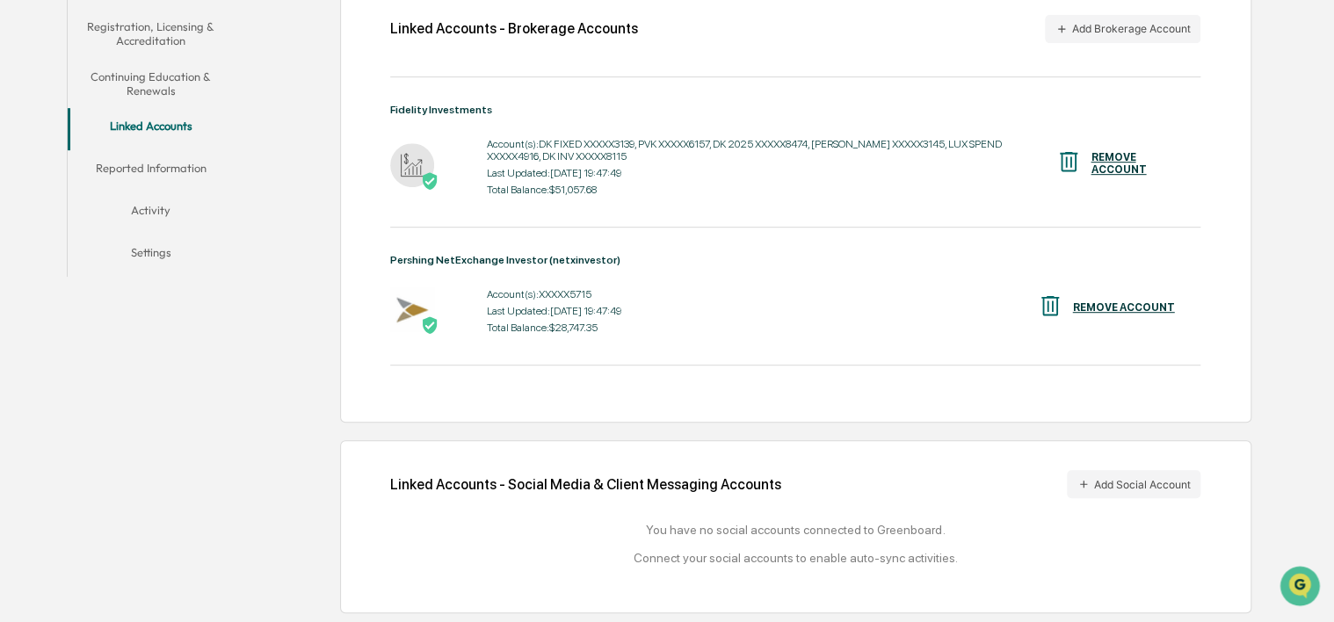
click at [184, 159] on button "Reported Information" at bounding box center [151, 171] width 167 height 42
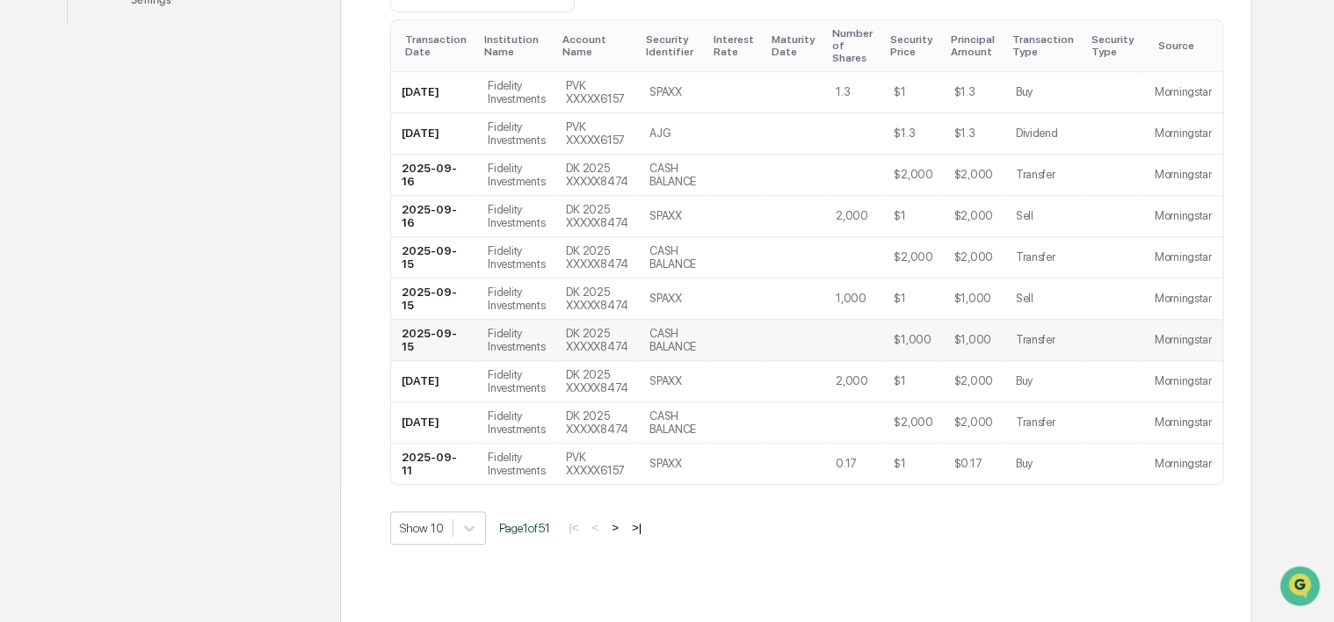
scroll to position [631, 0]
click at [623, 519] on button ">" at bounding box center [615, 526] width 18 height 15
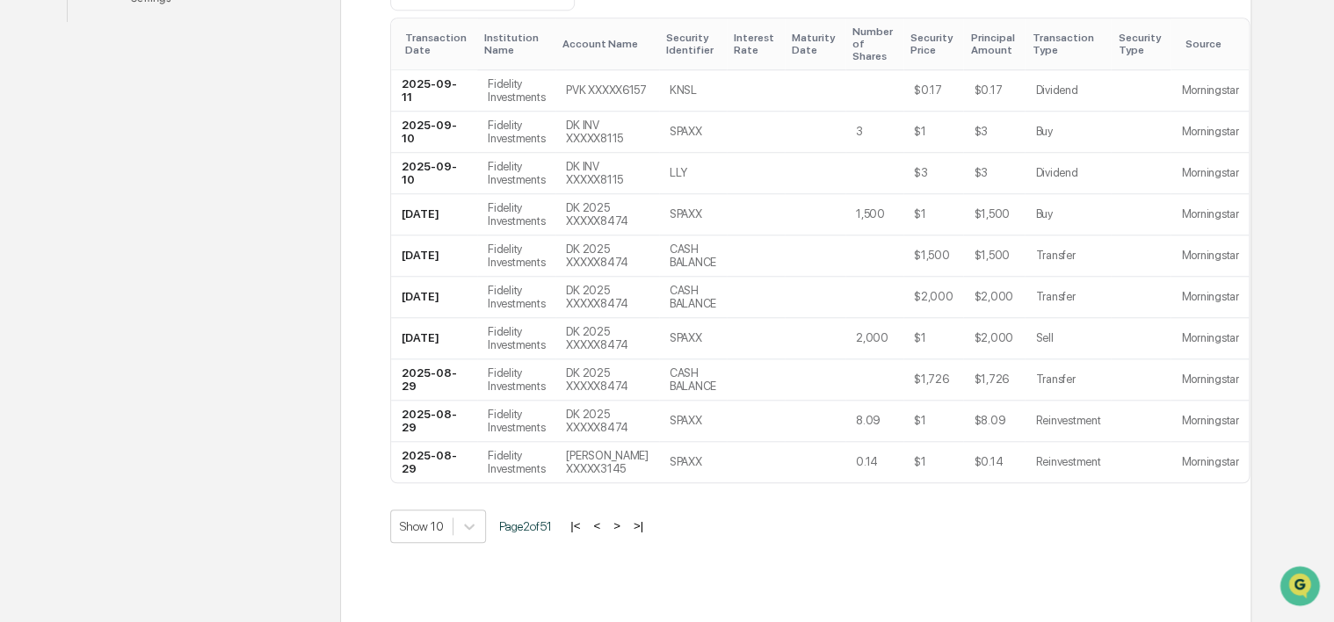
click at [623, 519] on button ">" at bounding box center [617, 526] width 18 height 15
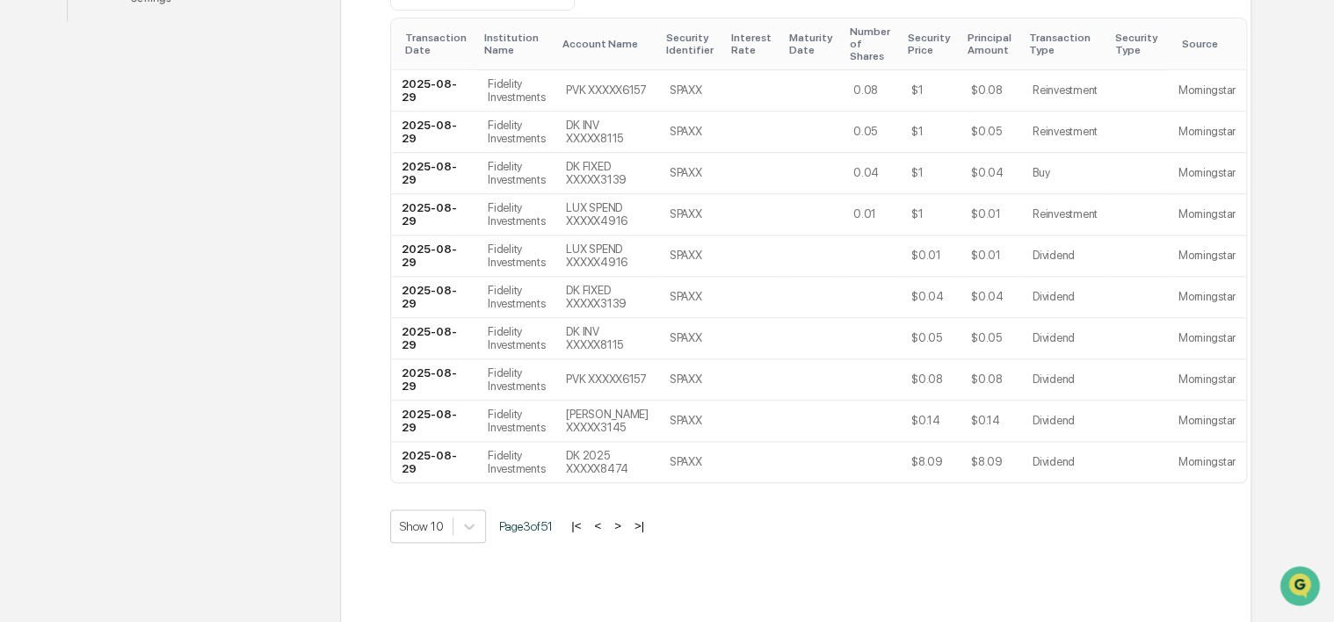
click at [623, 519] on button ">" at bounding box center [618, 526] width 18 height 15
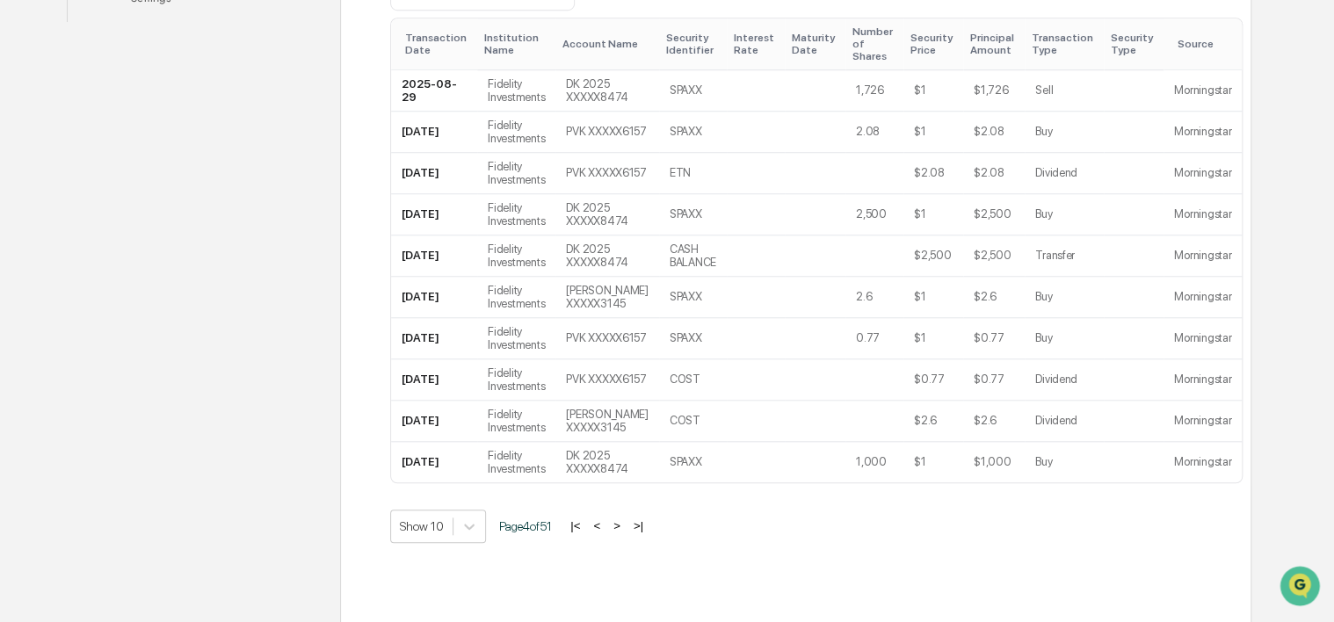
click at [623, 519] on button ">" at bounding box center [617, 526] width 18 height 15
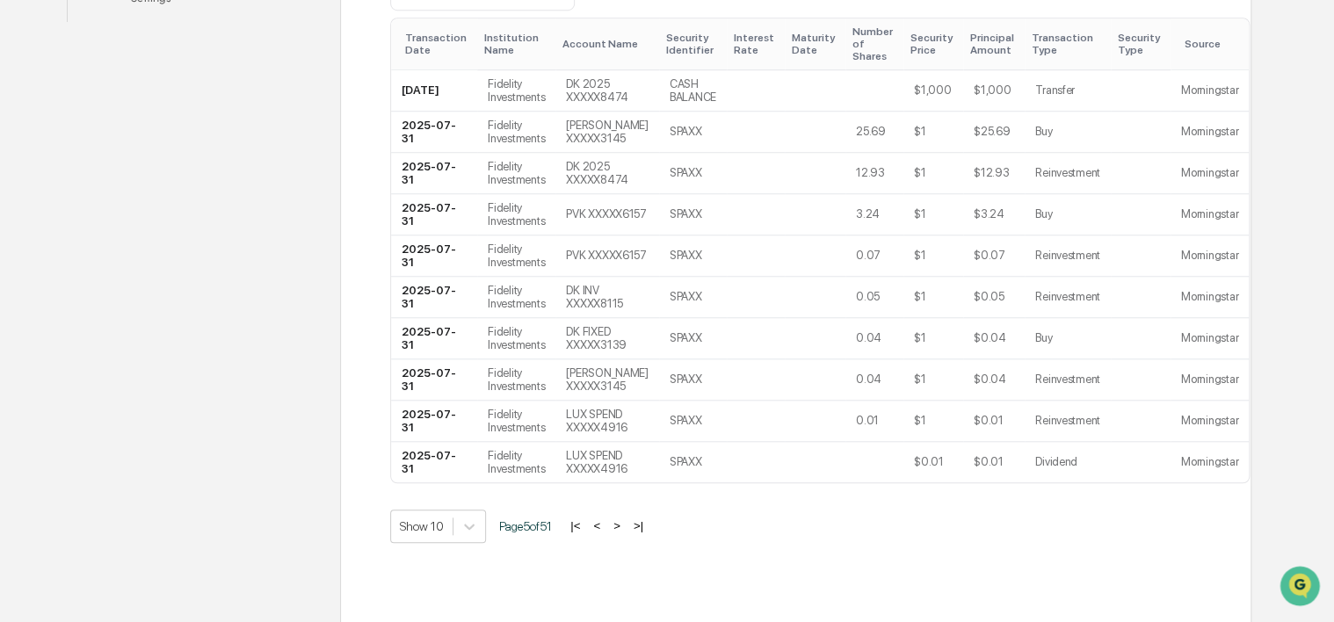
click at [623, 519] on button ">" at bounding box center [617, 526] width 18 height 15
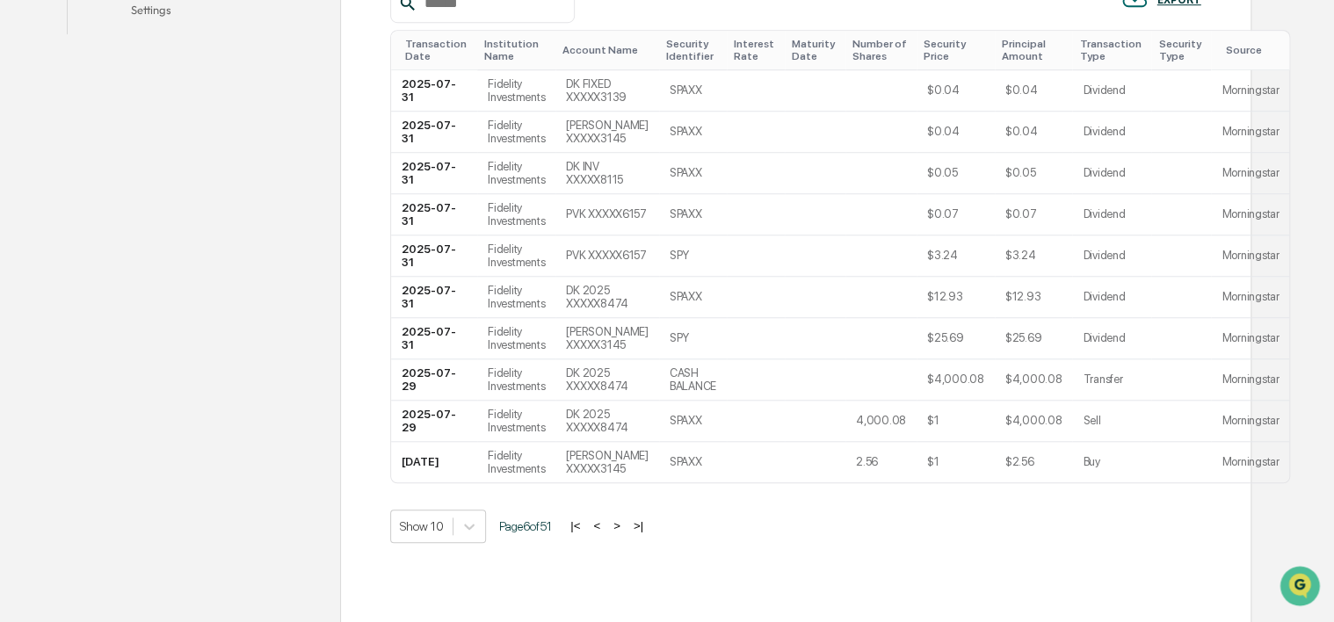
click at [623, 519] on button ">" at bounding box center [617, 526] width 18 height 15
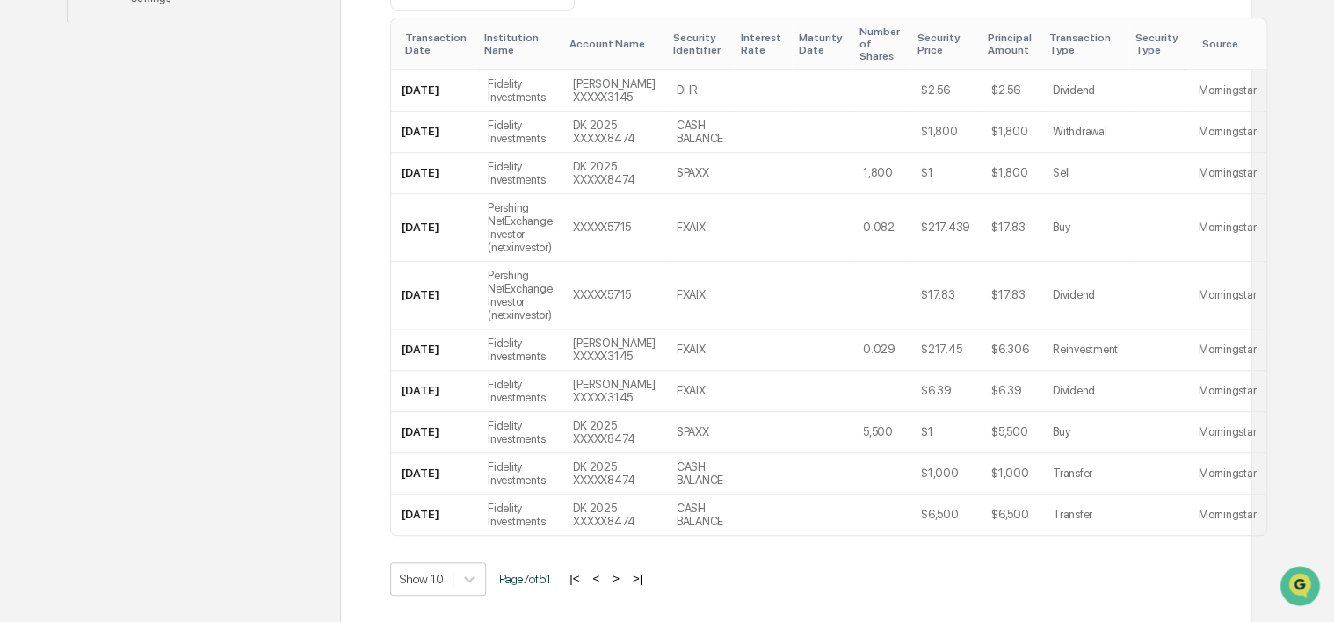
click at [625, 571] on button ">" at bounding box center [616, 578] width 18 height 15
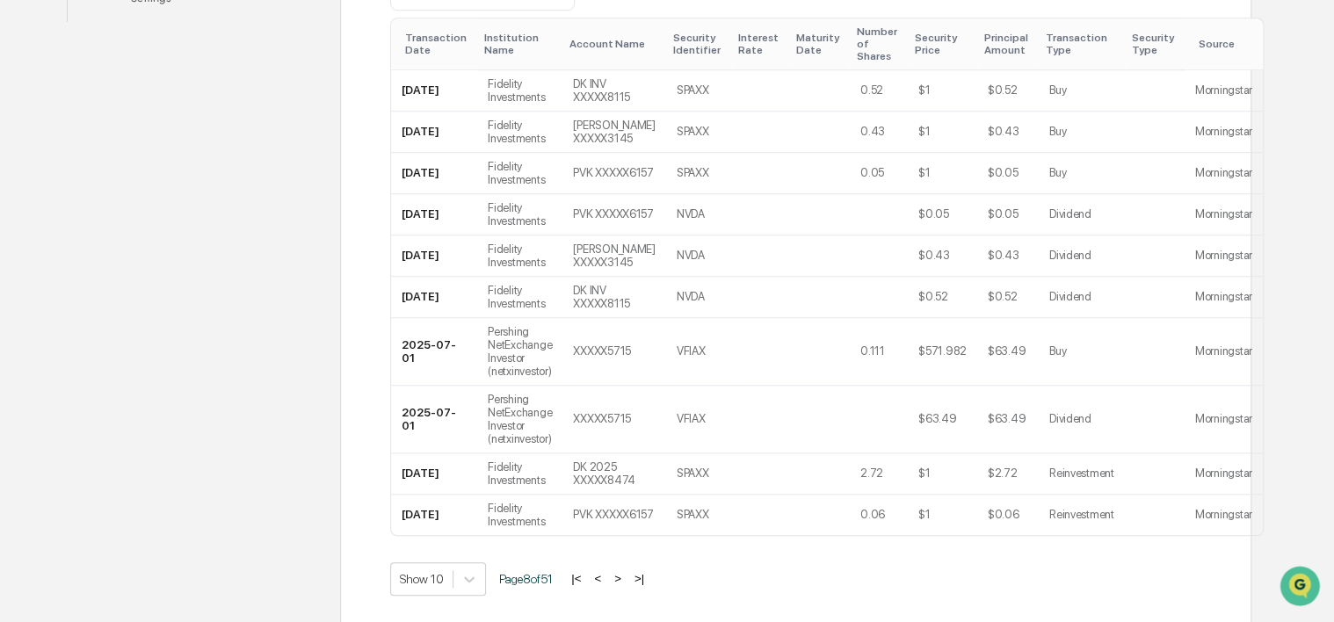
click at [600, 571] on button "<" at bounding box center [598, 578] width 18 height 15
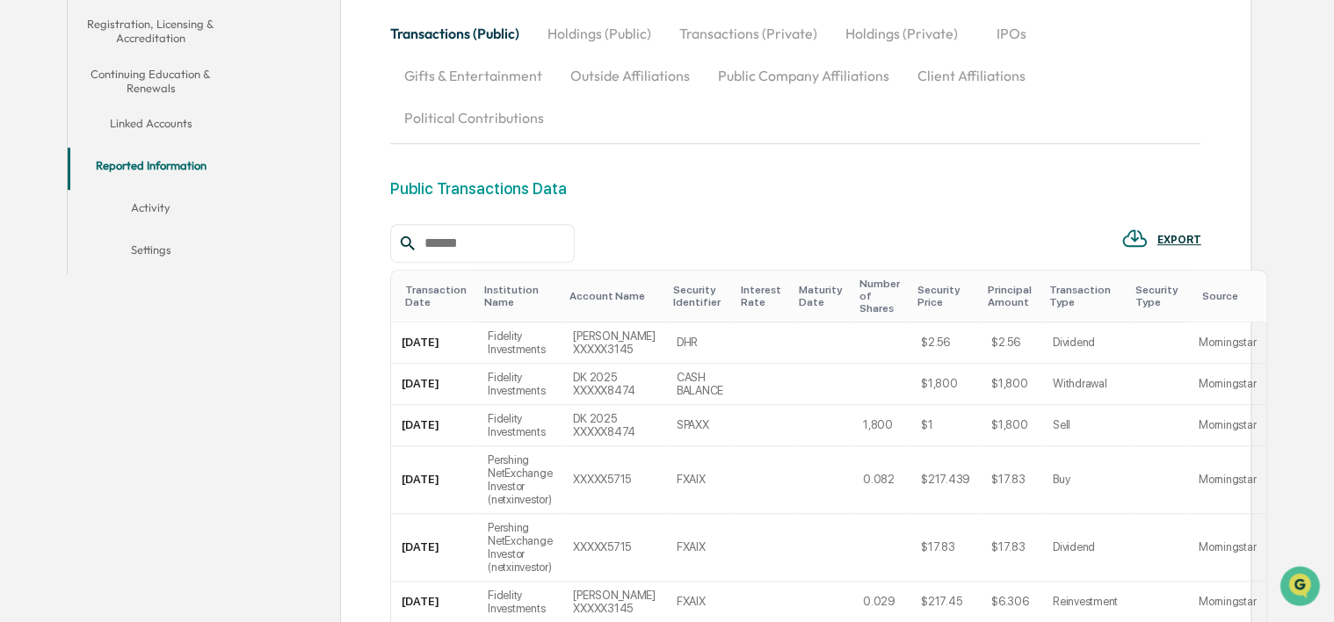
scroll to position [279, 0]
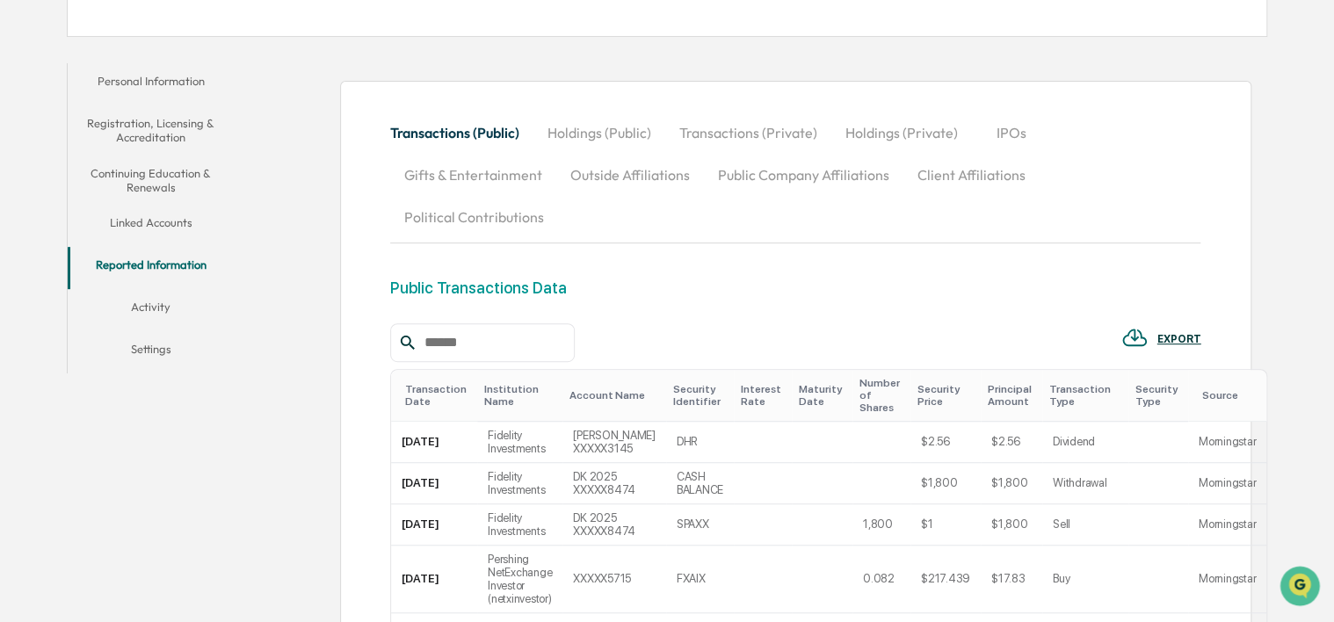
click at [175, 315] on button "Activity" at bounding box center [151, 310] width 167 height 42
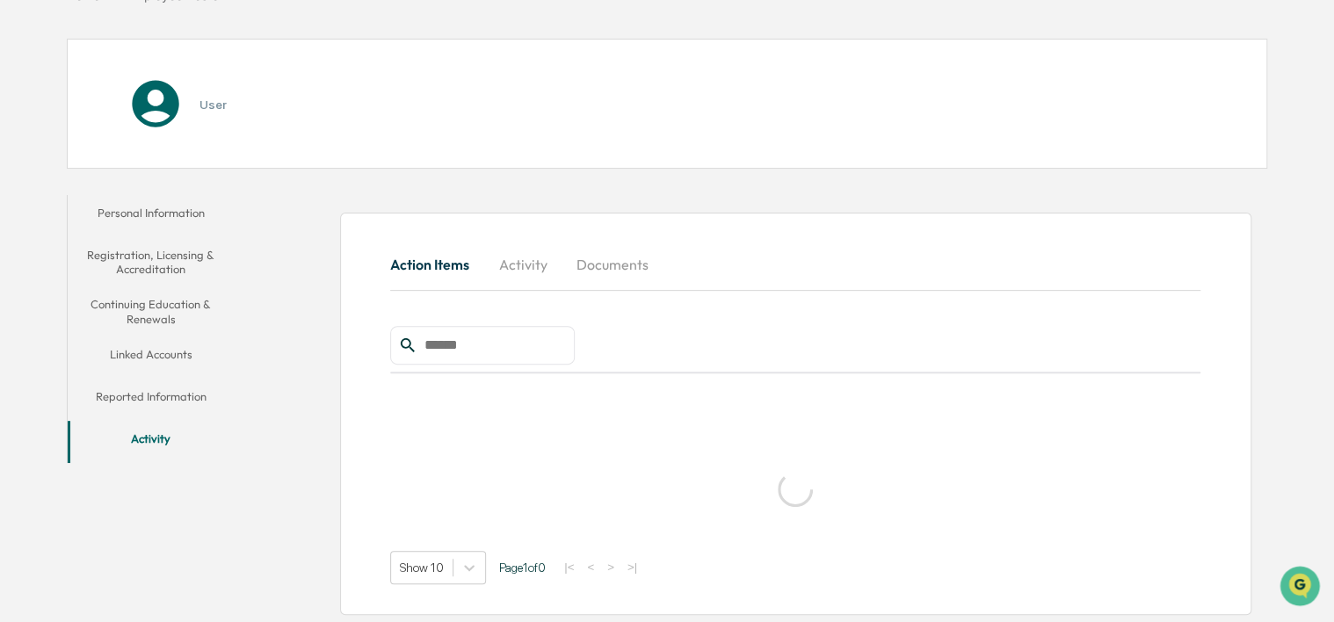
scroll to position [83, 0]
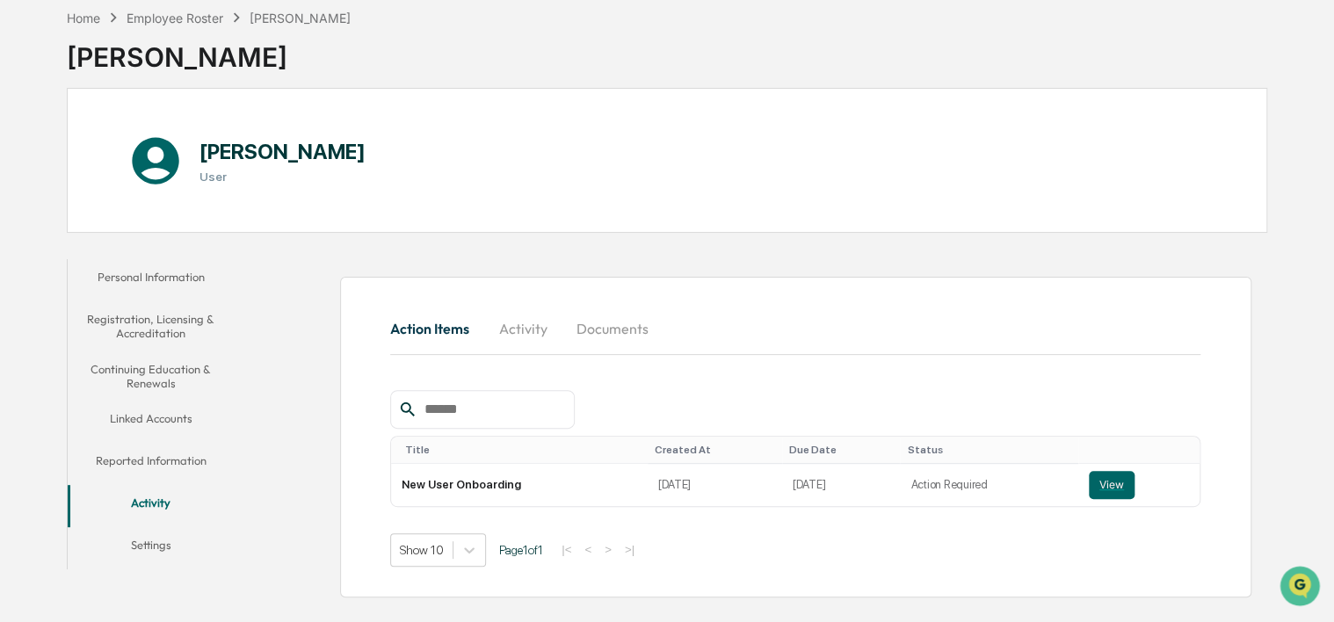
click at [147, 287] on button "Personal Information" at bounding box center [151, 280] width 167 height 42
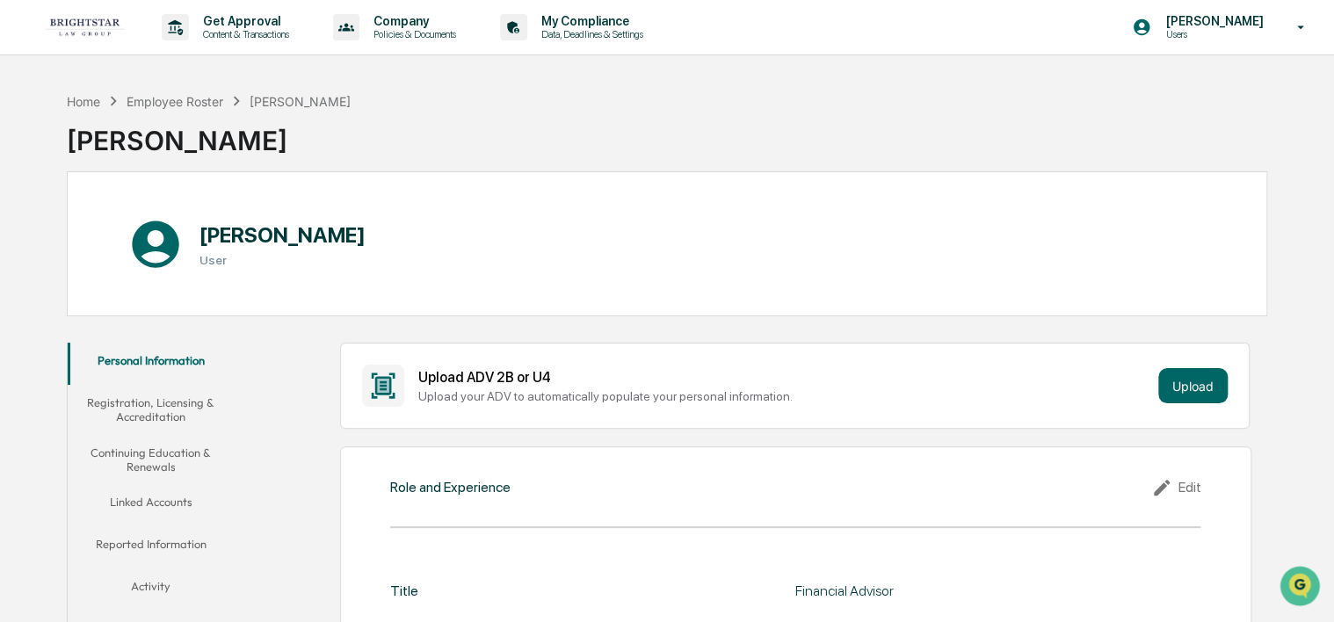
click at [292, 98] on div "[PERSON_NAME]" at bounding box center [300, 101] width 101 height 15
click at [188, 101] on div "Employee Roster" at bounding box center [175, 101] width 97 height 15
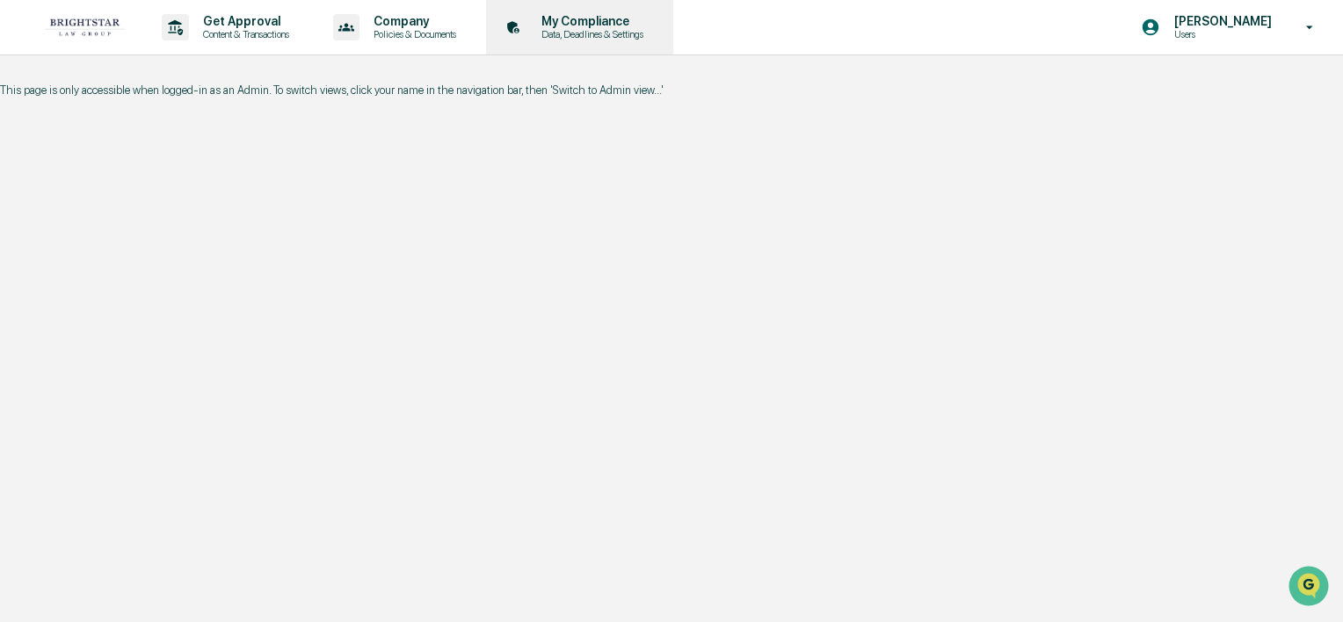
click at [622, 31] on p "Data, Deadlines & Settings" at bounding box center [589, 34] width 125 height 12
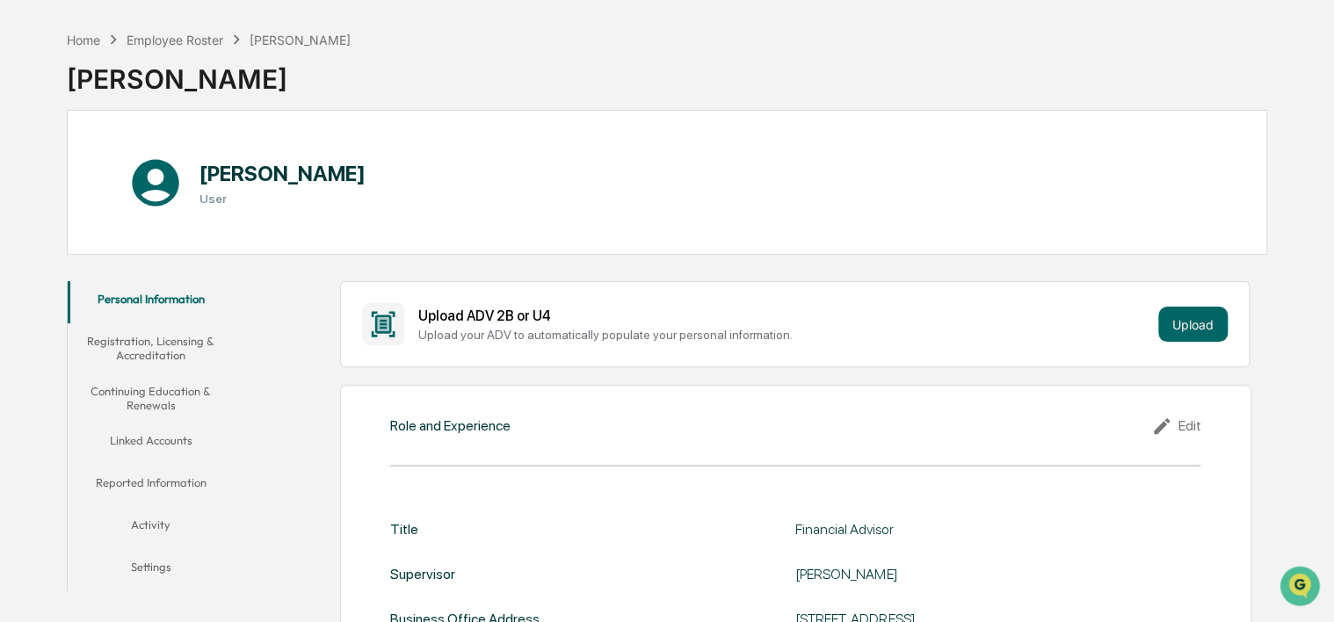
scroll to position [176, 0]
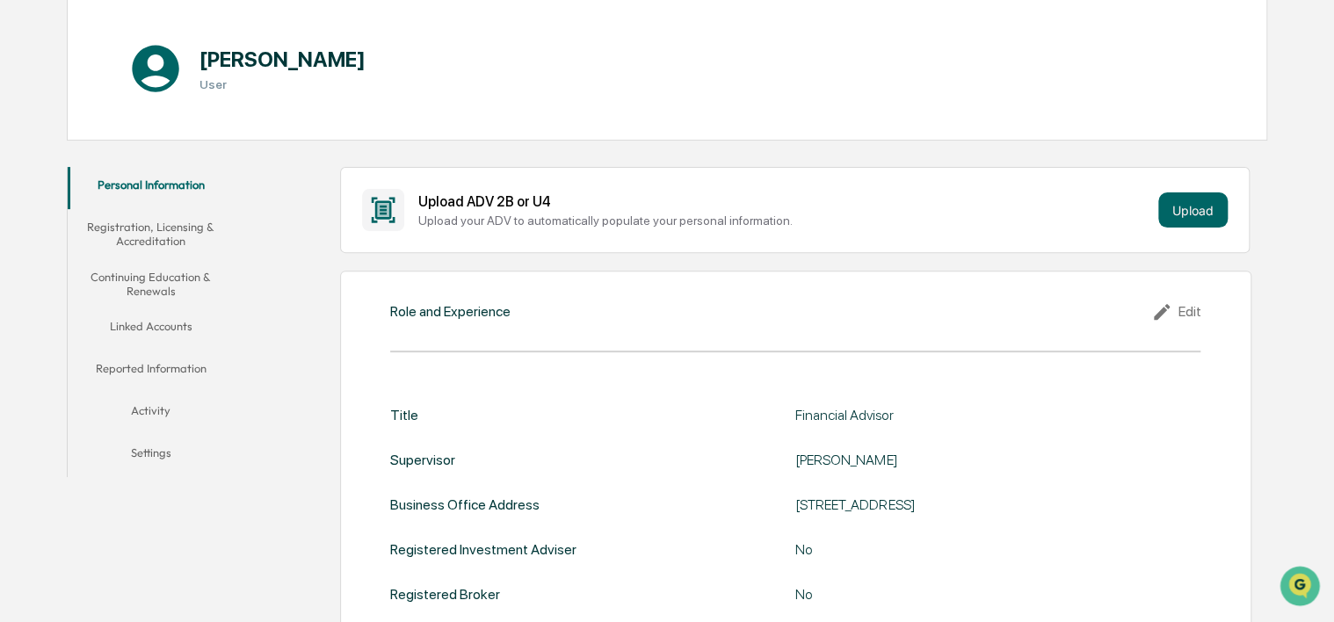
click at [165, 373] on button "Reported Information" at bounding box center [151, 372] width 167 height 42
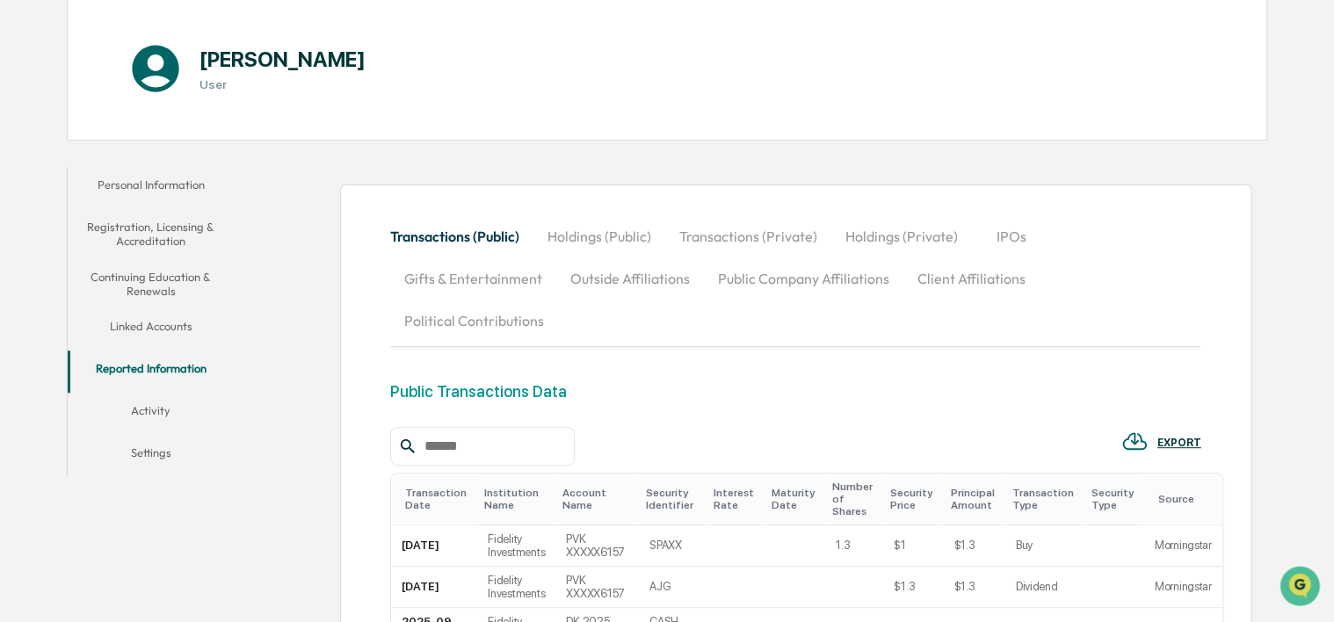
click at [195, 326] on button "Linked Accounts" at bounding box center [151, 329] width 167 height 42
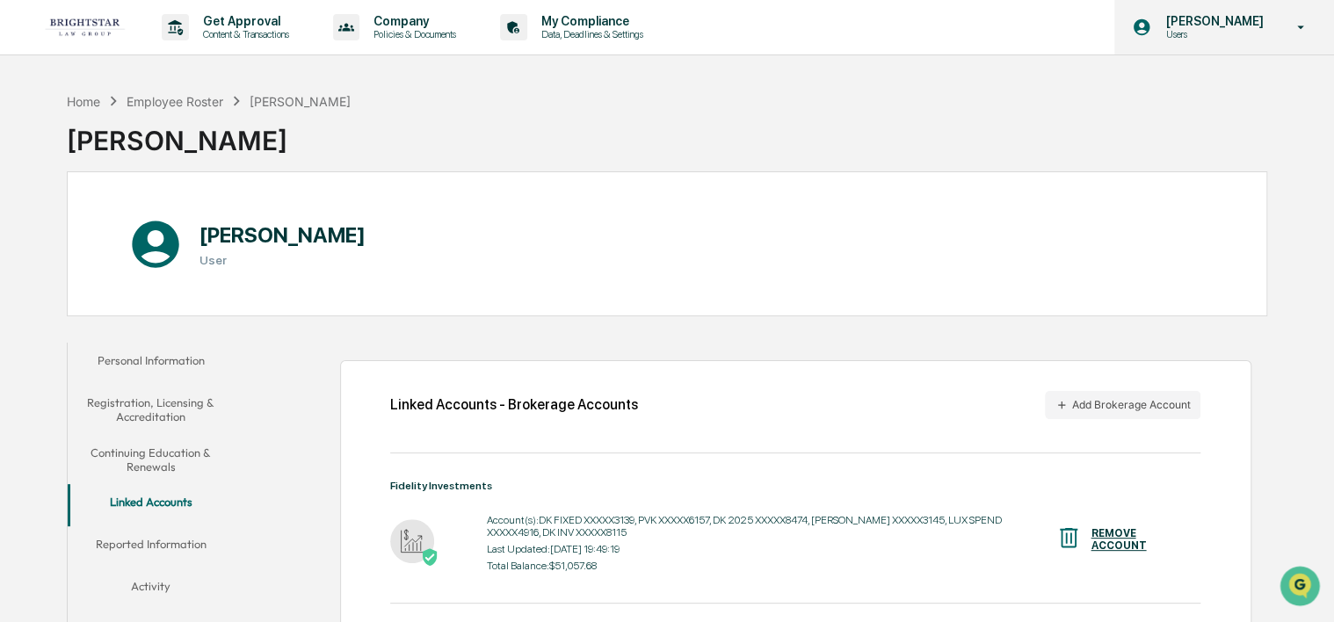
click at [1186, 38] on p "Users" at bounding box center [1211, 34] width 120 height 12
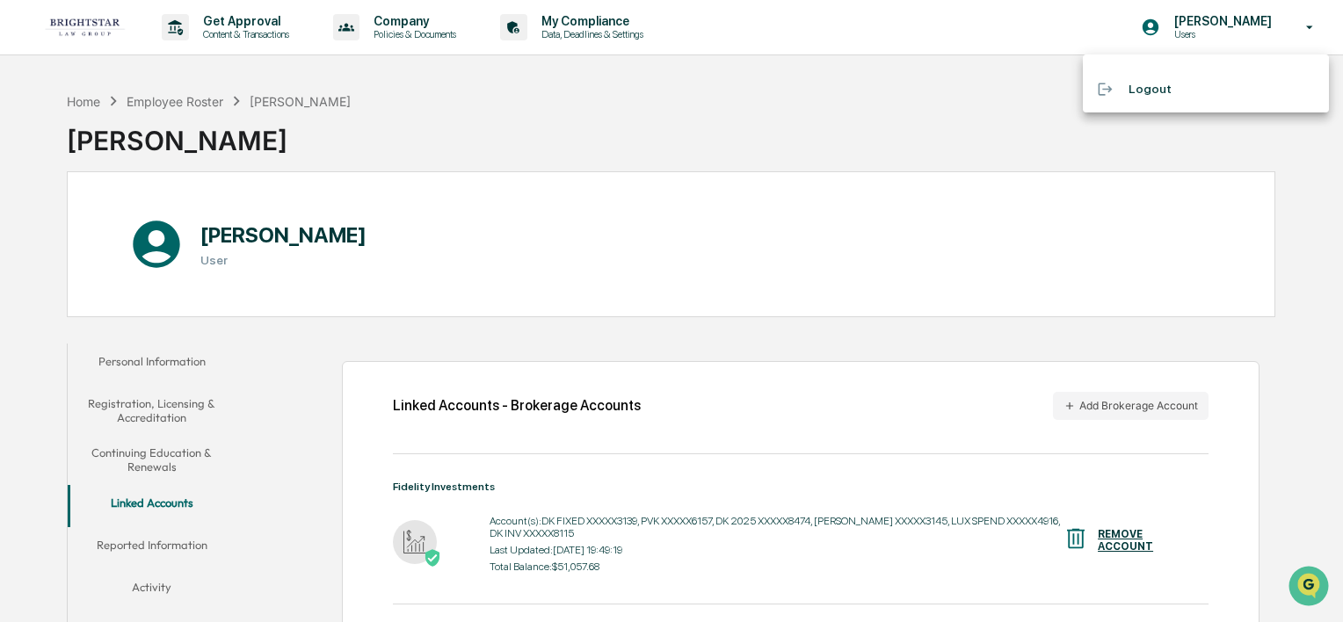
click at [888, 115] on div at bounding box center [671, 311] width 1343 height 622
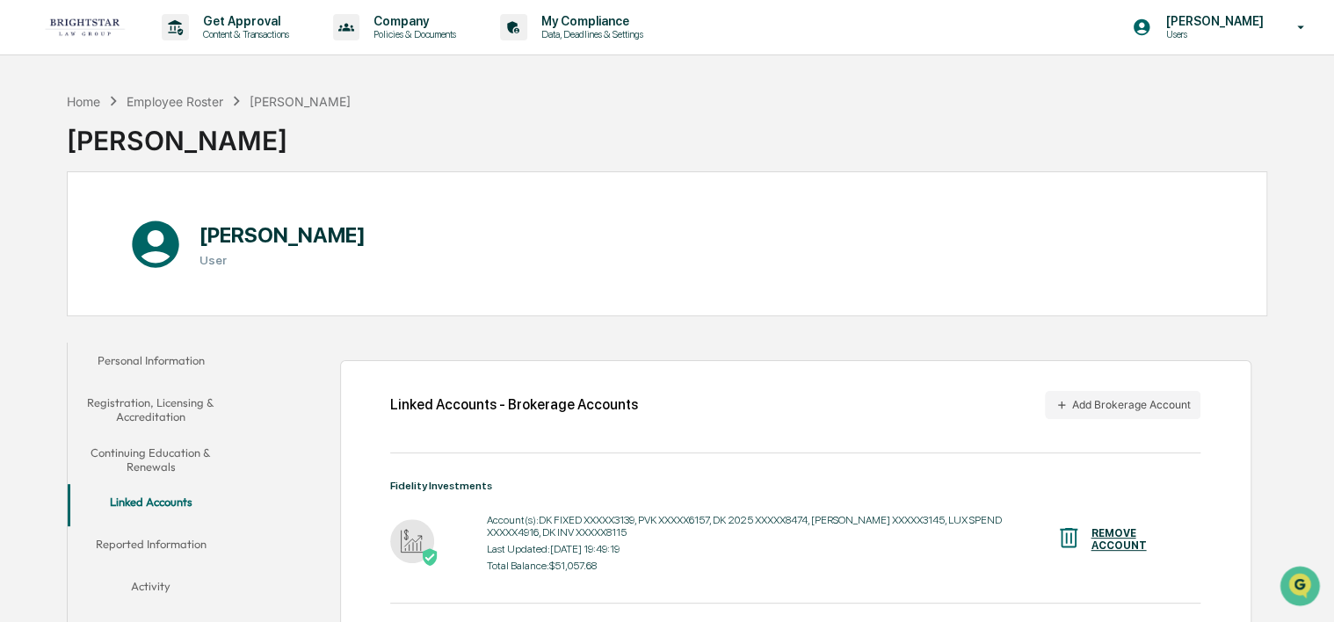
click at [168, 437] on button "Continuing Education & Renewals" at bounding box center [151, 460] width 167 height 50
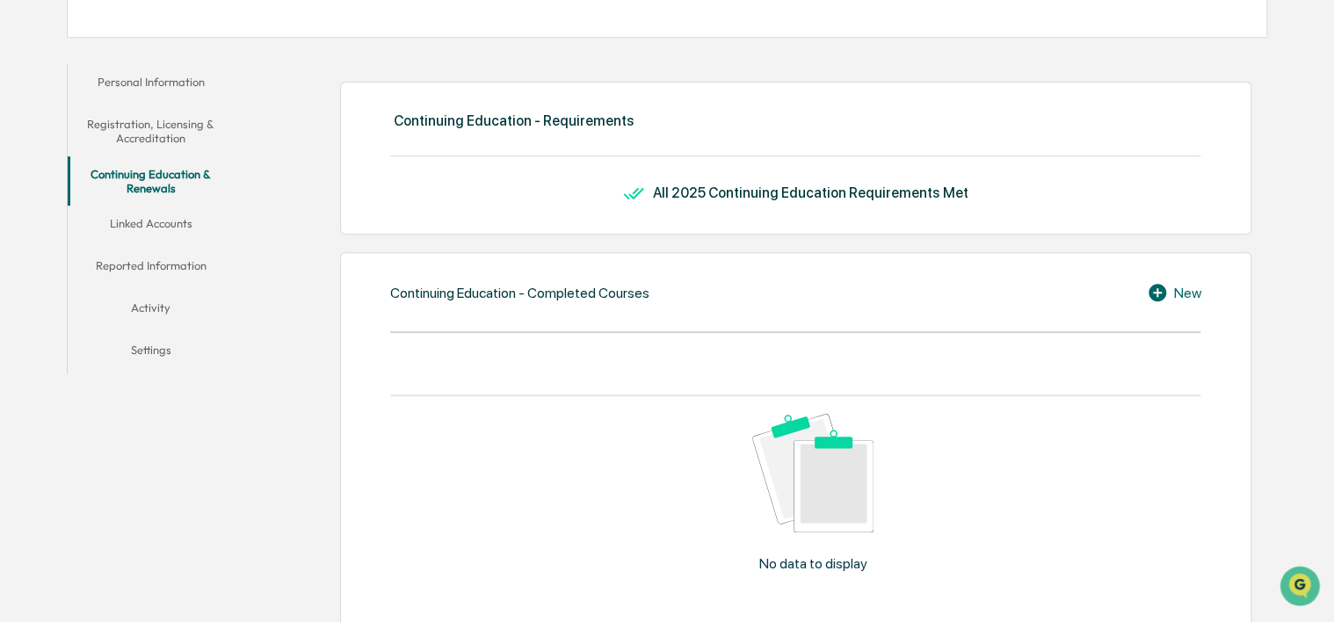
click at [162, 218] on button "Linked Accounts" at bounding box center [151, 227] width 167 height 42
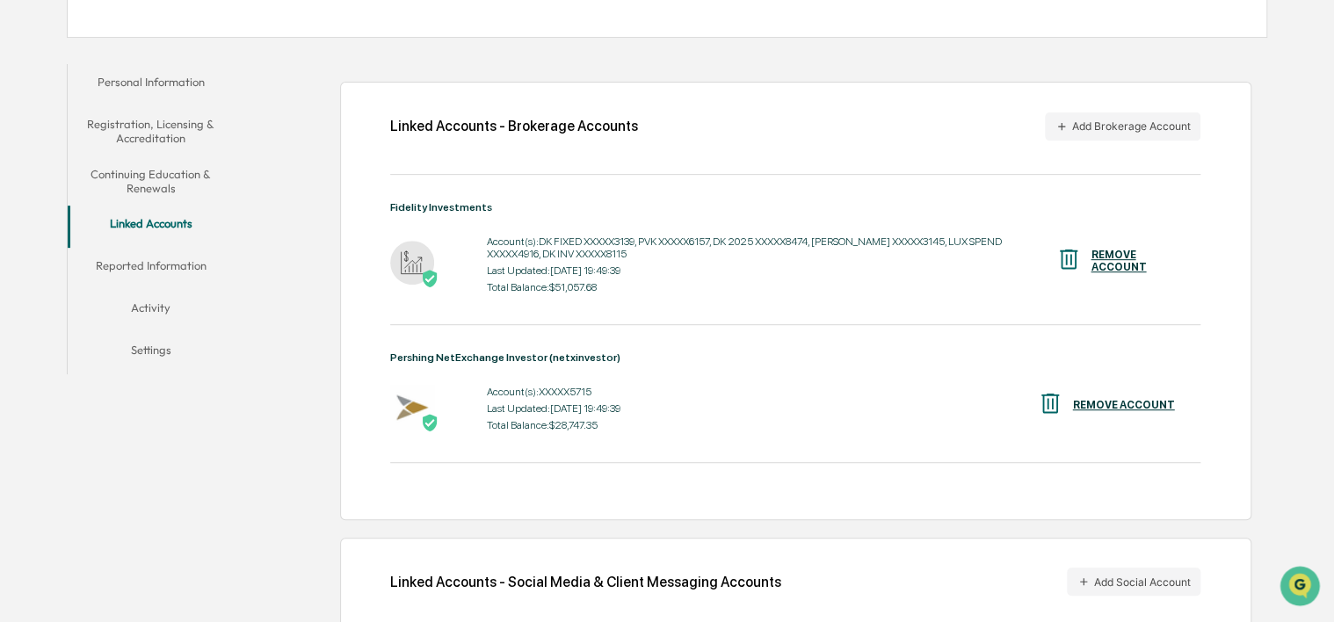
scroll to position [380, 0]
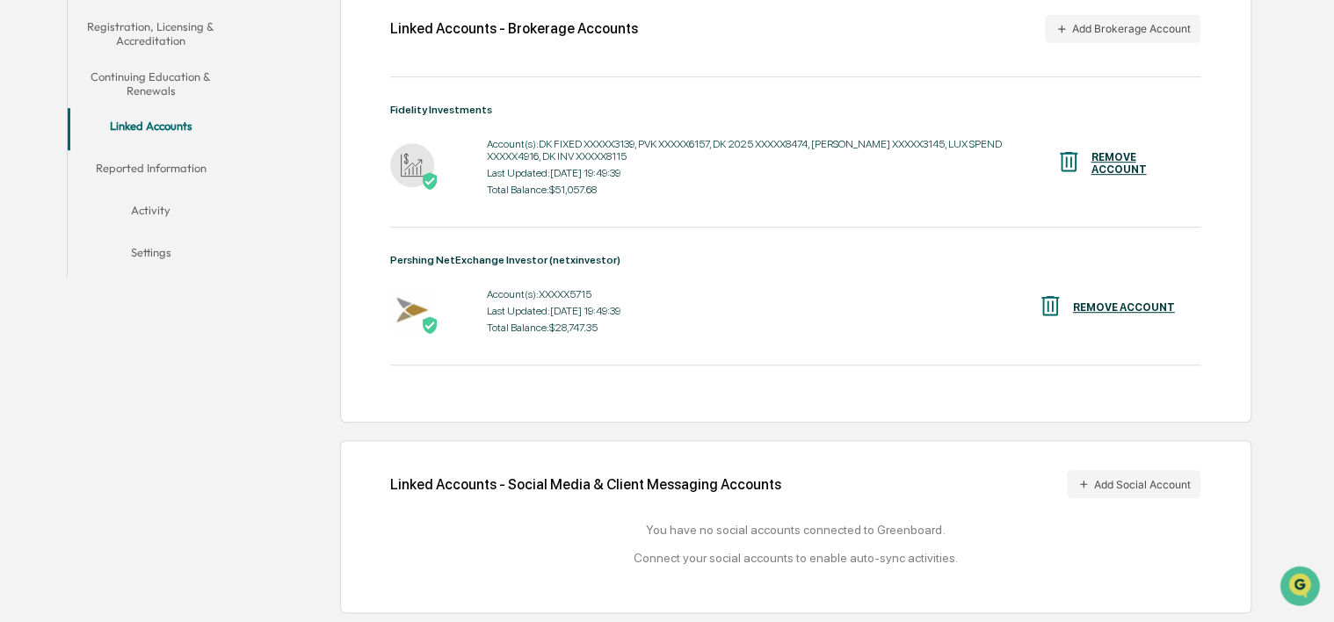
click at [162, 164] on button "Reported Information" at bounding box center [151, 171] width 167 height 42
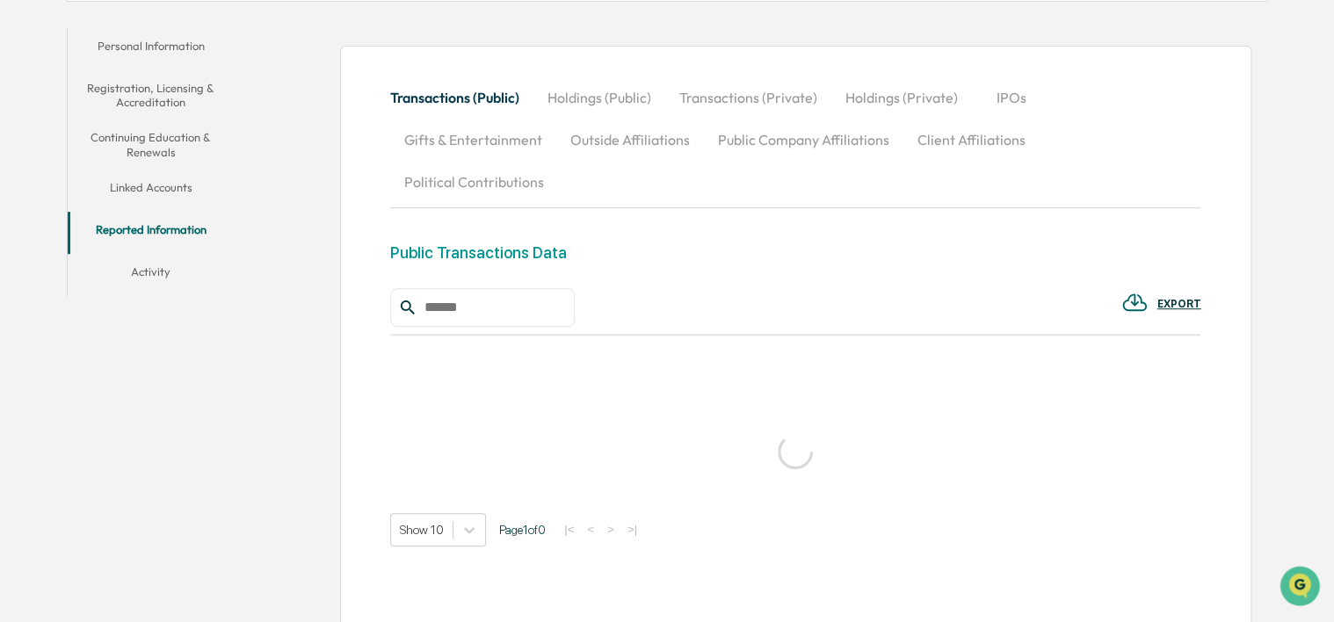
scroll to position [380, 0]
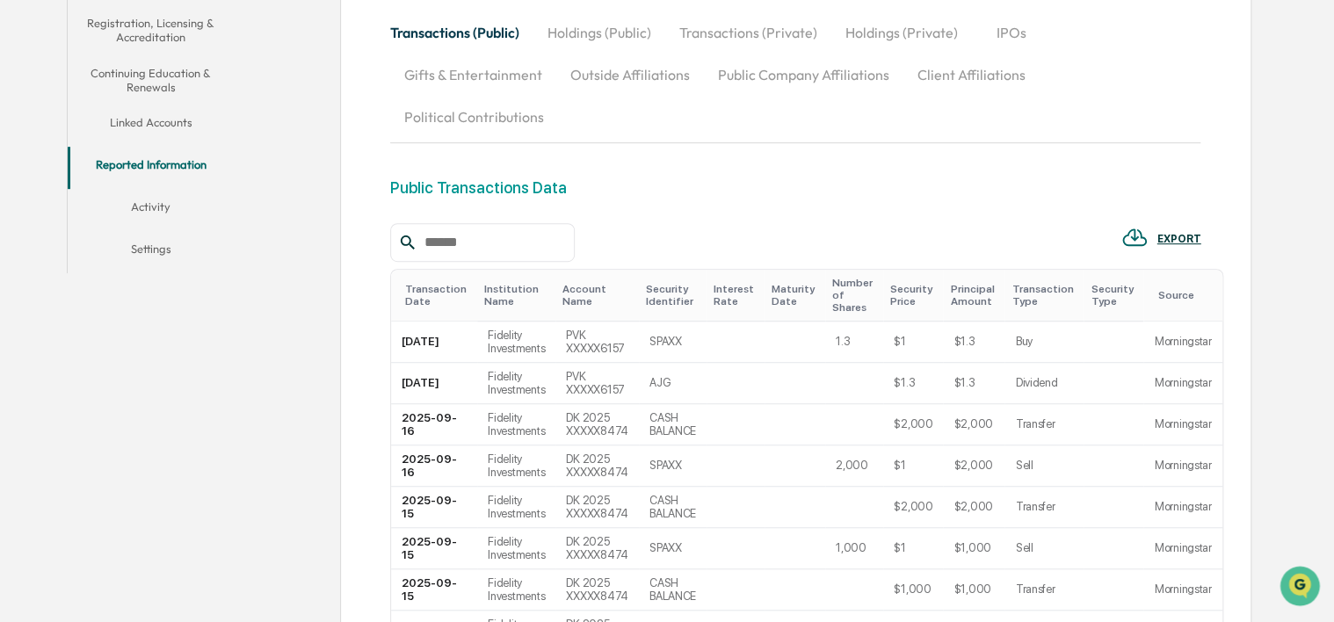
click at [161, 207] on button "Activity" at bounding box center [151, 210] width 167 height 42
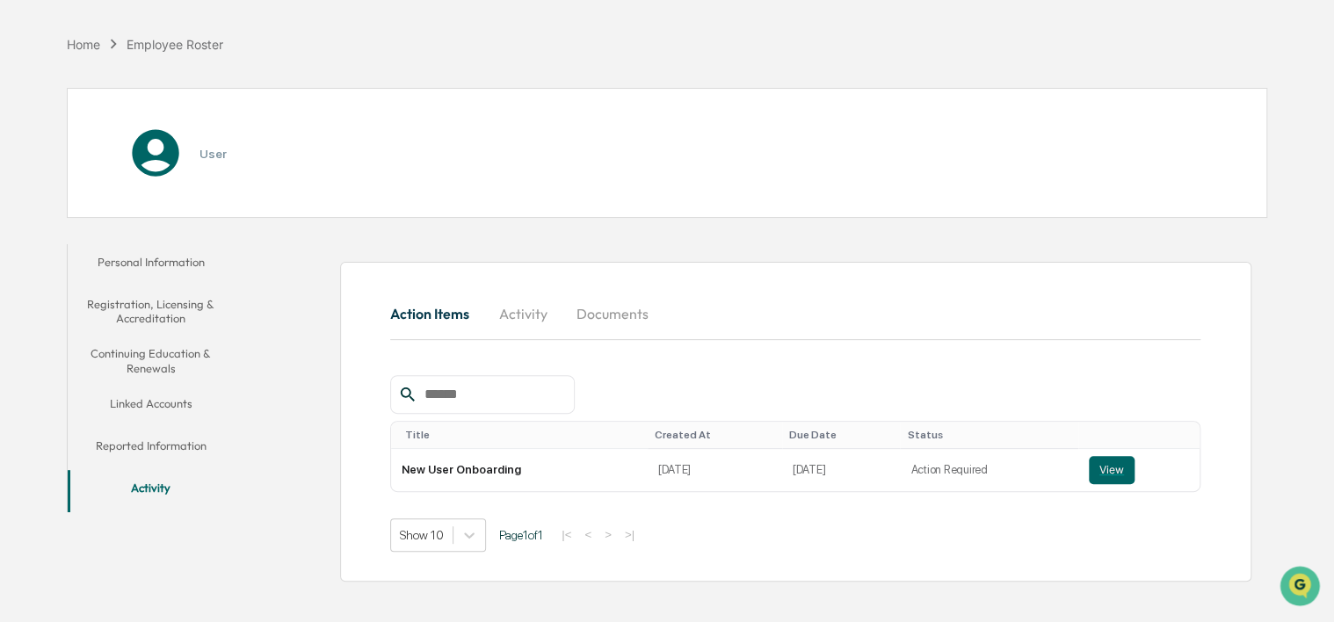
scroll to position [83, 0]
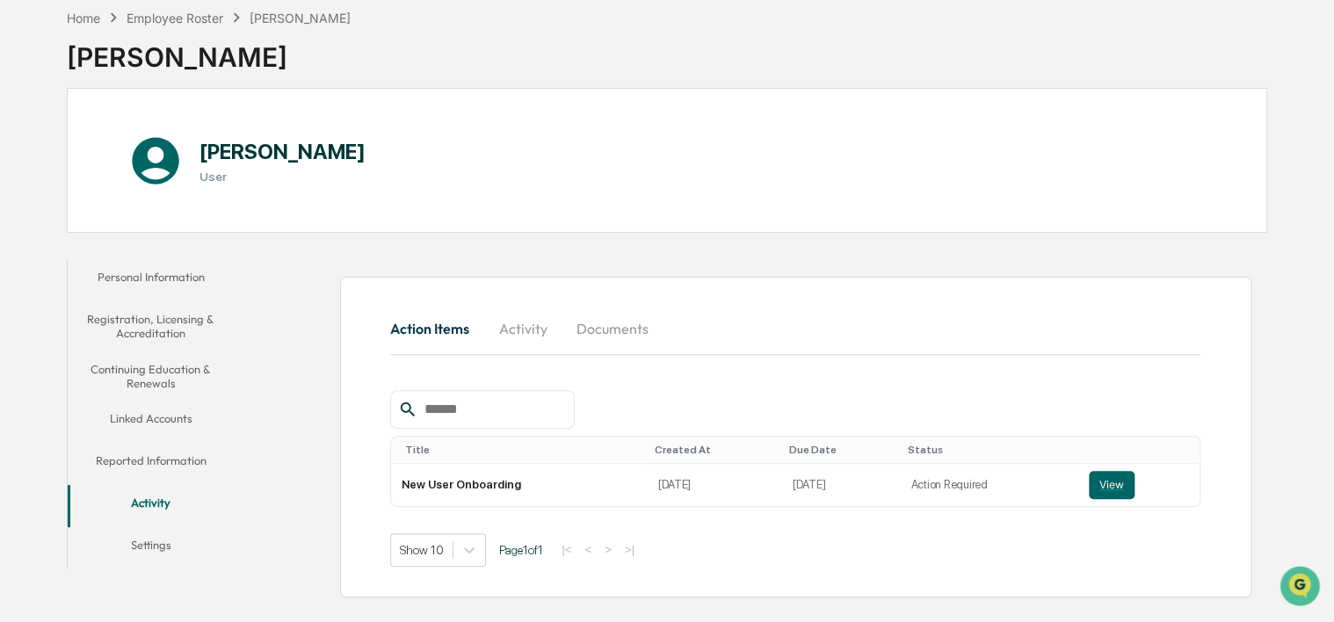
click at [132, 538] on button "Settings" at bounding box center [151, 548] width 167 height 42
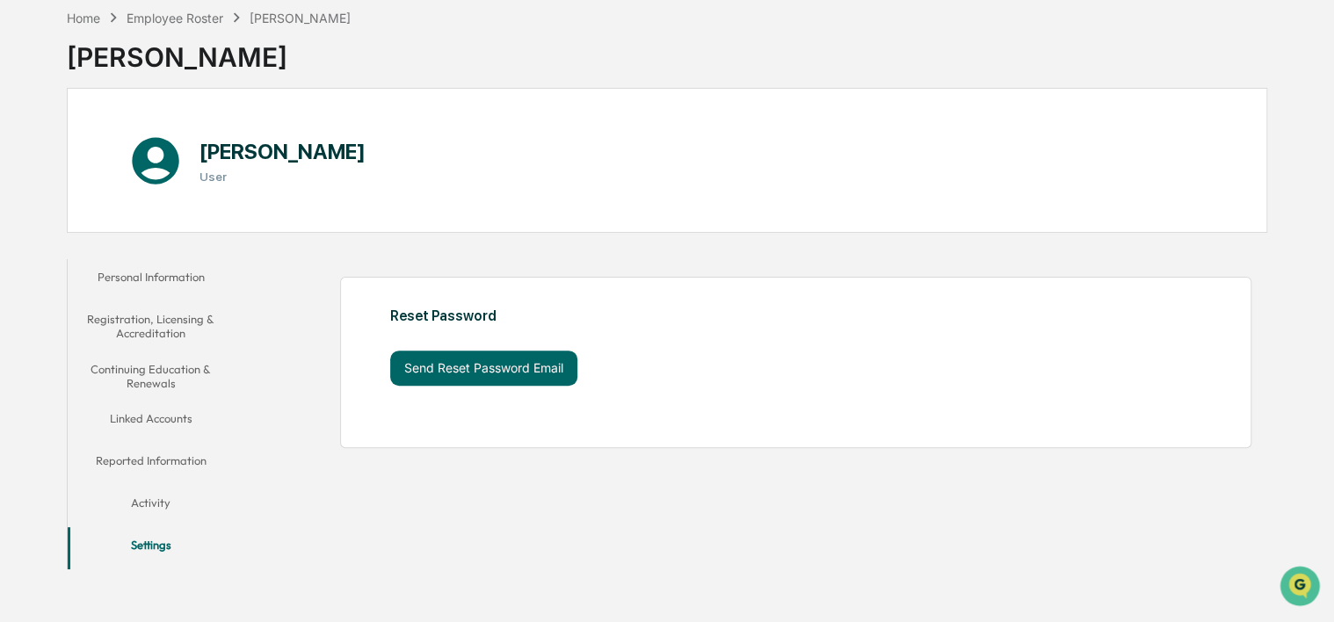
click at [162, 279] on button "Personal Information" at bounding box center [151, 280] width 167 height 42
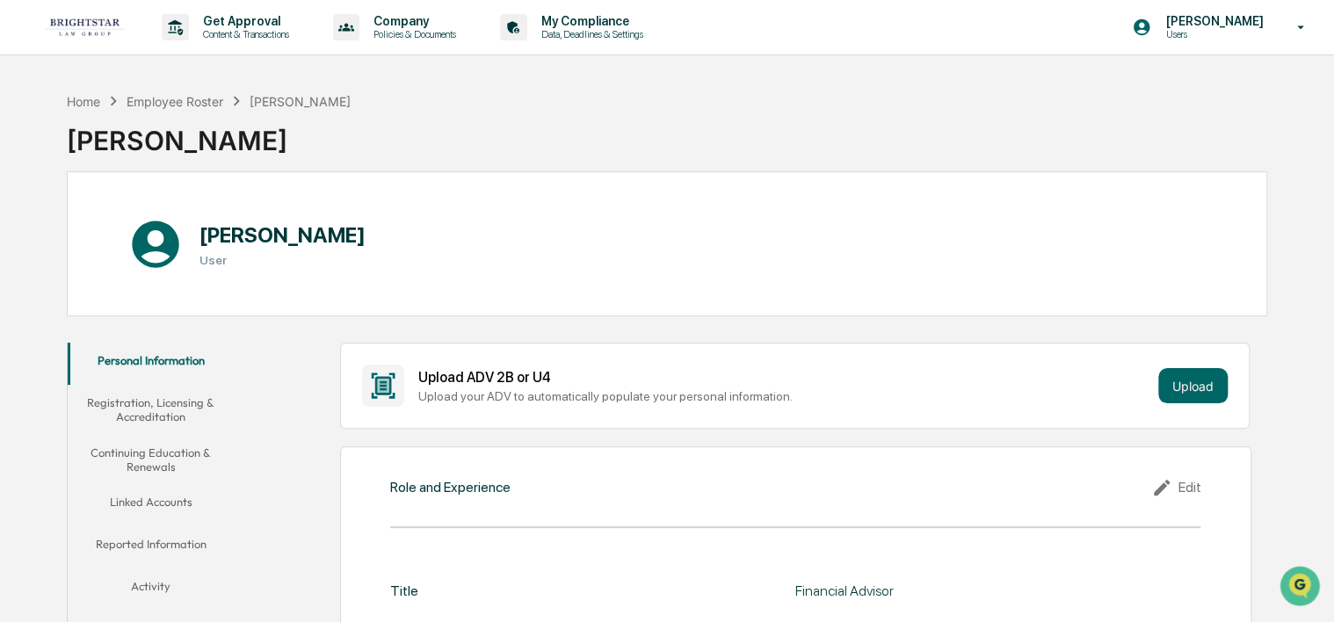
click at [88, 109] on div "Home Employee Roster Demetri Katsis" at bounding box center [209, 100] width 285 height 19
click at [88, 97] on div "Home" at bounding box center [83, 101] width 33 height 15
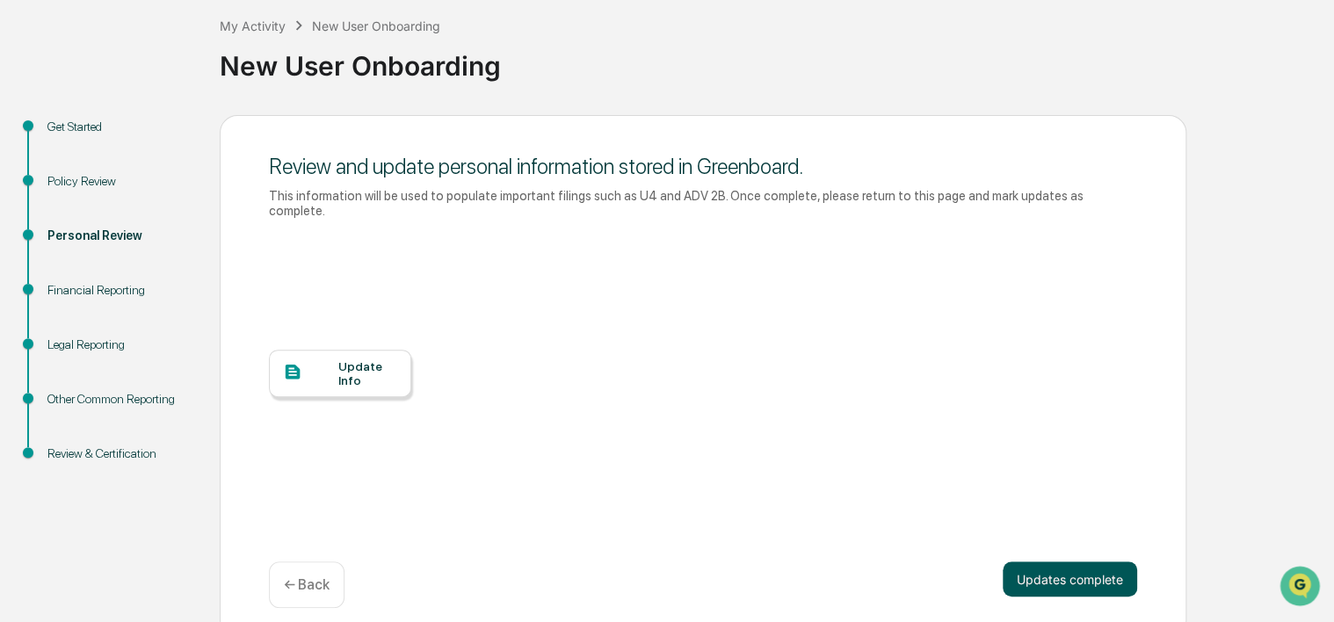
click at [1091, 566] on button "Updates complete" at bounding box center [1070, 579] width 134 height 35
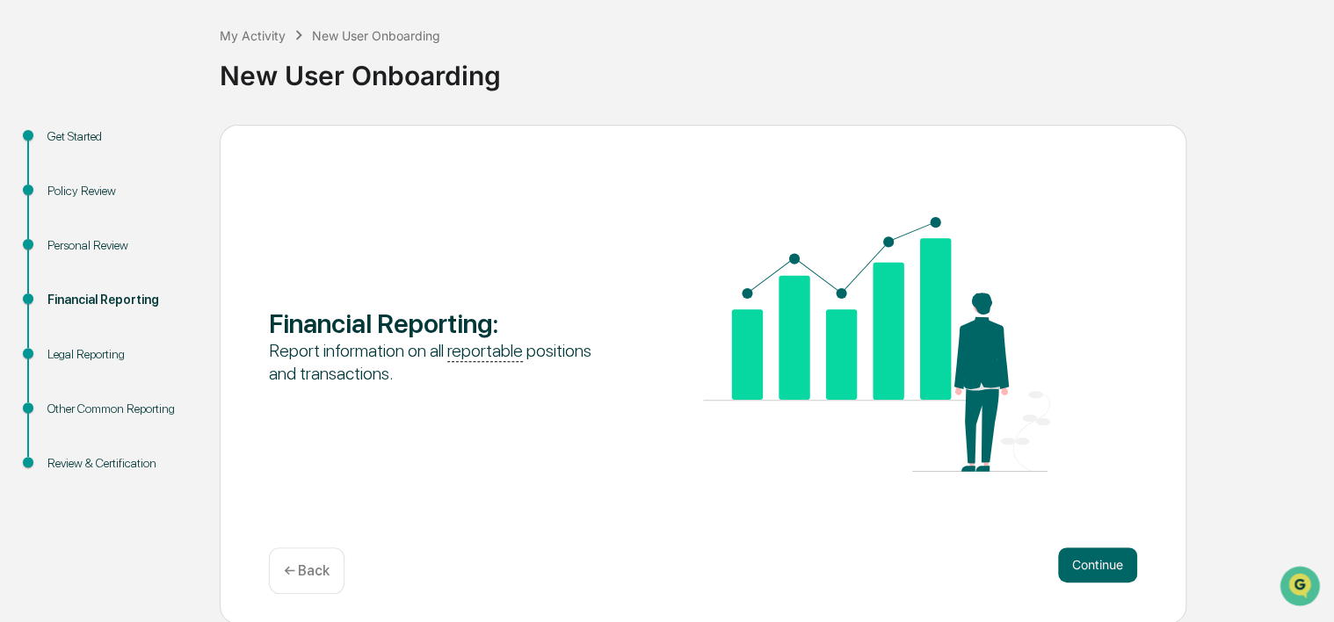
click at [1091, 566] on button "Continue" at bounding box center [1097, 565] width 79 height 35
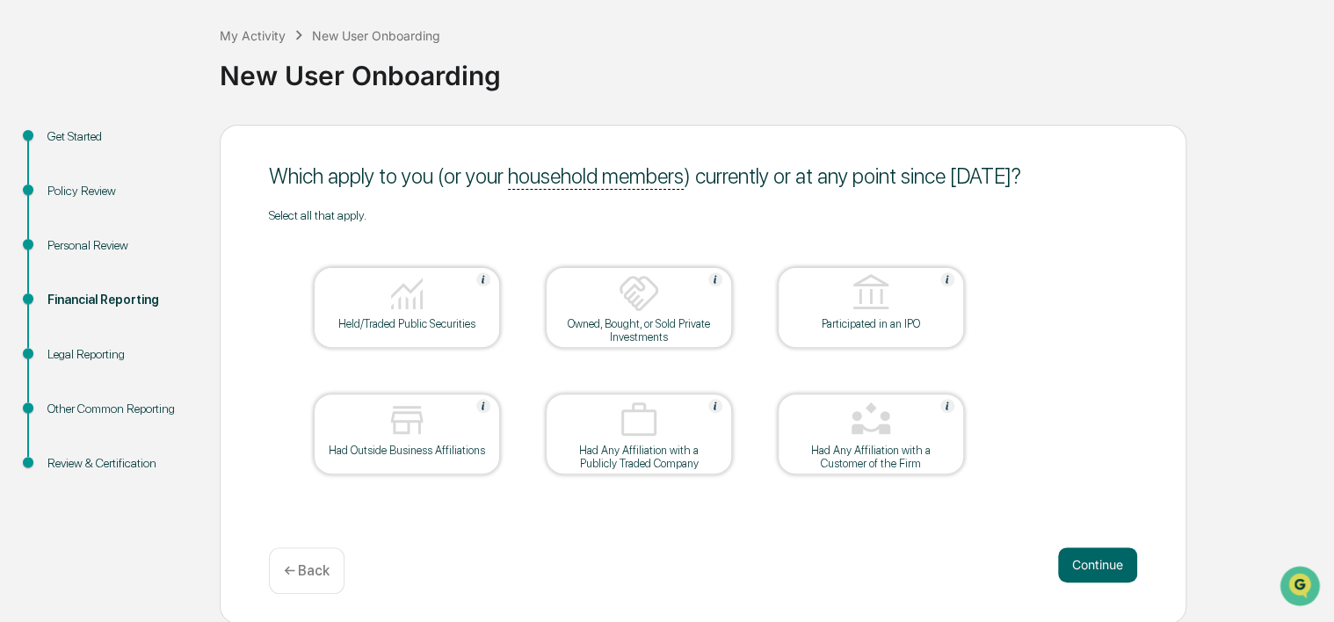
click at [424, 300] on img at bounding box center [407, 293] width 42 height 42
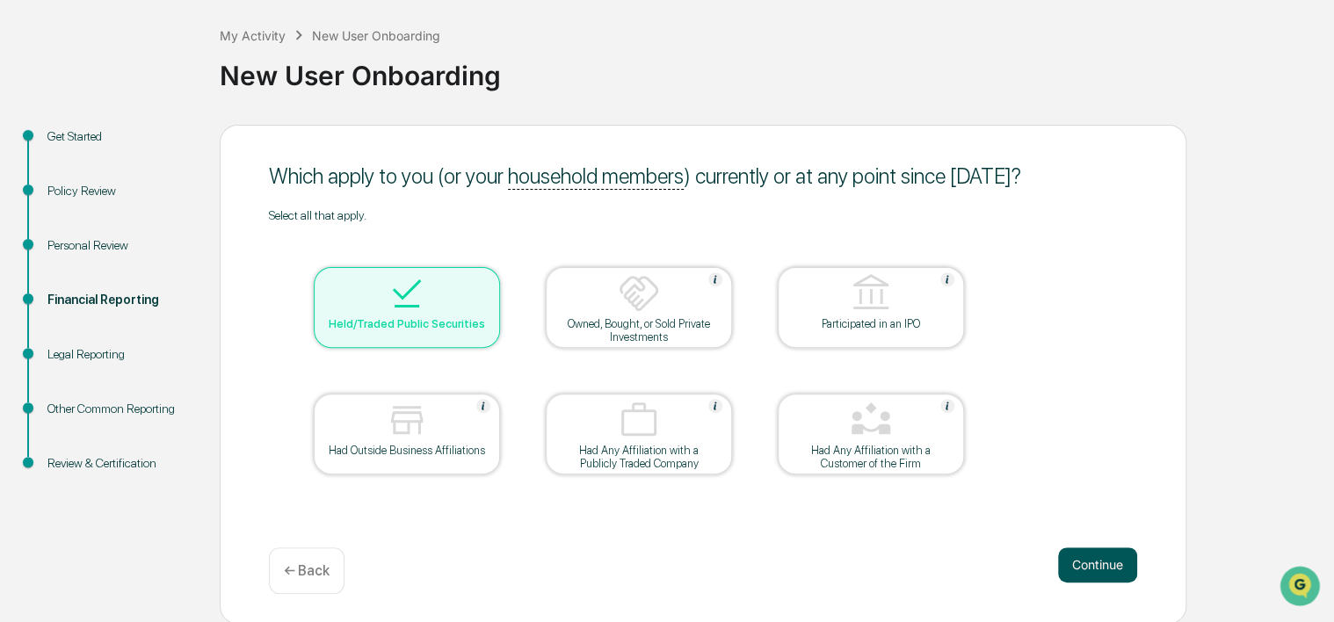
click at [1083, 566] on button "Continue" at bounding box center [1097, 565] width 79 height 35
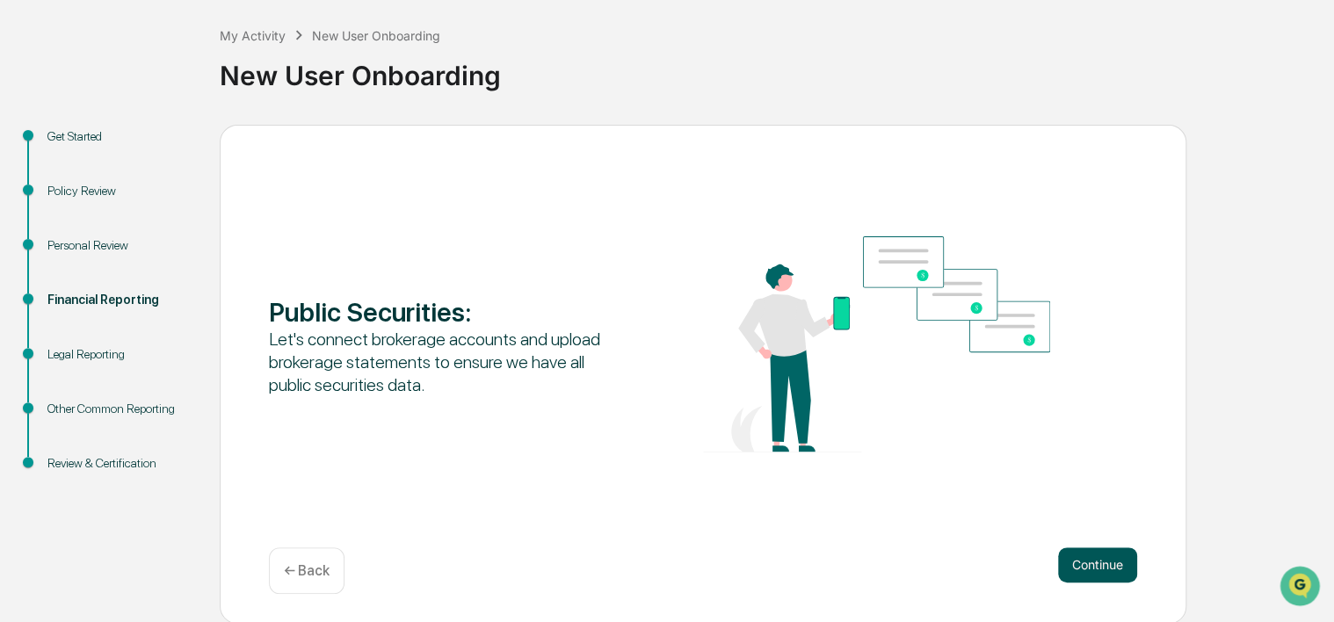
click at [1083, 555] on button "Continue" at bounding box center [1097, 565] width 79 height 35
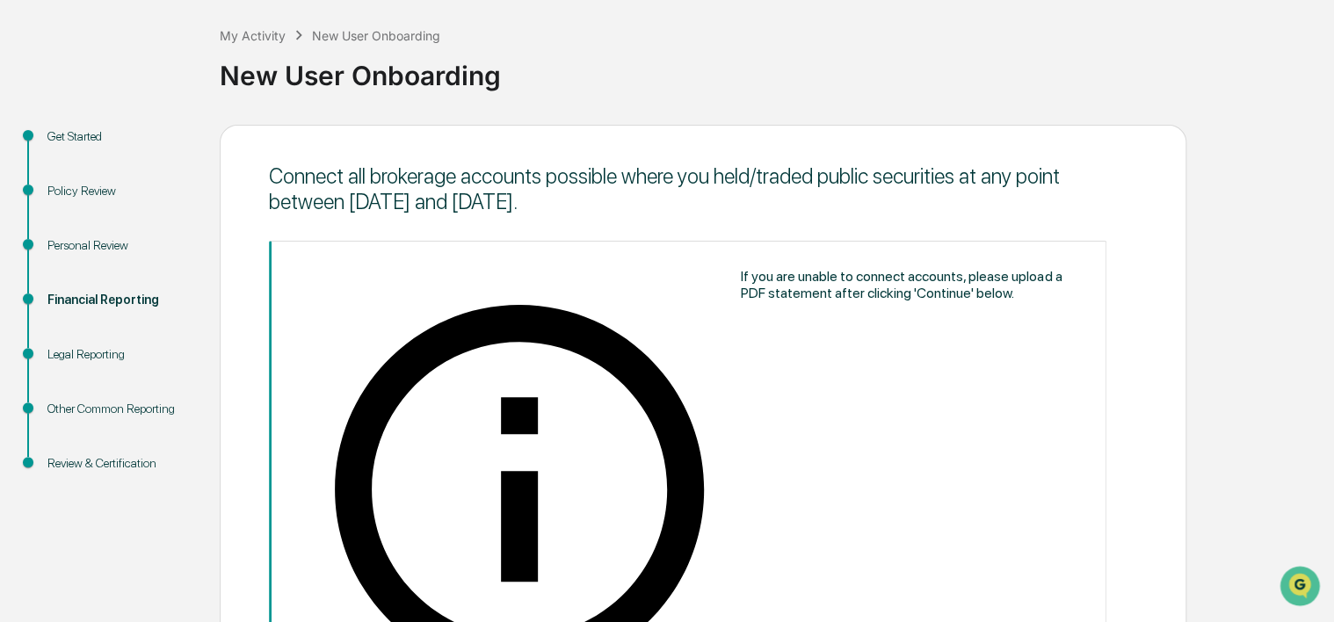
scroll to position [207, 0]
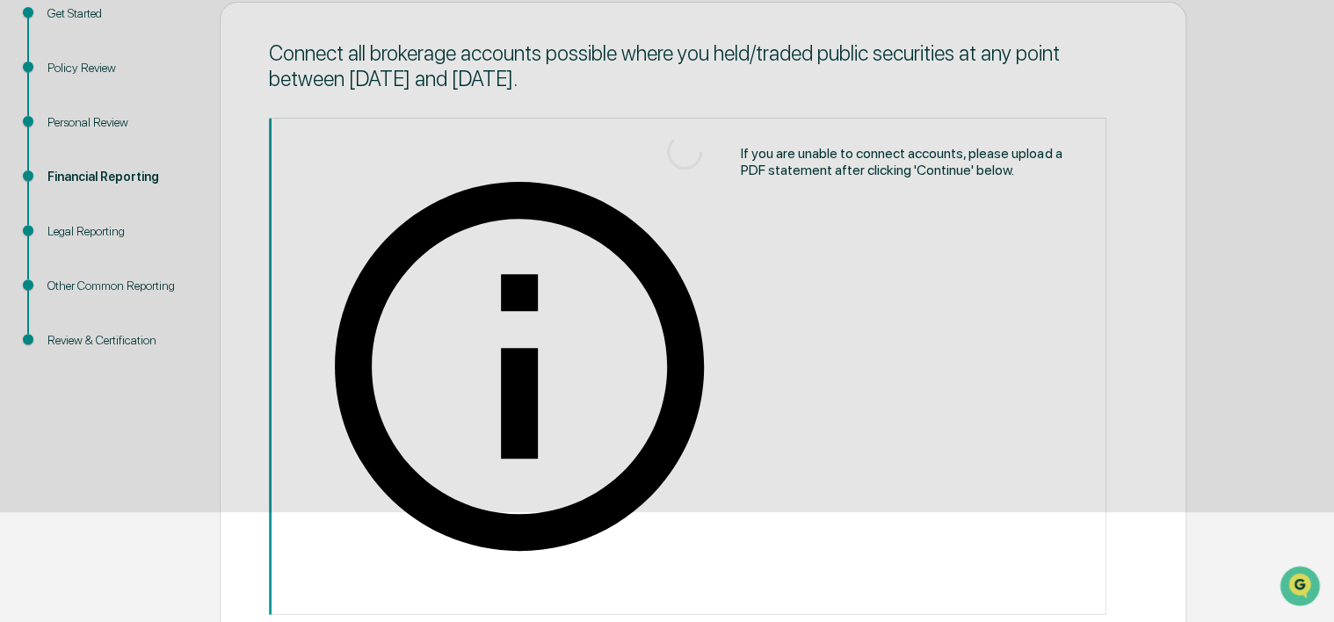
scroll to position [84, 0]
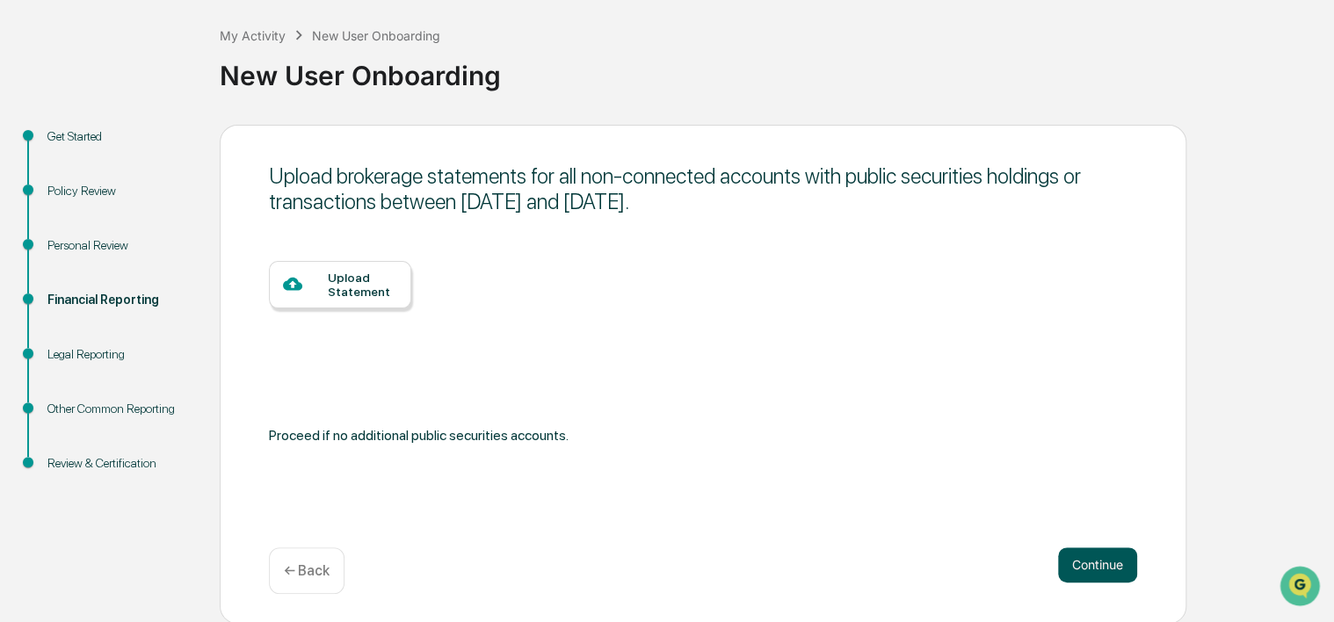
click at [1104, 559] on button "Continue" at bounding box center [1097, 565] width 79 height 35
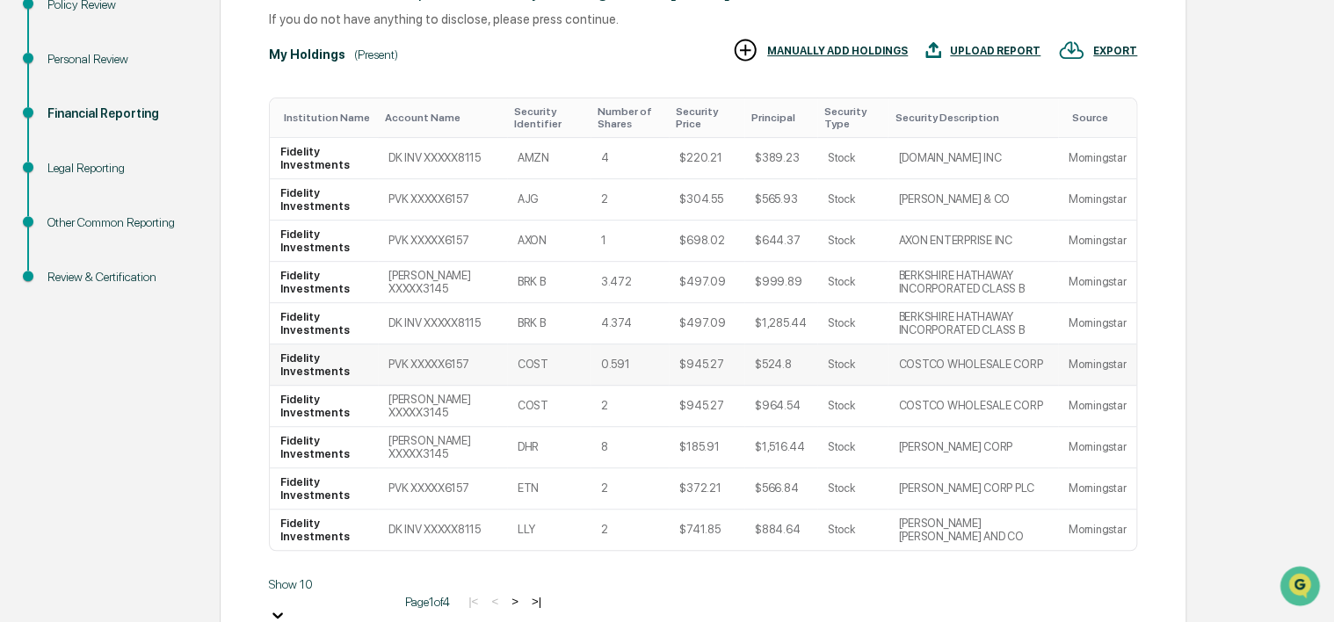
scroll to position [354, 0]
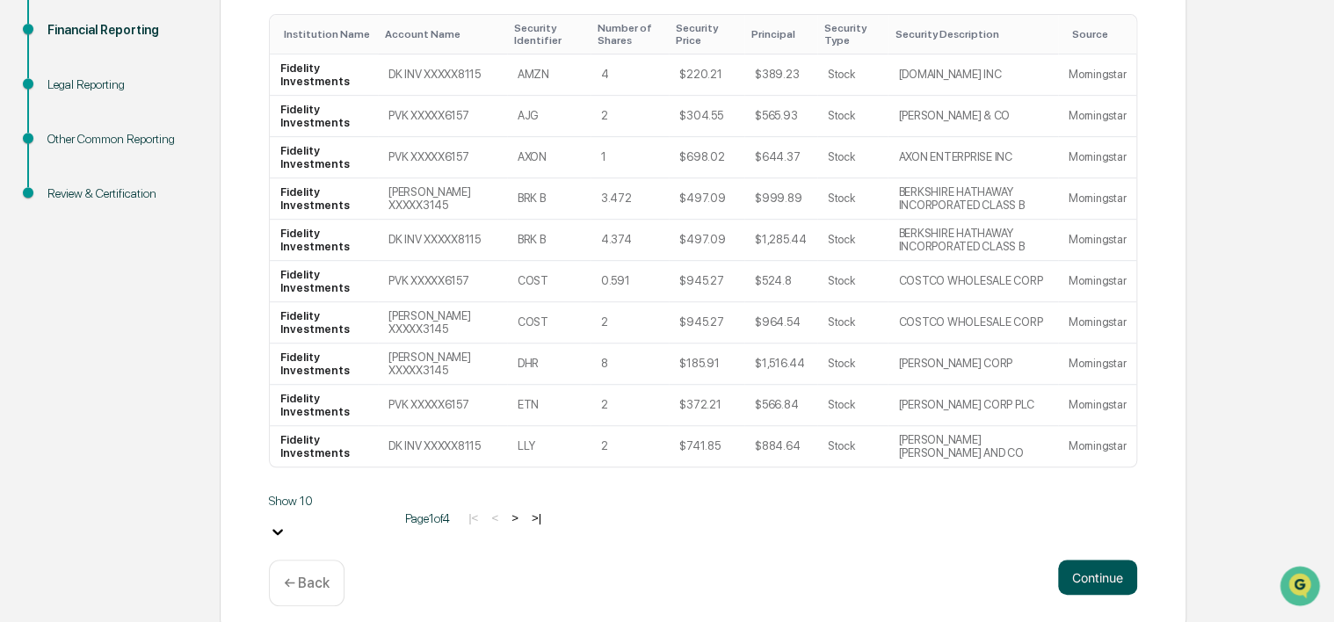
click at [1090, 560] on button "Continue" at bounding box center [1097, 577] width 79 height 35
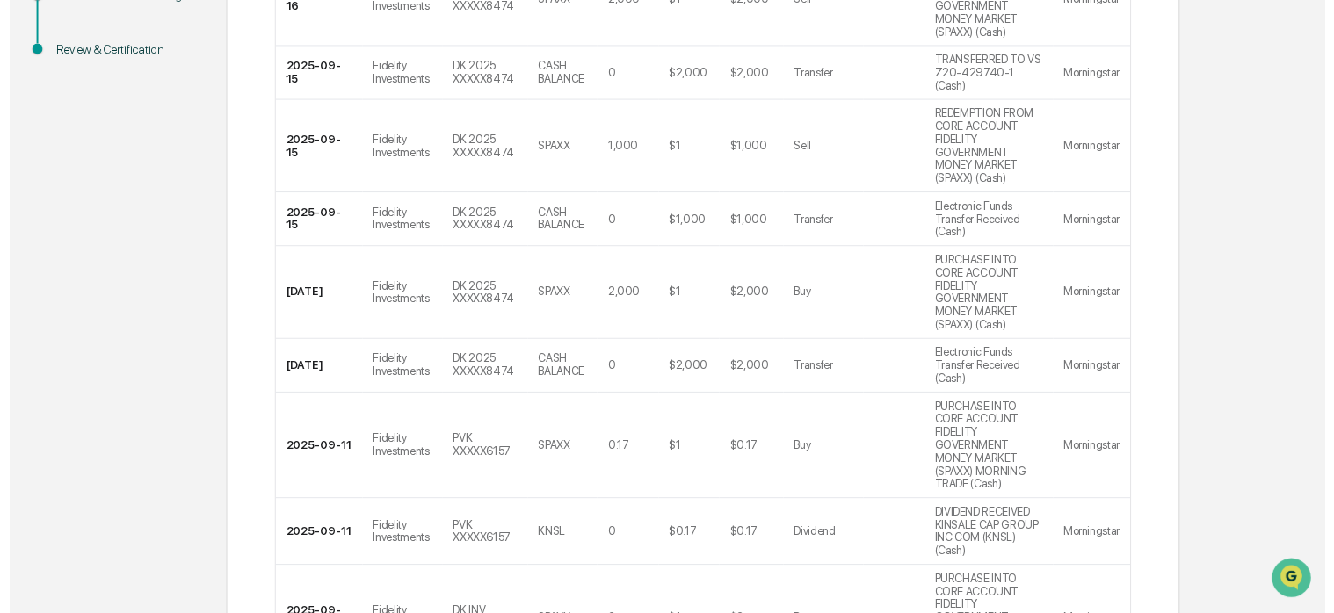
scroll to position [527, 0]
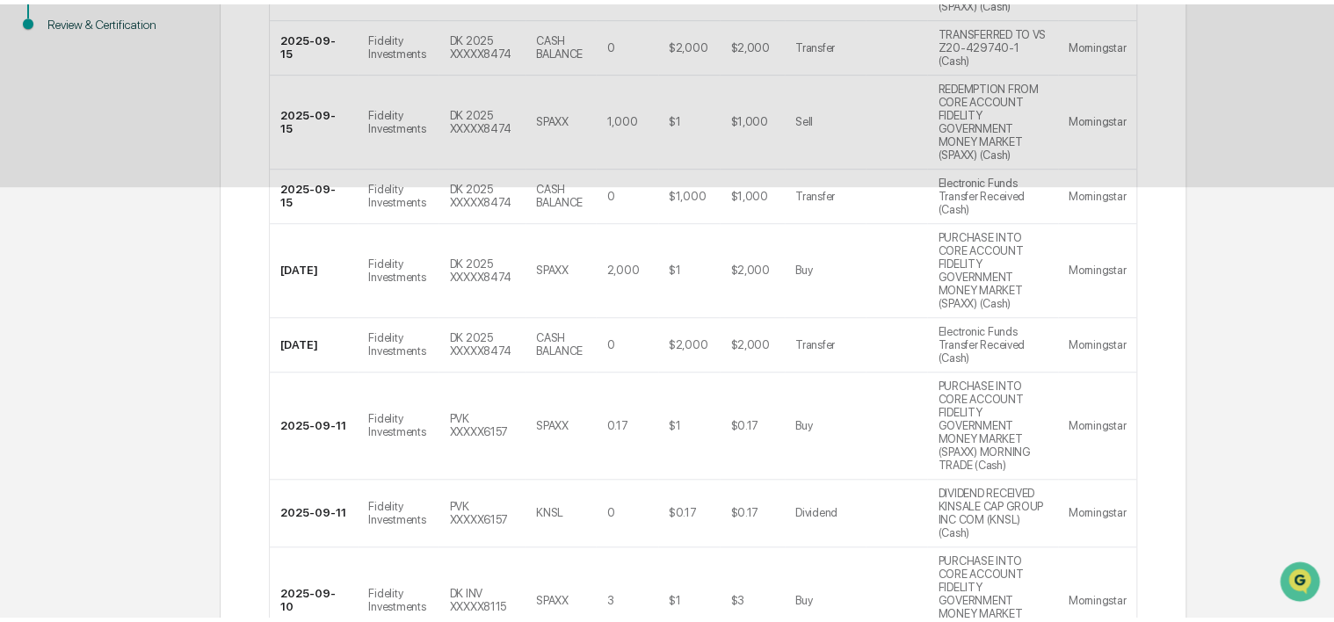
scroll to position [84, 0]
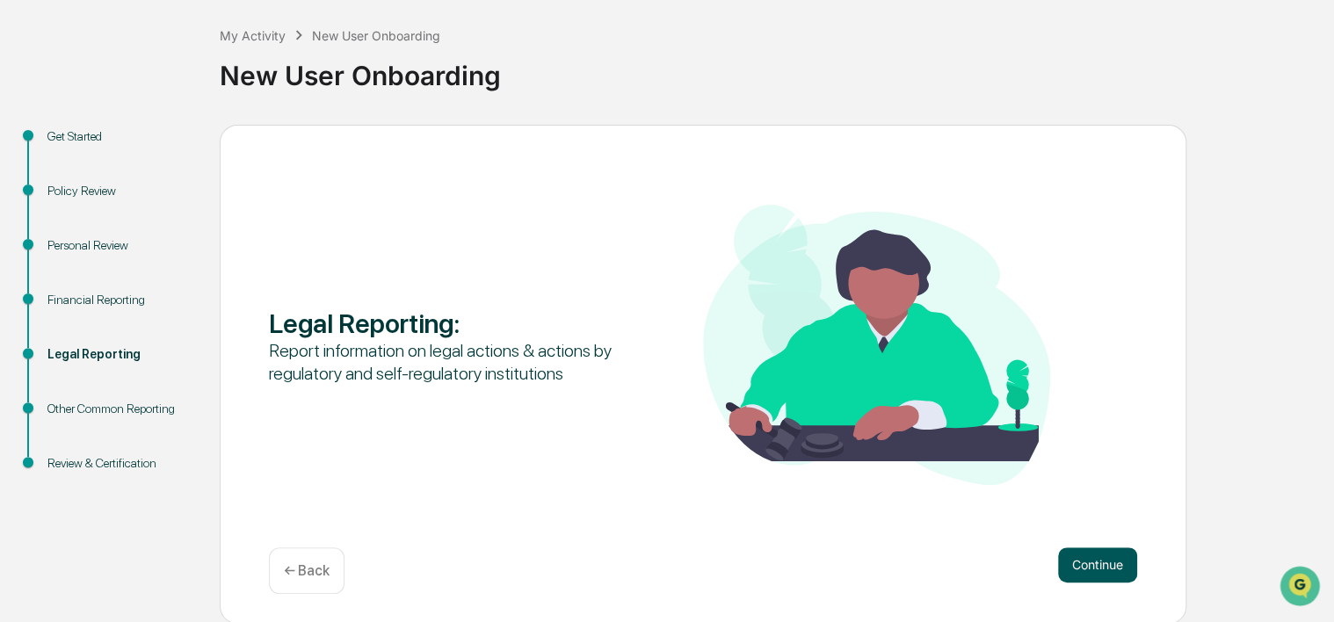
click at [1074, 553] on button "Continue" at bounding box center [1097, 565] width 79 height 35
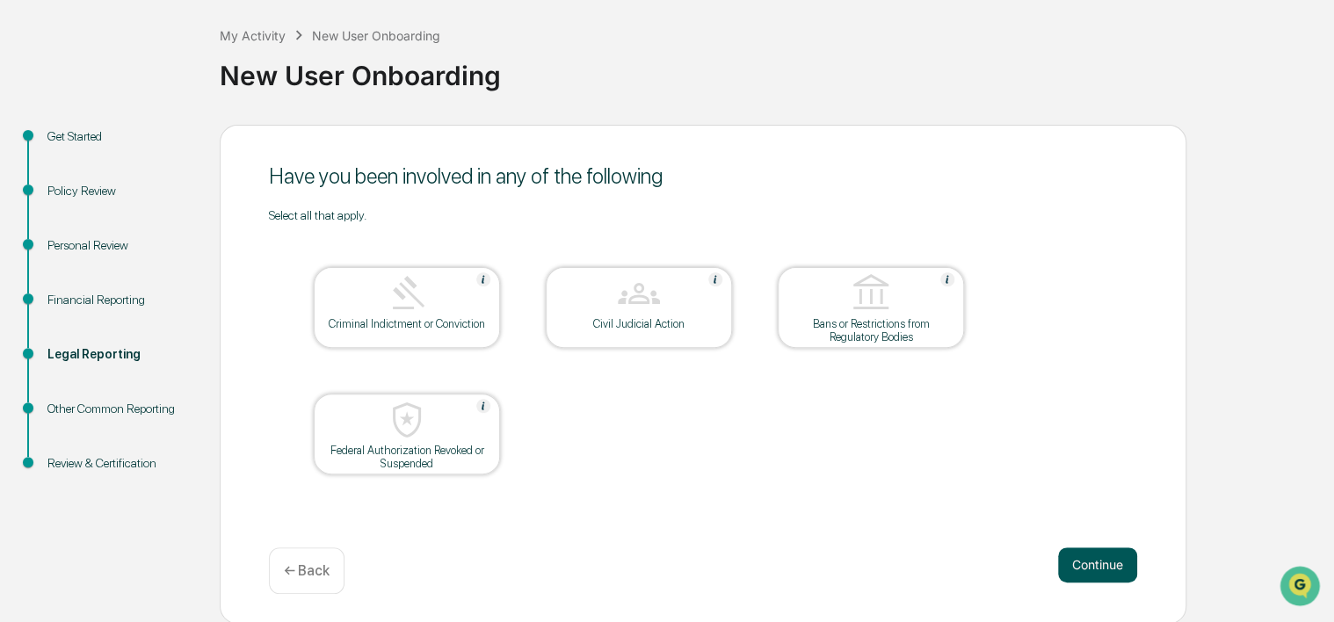
click at [1104, 569] on button "Continue" at bounding box center [1097, 565] width 79 height 35
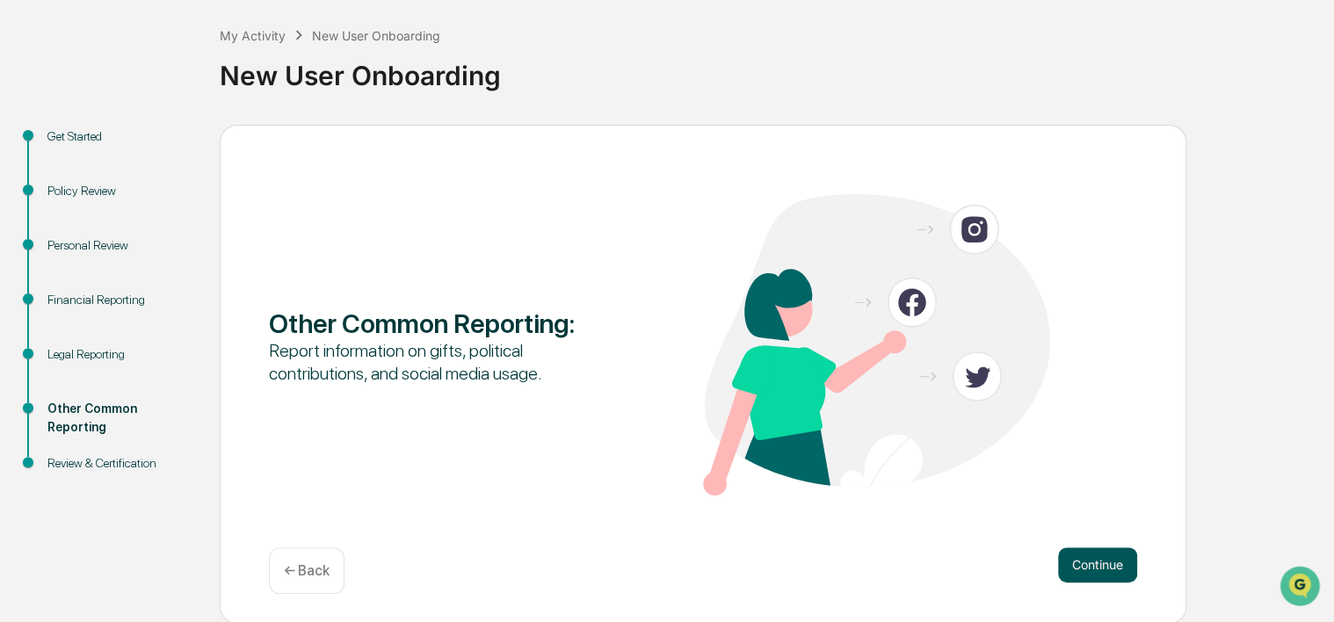
click at [1087, 562] on button "Continue" at bounding box center [1097, 565] width 79 height 35
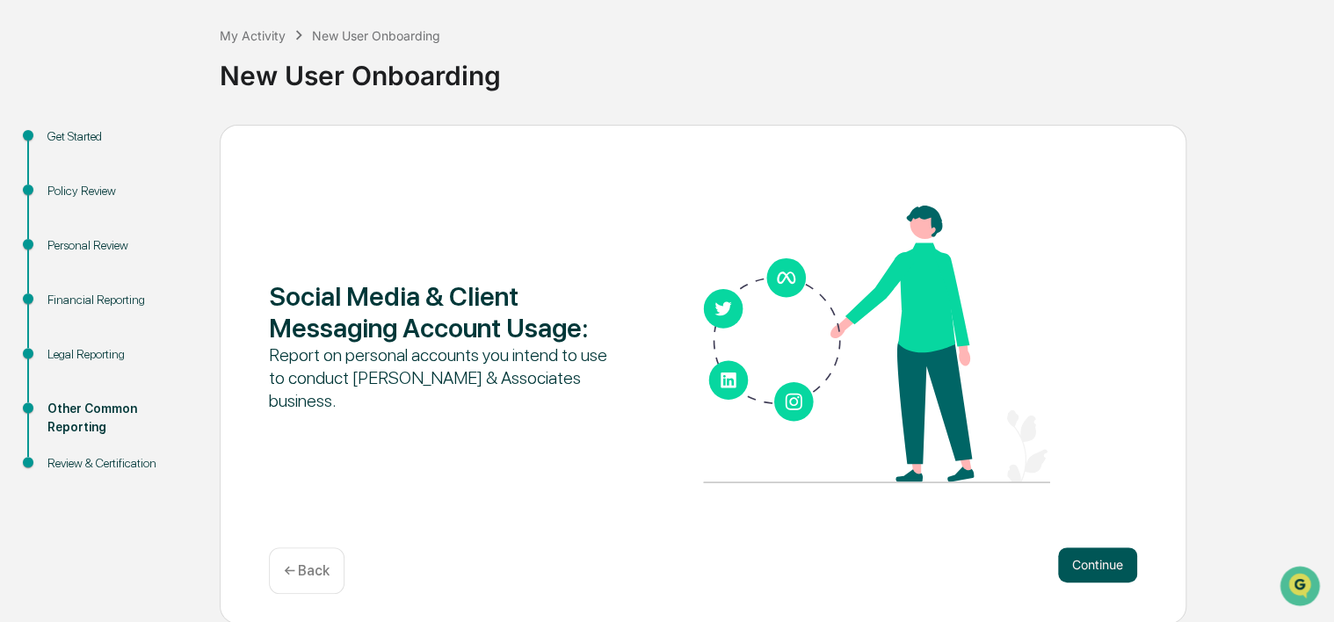
click at [1084, 560] on button "Continue" at bounding box center [1097, 565] width 79 height 35
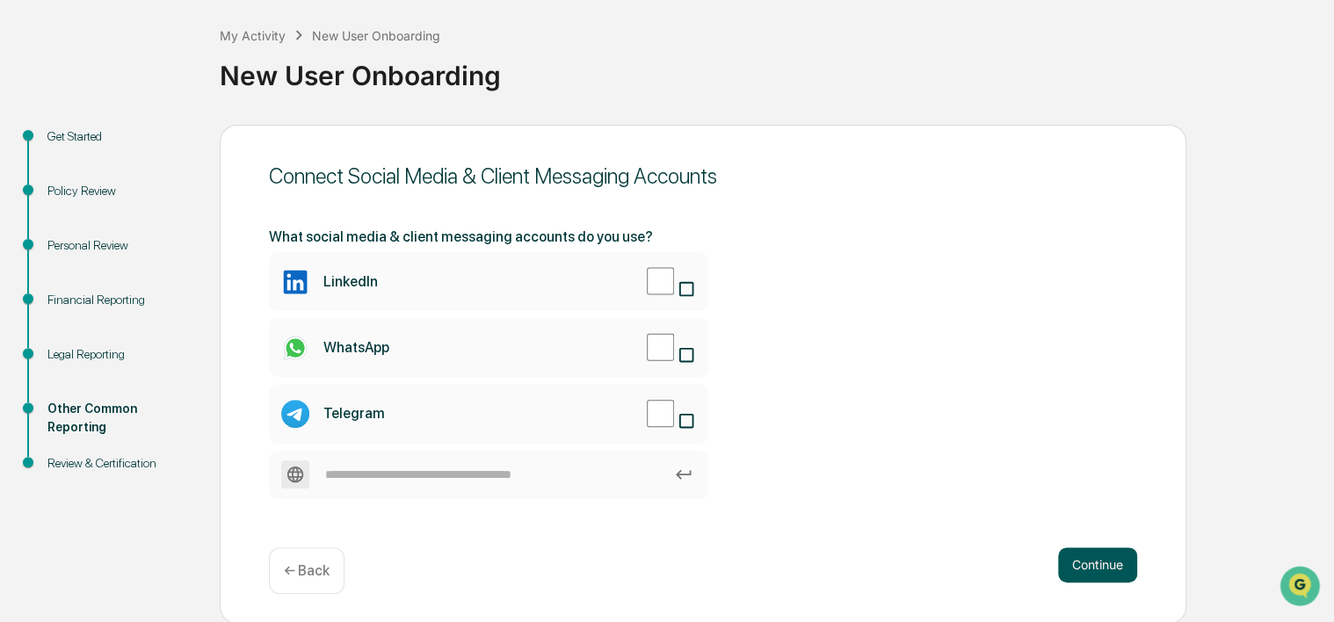
click at [1084, 560] on button "Continue" at bounding box center [1097, 565] width 79 height 35
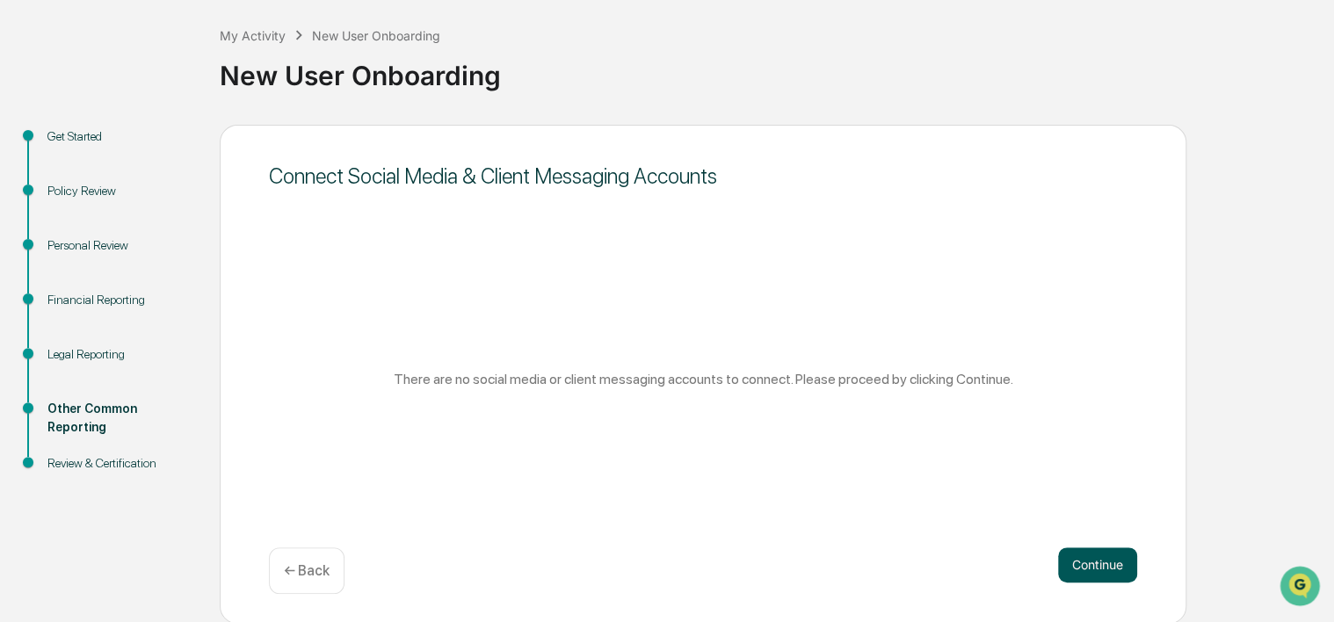
click at [1084, 560] on button "Continue" at bounding box center [1097, 565] width 79 height 35
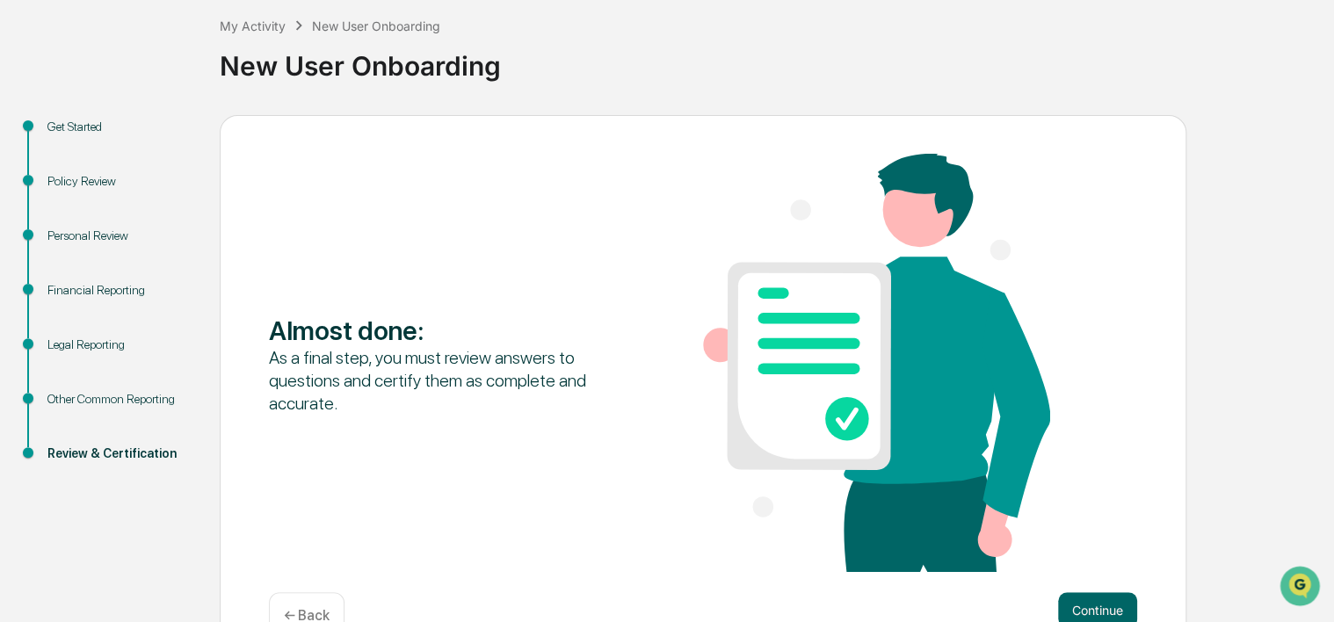
scroll to position [141, 0]
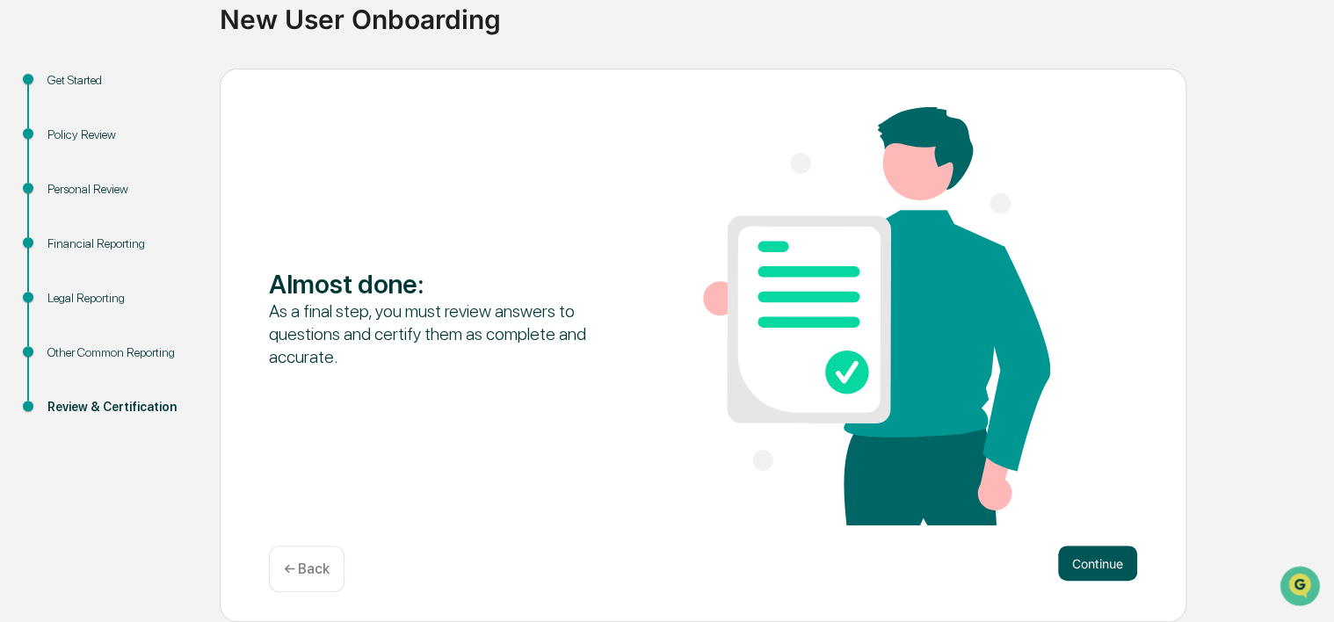
click at [1103, 555] on button "Continue" at bounding box center [1097, 563] width 79 height 35
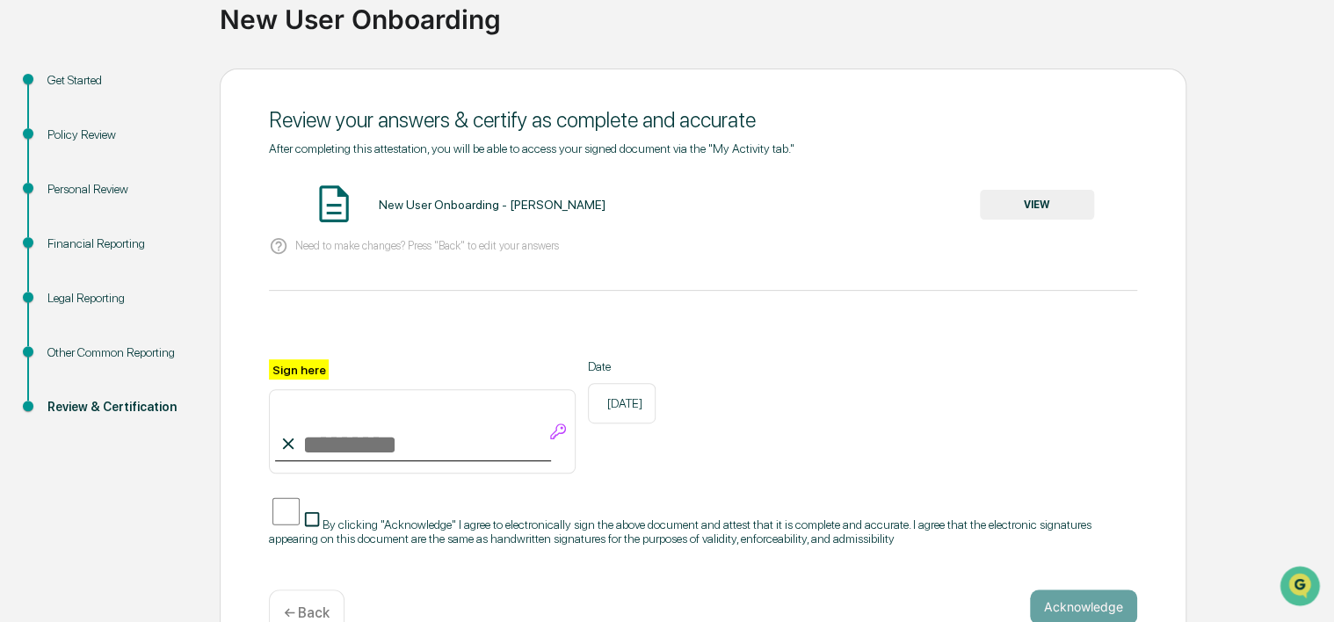
click at [328, 440] on input "Sign here" at bounding box center [422, 431] width 307 height 84
type input "**********"
drag, startPoint x: 794, startPoint y: 465, endPoint x: 411, endPoint y: 520, distance: 387.1
click at [787, 466] on div "**********" at bounding box center [703, 416] width 868 height 114
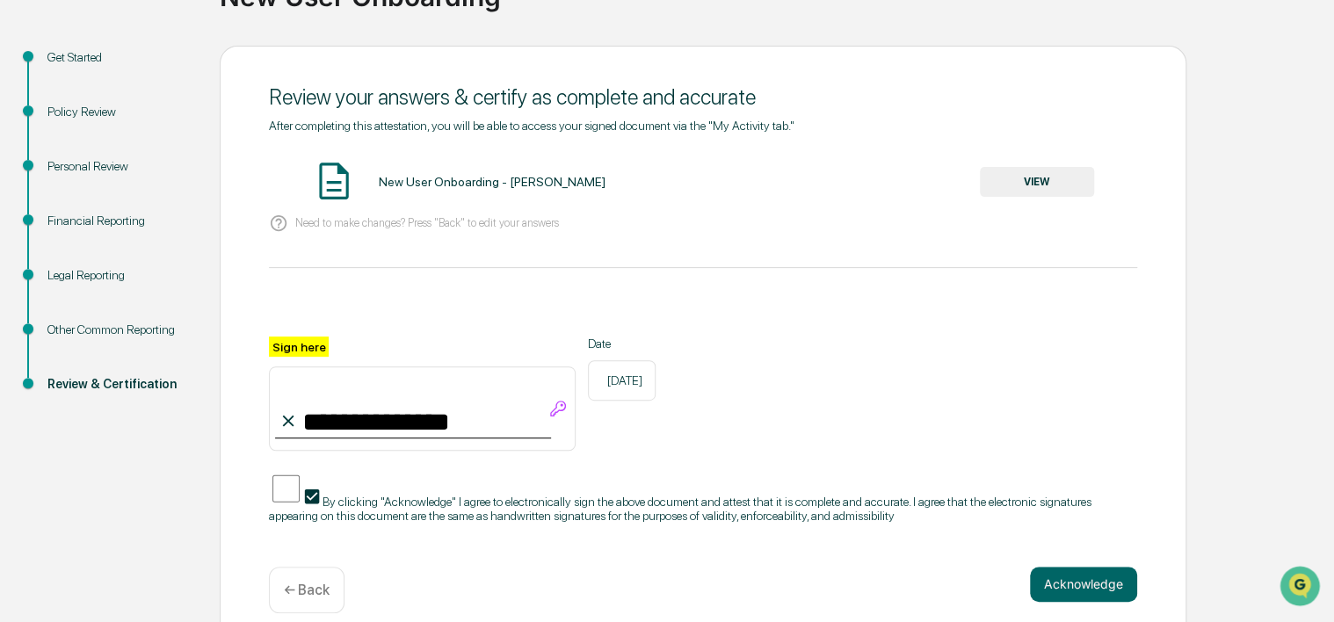
scroll to position [175, 0]
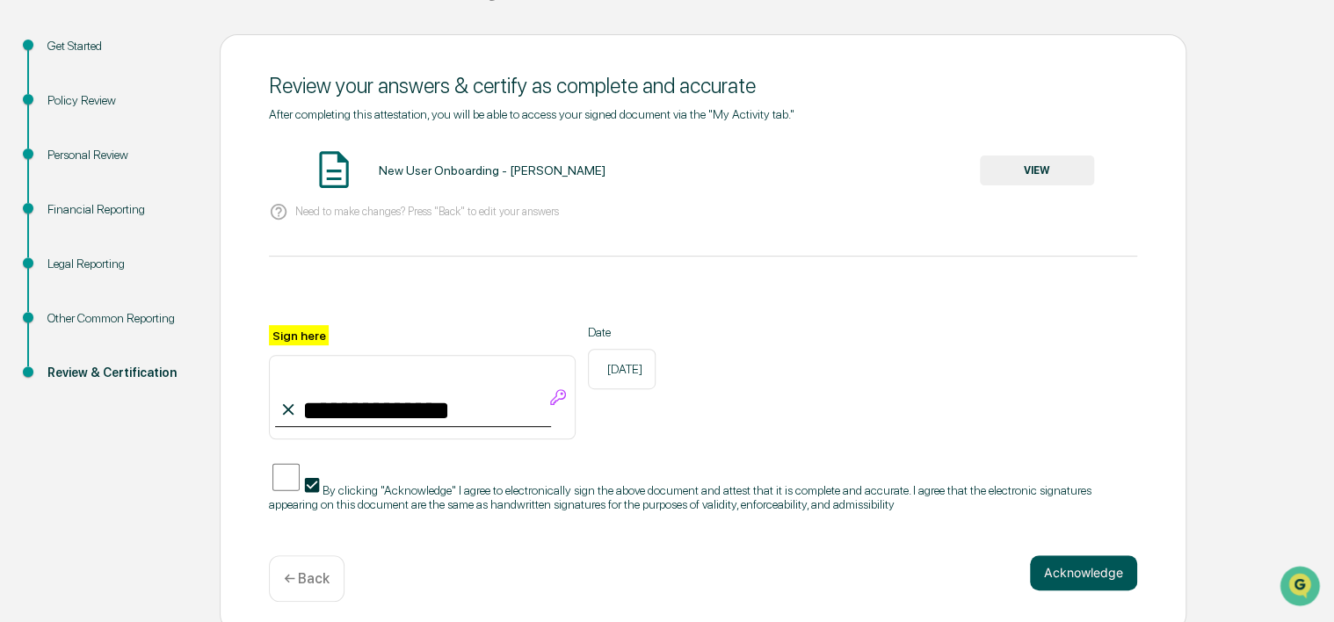
click at [1067, 565] on button "Acknowledge" at bounding box center [1083, 572] width 107 height 35
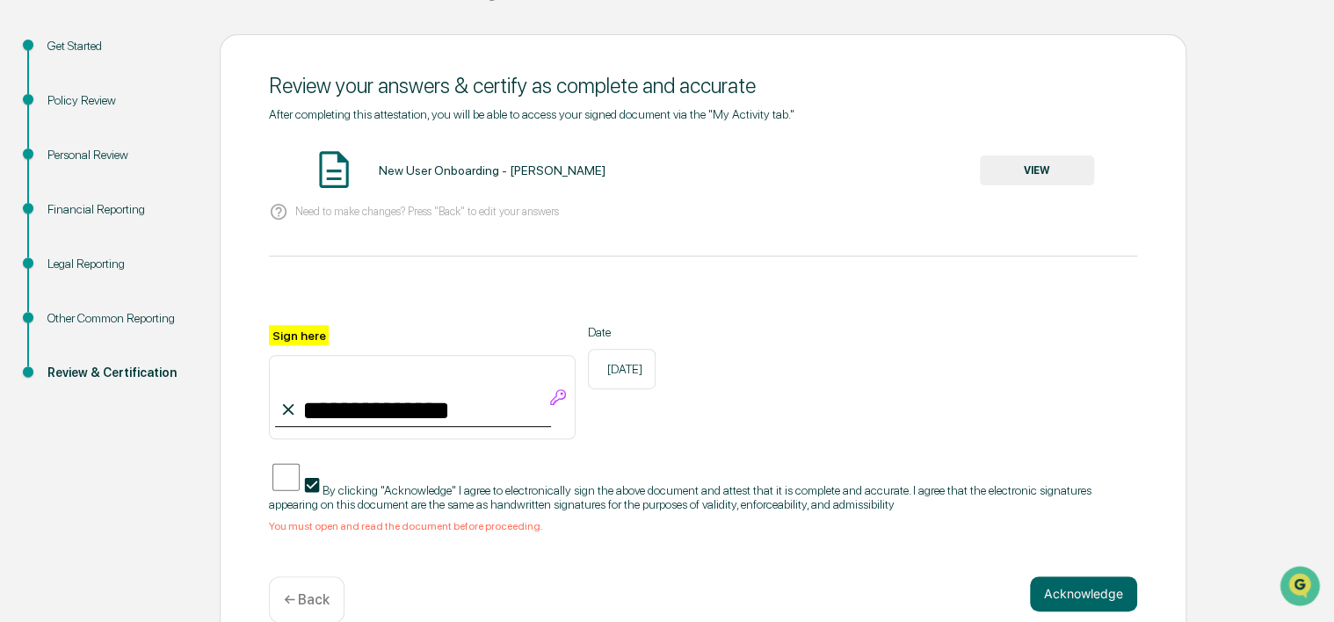
click at [1036, 179] on button "VIEW" at bounding box center [1037, 171] width 114 height 30
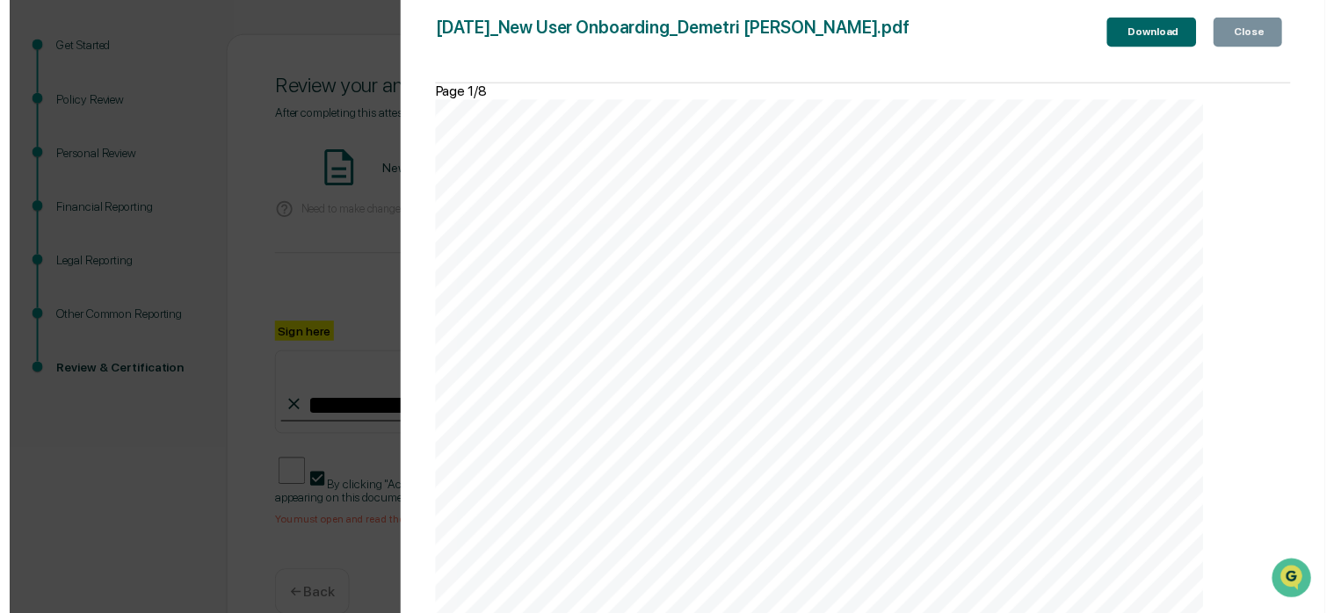
scroll to position [8728, 0]
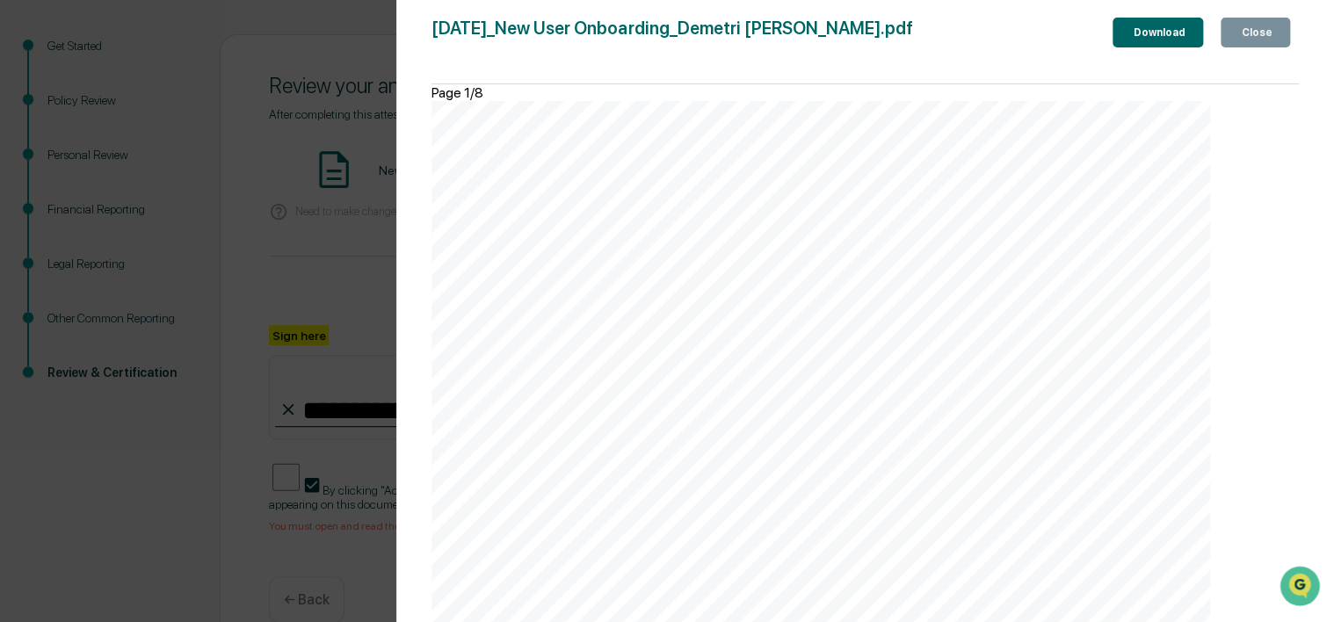
click at [1254, 25] on button "Close" at bounding box center [1255, 33] width 69 height 30
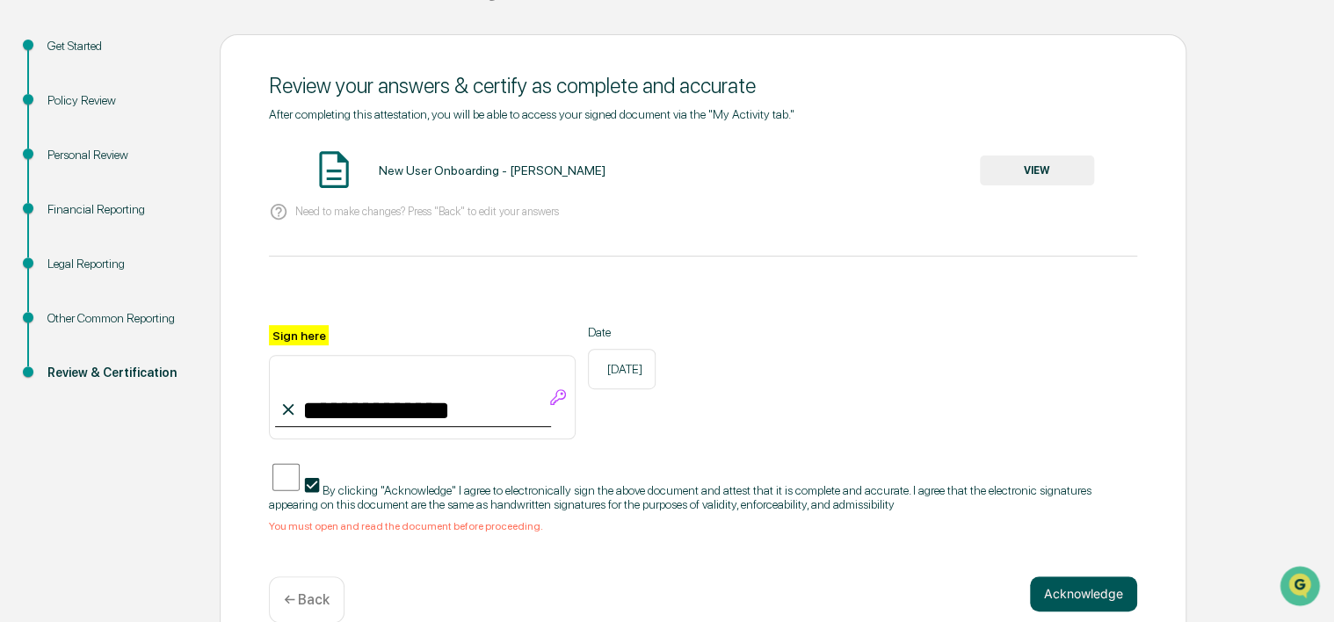
click at [1114, 594] on button "Acknowledge" at bounding box center [1083, 594] width 107 height 35
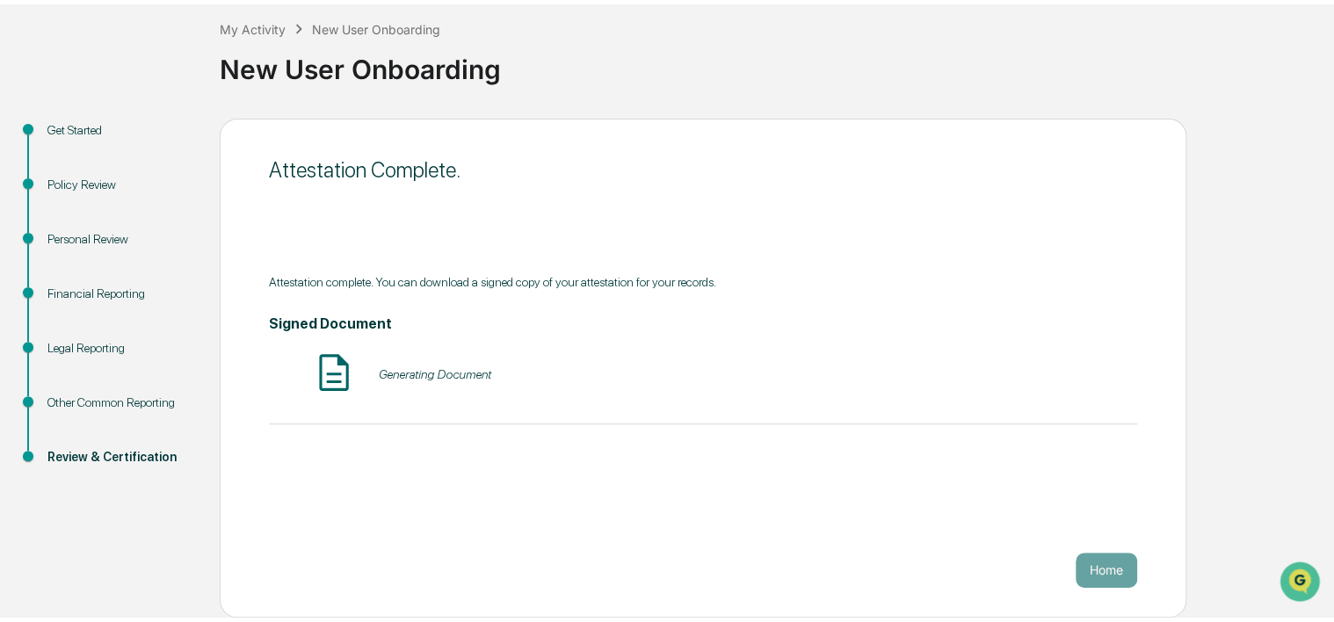
scroll to position [84, 0]
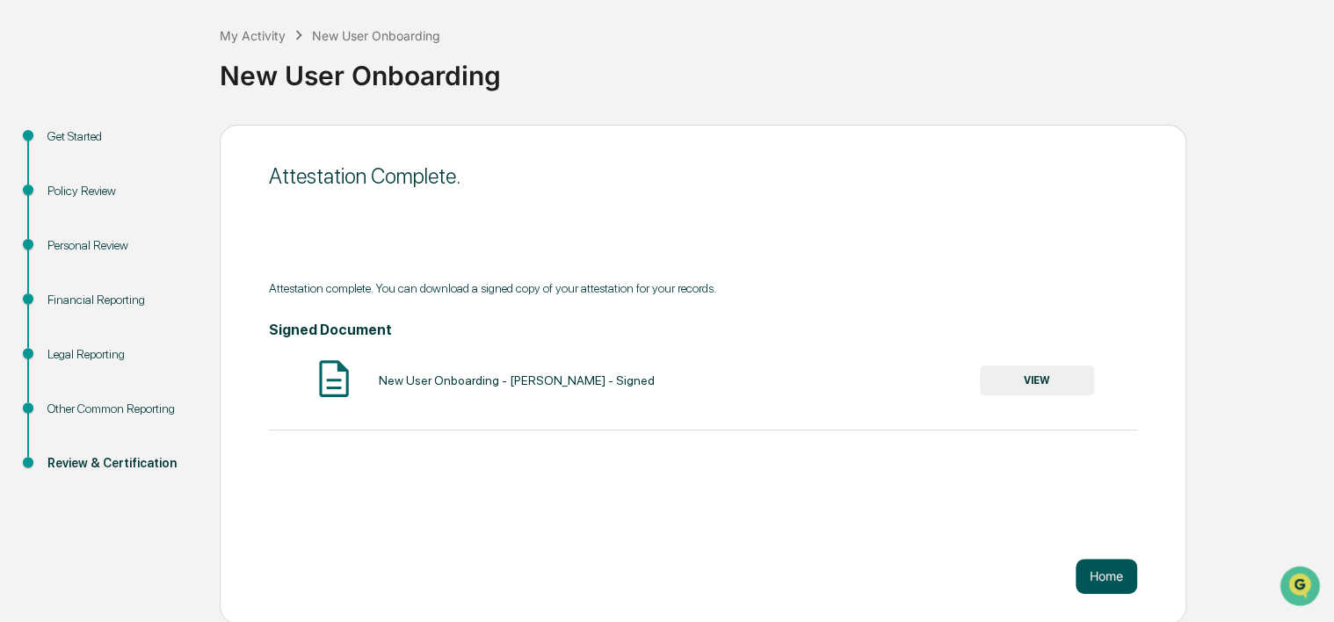
click at [1112, 574] on button "Home" at bounding box center [1107, 576] width 62 height 35
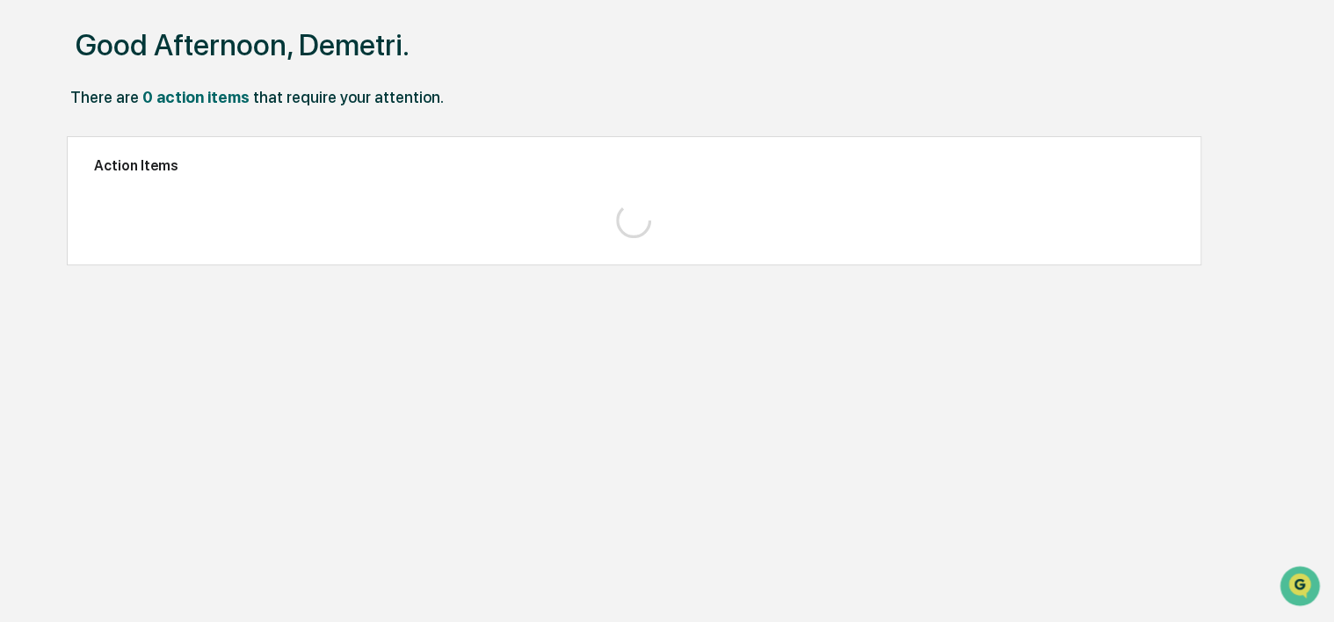
scroll to position [83, 0]
